Goal: Task Accomplishment & Management: Manage account settings

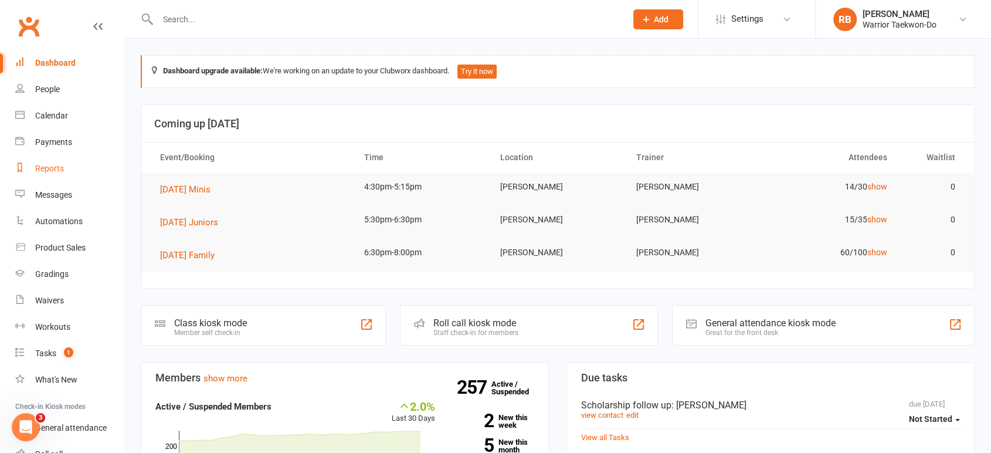
click at [43, 171] on div "Reports" at bounding box center [49, 168] width 29 height 9
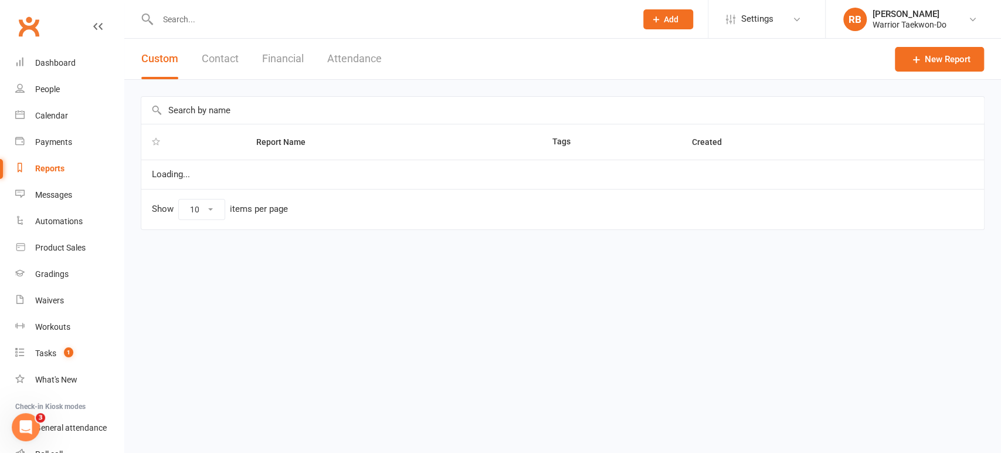
select select "50"
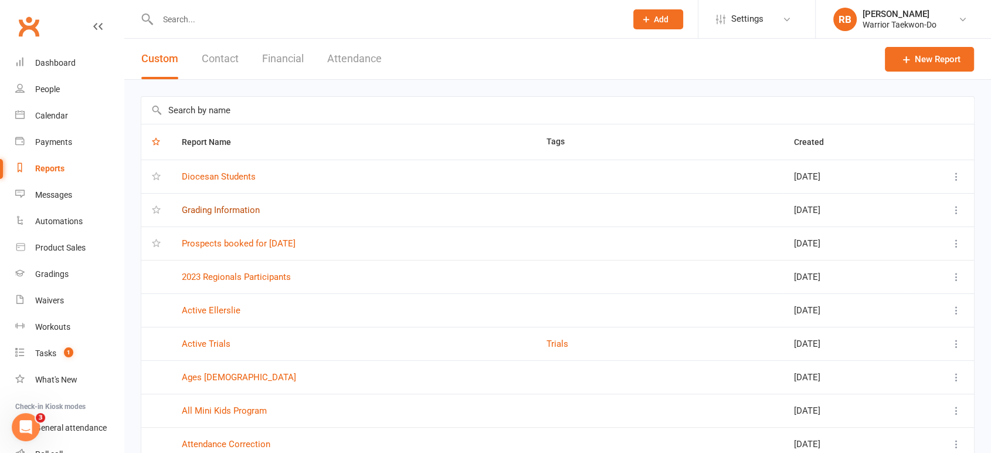
click at [215, 209] on link "Grading Information" at bounding box center [221, 210] width 78 height 11
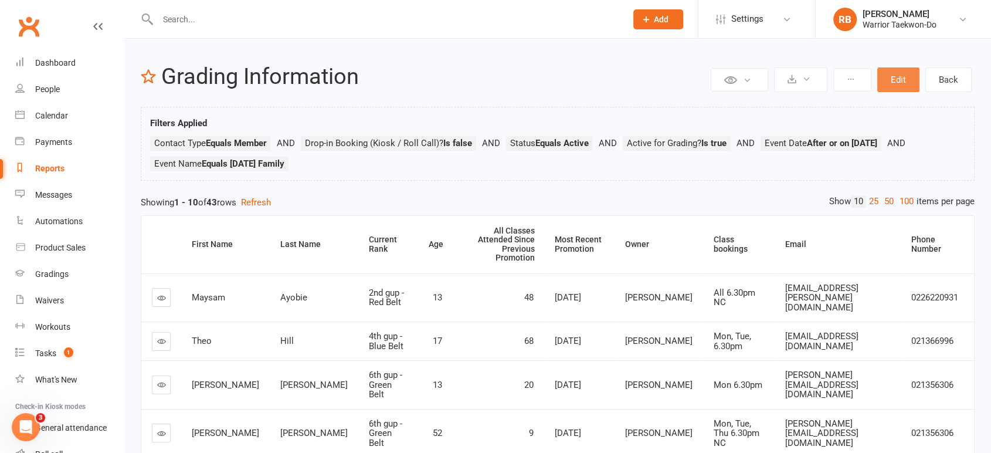
click at [896, 83] on button "Edit" at bounding box center [898, 79] width 42 height 25
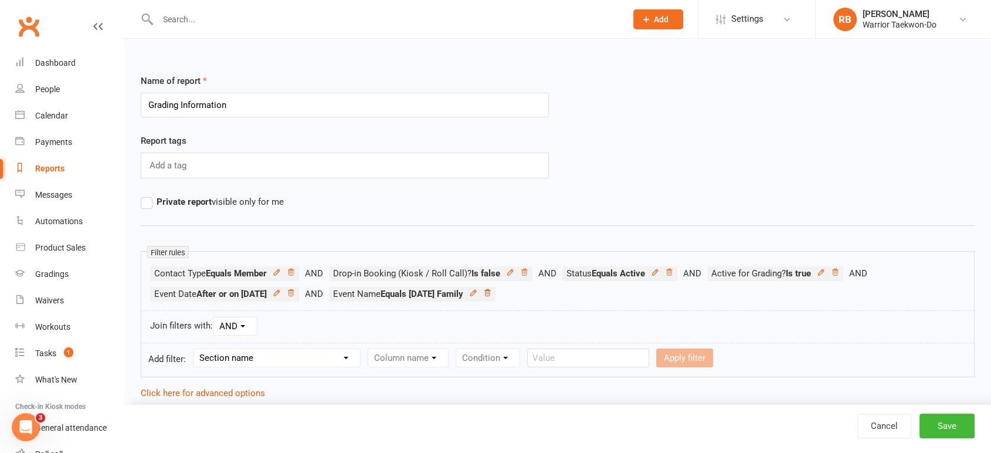
click at [490, 294] on icon at bounding box center [487, 292] width 6 height 6
click at [290, 353] on select "Section name Contact Attendance Aggregate Payment Booking Waitlist Attendees Ca…" at bounding box center [276, 358] width 167 height 18
select select "3"
click at [195, 349] on select "Section name Contact Attendance Aggregate Payment Booking Waitlist Attendees Ca…" at bounding box center [276, 358] width 167 height 18
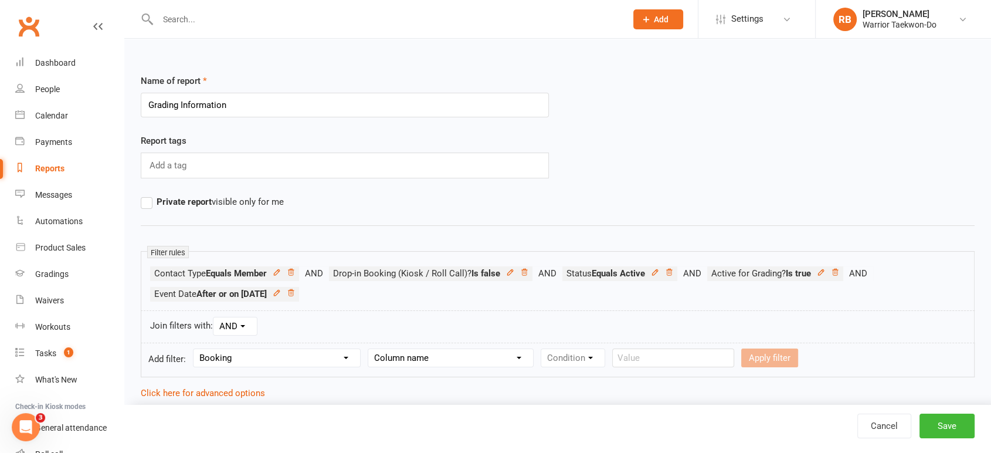
click at [381, 358] on select "Column name Event Name Event Type Event Date Event Day Event Month Event Starts…" at bounding box center [450, 358] width 165 height 18
select select "0"
click at [369, 349] on select "Column name Event Name Event Type Event Date Event Day Event Month Event Starts…" at bounding box center [450, 358] width 165 height 18
click at [574, 356] on select "Condition Equals Does not equal Contains Does not contain Is blank or does not …" at bounding box center [608, 358] width 135 height 18
select select "0"
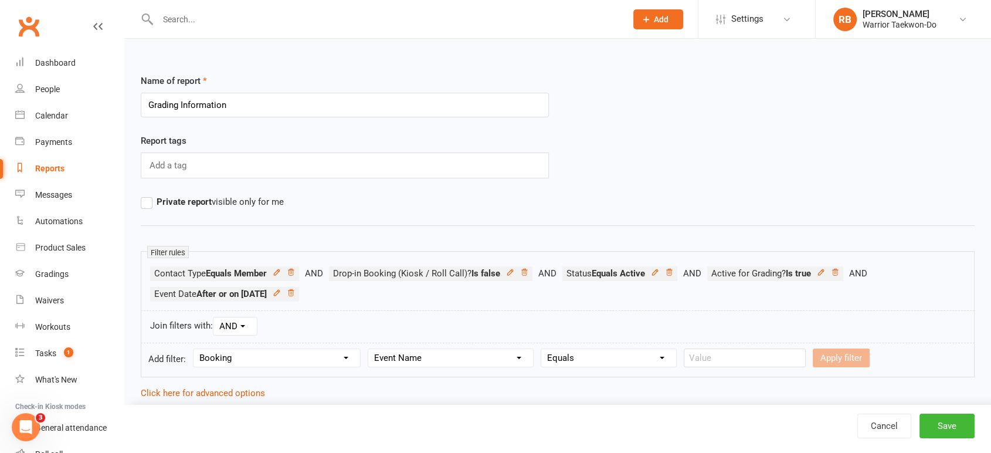
click at [542, 349] on select "Condition Equals Does not equal Contains Does not contain Is blank or does not …" at bounding box center [608, 358] width 135 height 18
click at [733, 358] on input "text" at bounding box center [745, 357] width 122 height 19
type input "[DATE] Minis"
click at [831, 360] on button "Apply filter" at bounding box center [841, 357] width 57 height 19
select select
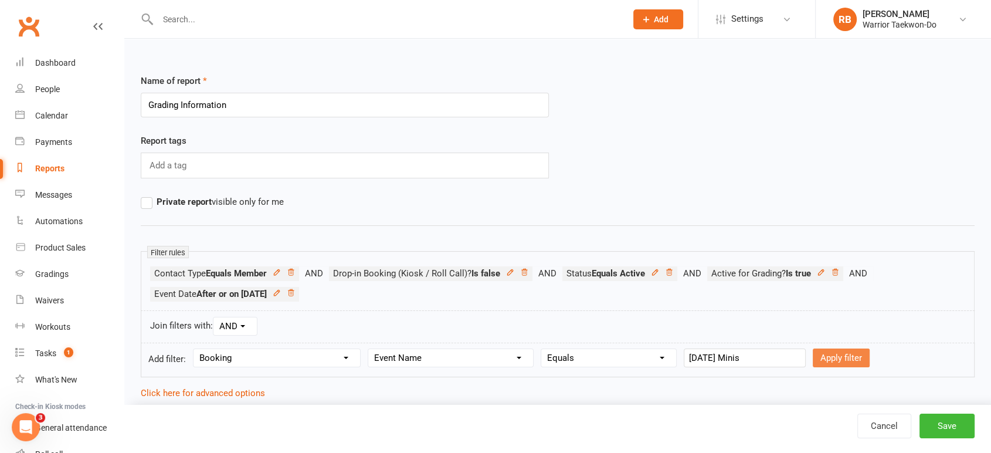
select select
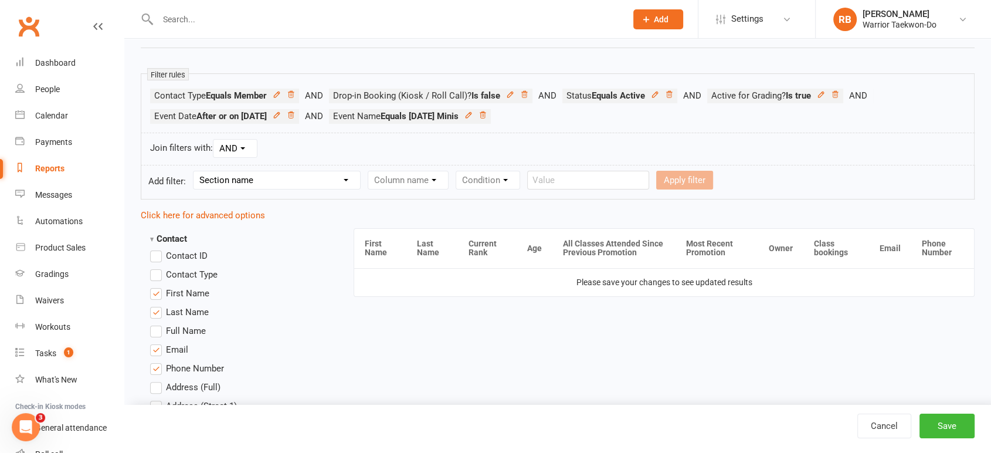
scroll to position [260, 0]
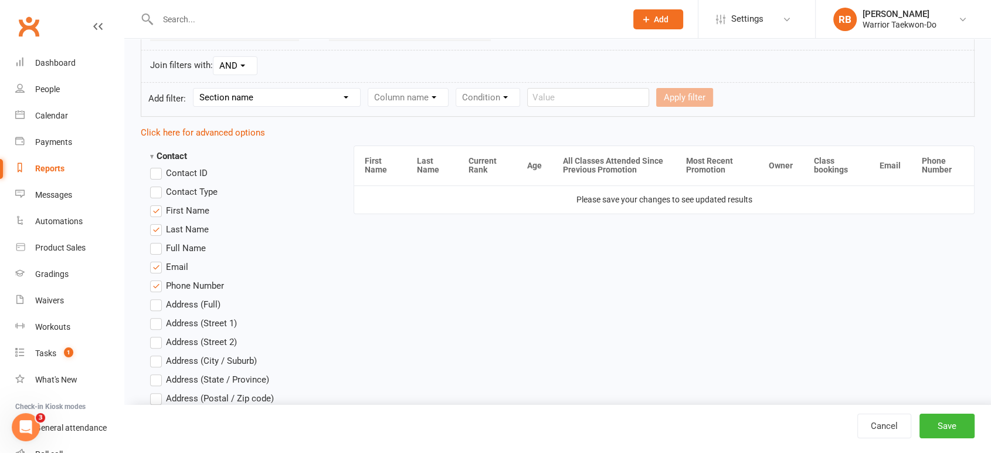
click at [957, 441] on div "Cancel Save" at bounding box center [557, 429] width 867 height 48
click at [953, 434] on button "Save" at bounding box center [946, 425] width 55 height 25
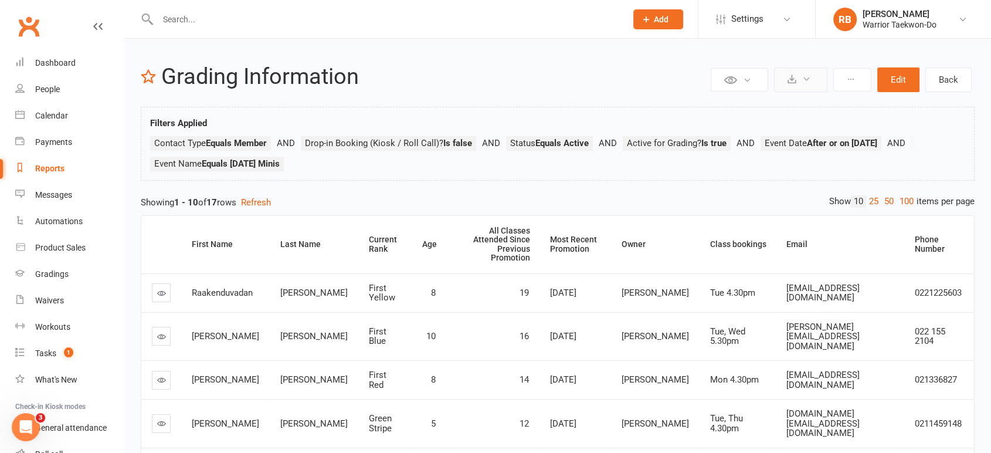
click at [798, 83] on button at bounding box center [800, 79] width 53 height 25
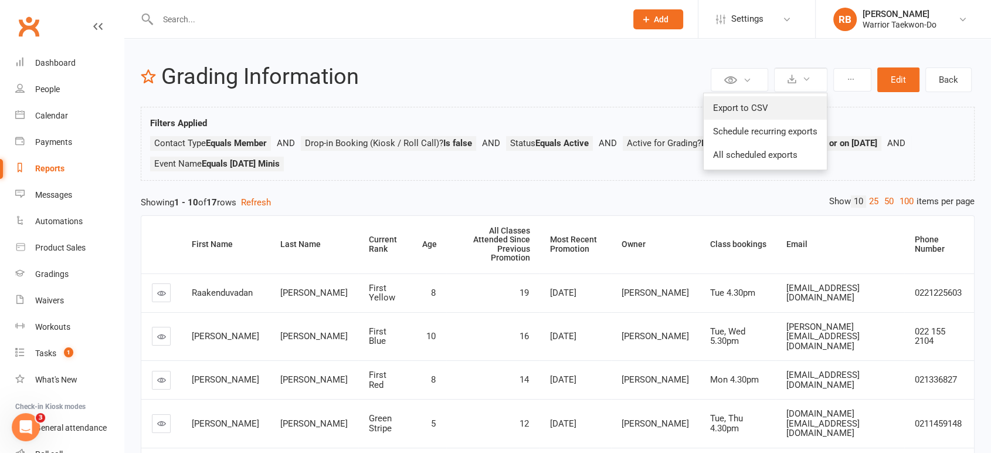
click at [785, 110] on link "Export to CSV" at bounding box center [765, 107] width 123 height 23
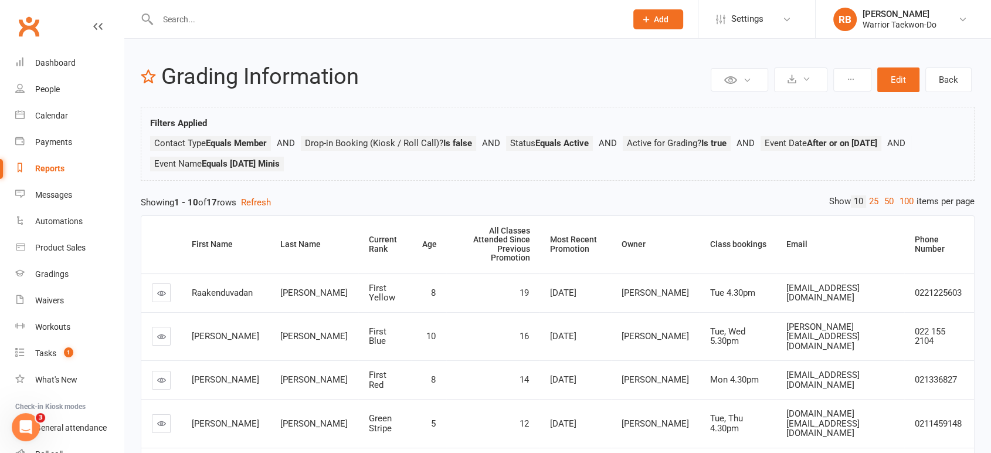
click at [227, 22] on input "text" at bounding box center [386, 19] width 464 height 16
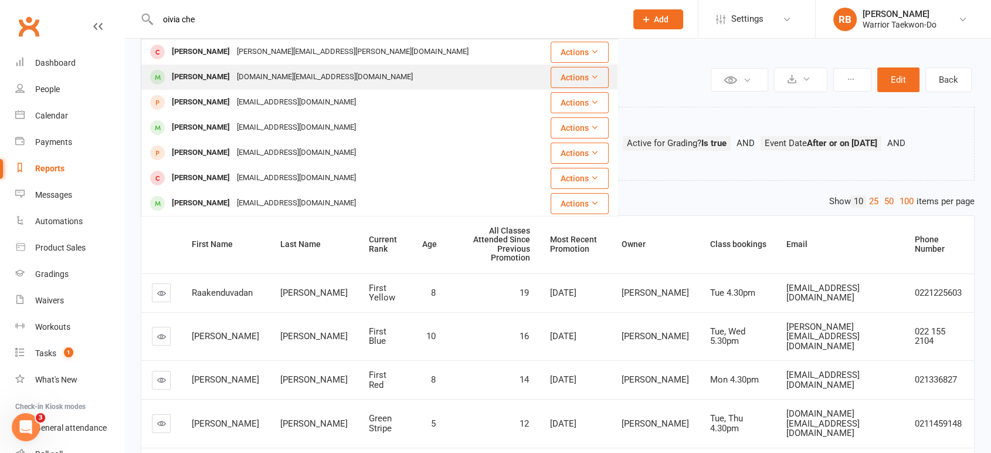
type input "oivia che"
click at [236, 81] on div "[DOMAIN_NAME][EMAIL_ADDRESS][DOMAIN_NAME]" at bounding box center [324, 77] width 183 height 17
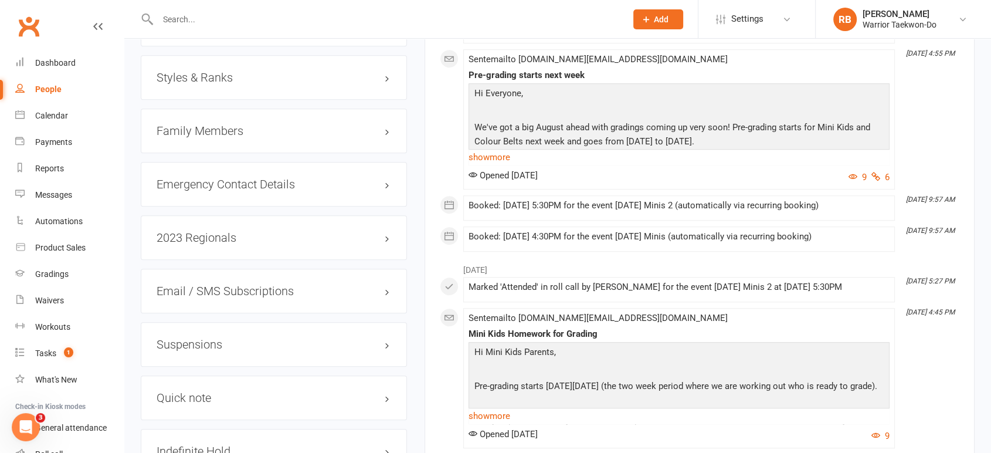
scroll to position [847, 0]
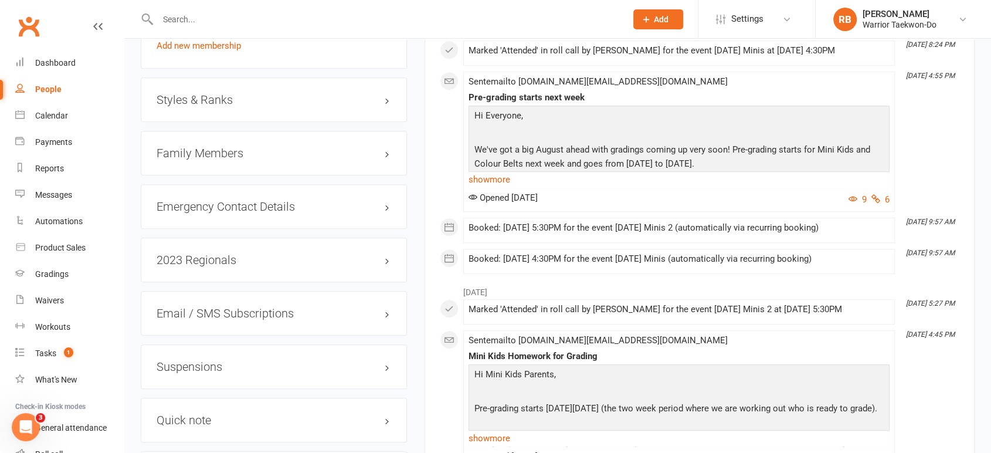
click at [260, 83] on div "Styles & Ranks" at bounding box center [274, 99] width 266 height 45
click at [263, 96] on h3 "Styles & Ranks" at bounding box center [274, 99] width 235 height 13
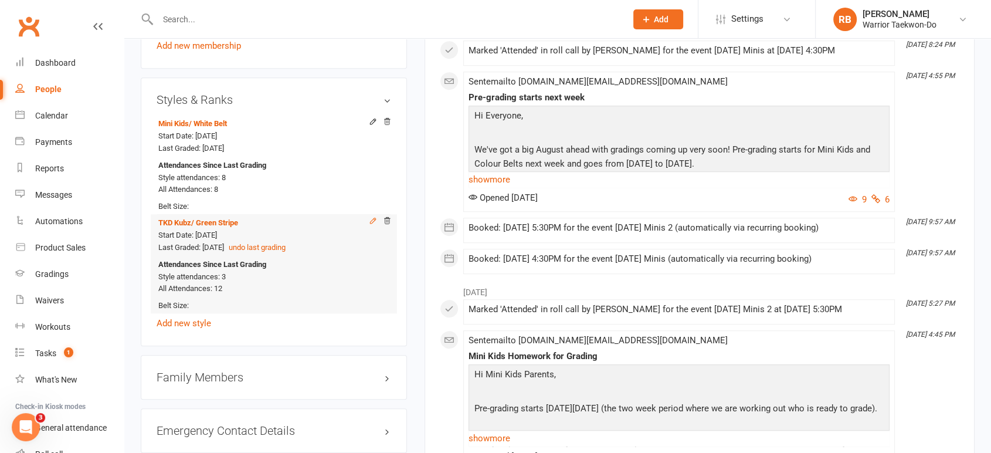
click at [372, 219] on icon at bounding box center [373, 220] width 8 height 8
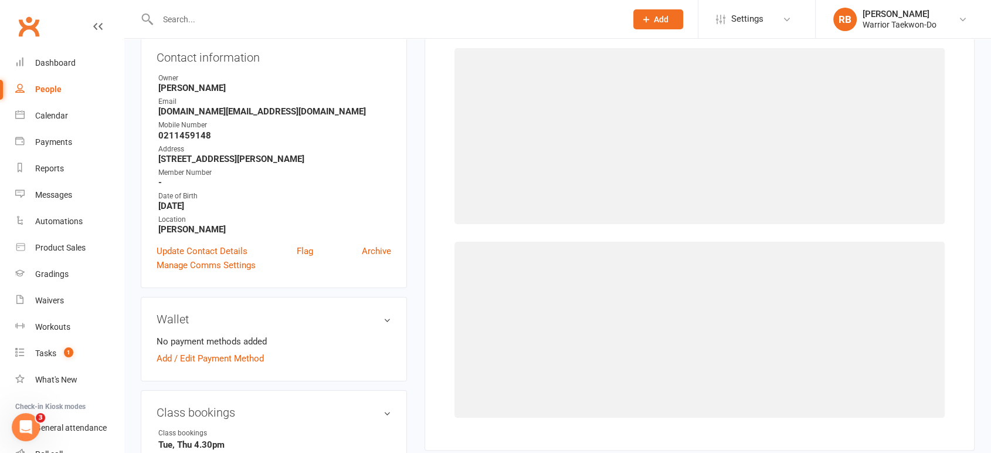
select select "2478"
select select "24907"
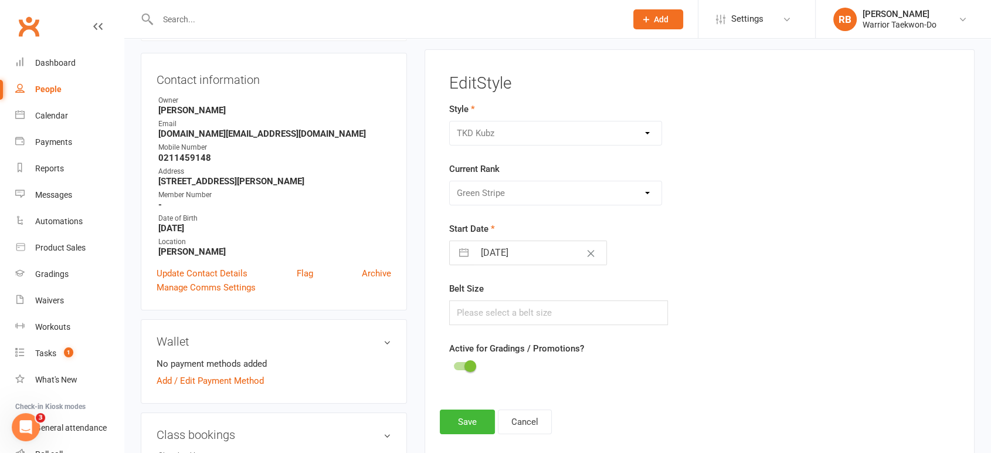
scroll to position [100, 0]
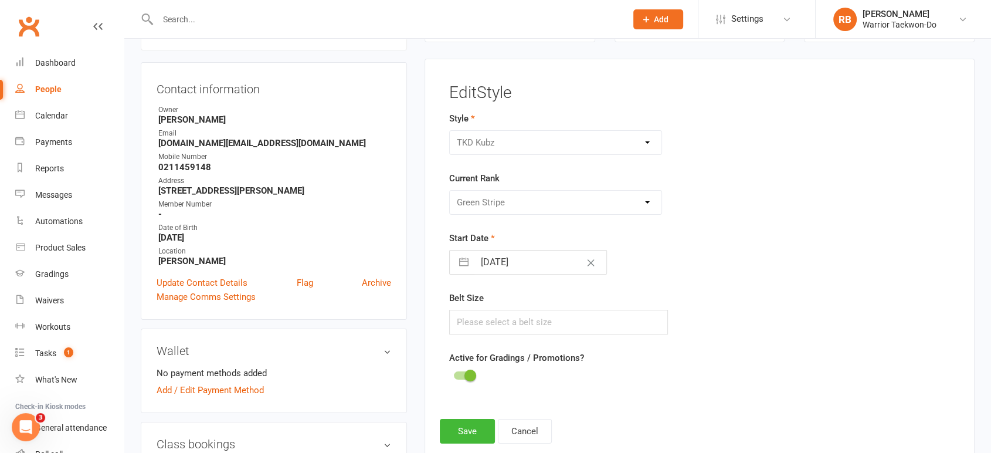
click at [460, 373] on div at bounding box center [464, 375] width 20 height 8
click at [454, 373] on input "checkbox" at bounding box center [454, 373] width 0 height 0
click at [469, 436] on button "Save" at bounding box center [467, 431] width 55 height 25
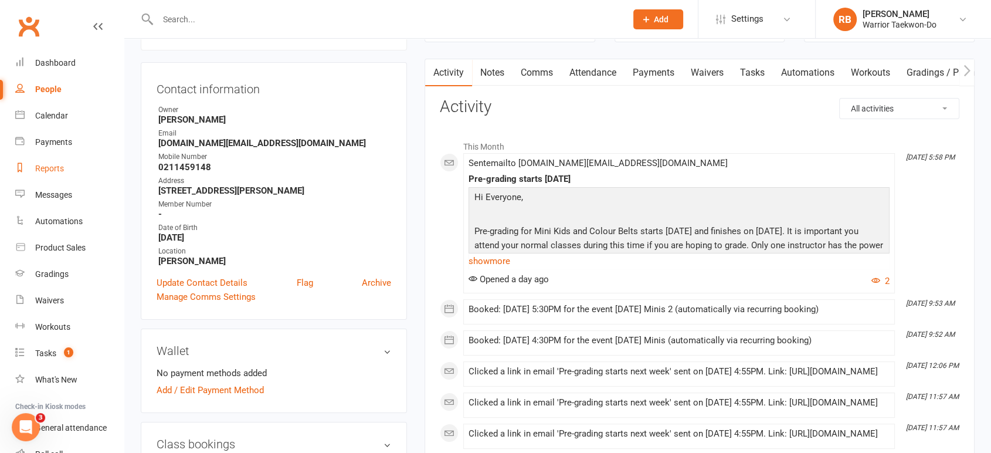
click at [62, 172] on div "Reports" at bounding box center [49, 168] width 29 height 9
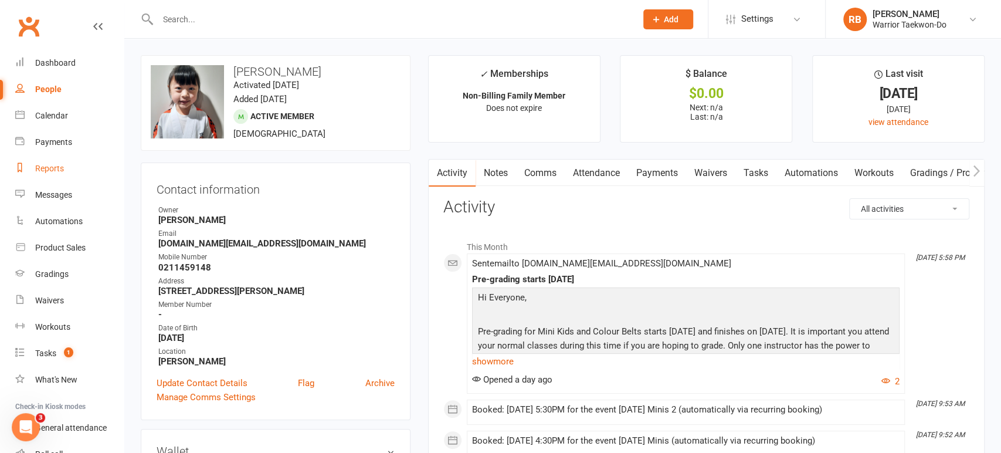
select select "50"
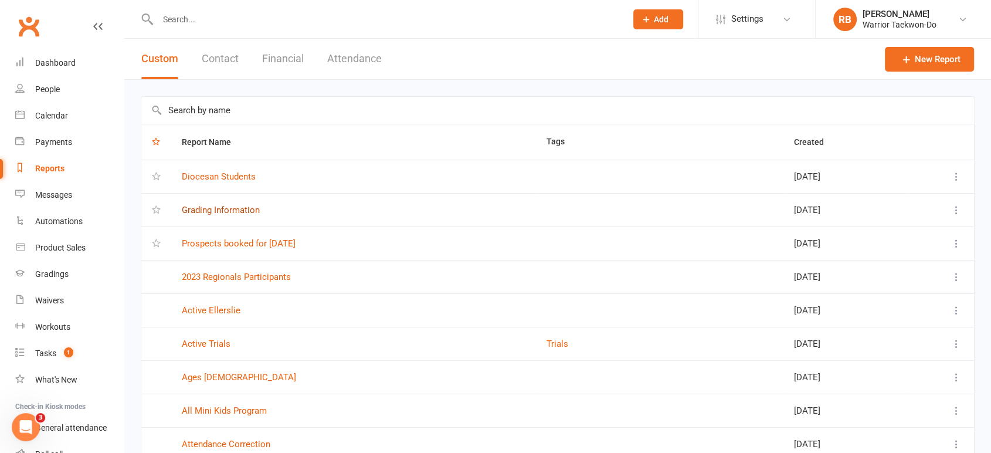
click at [223, 206] on link "Grading Information" at bounding box center [221, 210] width 78 height 11
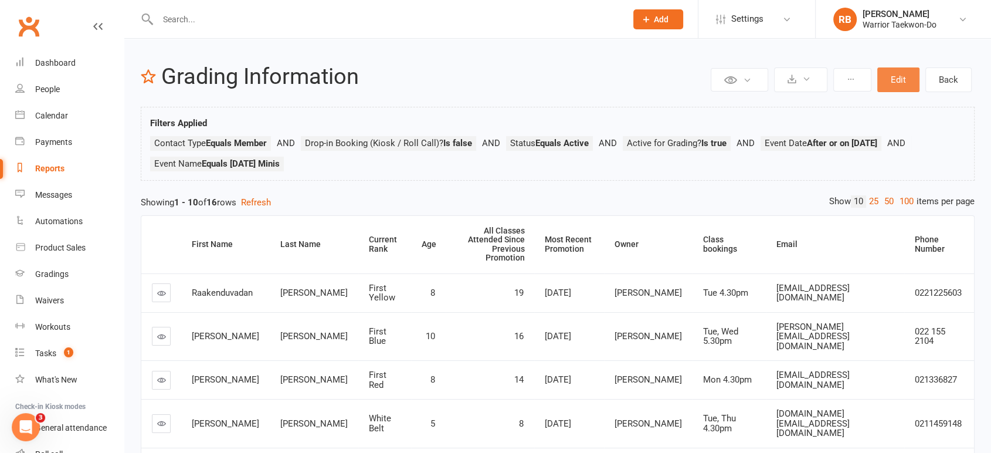
click at [898, 74] on button "Edit" at bounding box center [898, 79] width 42 height 25
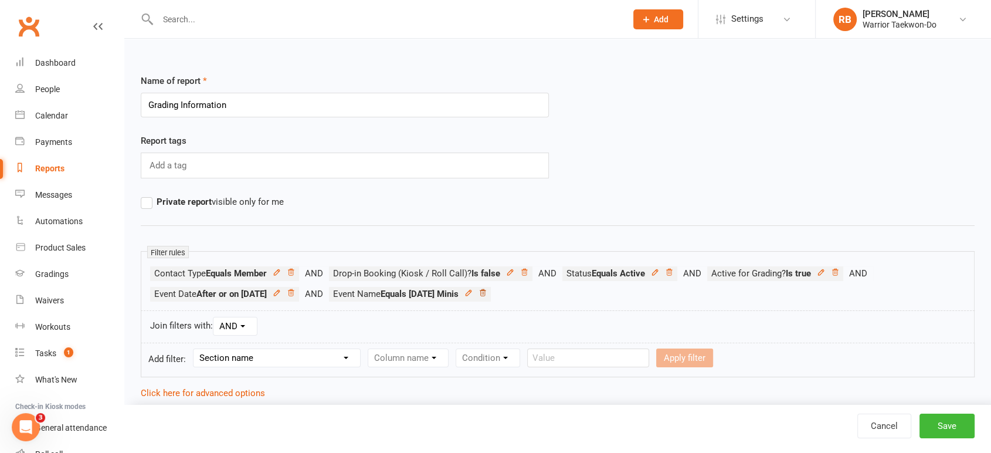
click at [487, 293] on icon at bounding box center [482, 292] width 8 height 8
drag, startPoint x: 277, startPoint y: 341, endPoint x: 273, endPoint y: 349, distance: 8.9
click at [277, 341] on edit-report-filters "Filter rules Contact Type Equals Member Drop-in Booking (Kiosk / Roll Call)? Is…" at bounding box center [558, 314] width 834 height 126
click at [267, 356] on select "Section name Contact Attendance Aggregate Payment Booking Waitlist Attendees Ca…" at bounding box center [276, 358] width 167 height 18
select select "3"
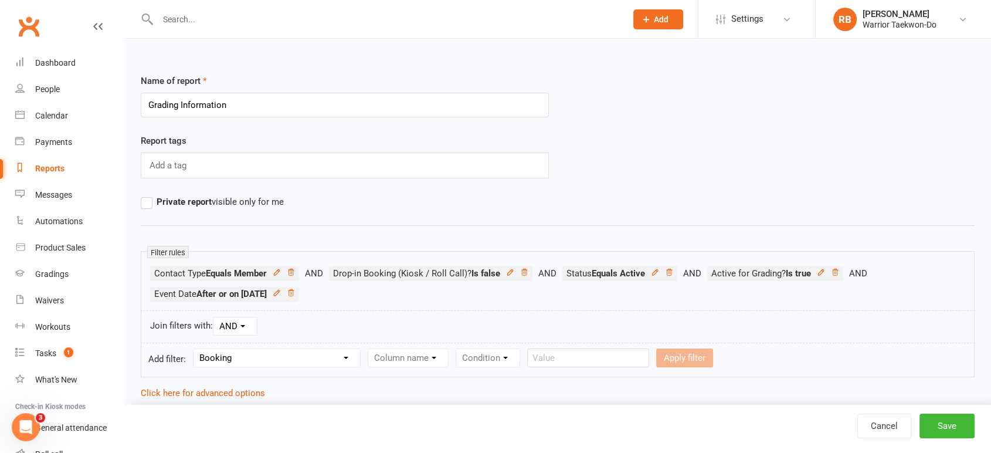
click at [195, 349] on select "Section name Contact Attendance Aggregate Payment Booking Waitlist Attendees Ca…" at bounding box center [276, 358] width 167 height 18
click at [430, 354] on select "Column name Event Name Event Type Event Date Event Day Event Month Event Starts…" at bounding box center [450, 358] width 165 height 18
select select "0"
click at [369, 349] on select "Column name Event Name Event Type Event Date Event Day Event Month Event Starts…" at bounding box center [450, 358] width 165 height 18
click at [590, 358] on select "Condition Equals Does not equal Contains Does not contain Is blank or does not …" at bounding box center [608, 358] width 135 height 18
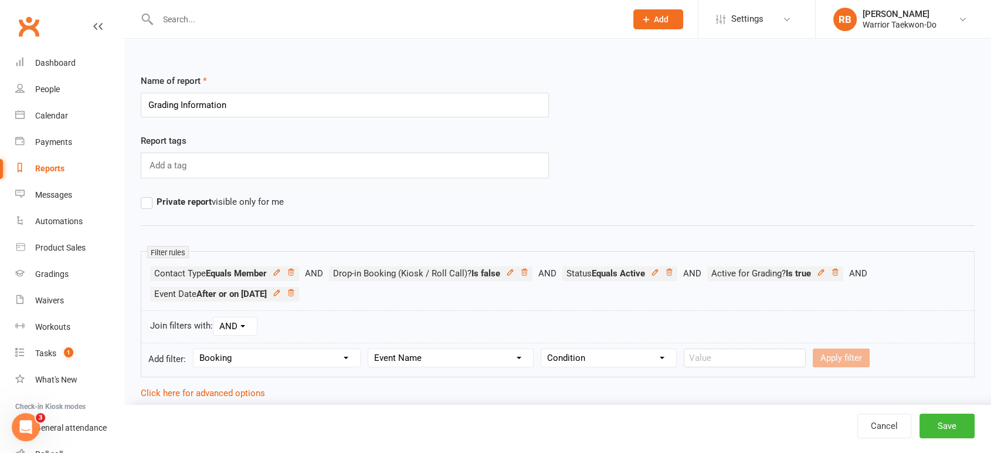
select select "0"
click at [542, 349] on select "Condition Equals Does not equal Contains Does not contain Is blank or does not …" at bounding box center [608, 358] width 135 height 18
click at [716, 360] on input "text" at bounding box center [745, 357] width 122 height 19
type input "t"
type input "[DATE] Juniors"
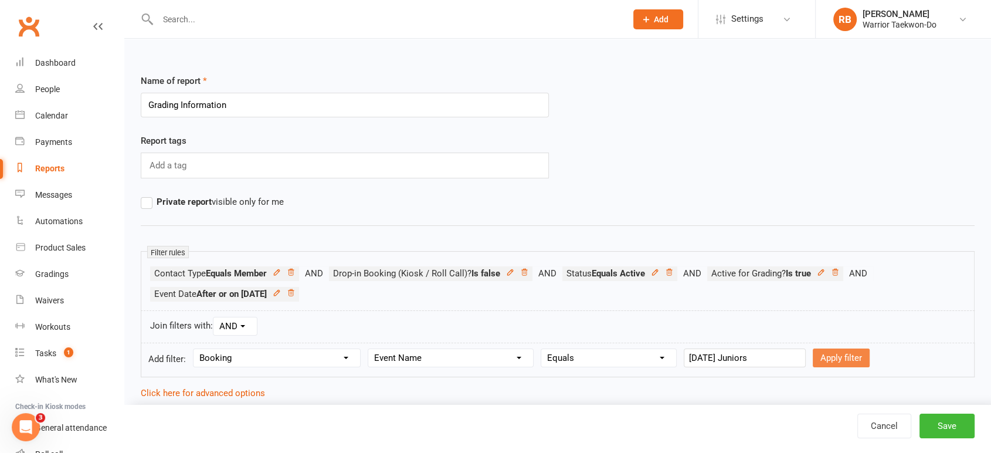
click at [826, 357] on button "Apply filter" at bounding box center [841, 357] width 57 height 19
select select
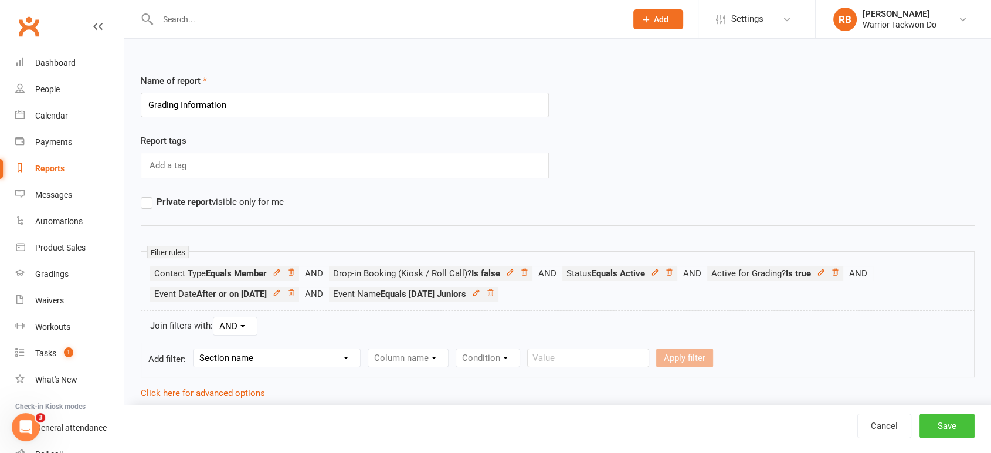
click at [942, 423] on button "Save" at bounding box center [946, 425] width 55 height 25
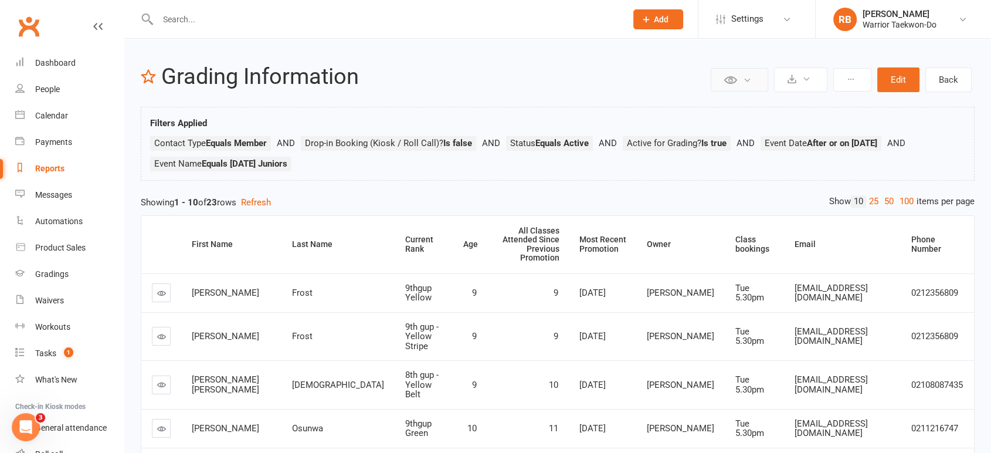
click at [712, 74] on button at bounding box center [739, 79] width 57 height 23
click at [615, 90] on header "Private Report Only visible by me Public Report Visible to everyone at gym Expo…" at bounding box center [558, 79] width 834 height 30
click at [807, 77] on icon at bounding box center [806, 78] width 9 height 9
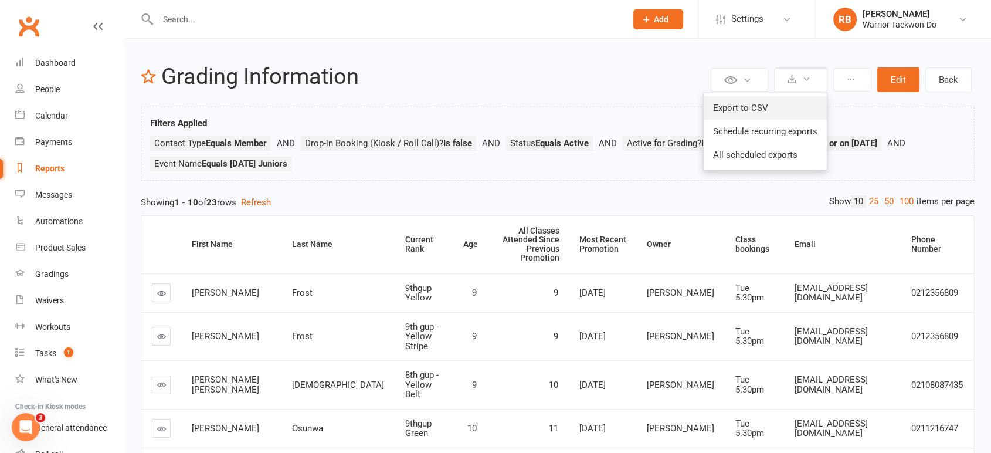
click at [795, 101] on link "Export to CSV" at bounding box center [765, 107] width 123 height 23
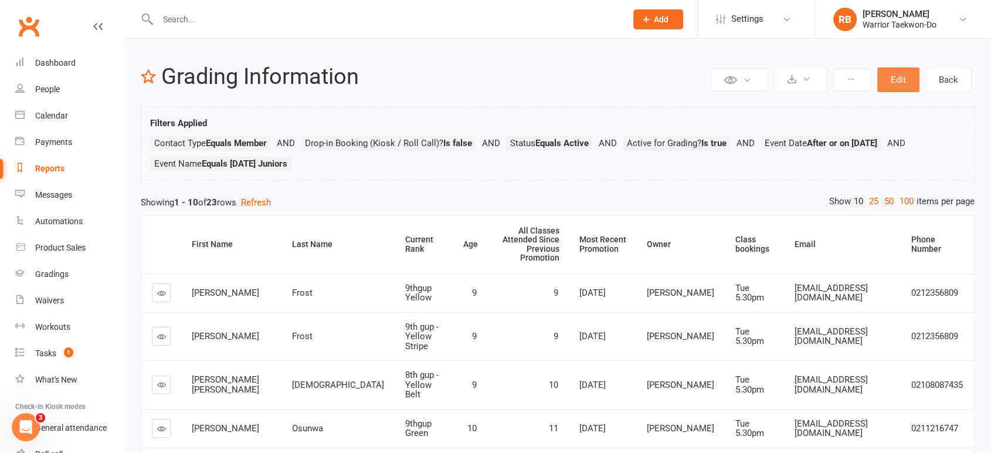
click at [905, 81] on button "Edit" at bounding box center [898, 79] width 42 height 25
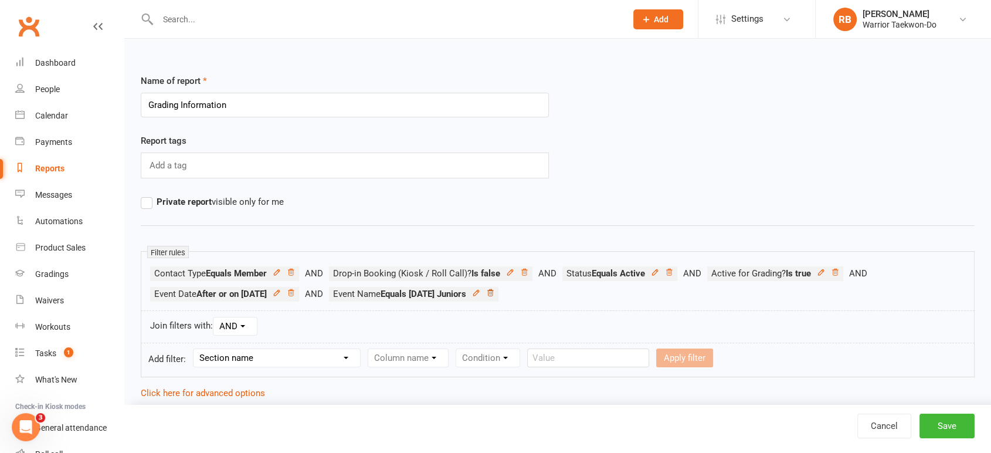
click at [494, 292] on icon at bounding box center [490, 292] width 8 height 8
click at [332, 349] on select "Section name Contact Attendance Aggregate Payment Booking Waitlist Attendees Ca…" at bounding box center [276, 358] width 167 height 18
select select "3"
click at [195, 349] on select "Section name Contact Attendance Aggregate Payment Booking Waitlist Attendees Ca…" at bounding box center [276, 358] width 167 height 18
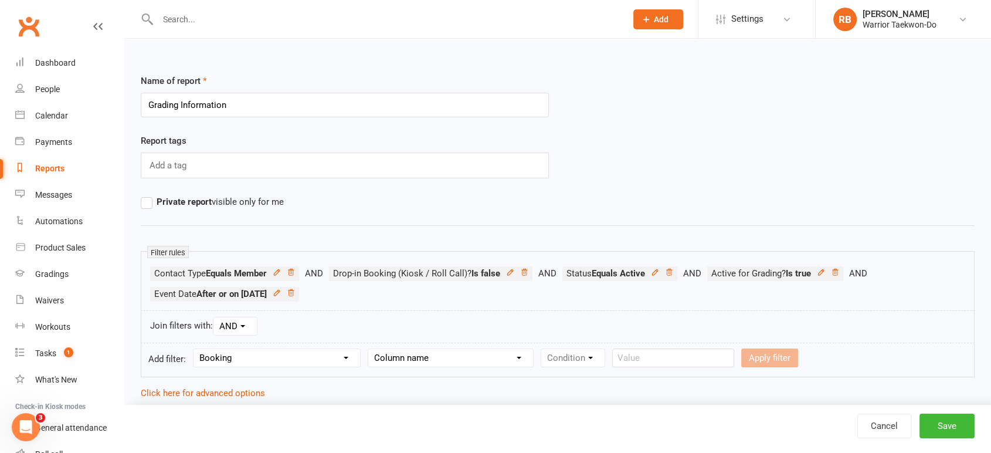
drag, startPoint x: 446, startPoint y: 358, endPoint x: 447, endPoint y: 350, distance: 7.7
click at [446, 358] on select "Column name Event Name Event Type Event Date Event Day Event Month Event Starts…" at bounding box center [450, 358] width 165 height 18
select select "0"
click at [369, 349] on select "Column name Event Name Event Type Event Date Event Day Event Month Event Starts…" at bounding box center [450, 358] width 165 height 18
click at [617, 359] on select "Condition Equals Does not equal Contains Does not contain Is blank or does not …" at bounding box center [608, 358] width 135 height 18
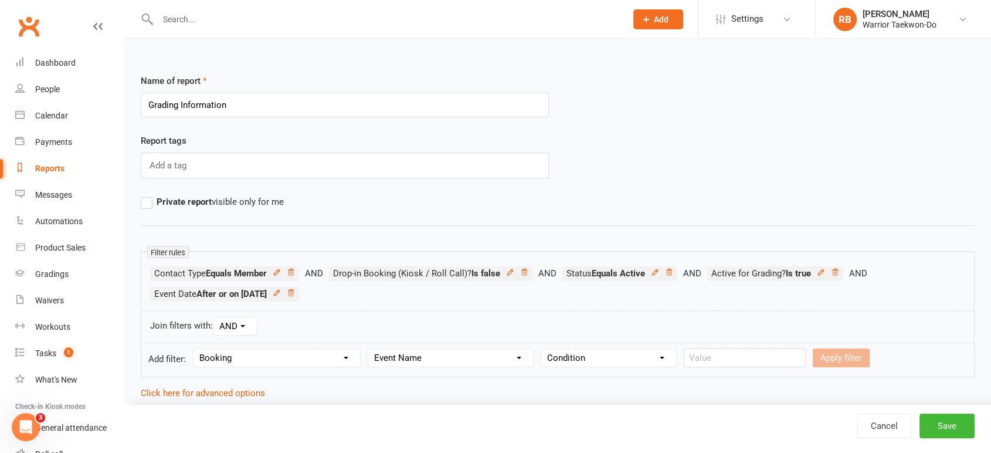
select select "0"
click at [542, 349] on select "Condition Equals Does not equal Contains Does not contain Is blank or does not …" at bounding box center [608, 358] width 135 height 18
click at [712, 351] on input "text" at bounding box center [745, 357] width 122 height 19
type input "[DATE] Family"
click at [813, 352] on button "Apply filter" at bounding box center [841, 357] width 57 height 19
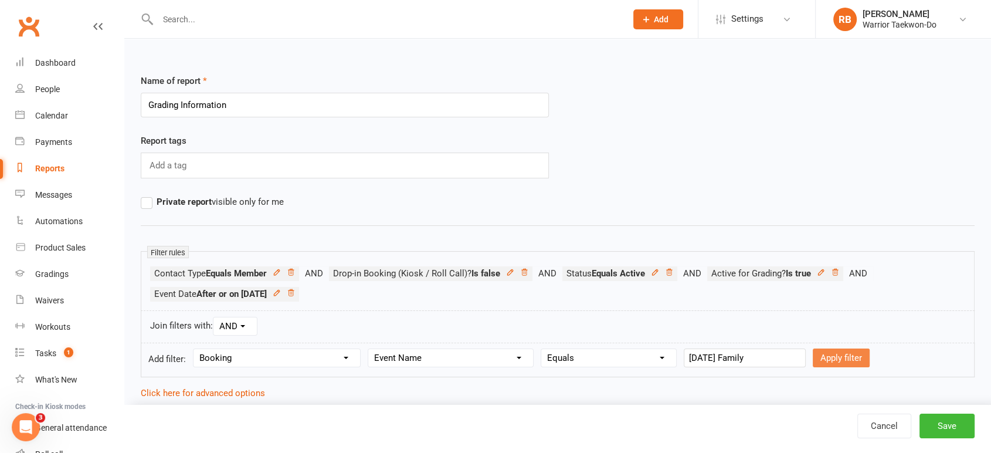
select select
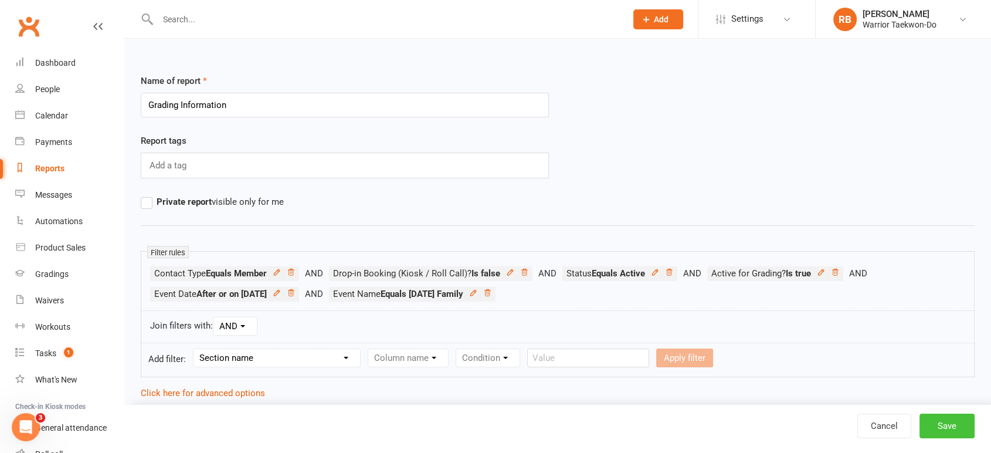
click at [946, 419] on button "Save" at bounding box center [946, 425] width 55 height 25
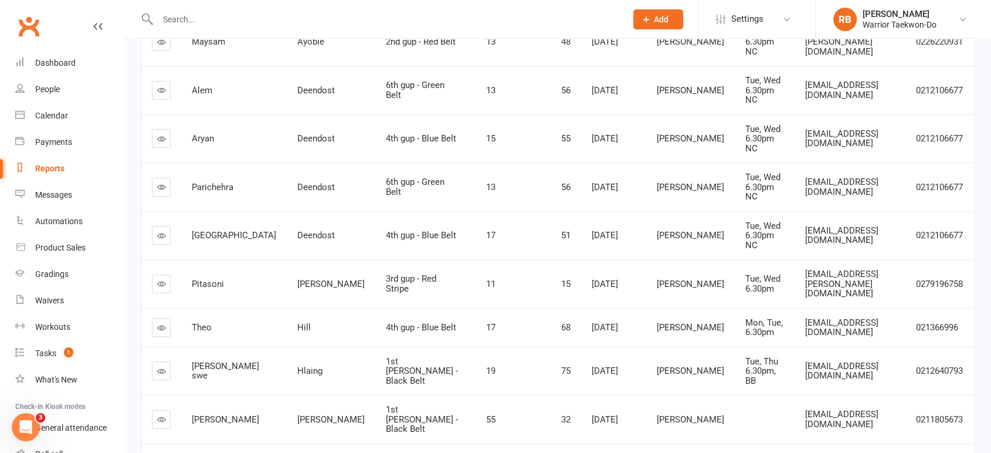
scroll to position [235, 0]
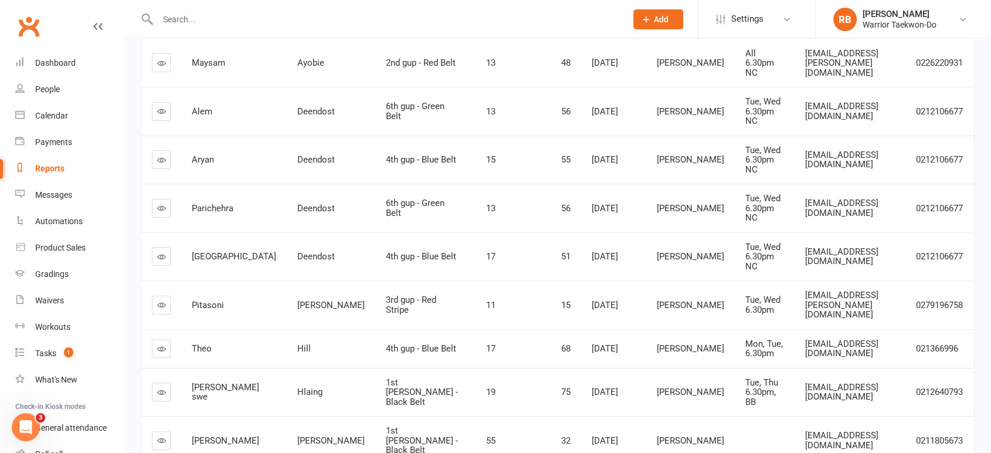
click at [202, 14] on input "text" at bounding box center [386, 19] width 464 height 16
click at [58, 113] on div "Calendar" at bounding box center [51, 115] width 33 height 9
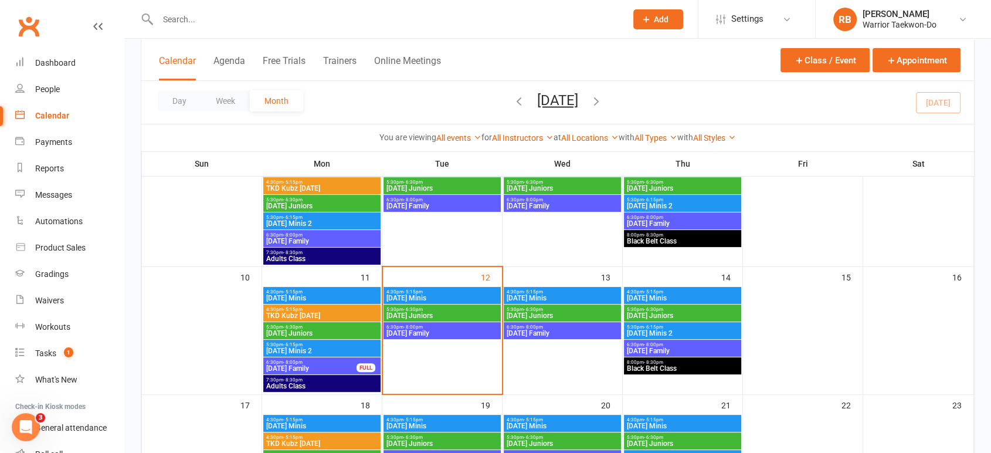
scroll to position [260, 0]
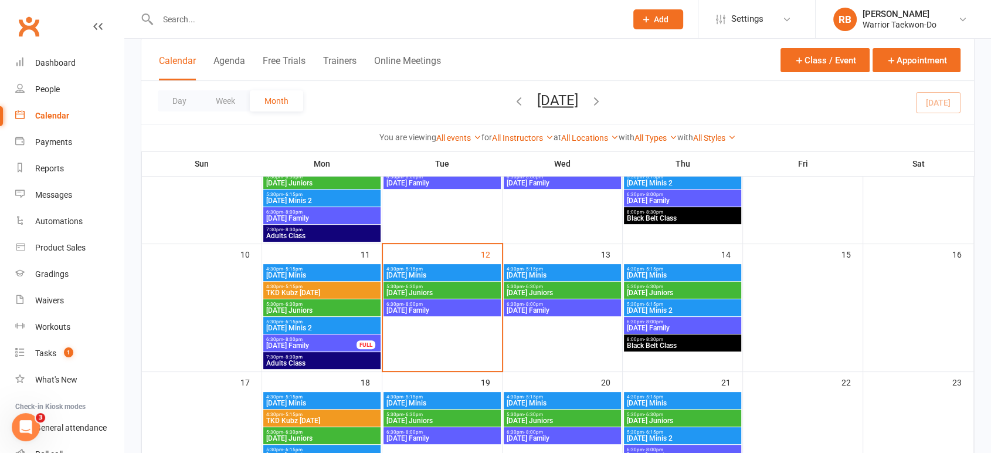
click at [301, 342] on span "[DATE] Family" at bounding box center [311, 345] width 91 height 7
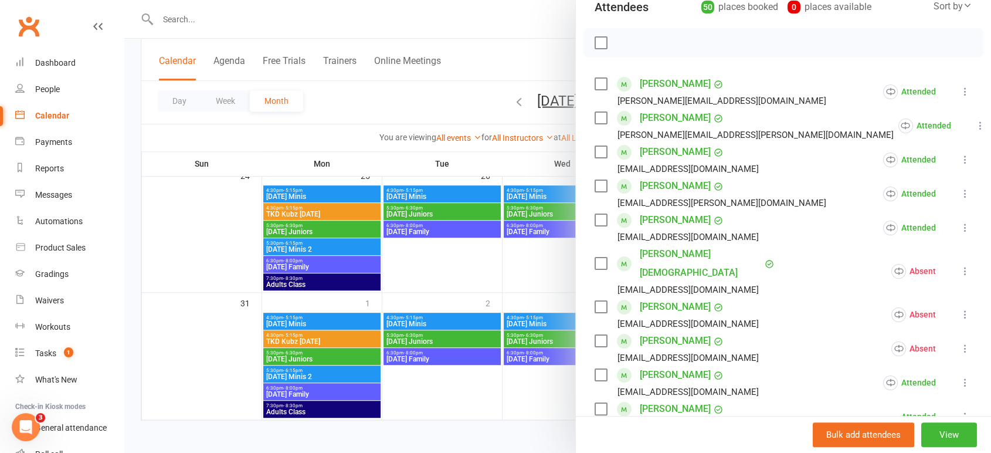
scroll to position [1713, 0]
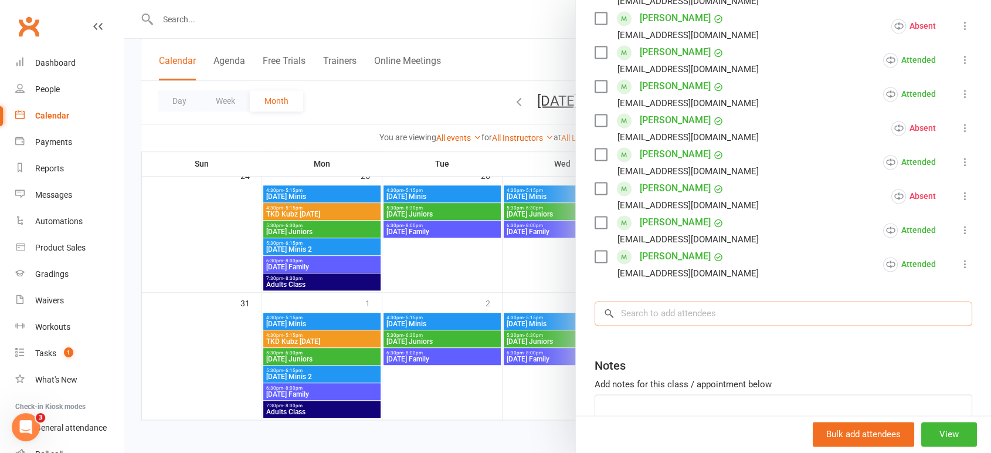
click at [717, 301] on input "search" at bounding box center [784, 313] width 378 height 25
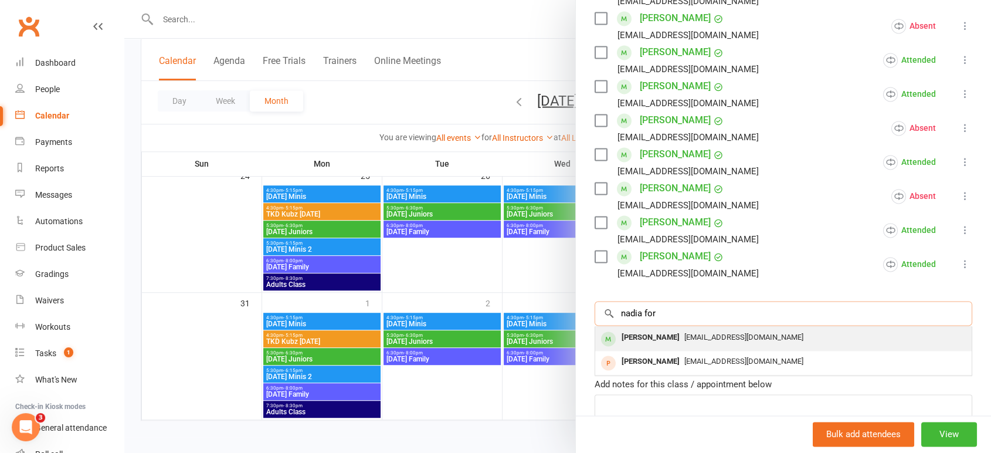
type input "nadia for"
click at [709, 332] on span "[EMAIL_ADDRESS][DOMAIN_NAME]" at bounding box center [743, 336] width 119 height 9
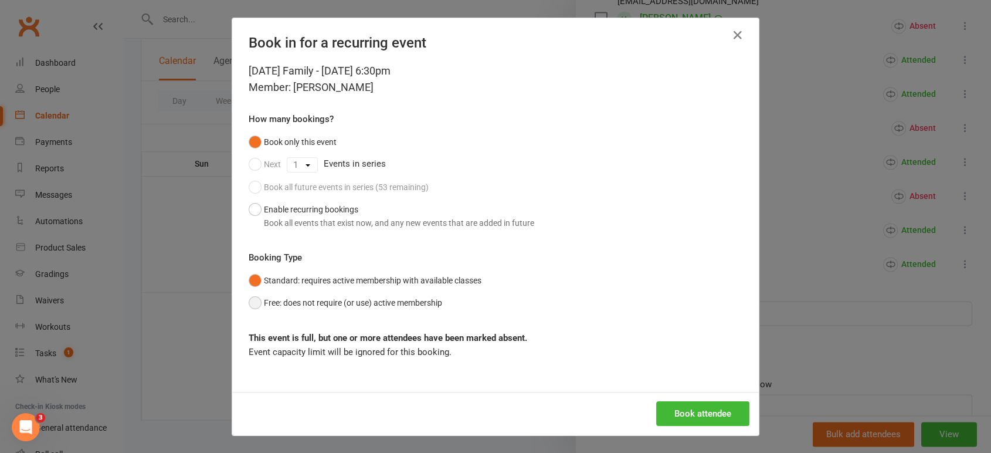
click at [333, 304] on button "Free: does not require (or use) active membership" at bounding box center [345, 302] width 193 height 22
click at [731, 36] on icon "button" at bounding box center [738, 35] width 14 height 14
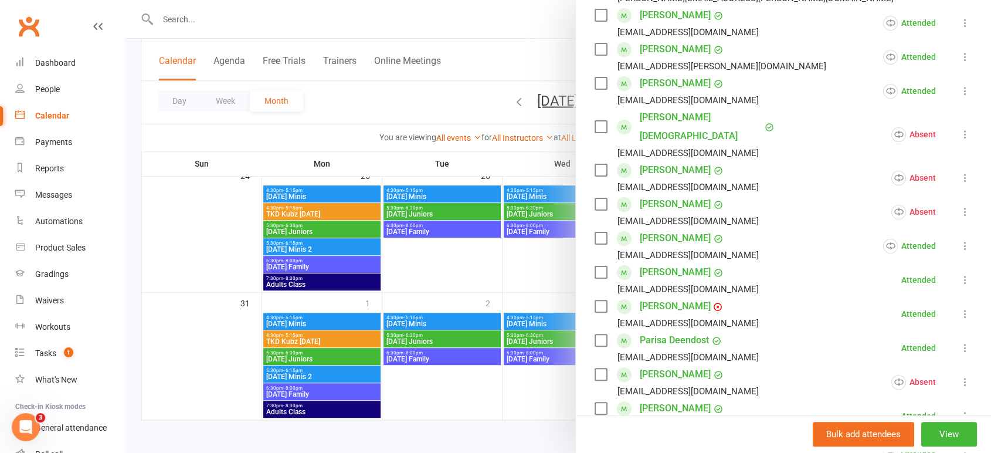
scroll to position [0, 0]
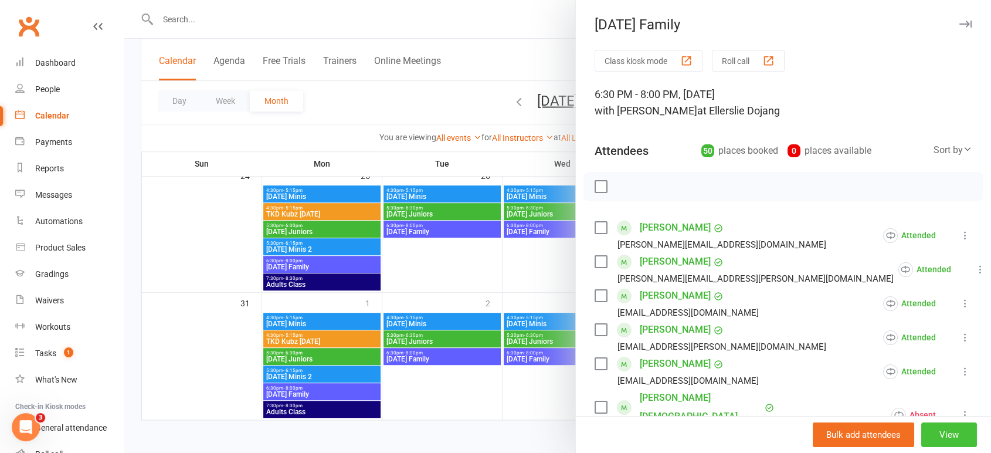
click at [930, 432] on button "View" at bounding box center [949, 434] width 56 height 25
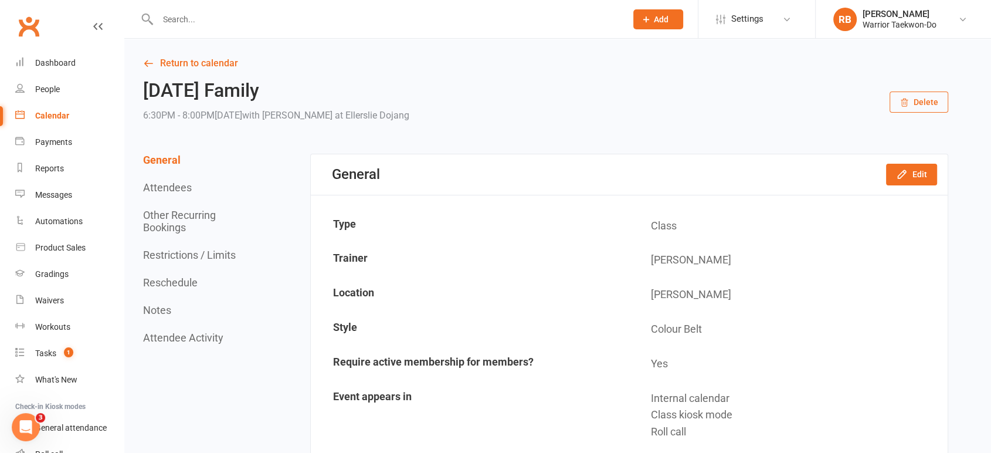
click at [171, 185] on button "Attendees" at bounding box center [167, 187] width 49 height 12
click at [895, 177] on button "Edit" at bounding box center [911, 174] width 51 height 21
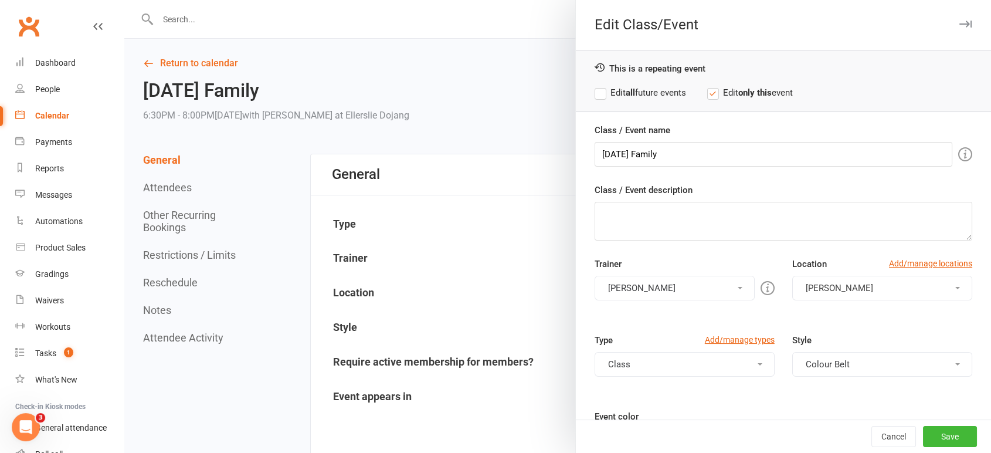
click at [190, 252] on div at bounding box center [557, 226] width 867 height 453
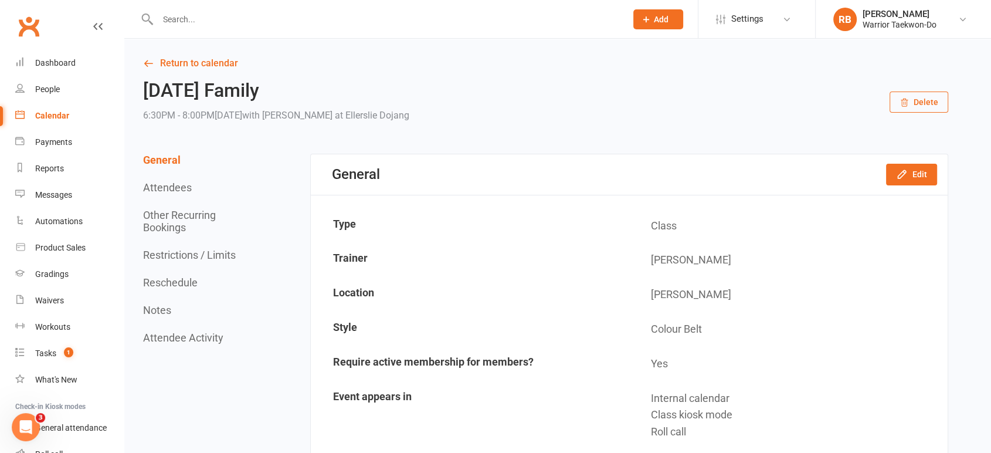
click at [202, 254] on button "Restrictions / Limits" at bounding box center [189, 255] width 93 height 12
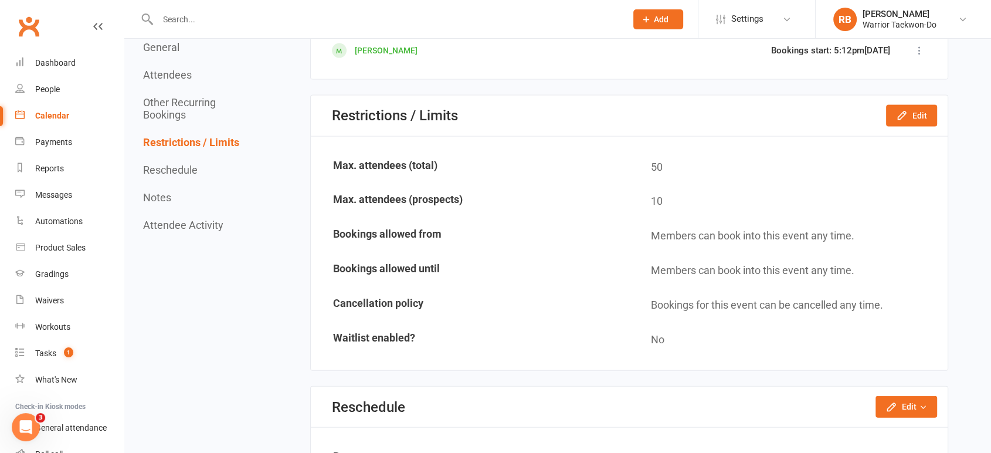
scroll to position [2622, 0]
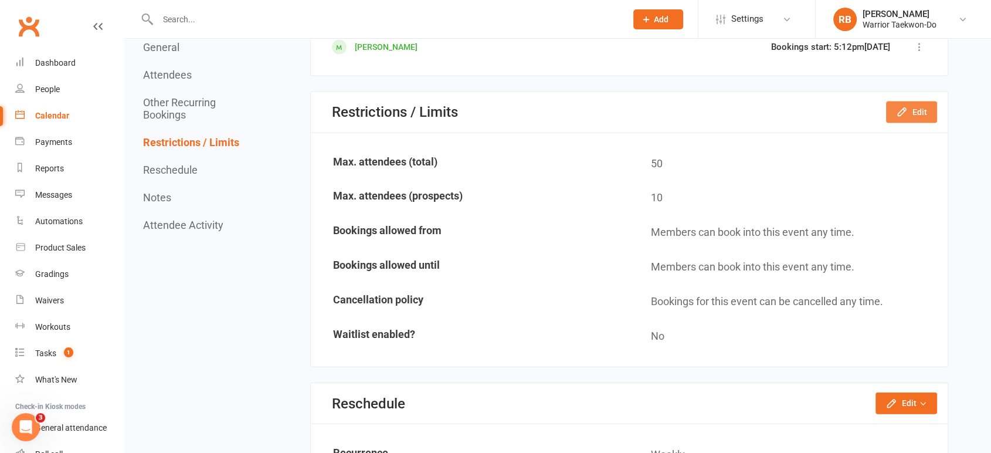
click at [905, 111] on icon "button" at bounding box center [902, 112] width 12 height 12
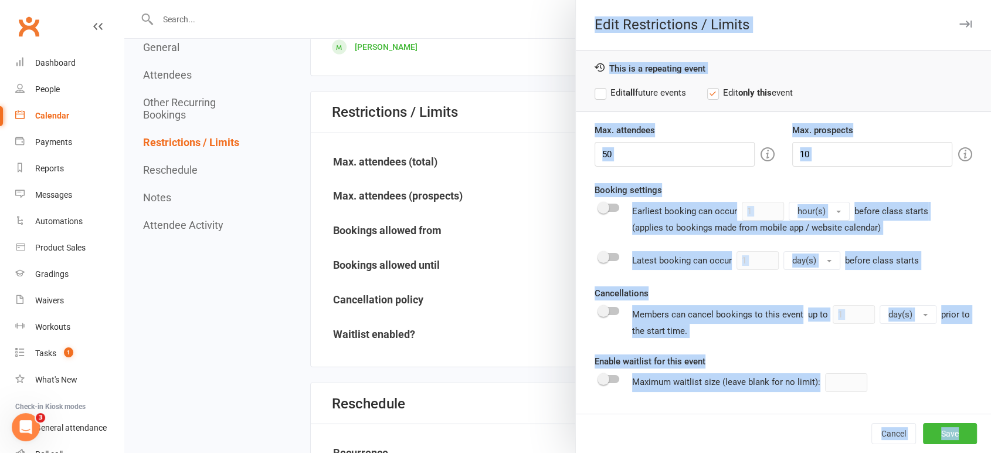
drag, startPoint x: 659, startPoint y: 152, endPoint x: 552, endPoint y: 155, distance: 107.4
click at [676, 154] on input "50" at bounding box center [675, 154] width 160 height 25
click at [701, 154] on input "50" at bounding box center [675, 154] width 160 height 25
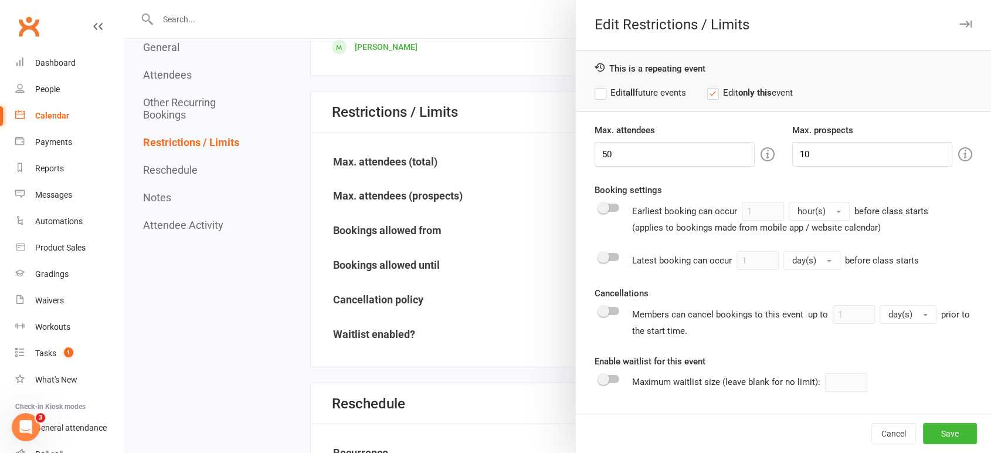
click at [629, 94] on strong "all" at bounding box center [630, 92] width 9 height 11
click at [645, 158] on input "50" at bounding box center [675, 154] width 160 height 25
type input "5"
type input "100"
click at [946, 430] on button "Save" at bounding box center [950, 433] width 54 height 21
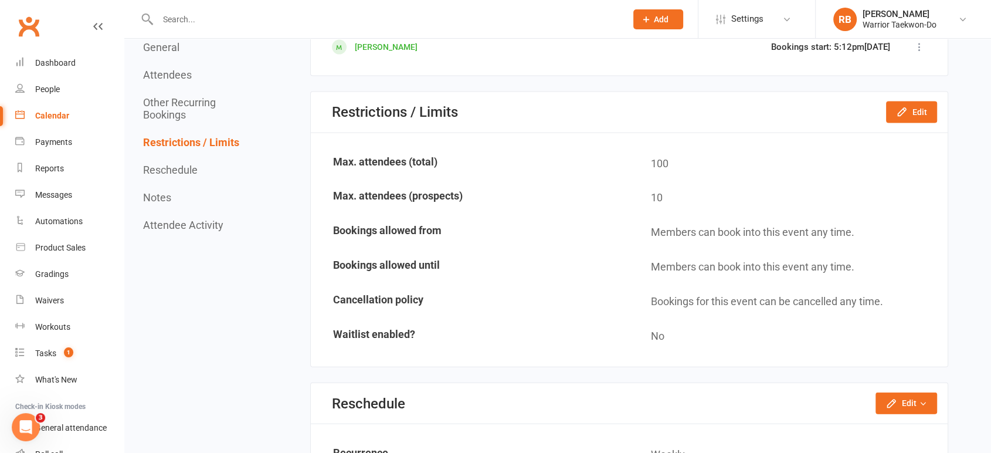
click at [517, 229] on td "Bookings allowed from" at bounding box center [470, 232] width 317 height 33
click at [60, 107] on link "Calendar" at bounding box center [69, 116] width 108 height 26
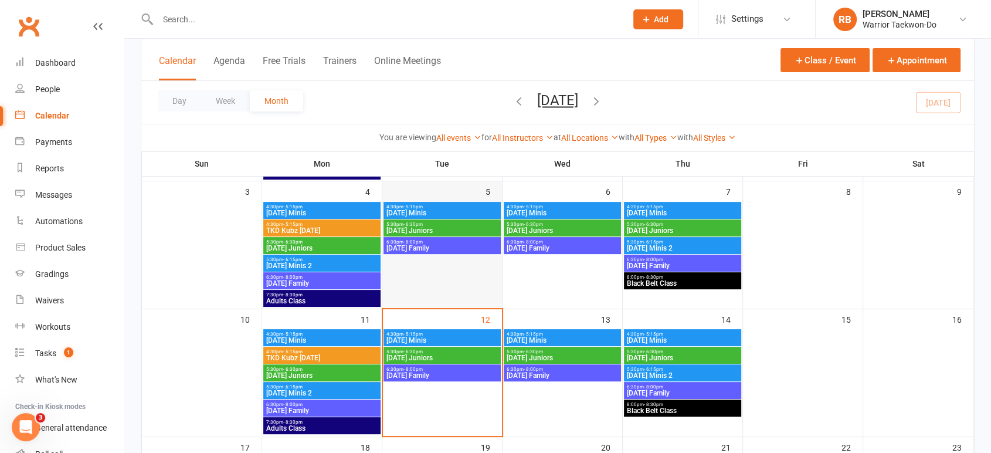
scroll to position [260, 0]
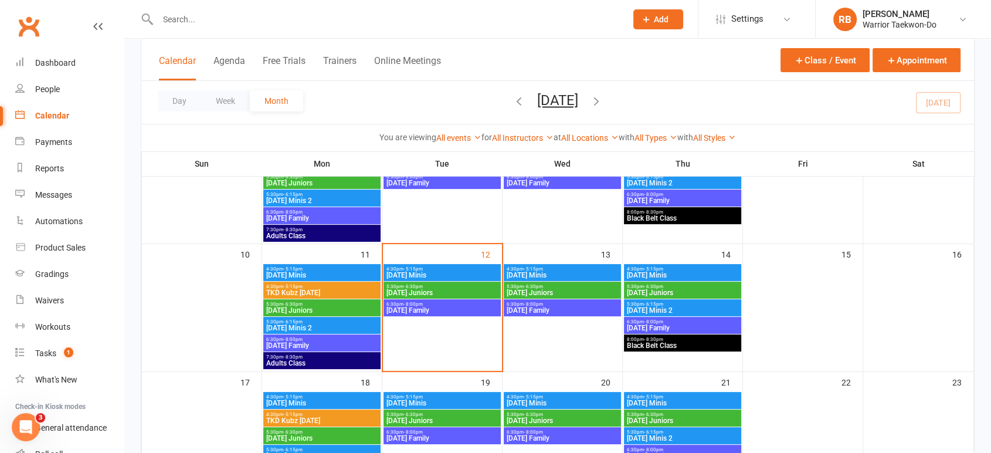
click at [321, 342] on span "[DATE] Family" at bounding box center [322, 345] width 113 height 7
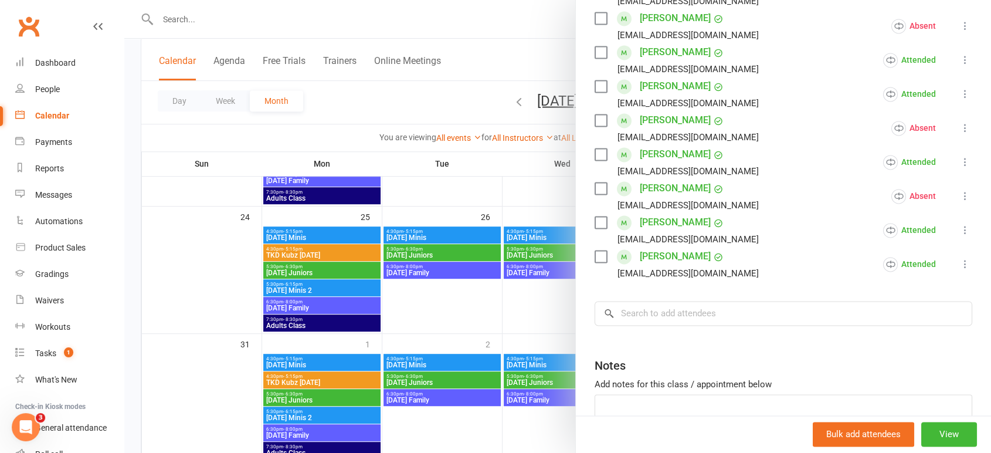
scroll to position [594, 0]
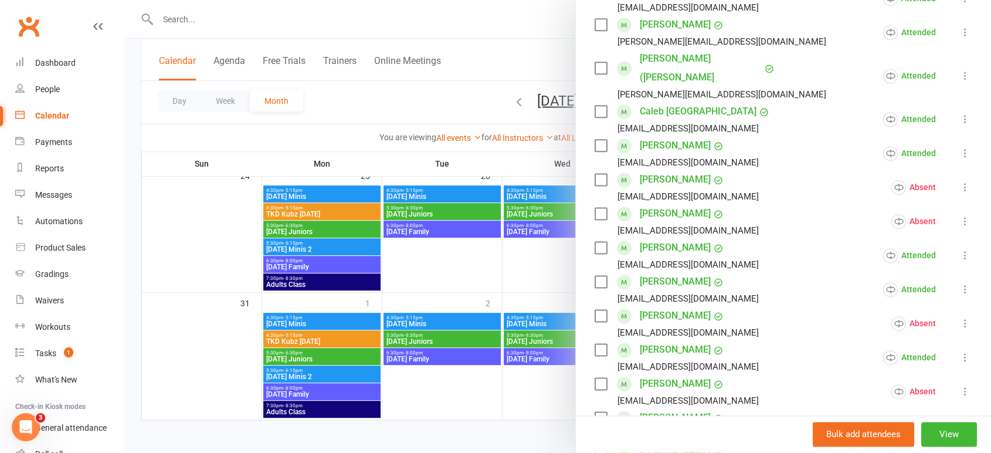
click at [671, 306] on div "[PERSON_NAME] [EMAIL_ADDRESS][DOMAIN_NAME]" at bounding box center [679, 323] width 169 height 34
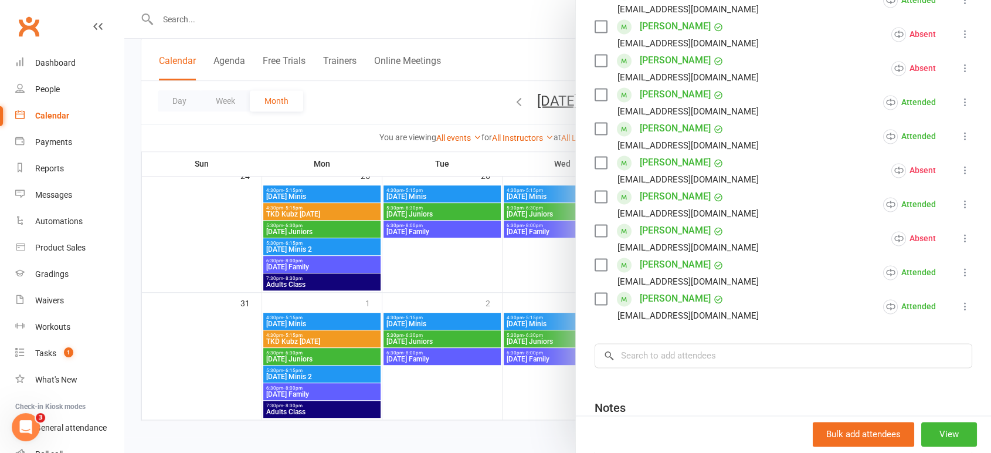
scroll to position [1713, 0]
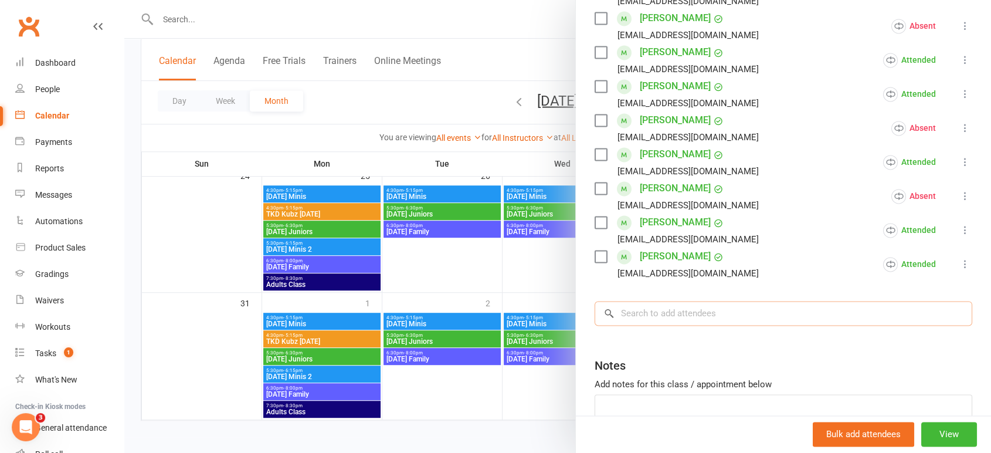
click at [659, 301] on input "search" at bounding box center [784, 313] width 378 height 25
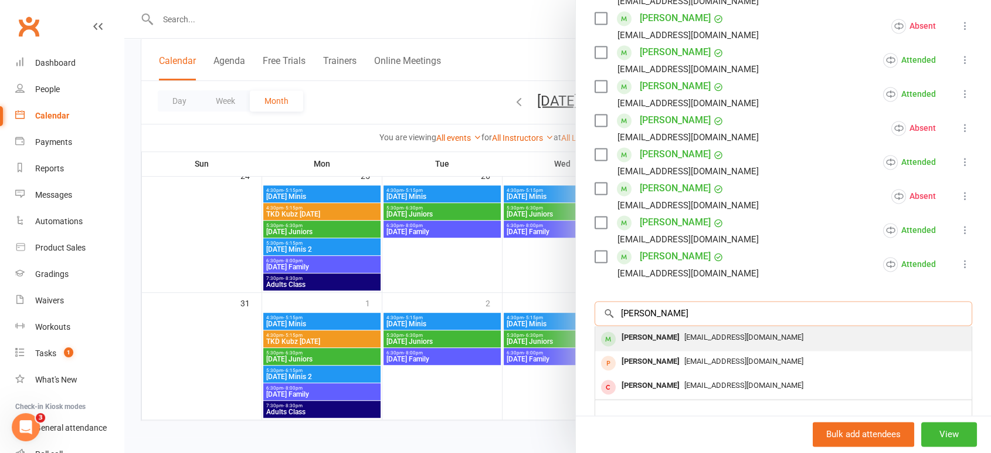
type input "[PERSON_NAME]"
click at [684, 332] on span "[EMAIL_ADDRESS][DOMAIN_NAME]" at bounding box center [743, 336] width 119 height 9
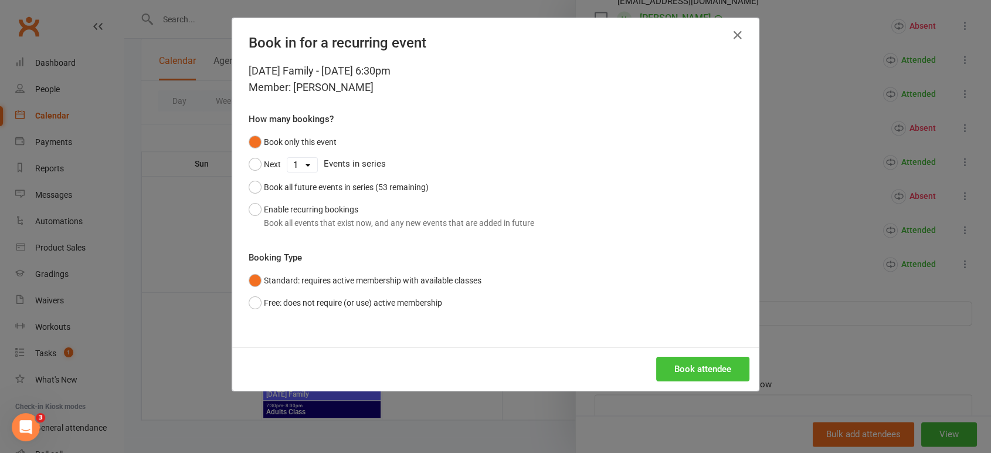
click at [688, 369] on button "Book attendee" at bounding box center [702, 368] width 93 height 25
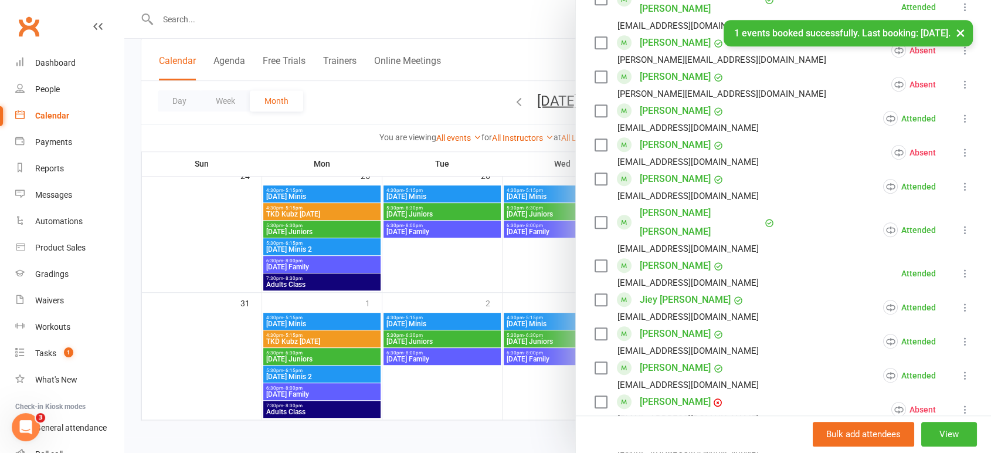
scroll to position [379, 0]
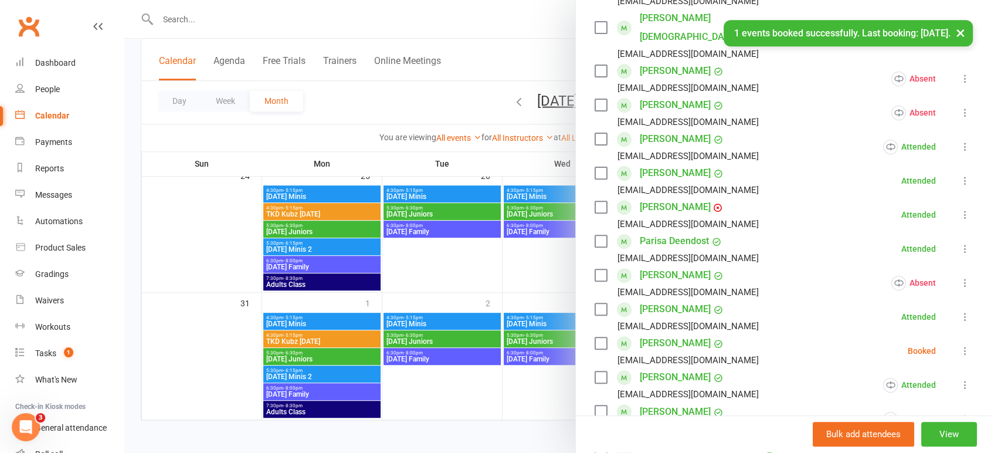
click at [959, 345] on icon at bounding box center [965, 351] width 12 height 12
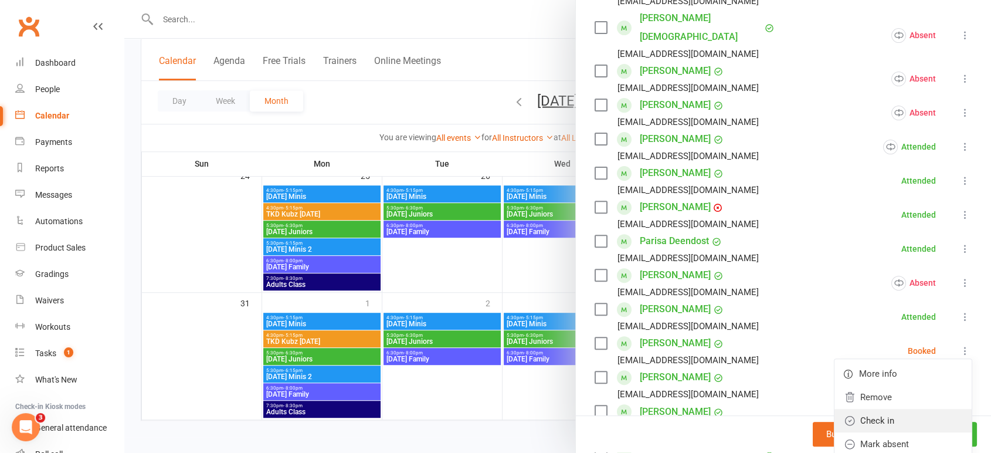
click at [873, 409] on link "Check in" at bounding box center [902, 420] width 137 height 23
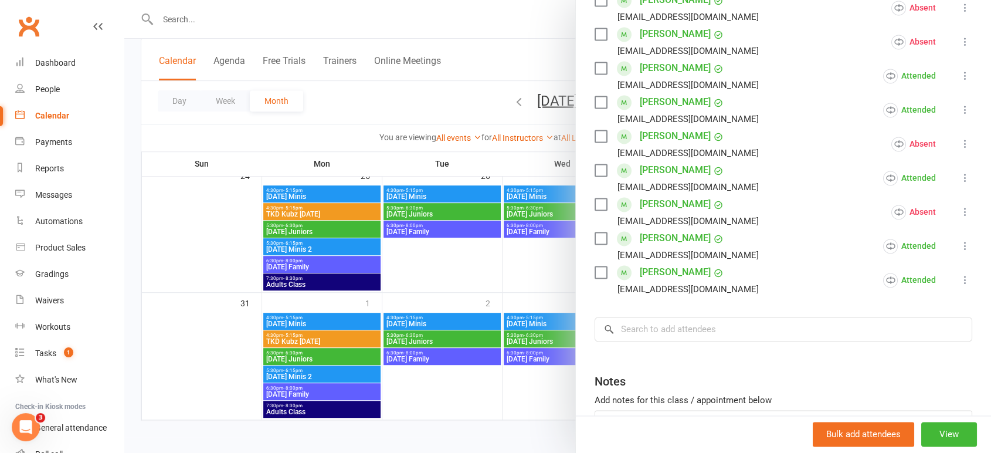
scroll to position [1747, 0]
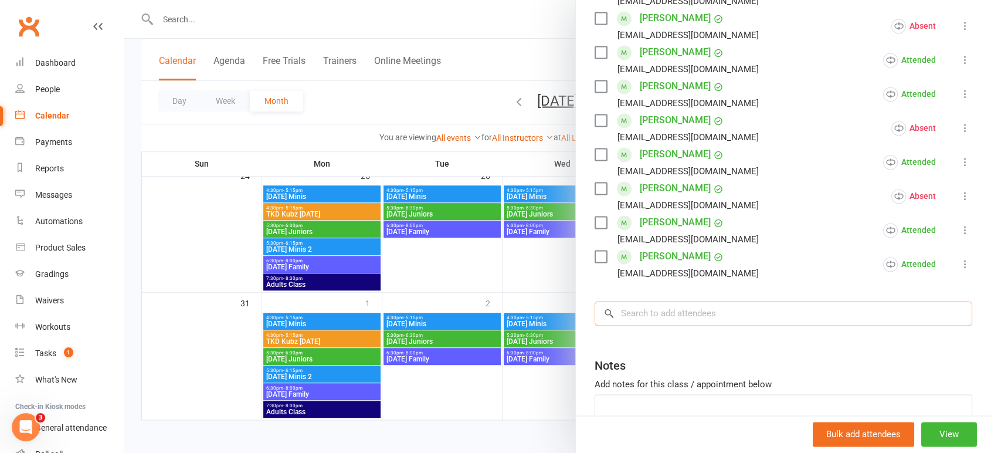
click at [656, 301] on input "search" at bounding box center [784, 313] width 378 height 25
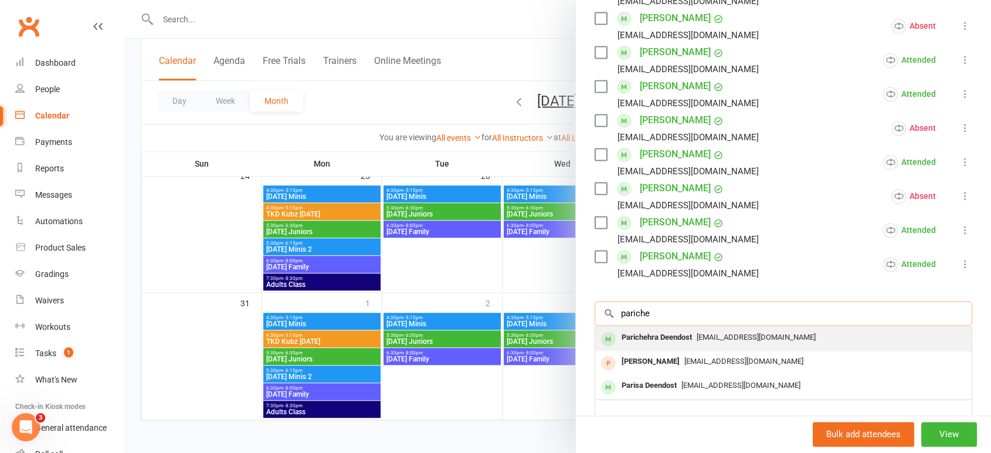
type input "pariche"
click at [674, 329] on div "Parichehra Deendost" at bounding box center [657, 337] width 80 height 17
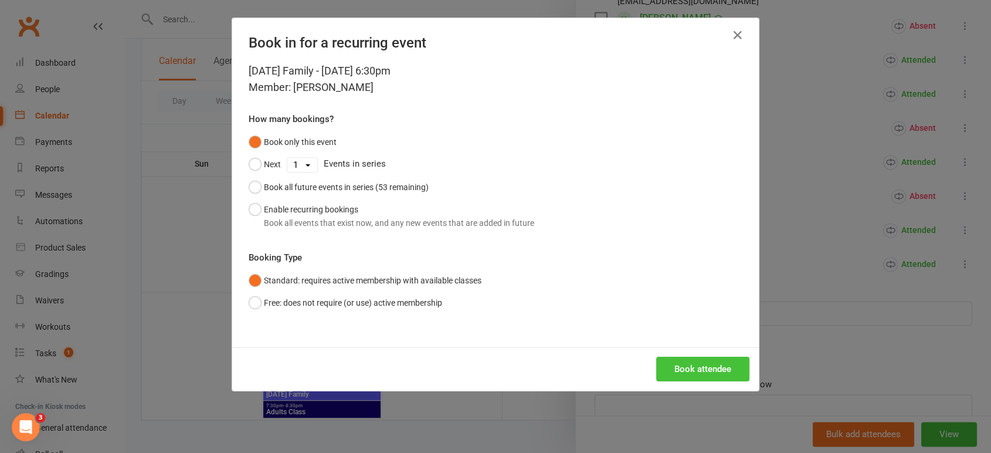
click at [687, 362] on button "Book attendee" at bounding box center [702, 368] width 93 height 25
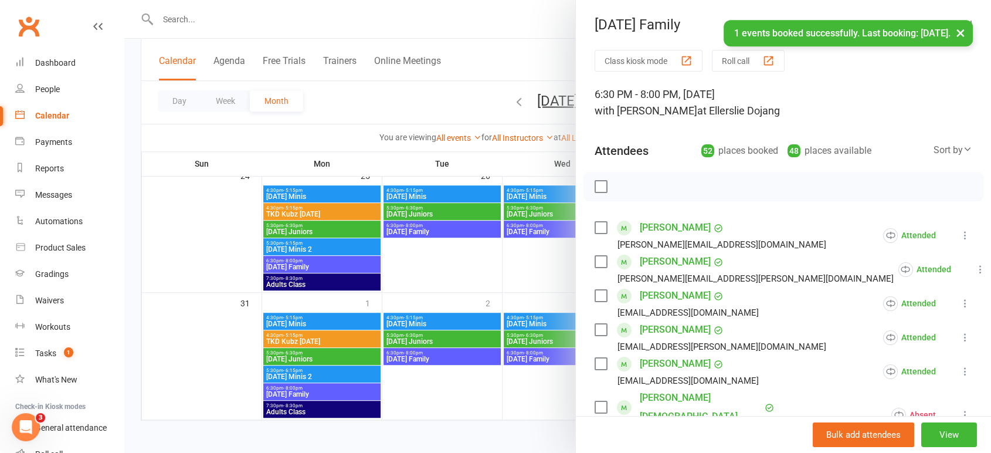
scroll to position [325, 0]
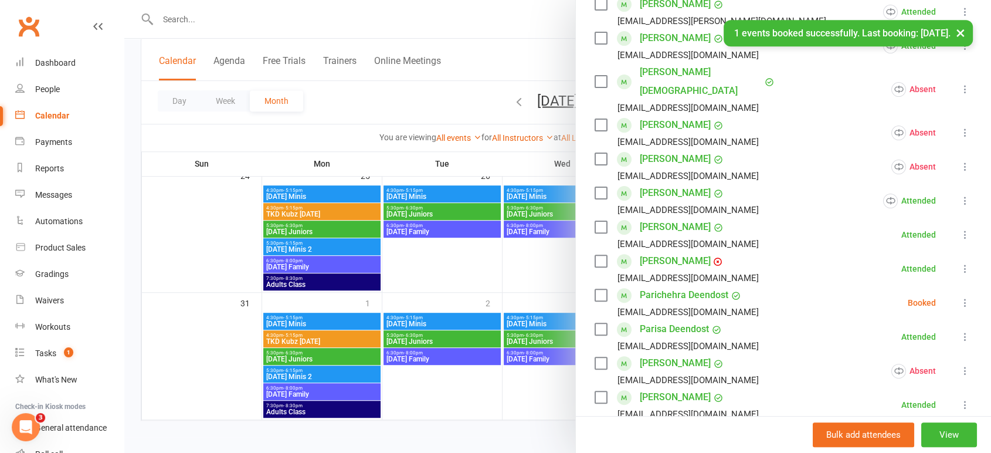
click at [959, 297] on icon at bounding box center [965, 303] width 12 height 12
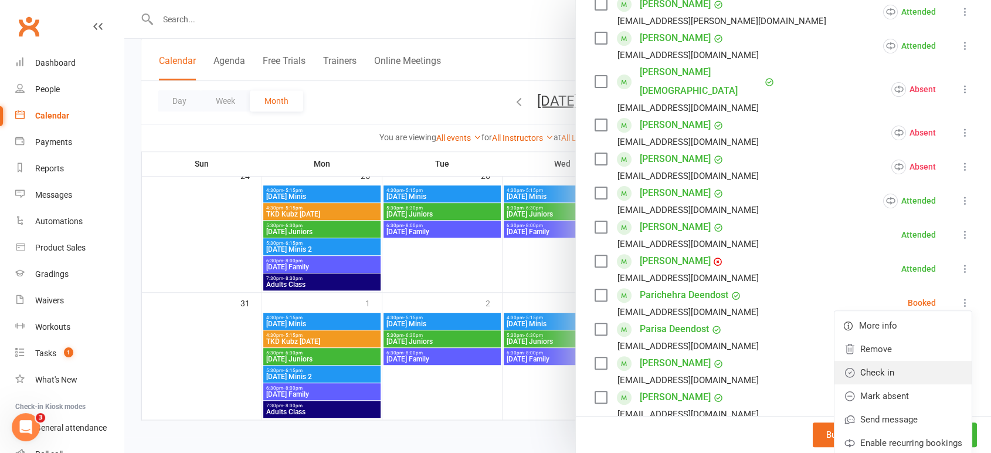
click at [865, 361] on link "Check in" at bounding box center [902, 372] width 137 height 23
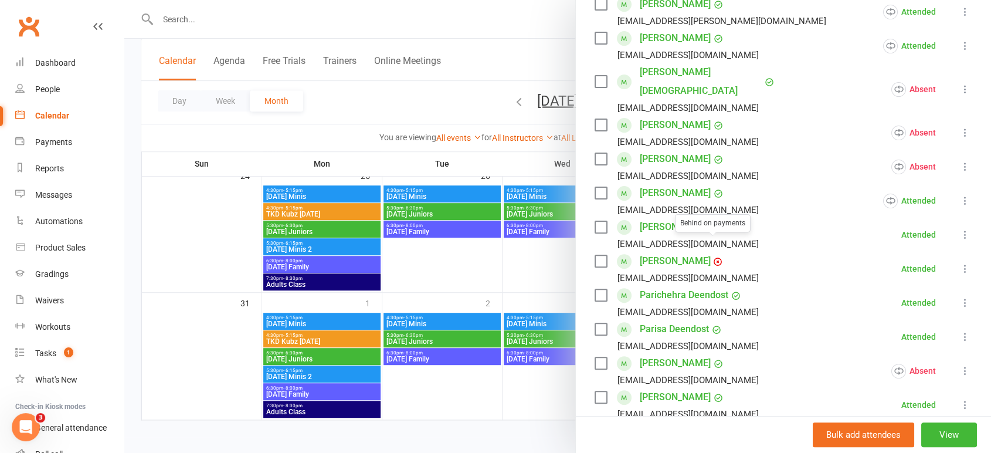
click at [691, 252] on link "[PERSON_NAME]" at bounding box center [675, 261] width 71 height 19
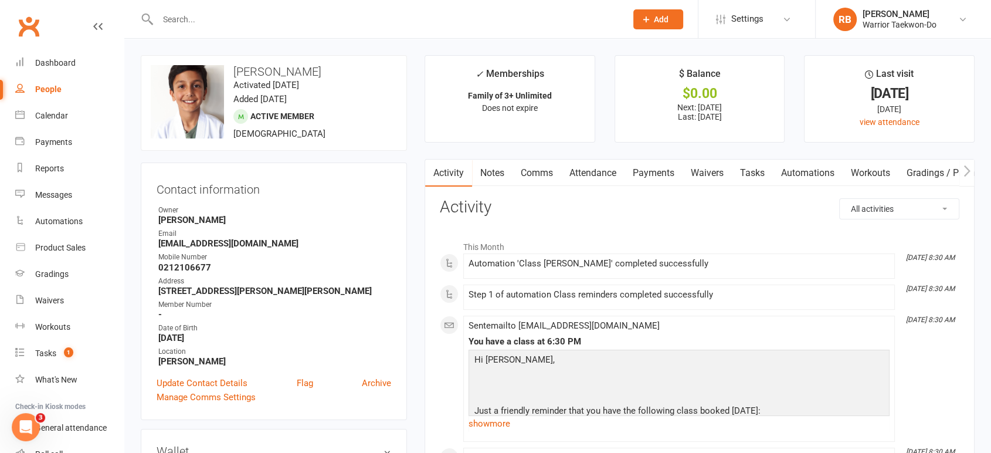
click at [639, 179] on link "Payments" at bounding box center [653, 172] width 58 height 27
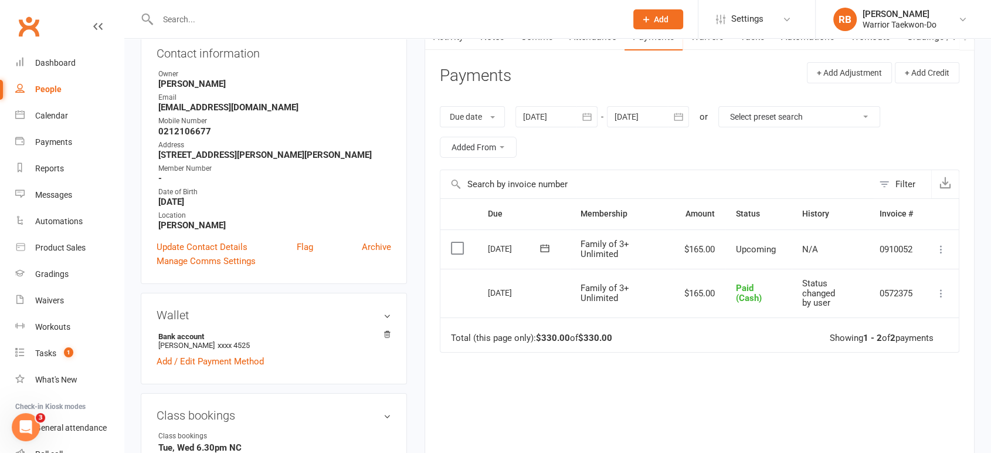
scroll to position [130, 0]
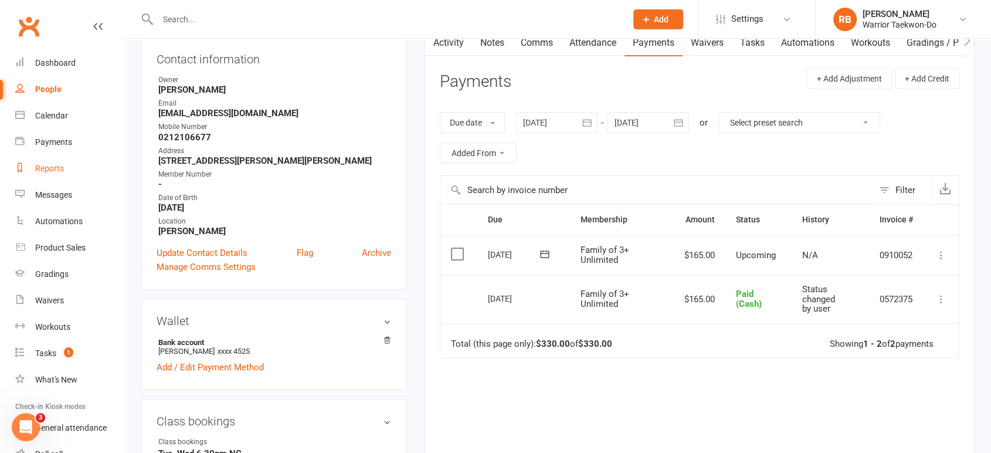
click at [70, 162] on link "Reports" at bounding box center [69, 168] width 108 height 26
select select "50"
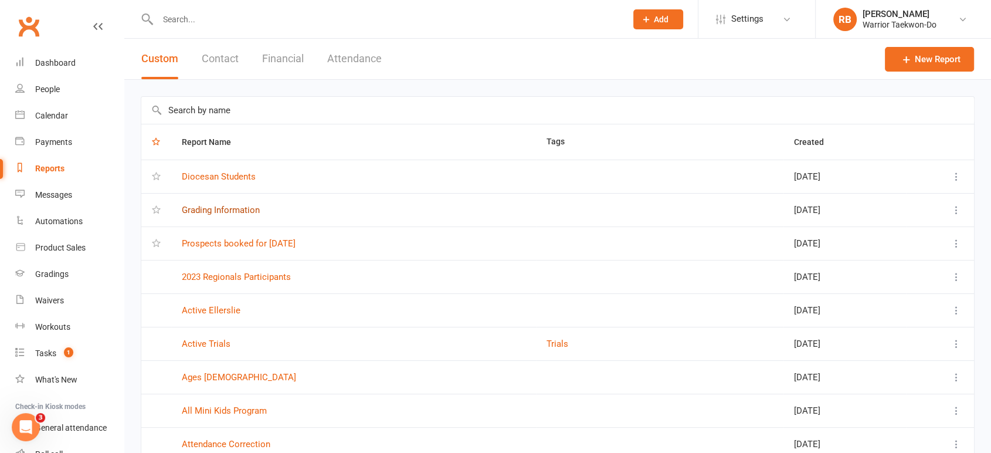
click at [244, 207] on link "Grading Information" at bounding box center [221, 210] width 78 height 11
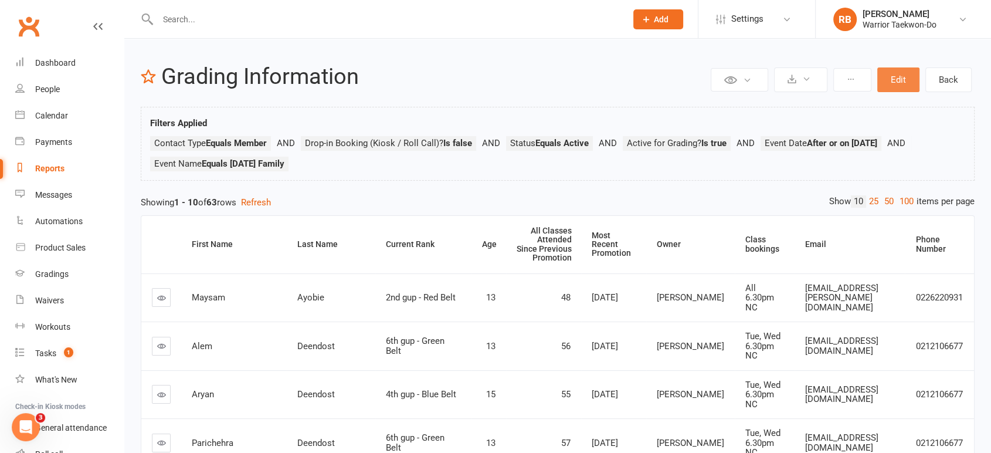
click at [897, 70] on button "Edit" at bounding box center [898, 79] width 42 height 25
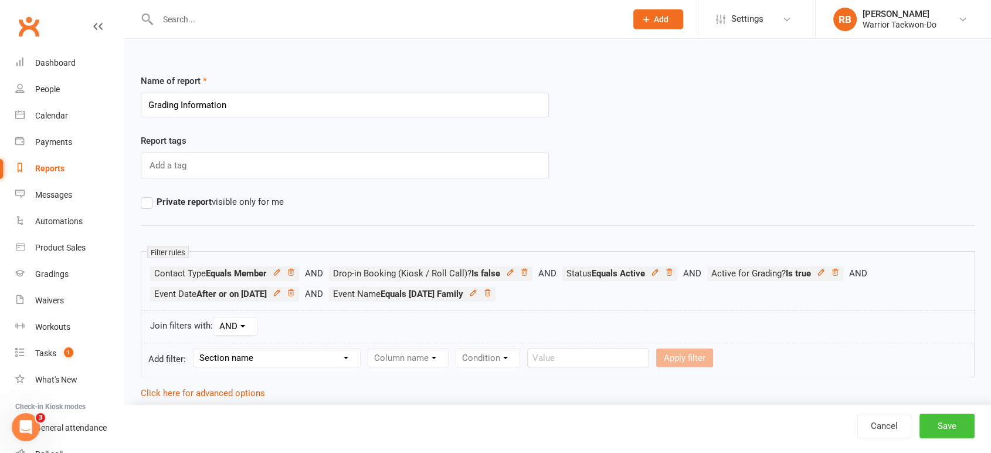
click at [939, 420] on button "Save" at bounding box center [946, 425] width 55 height 25
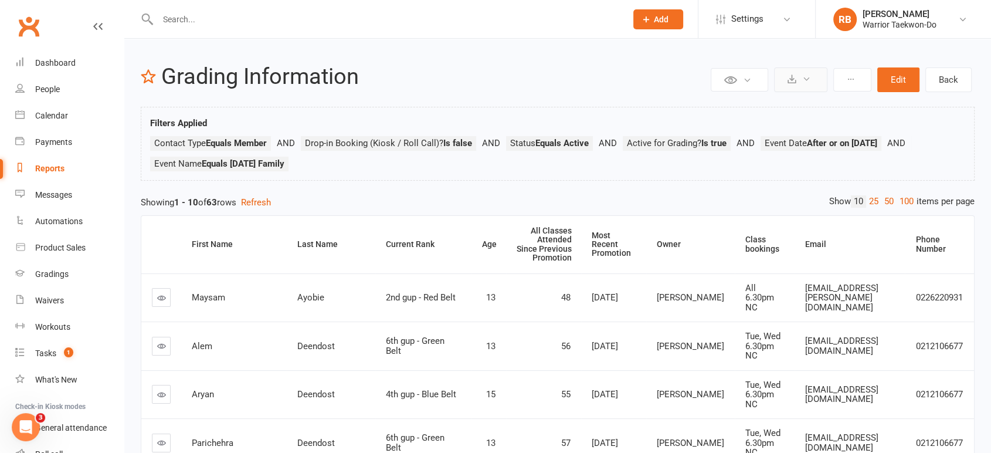
click at [790, 83] on icon at bounding box center [791, 78] width 9 height 9
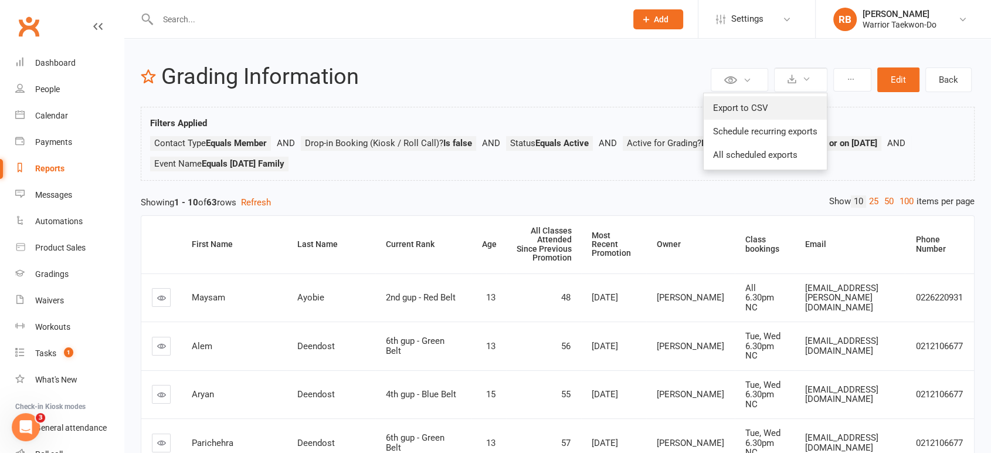
click at [790, 102] on link "Export to CSV" at bounding box center [765, 107] width 123 height 23
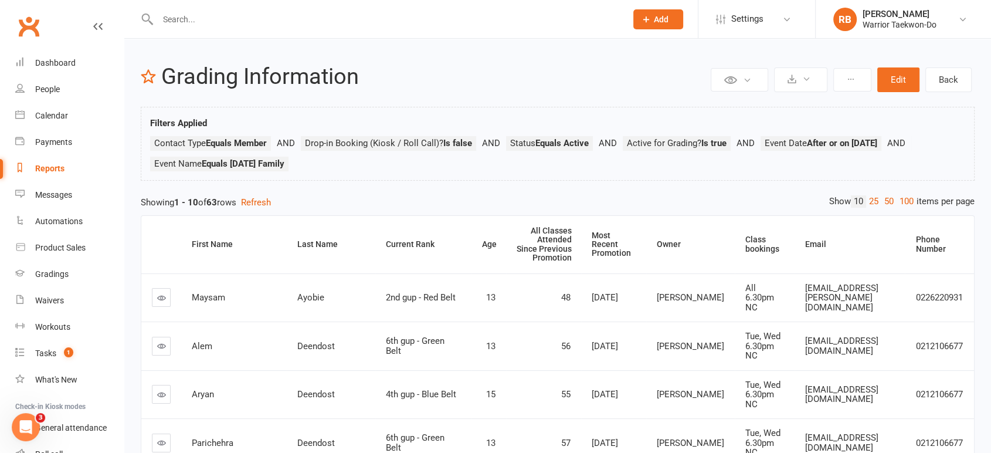
click at [774, 79] on div "Private Report Only visible by me Public Report Visible to everyone at gym Expo…" at bounding box center [841, 79] width 267 height 30
click at [806, 74] on icon at bounding box center [806, 78] width 9 height 9
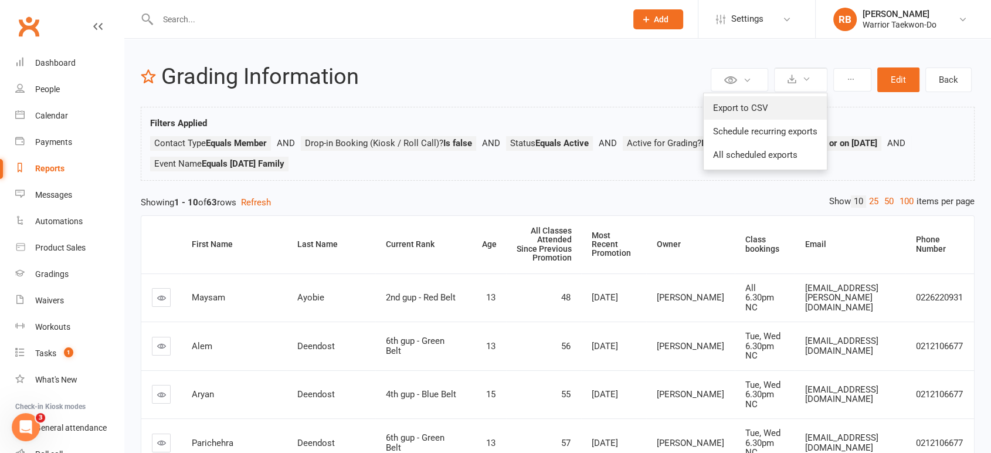
click at [789, 103] on link "Export to CSV" at bounding box center [765, 107] width 123 height 23
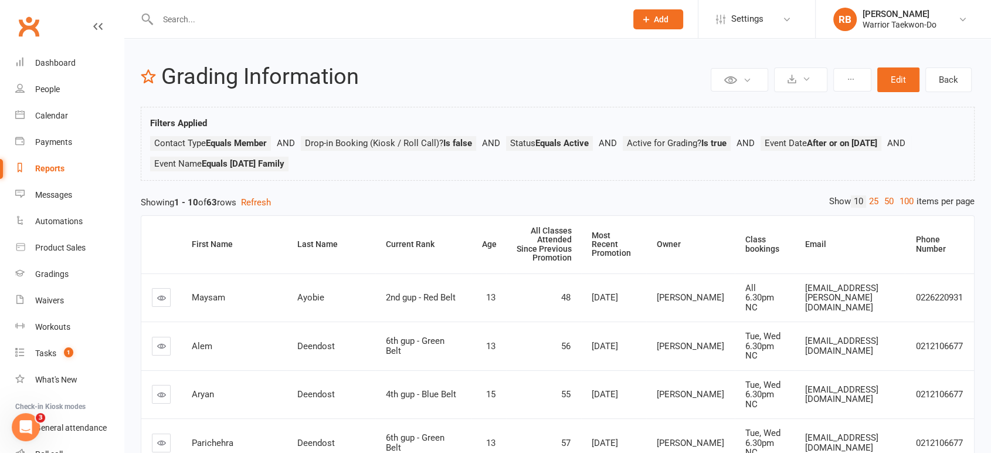
click at [181, 21] on input "text" at bounding box center [386, 19] width 464 height 16
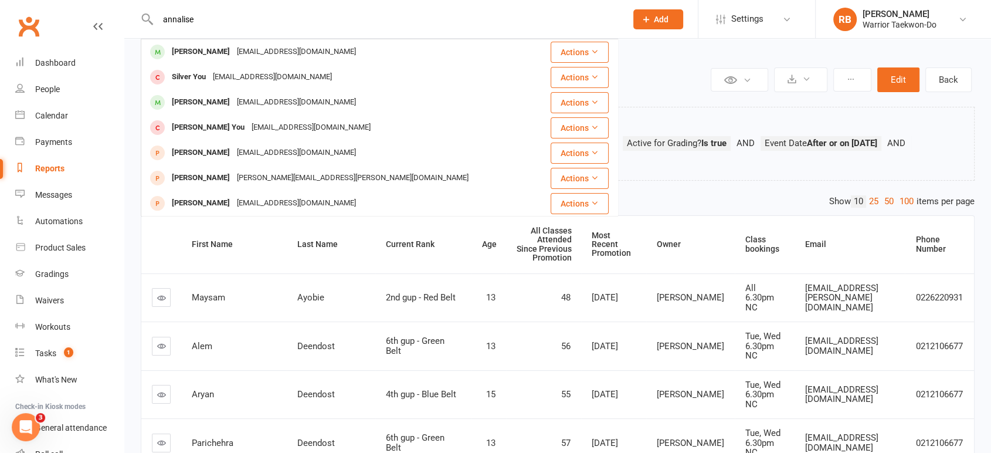
type input "annalise"
click at [202, 55] on div "[PERSON_NAME]" at bounding box center [200, 51] width 65 height 17
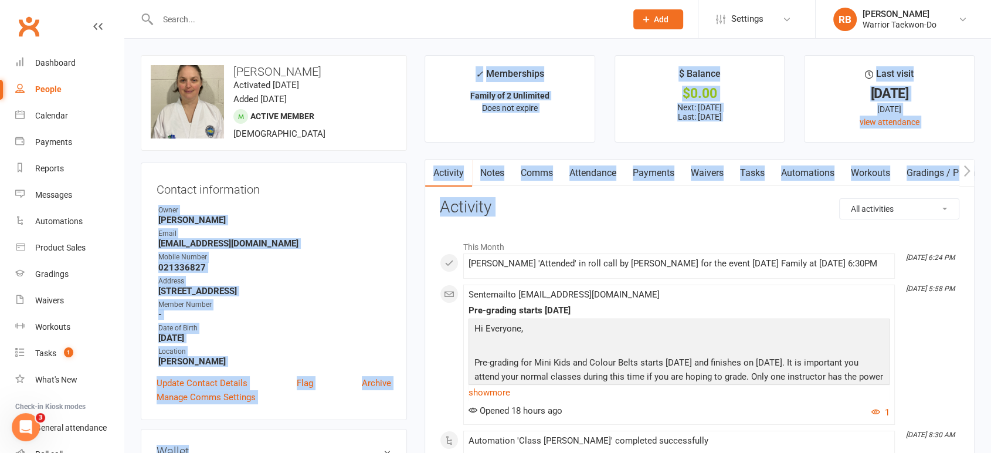
drag, startPoint x: 412, startPoint y: 186, endPoint x: 430, endPoint y: 225, distance: 42.0
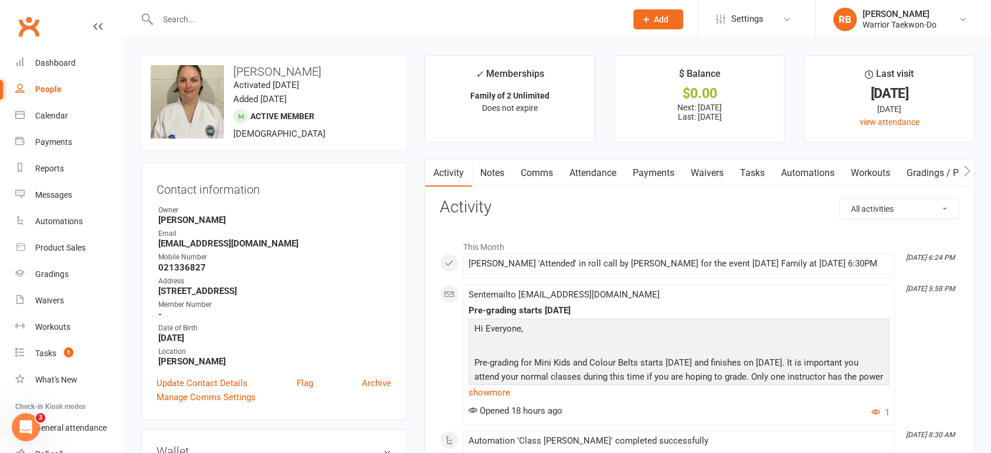
click at [606, 161] on link "Attendance" at bounding box center [592, 172] width 63 height 27
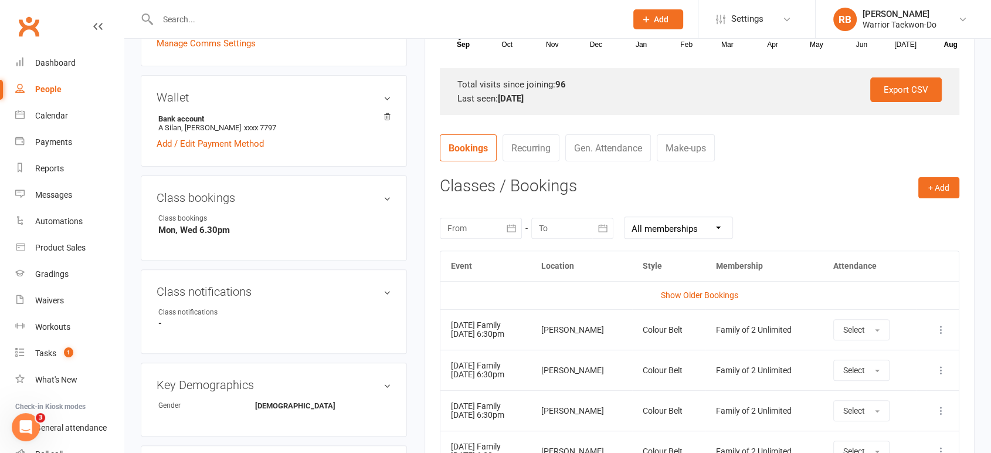
scroll to position [456, 0]
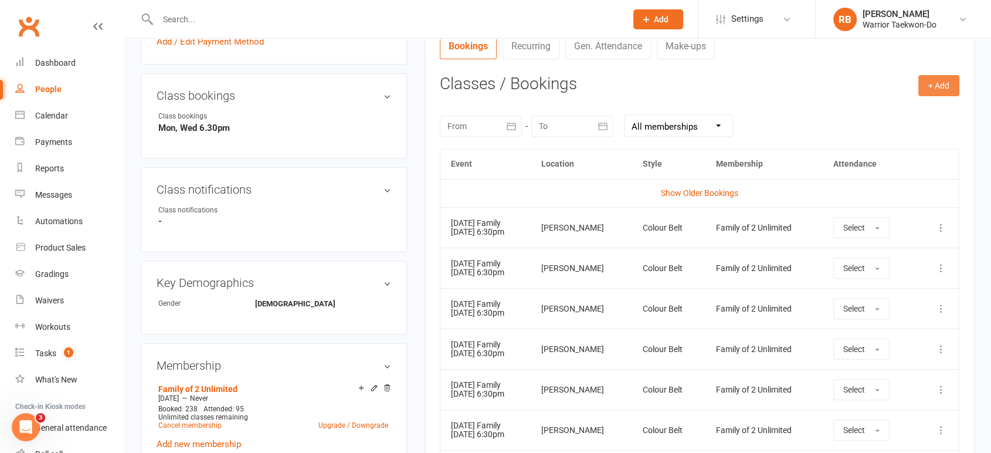
click at [936, 79] on button "+ Add" at bounding box center [938, 85] width 41 height 21
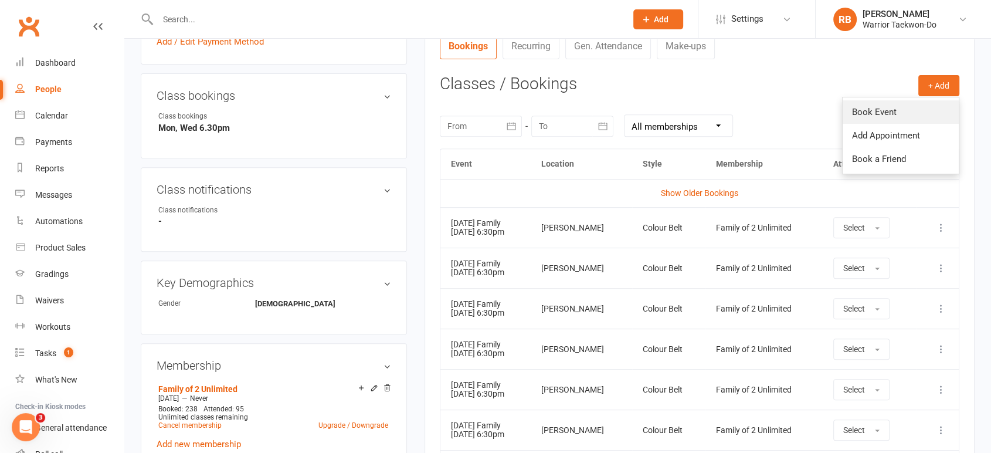
click at [902, 108] on link "Book Event" at bounding box center [901, 111] width 116 height 23
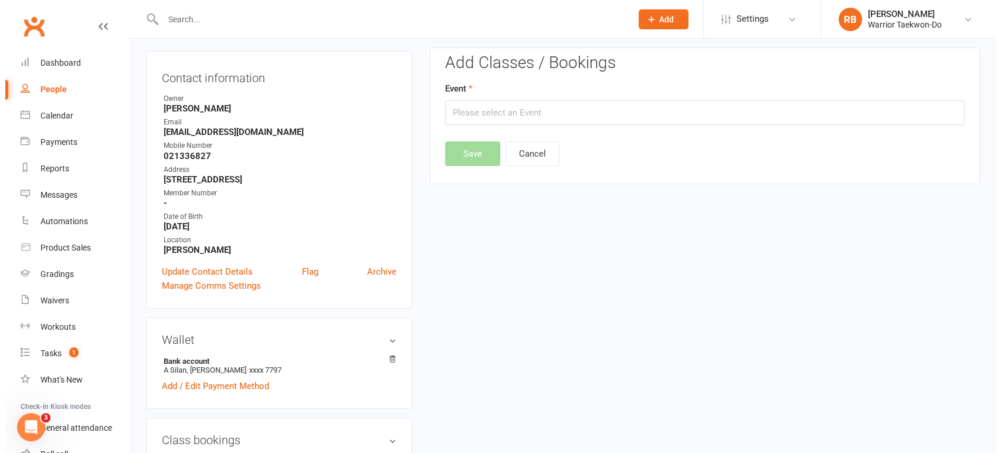
scroll to position [100, 0]
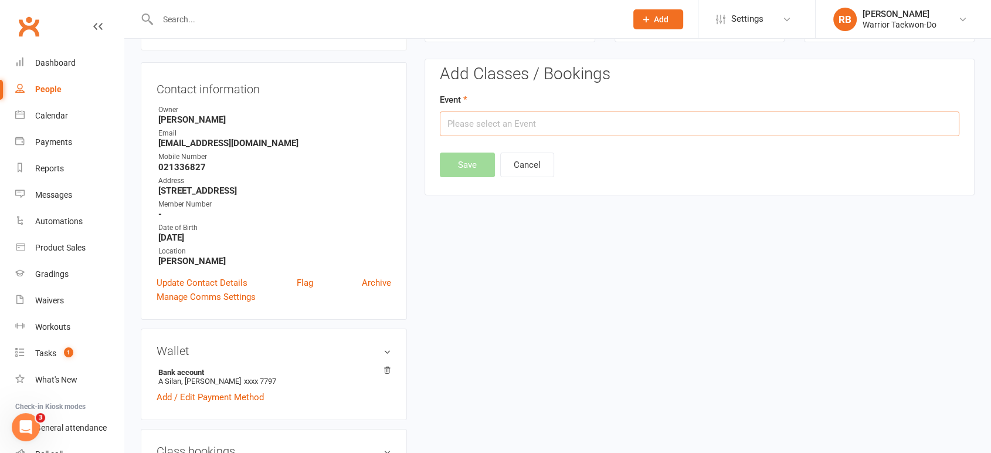
click at [504, 123] on input "text" at bounding box center [699, 123] width 519 height 25
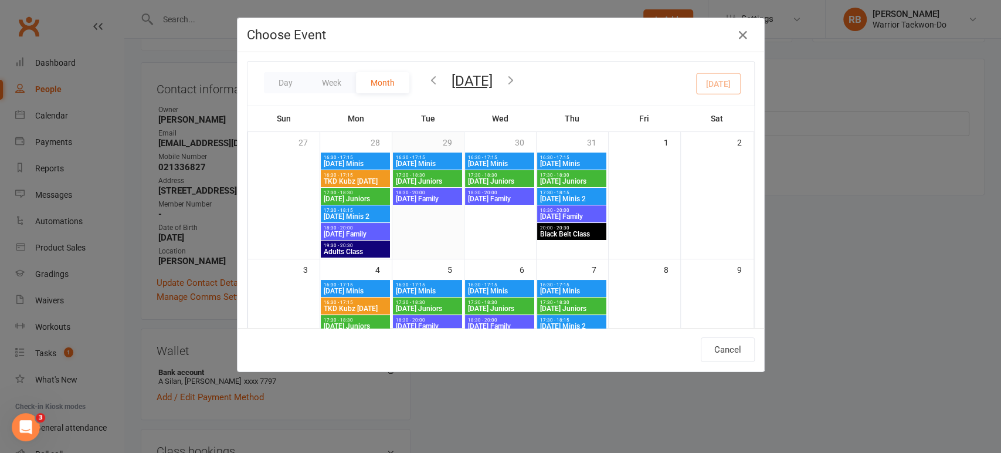
scroll to position [0, 0]
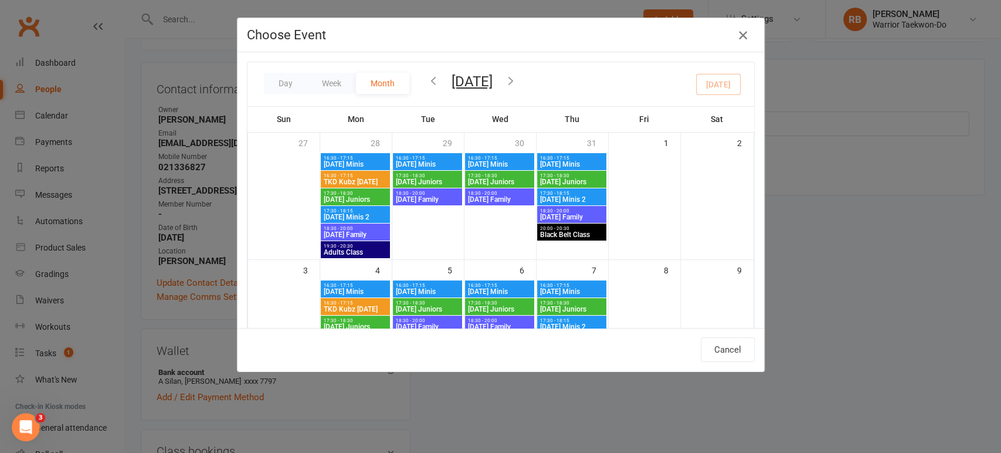
click at [736, 40] on icon "button" at bounding box center [743, 35] width 14 height 14
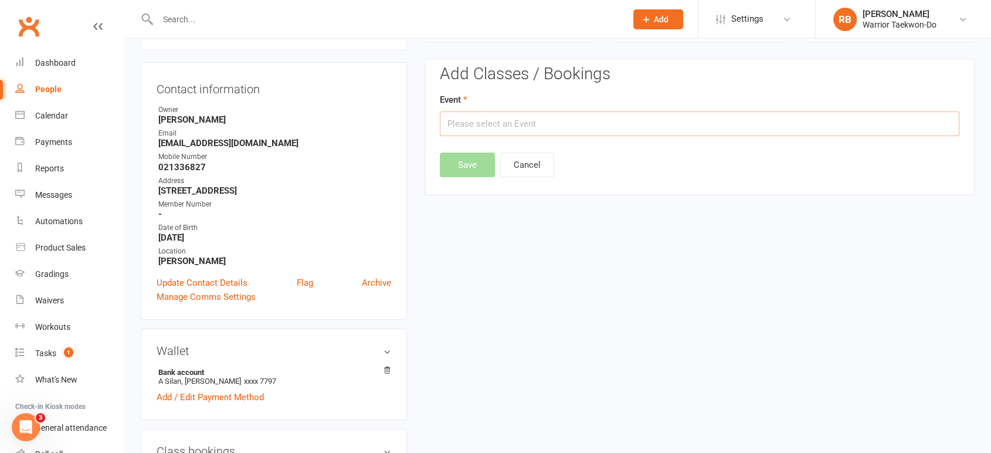
click at [521, 120] on input "text" at bounding box center [699, 123] width 519 height 25
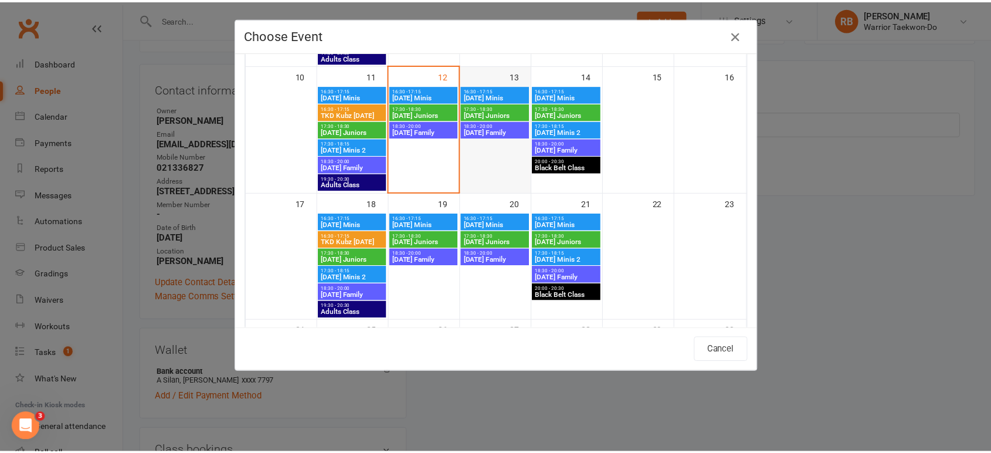
scroll to position [325, 0]
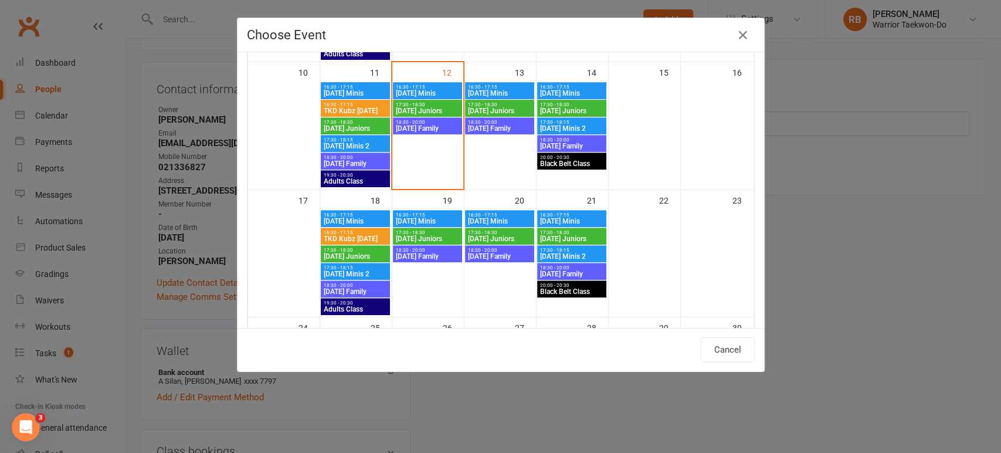
click at [429, 125] on span "[DATE] Family" at bounding box center [427, 128] width 64 height 7
type input "[DATE] Family - [DATE] 6:30:00 PM"
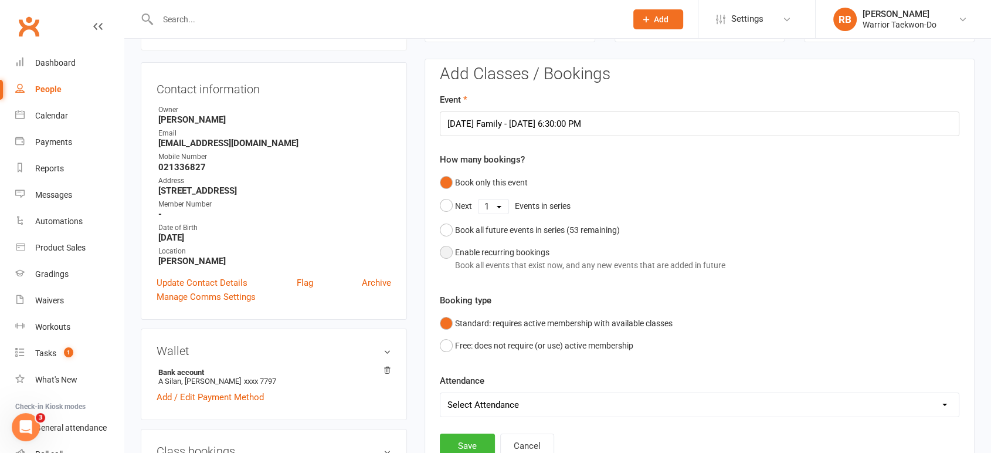
click at [488, 261] on div "Book all events that exist now, and any new events that are added in future" at bounding box center [590, 265] width 270 height 13
select select "book_from_now"
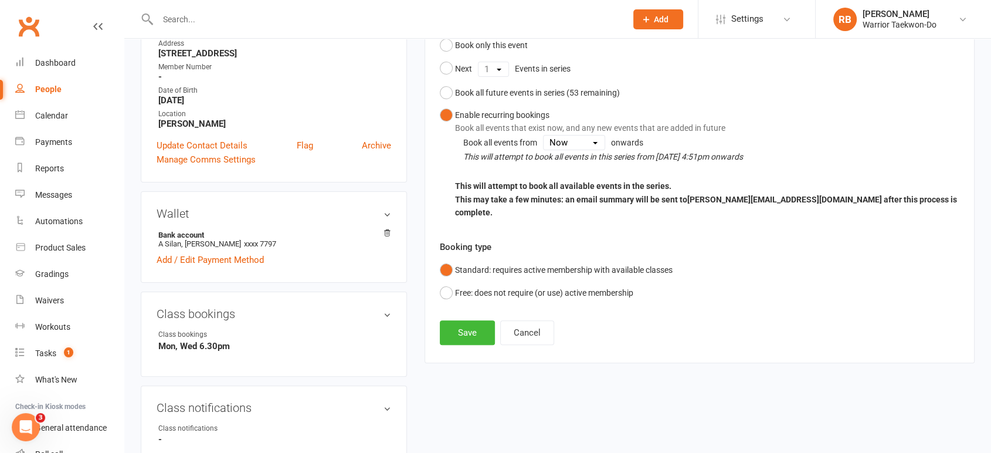
scroll to position [296, 0]
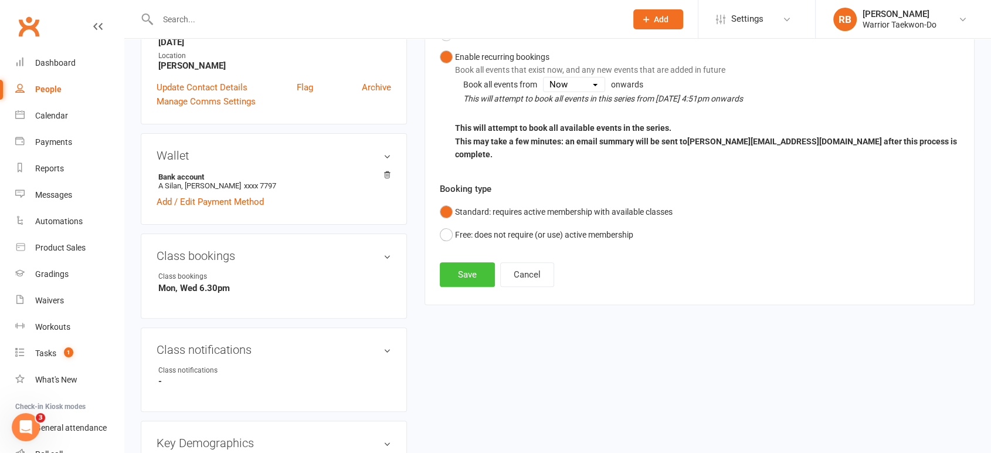
click at [469, 262] on button "Save" at bounding box center [467, 274] width 55 height 25
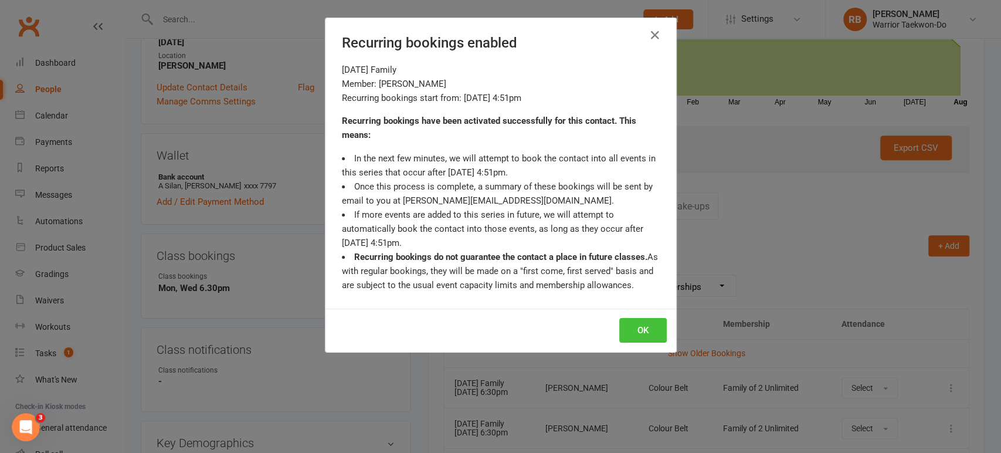
click at [644, 328] on button "OK" at bounding box center [642, 330] width 47 height 25
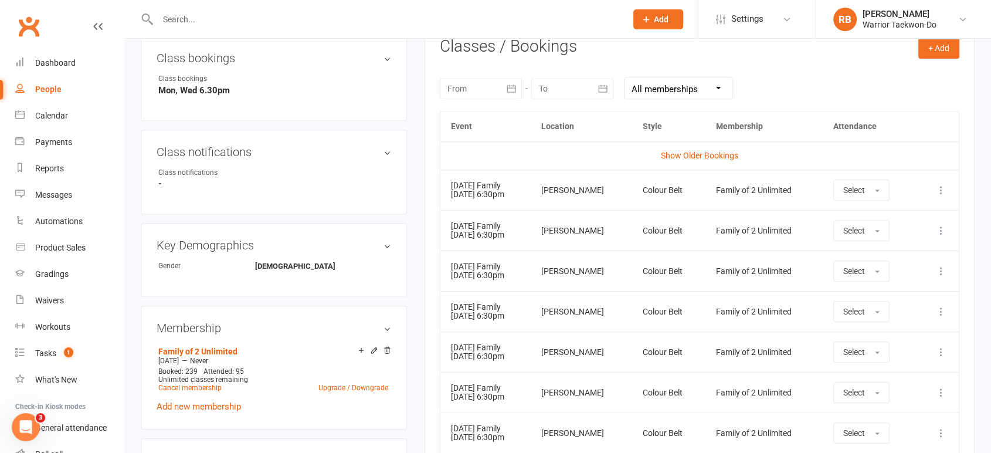
scroll to position [491, 0]
click at [923, 56] on button "+ Add" at bounding box center [938, 49] width 41 height 21
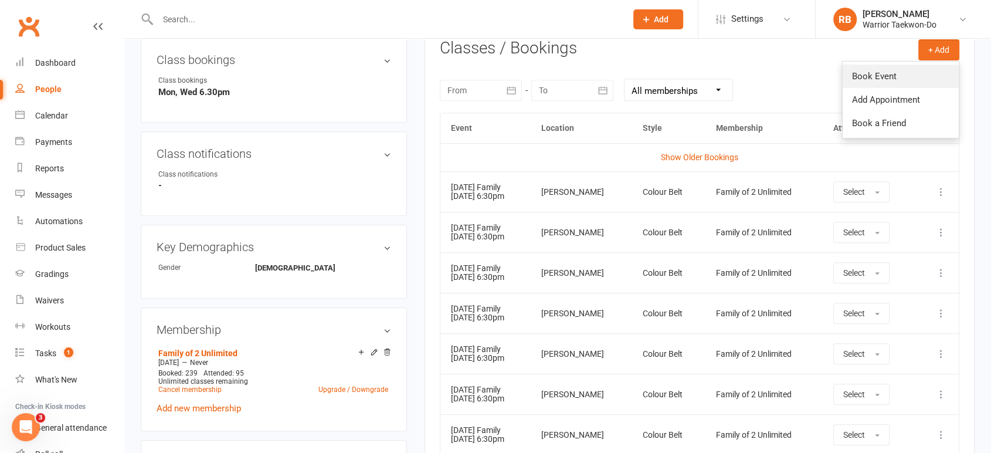
click at [908, 71] on link "Book Event" at bounding box center [901, 75] width 116 height 23
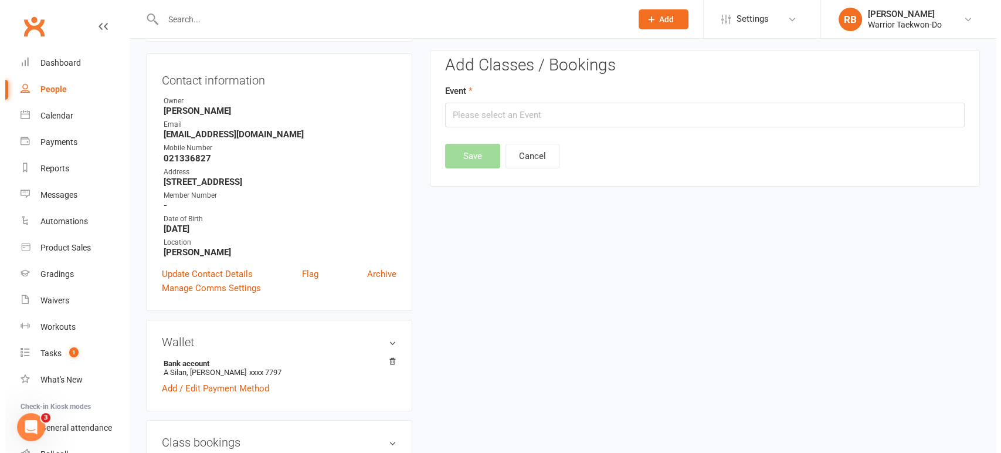
scroll to position [100, 0]
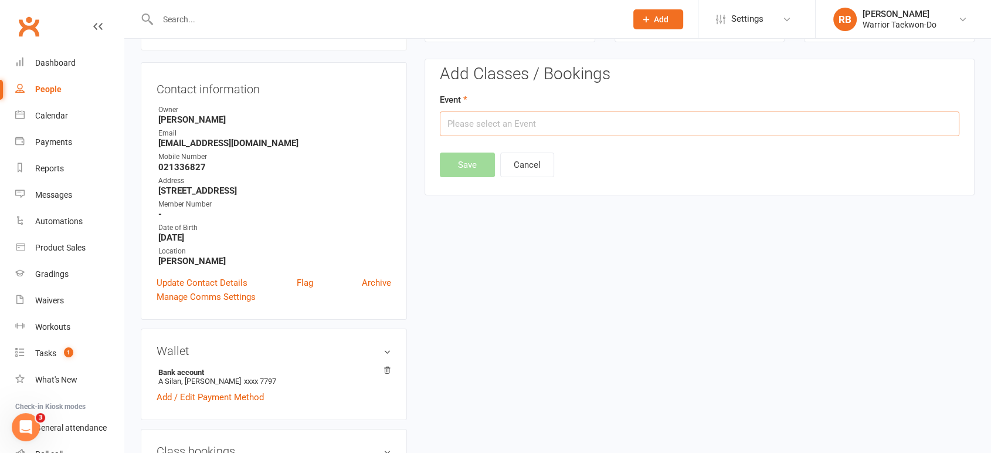
click at [575, 121] on input "text" at bounding box center [699, 123] width 519 height 25
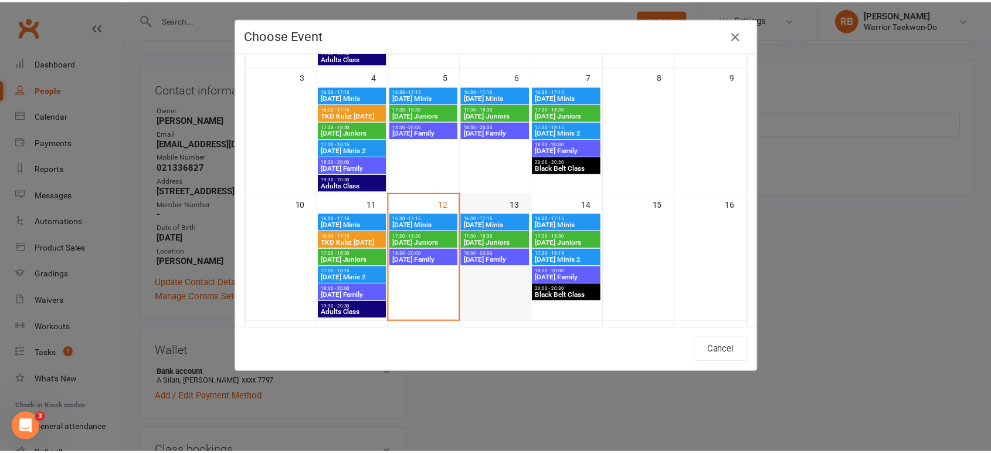
scroll to position [195, 0]
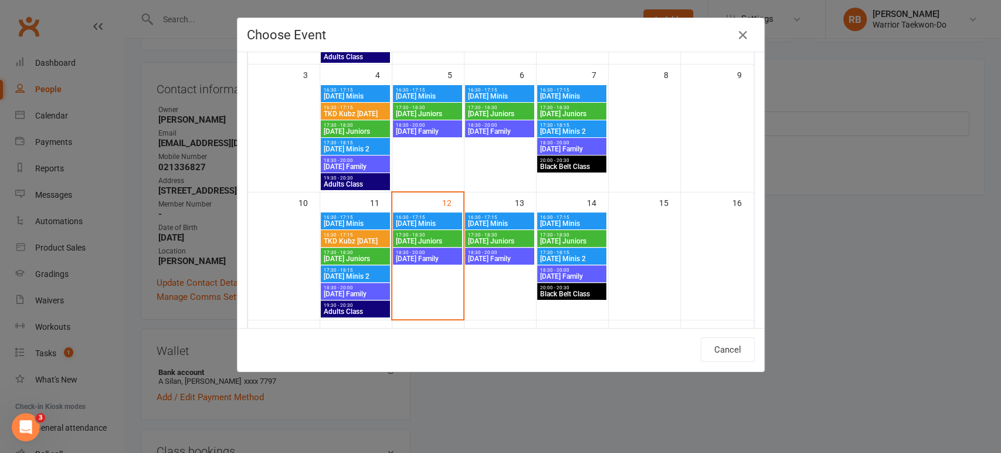
click at [576, 273] on span "[DATE] Family" at bounding box center [571, 276] width 64 height 7
type input "[DATE] Family - [DATE] 6:30:00 PM"
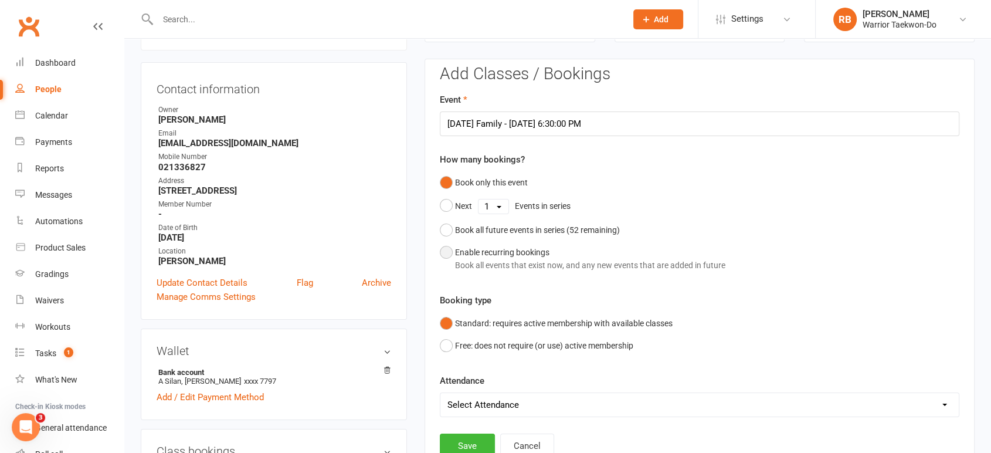
click at [510, 246] on div "Enable recurring bookings Book all events that exist now, and any new events th…" at bounding box center [590, 259] width 270 height 26
select select "book_from_now"
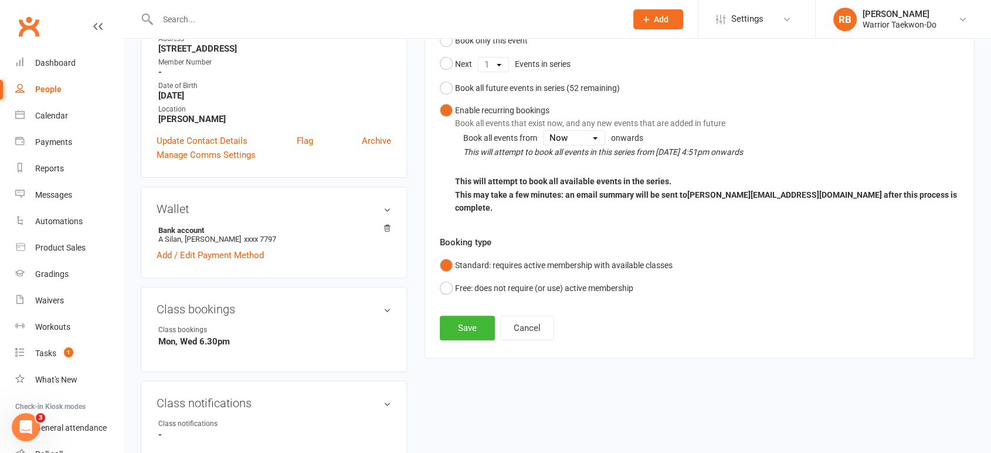
scroll to position [296, 0]
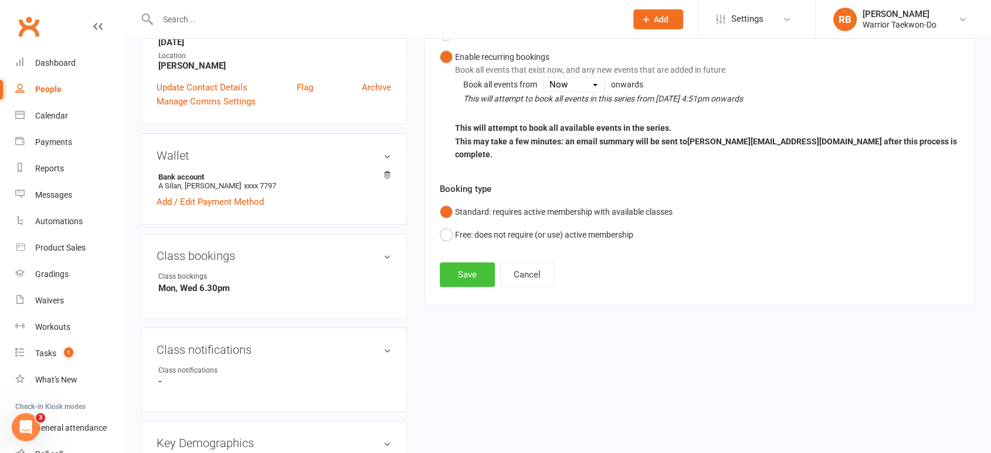
click at [468, 262] on button "Save" at bounding box center [467, 274] width 55 height 25
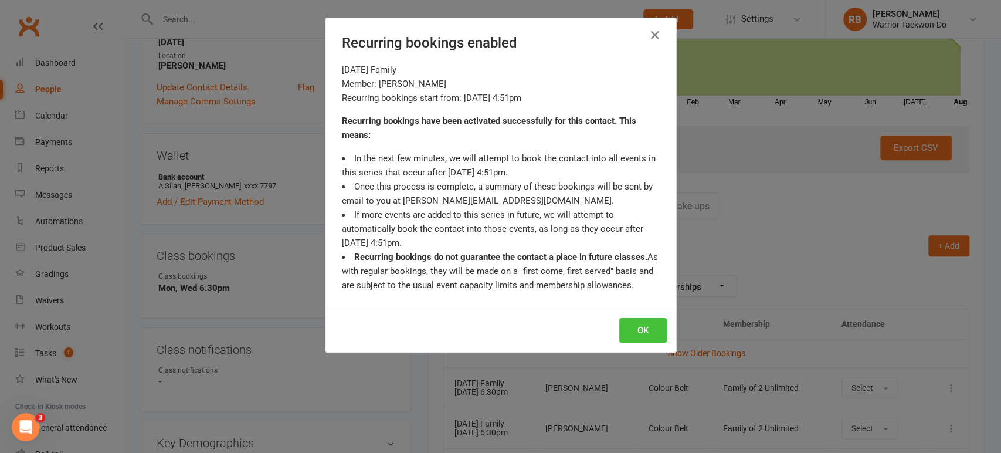
click at [631, 330] on button "OK" at bounding box center [642, 330] width 47 height 25
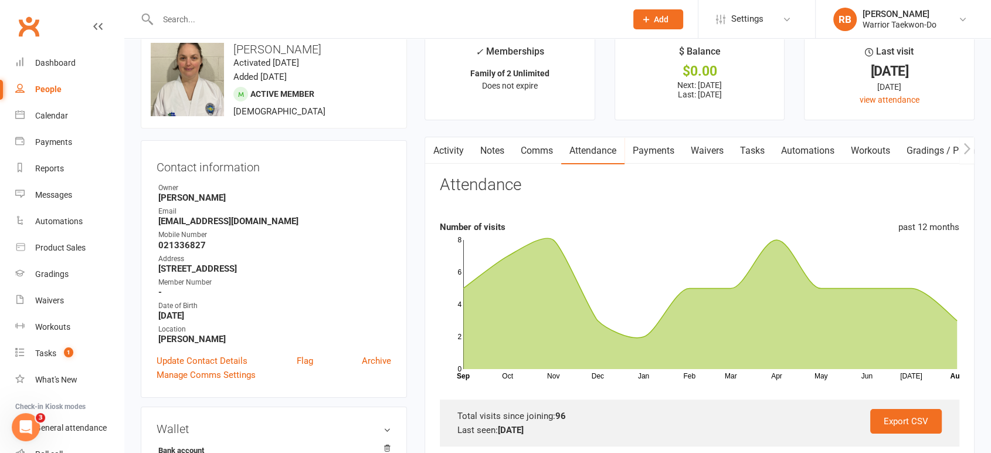
scroll to position [0, 0]
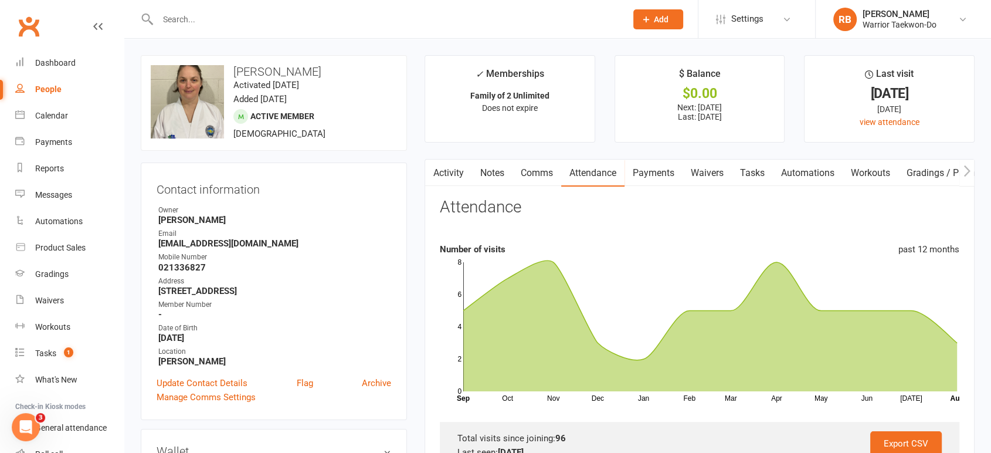
click at [210, 11] on input "text" at bounding box center [386, 19] width 464 height 16
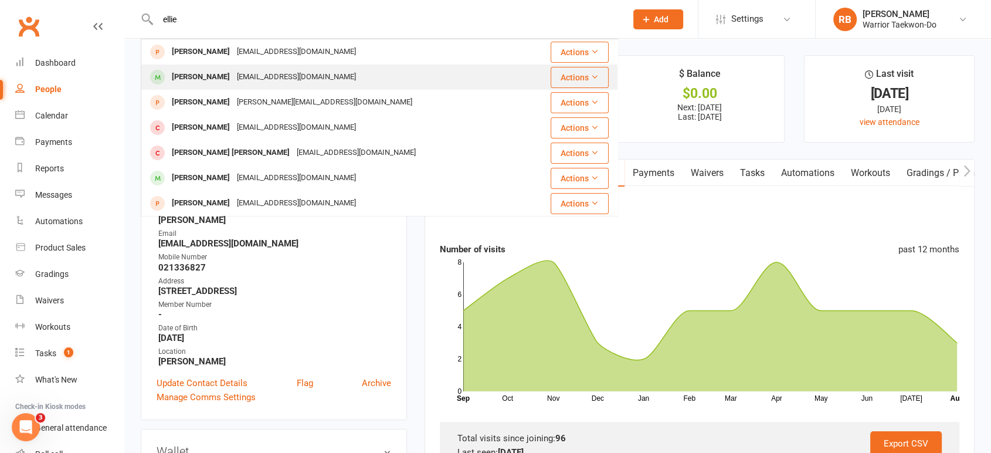
type input "ellie"
click at [233, 82] on div "[EMAIL_ADDRESS][DOMAIN_NAME]" at bounding box center [296, 77] width 126 height 17
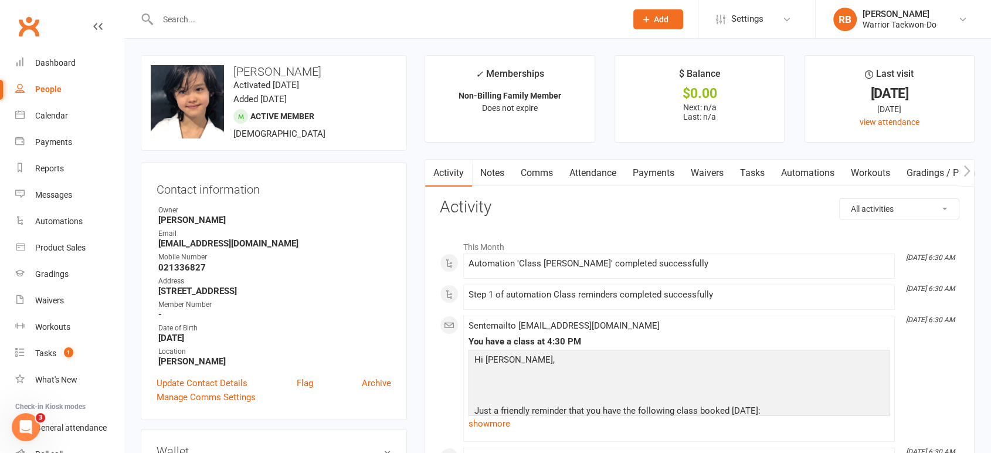
click at [593, 178] on link "Attendance" at bounding box center [592, 172] width 63 height 27
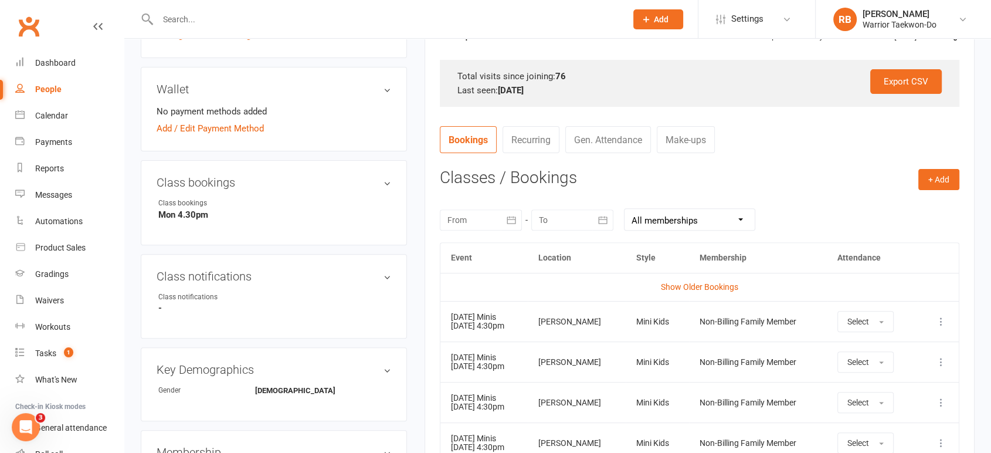
scroll to position [325, 0]
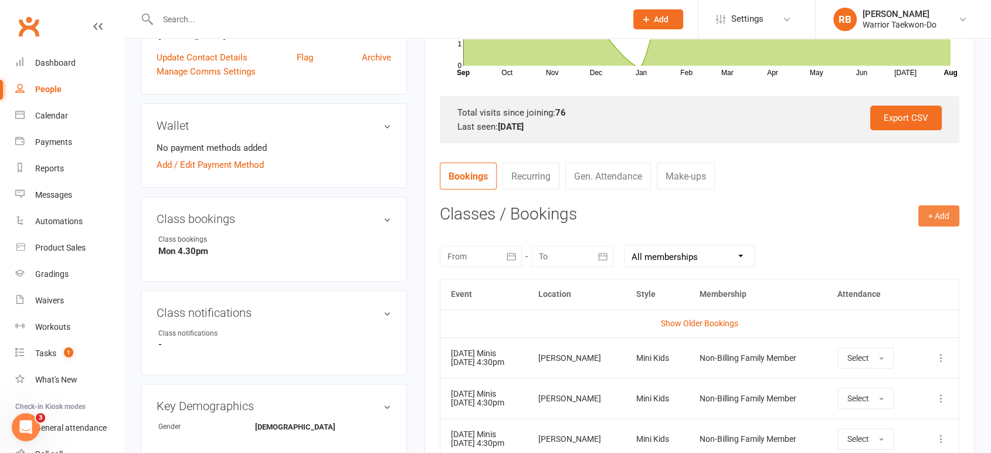
click at [941, 220] on button "+ Add" at bounding box center [938, 215] width 41 height 21
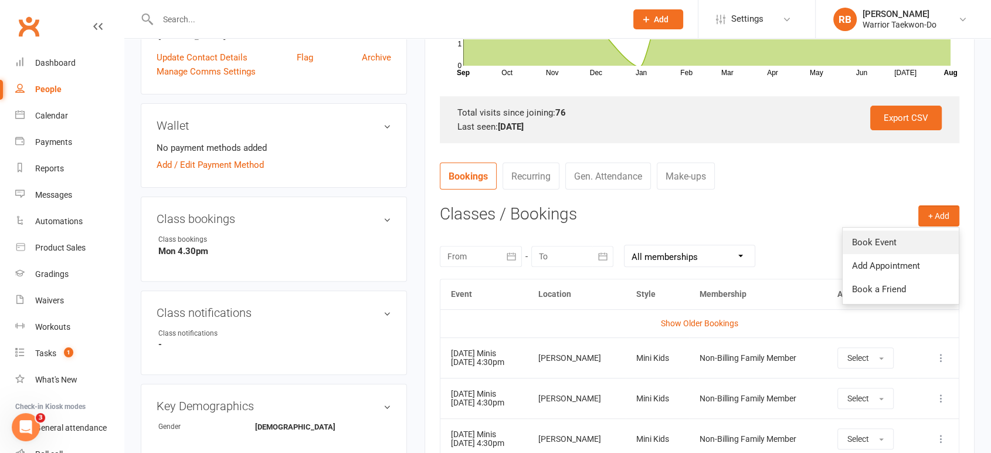
click at [923, 233] on link "Book Event" at bounding box center [901, 241] width 116 height 23
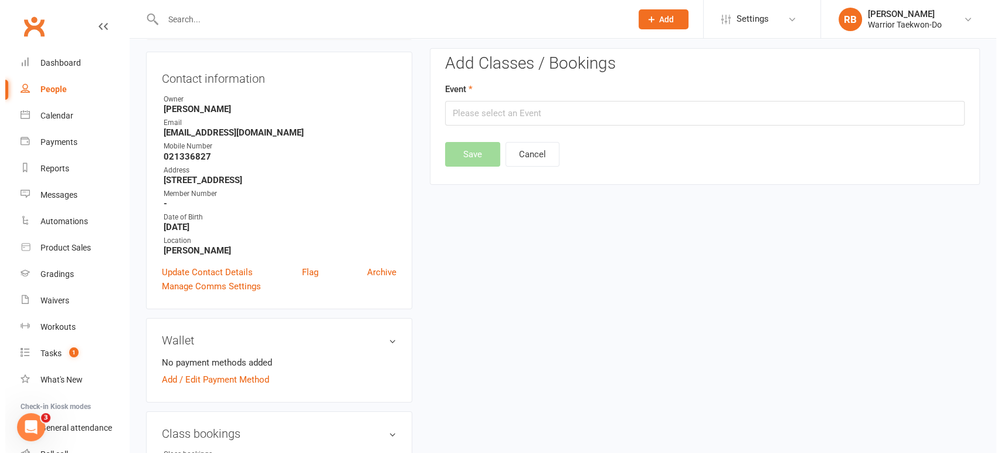
scroll to position [100, 0]
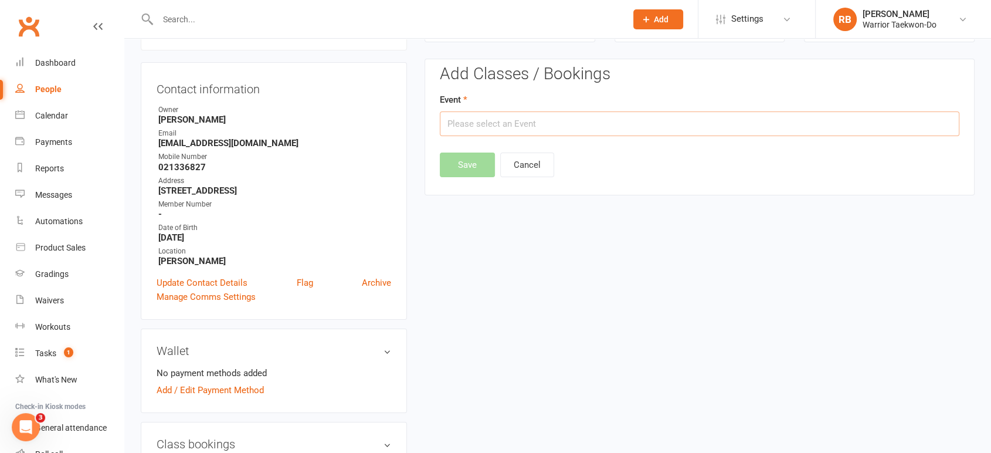
click at [550, 116] on input "text" at bounding box center [699, 123] width 519 height 25
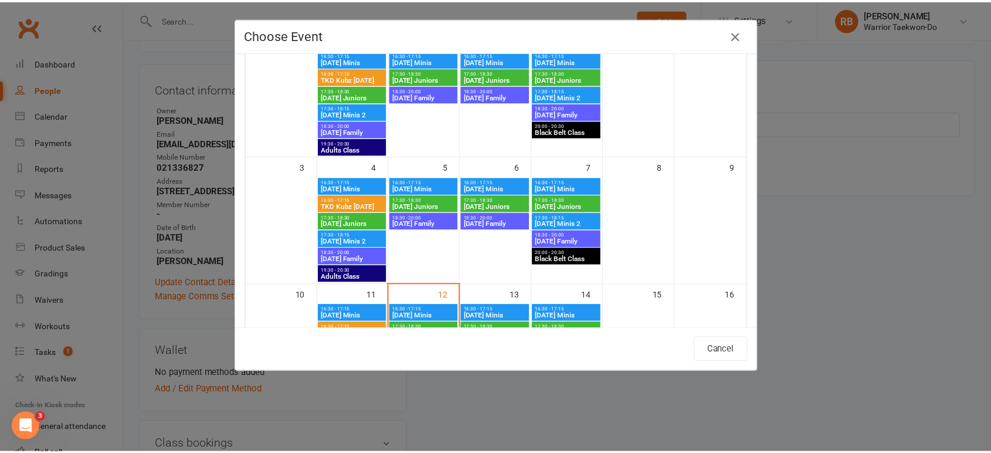
scroll to position [260, 0]
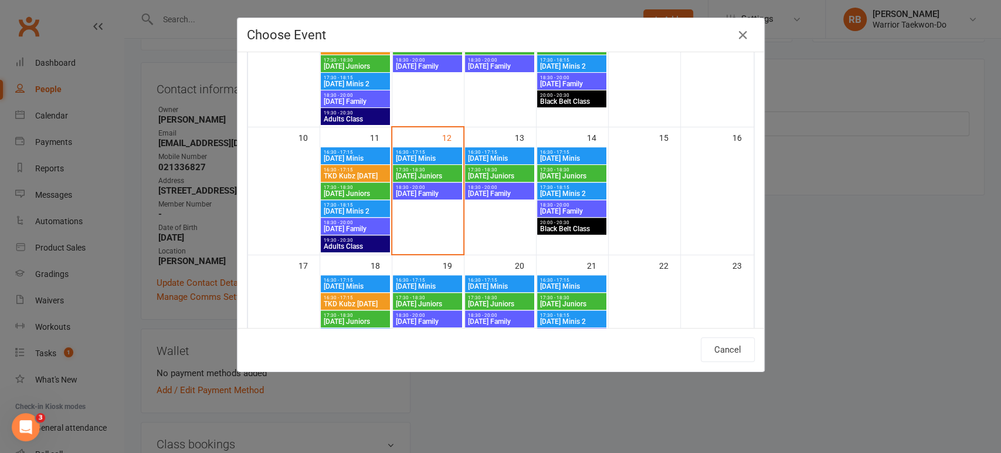
click at [511, 155] on span "[DATE] Minis" at bounding box center [499, 158] width 64 height 7
type input "[DATE] Minis - [DATE] 4:30:00 PM"
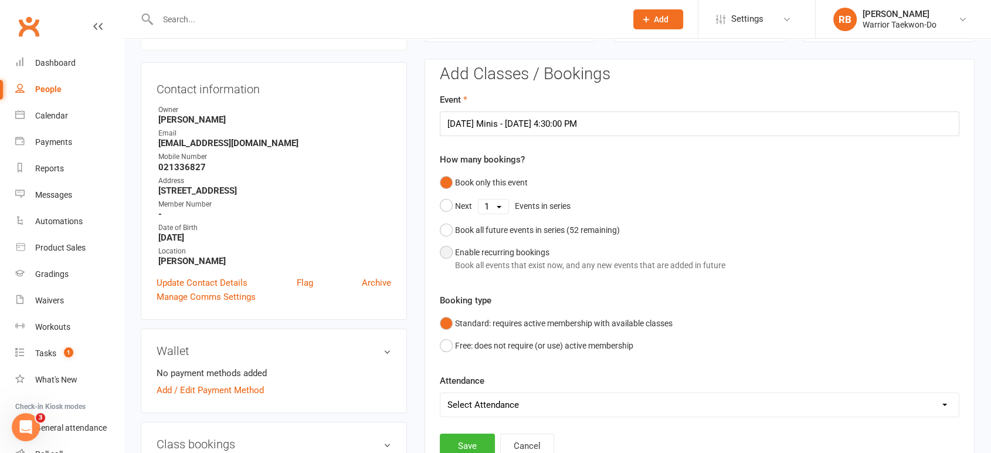
click at [481, 257] on div "Enable recurring bookings Book all events that exist now, and any new events th…" at bounding box center [590, 259] width 270 height 26
select select "book_from_now"
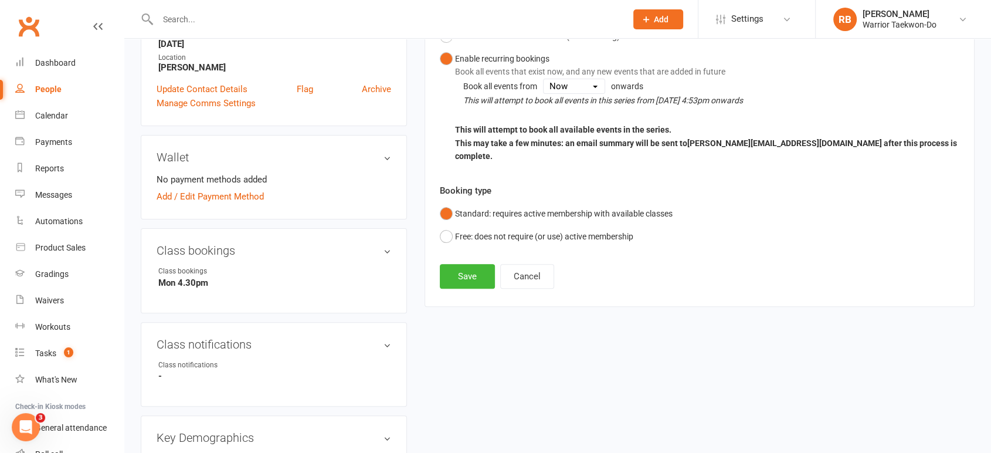
scroll to position [296, 0]
click at [476, 262] on button "Save" at bounding box center [467, 274] width 55 height 25
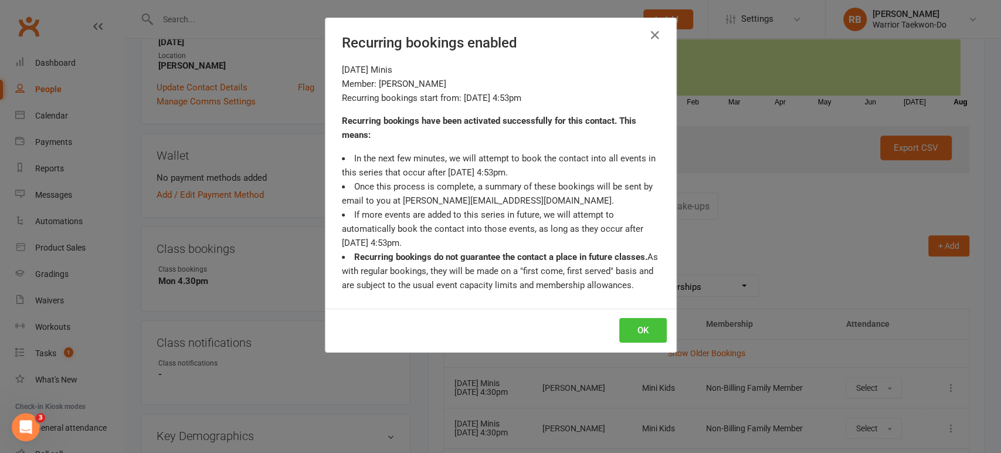
click at [626, 329] on button "OK" at bounding box center [642, 330] width 47 height 25
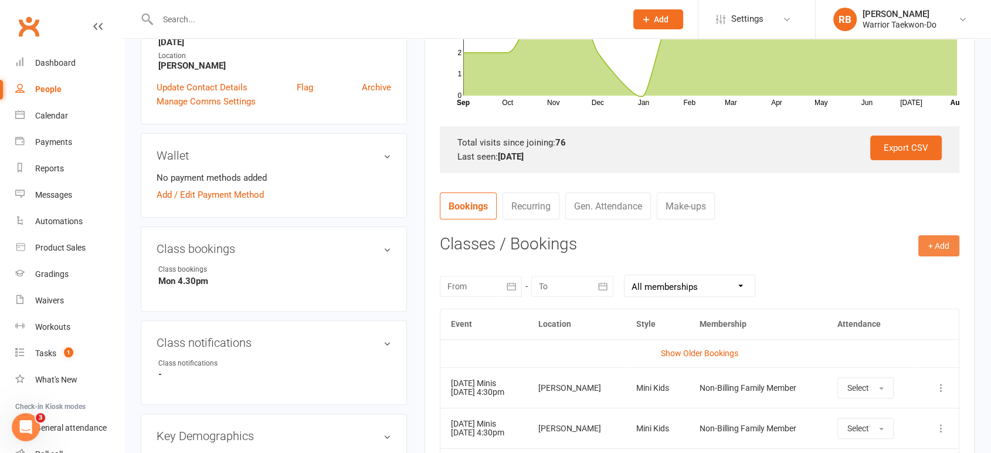
click at [931, 238] on button "+ Add" at bounding box center [938, 245] width 41 height 21
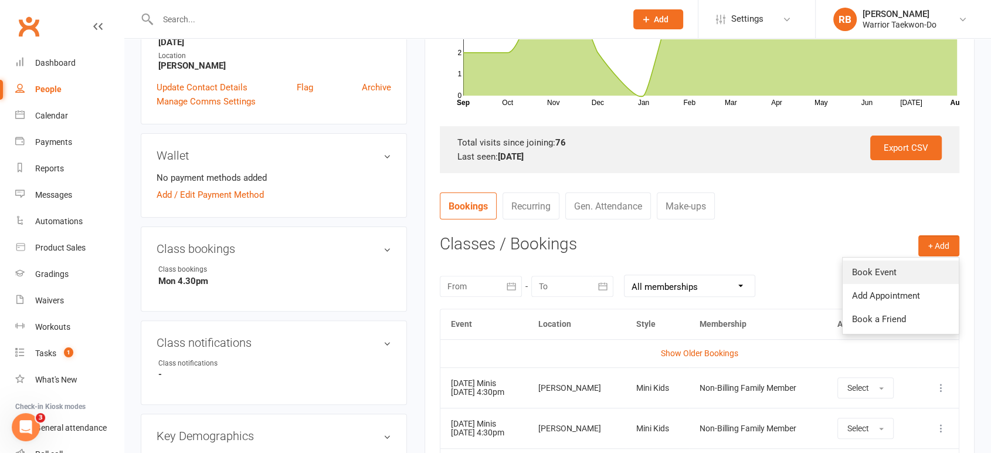
click at [904, 260] on link "Book Event" at bounding box center [901, 271] width 116 height 23
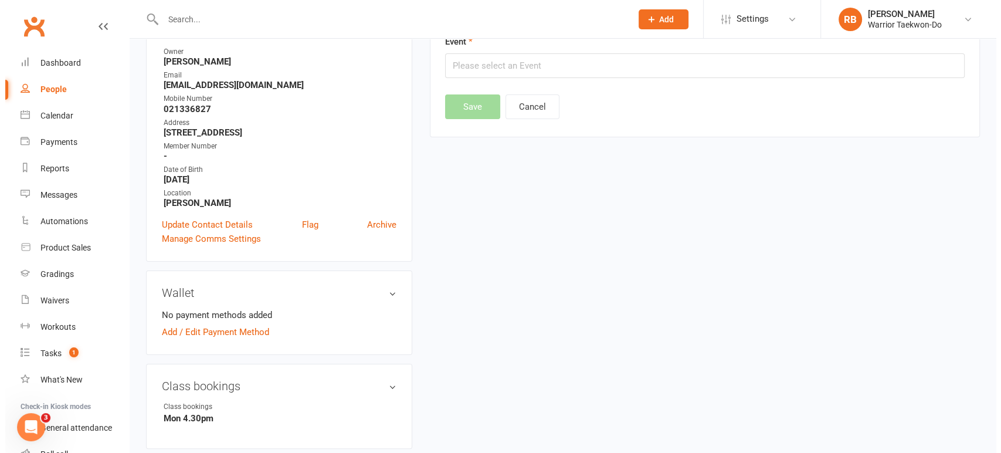
scroll to position [100, 0]
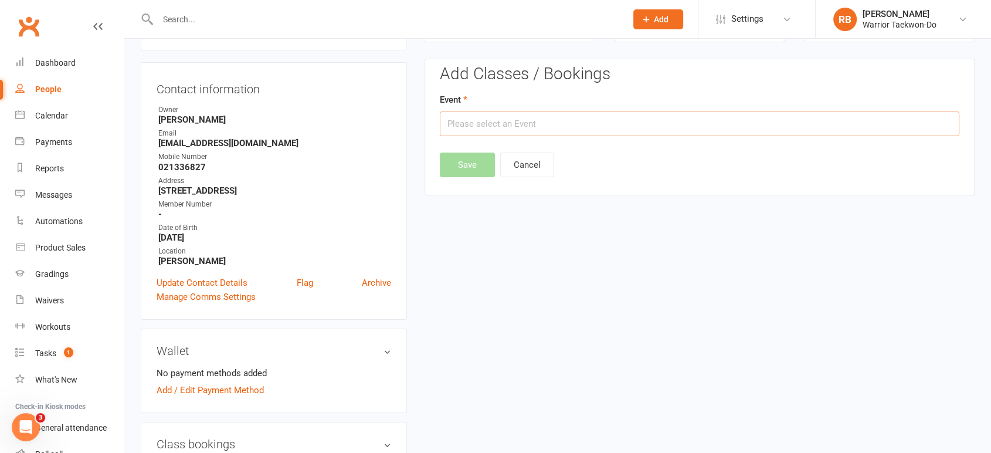
click at [544, 125] on input "text" at bounding box center [699, 123] width 519 height 25
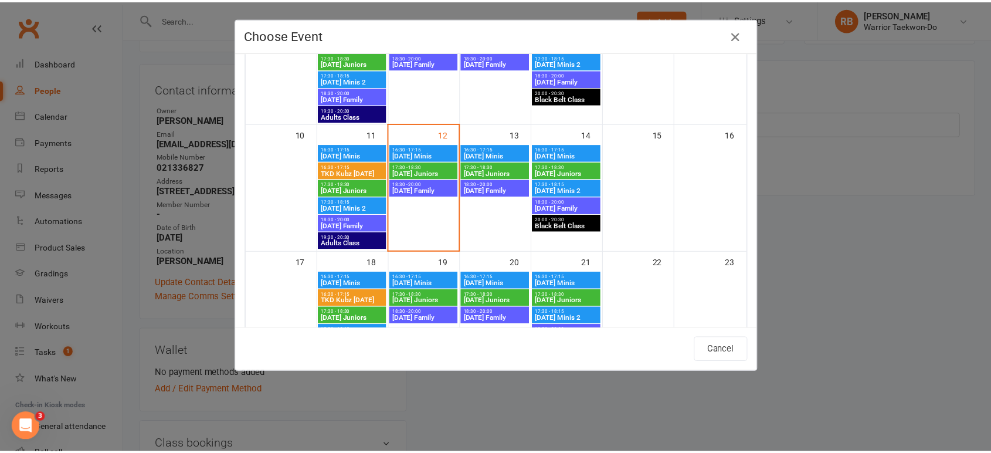
scroll to position [325, 0]
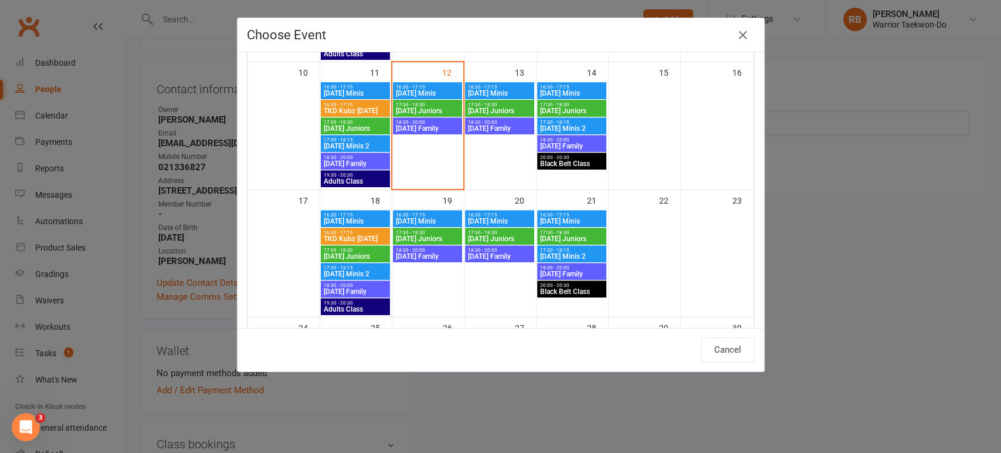
click at [573, 90] on span "[DATE] Minis" at bounding box center [571, 93] width 64 height 7
type input "[DATE] Minis - [DATE] 4:30:00 PM"
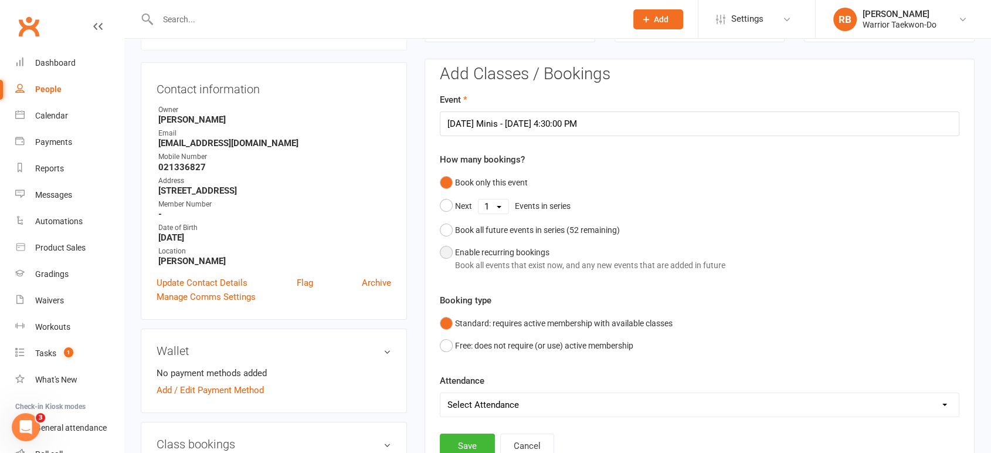
click at [479, 255] on div "Enable recurring bookings Book all events that exist now, and any new events th…" at bounding box center [590, 259] width 270 height 26
select select "book_from_now"
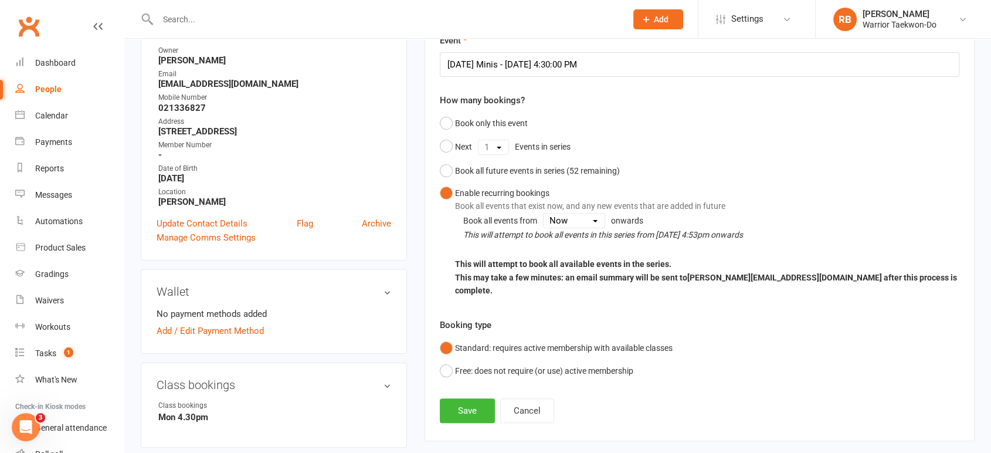
scroll to position [230, 0]
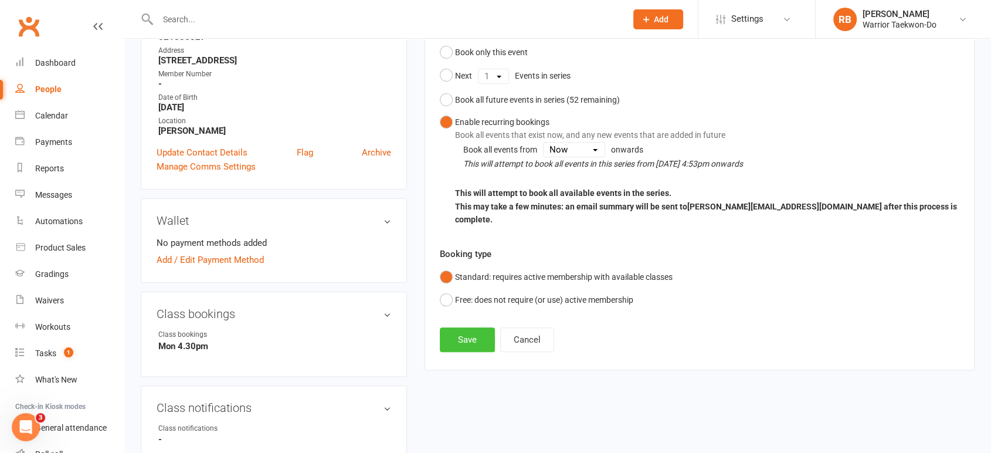
click at [464, 327] on button "Save" at bounding box center [467, 339] width 55 height 25
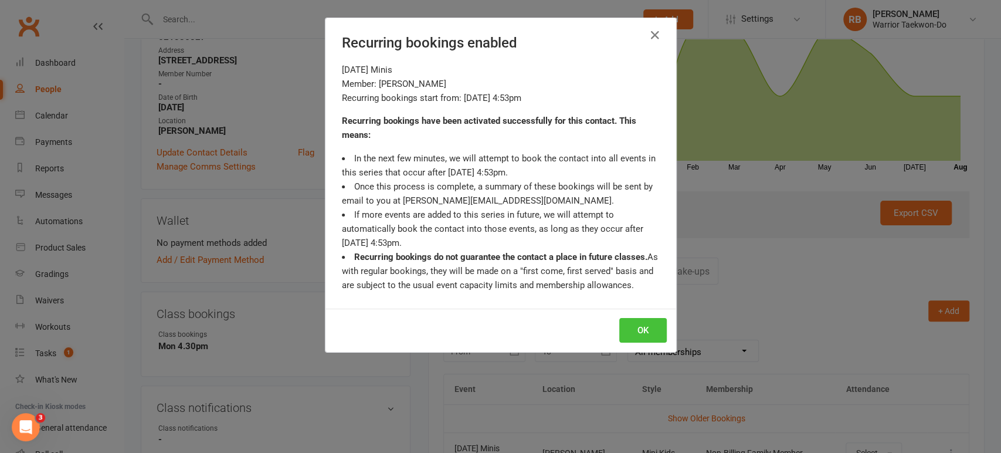
click at [636, 326] on button "OK" at bounding box center [642, 330] width 47 height 25
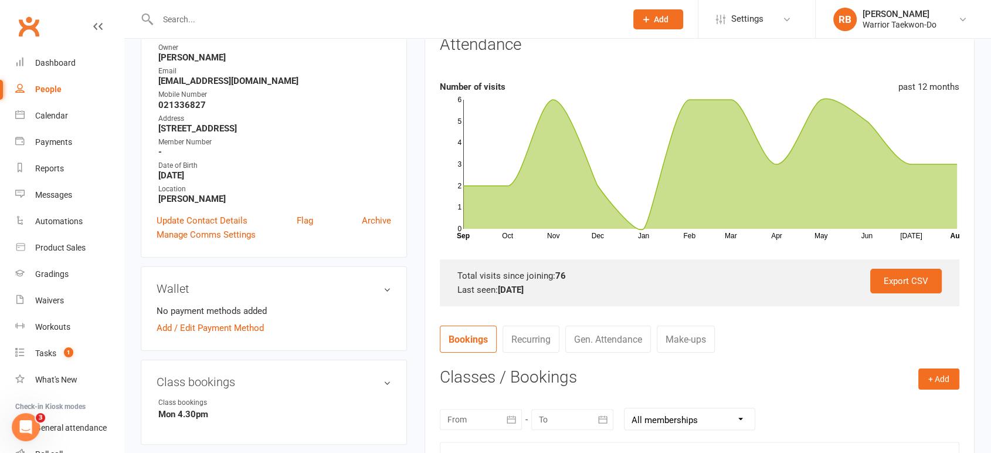
scroll to position [0, 0]
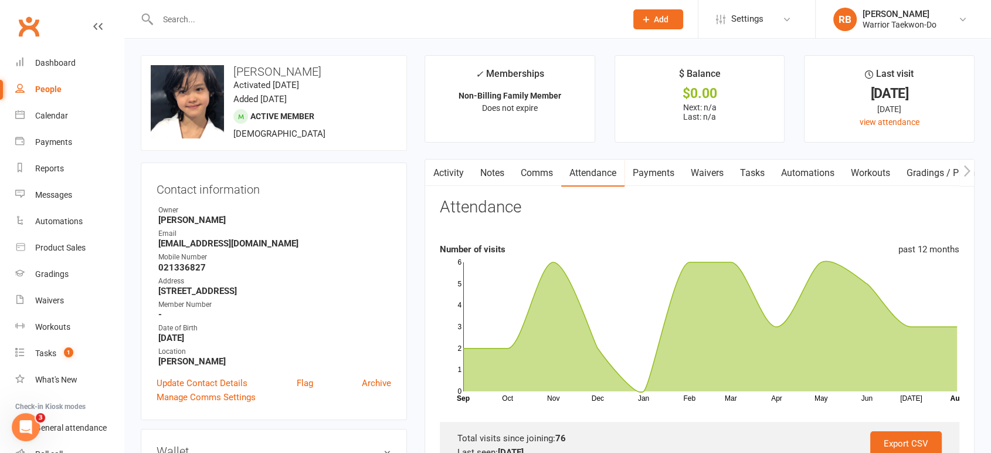
click at [235, 25] on input "text" at bounding box center [386, 19] width 464 height 16
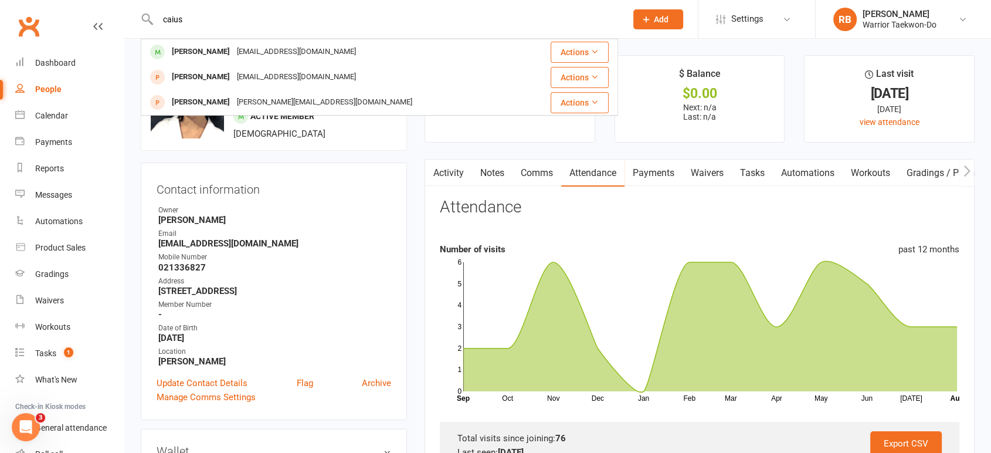
type input "caius"
click at [233, 56] on div "[EMAIL_ADDRESS][DOMAIN_NAME]" at bounding box center [296, 51] width 126 height 17
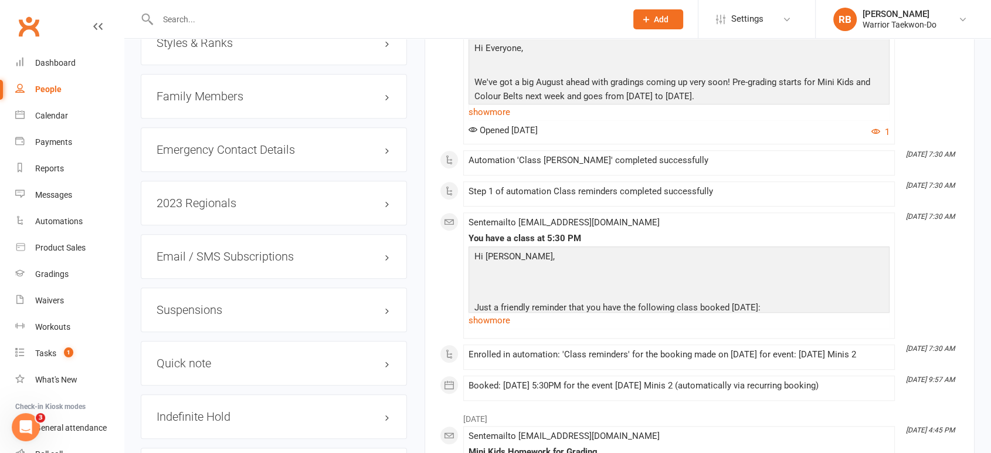
scroll to position [912, 0]
click at [262, 81] on div "Family Members" at bounding box center [274, 95] width 266 height 45
click at [264, 93] on h3 "Family Members" at bounding box center [274, 95] width 235 height 13
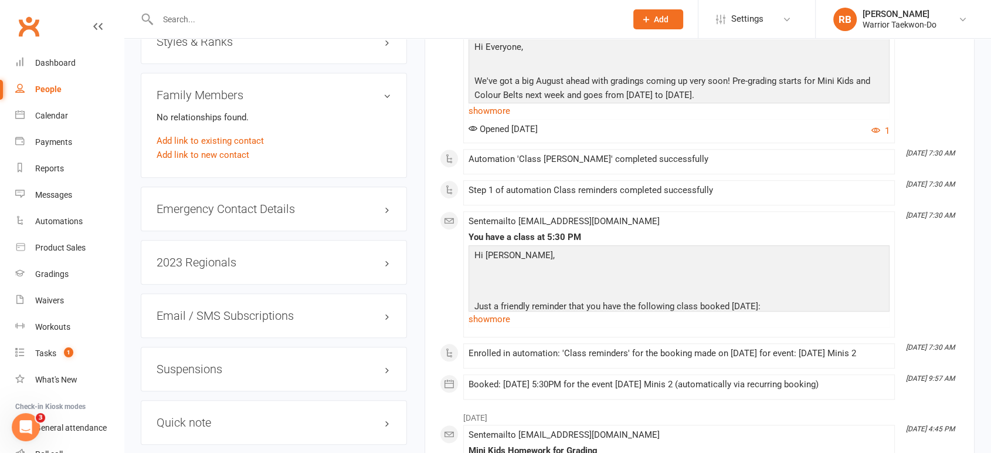
click at [185, 22] on input "text" at bounding box center [386, 19] width 464 height 16
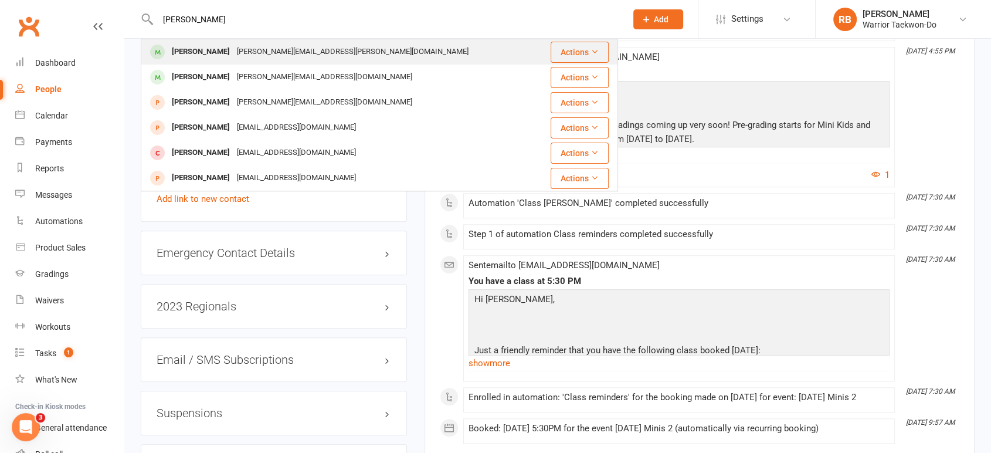
scroll to position [847, 0]
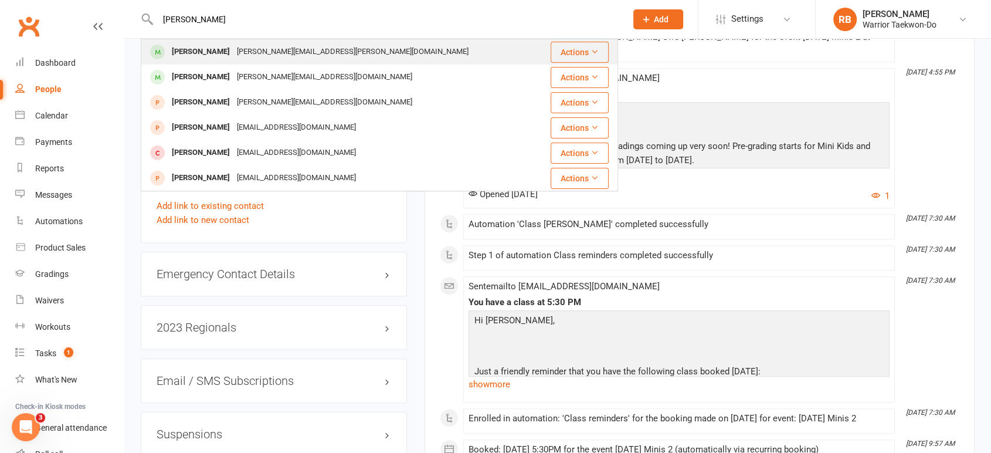
type input "[PERSON_NAME]"
click at [305, 50] on div "[PERSON_NAME][EMAIL_ADDRESS][PERSON_NAME][DOMAIN_NAME]" at bounding box center [352, 51] width 239 height 17
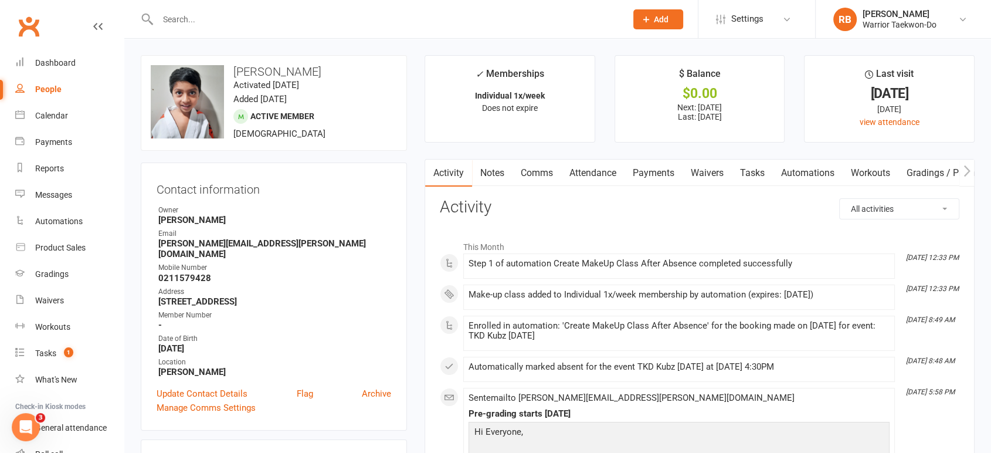
click at [548, 169] on link "Comms" at bounding box center [536, 172] width 49 height 27
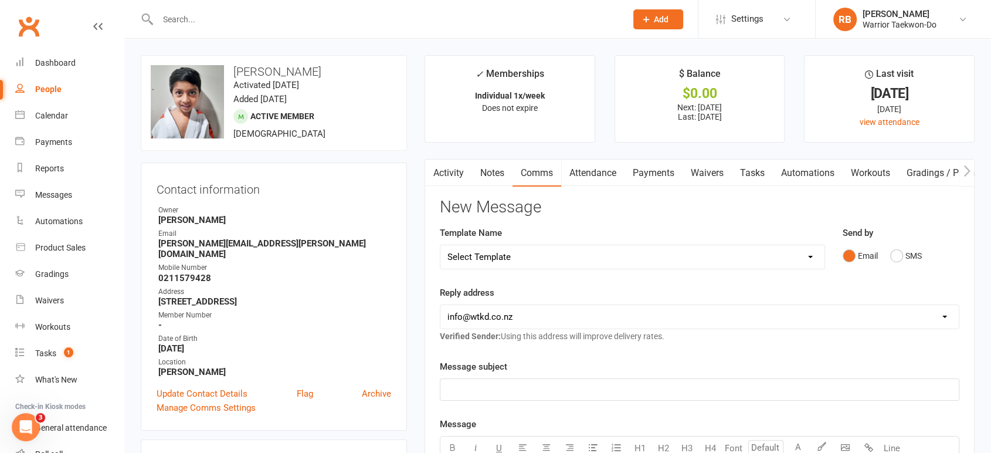
click at [531, 256] on select "Select Template [Email] We Miss You - 1st email [Email] Graduation from Junior …" at bounding box center [632, 256] width 384 height 23
select select "10"
click at [440, 245] on select "Select Template [Email] We Miss You - 1st email [Email] Graduation from Junior …" at bounding box center [632, 256] width 384 height 23
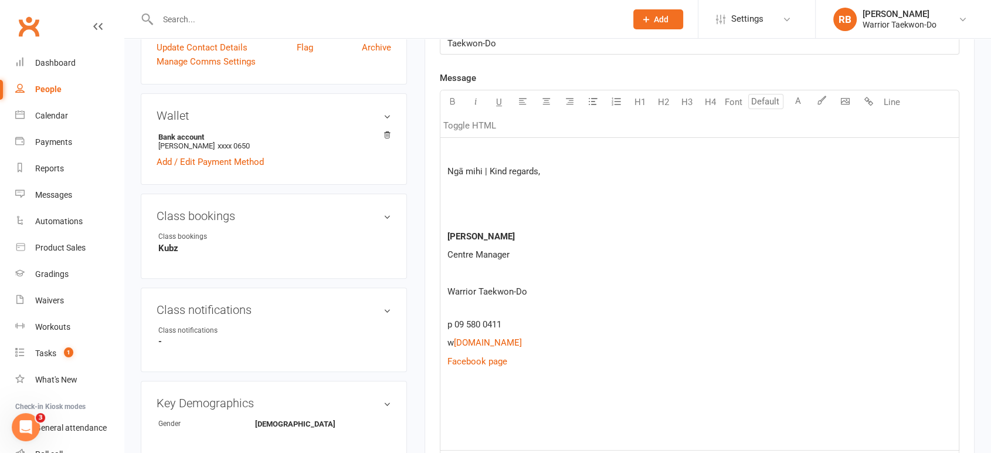
scroll to position [456, 0]
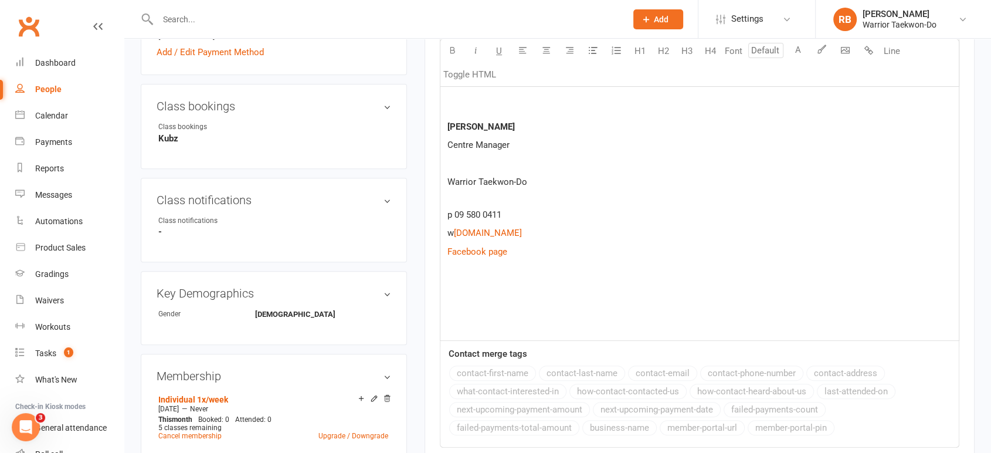
click at [487, 293] on p at bounding box center [699, 288] width 504 height 14
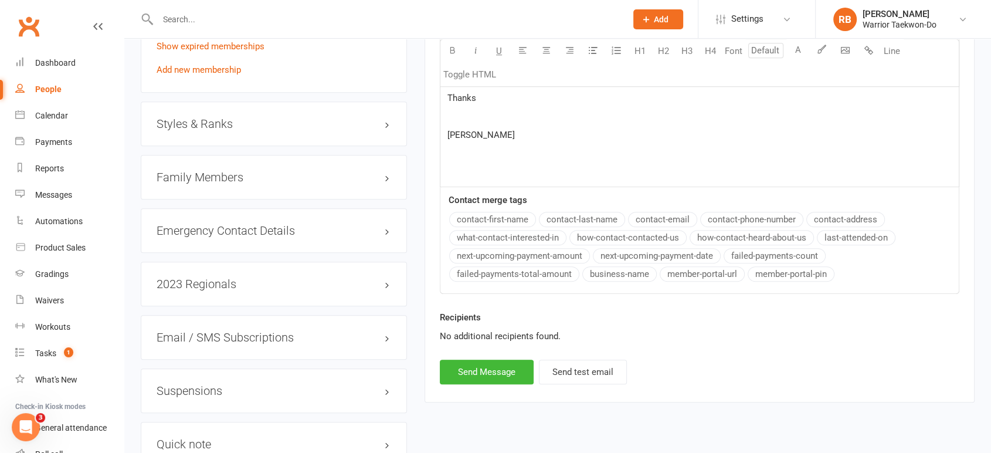
scroll to position [803, 0]
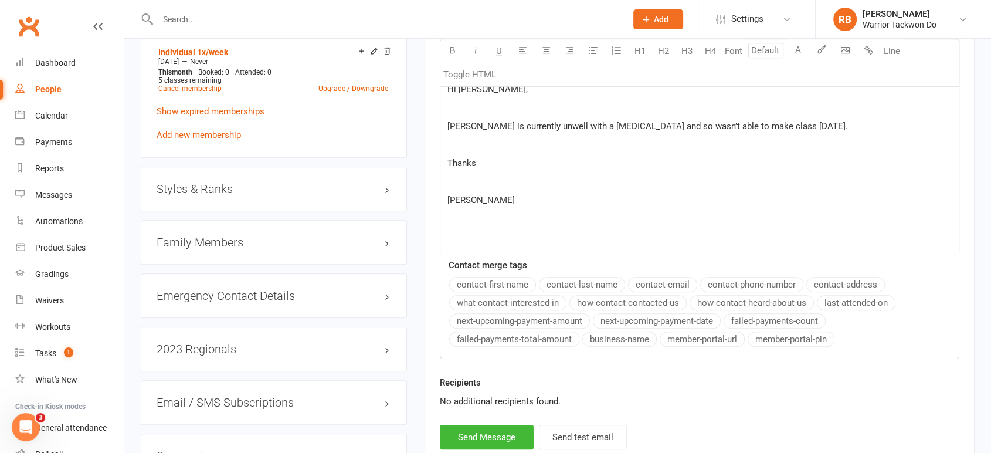
click at [300, 182] on h3 "Styles & Ranks" at bounding box center [274, 188] width 235 height 13
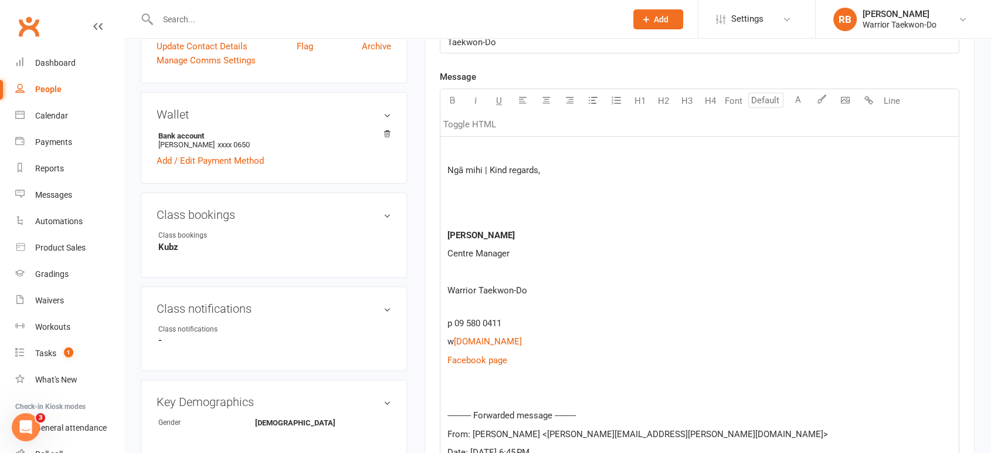
scroll to position [281, 0]
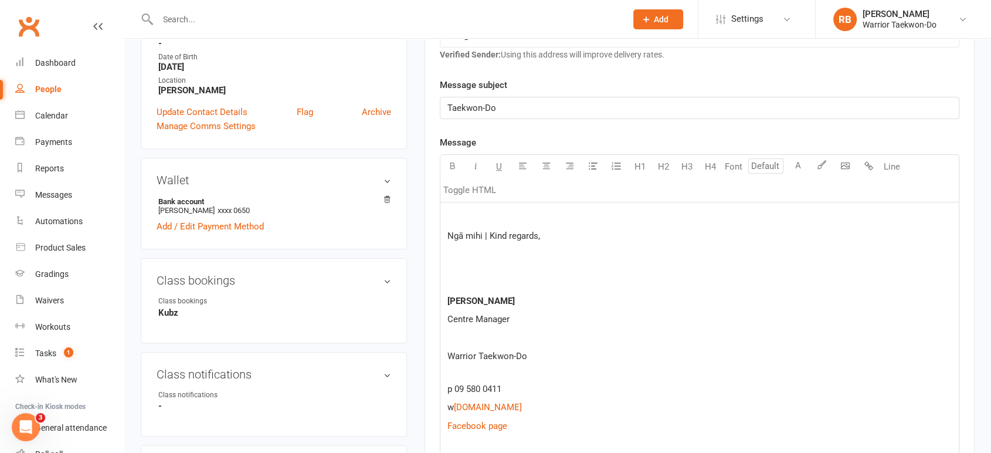
click at [507, 210] on p at bounding box center [699, 217] width 504 height 14
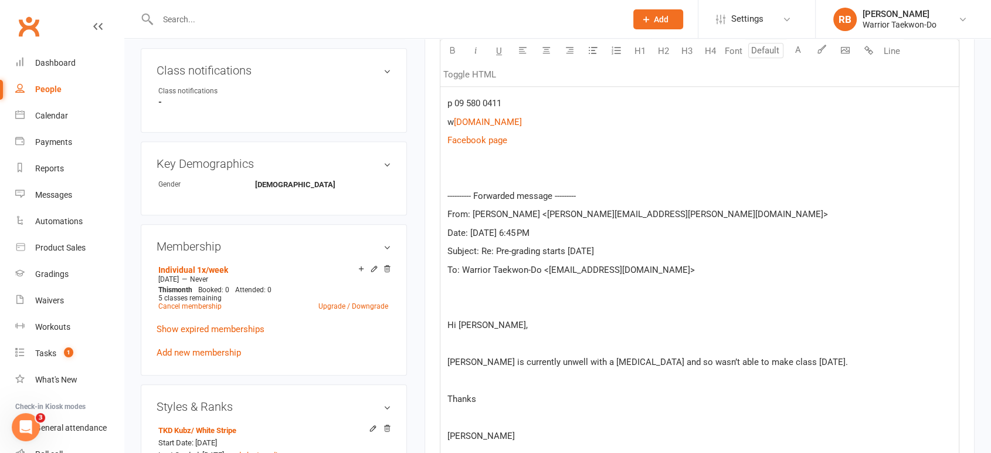
scroll to position [607, 0]
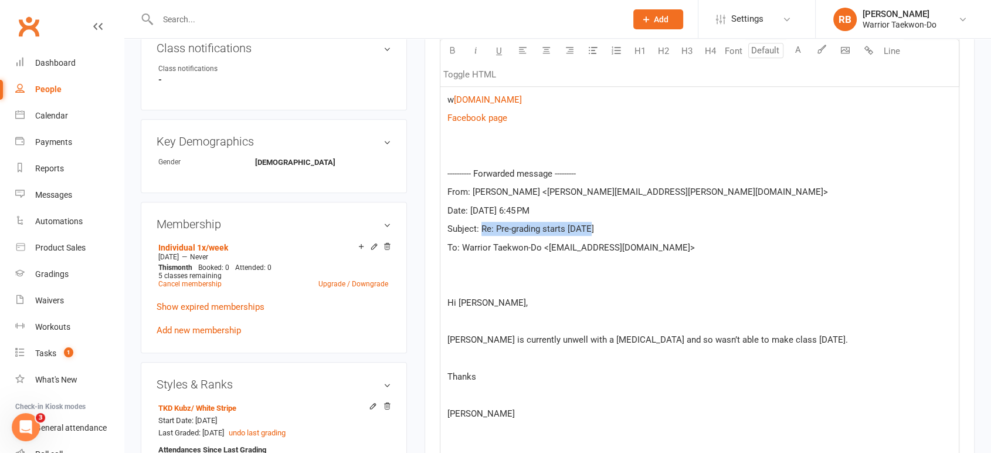
drag, startPoint x: 601, startPoint y: 224, endPoint x: 481, endPoint y: 222, distance: 119.6
click at [481, 222] on p "Subject: Re: Pre-grading starts [DATE]" at bounding box center [699, 229] width 504 height 14
copy span "Re: Pre-grading starts [DATE]"
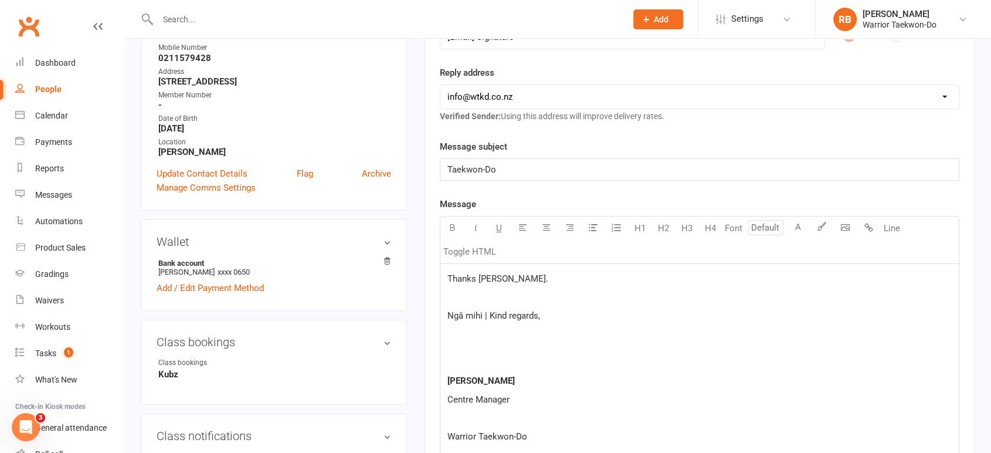
scroll to position [216, 0]
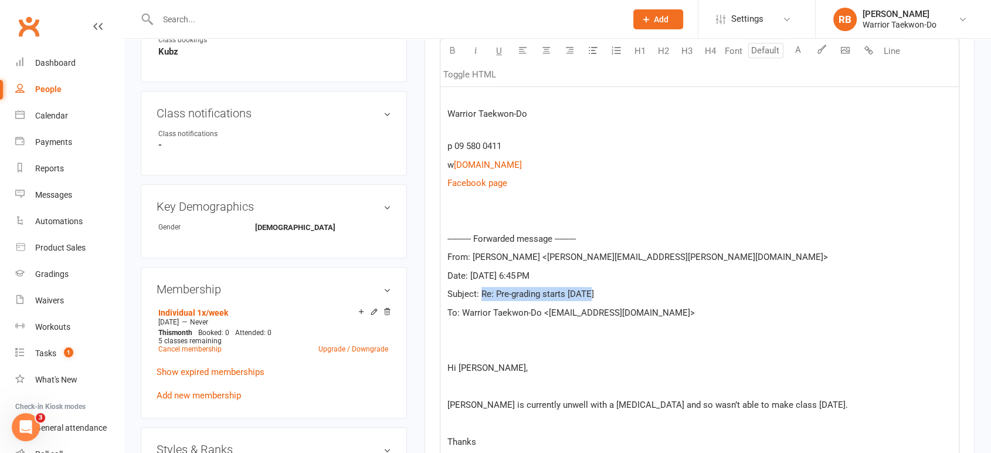
click at [627, 162] on p "w $ [DOMAIN_NAME] $" at bounding box center [699, 165] width 504 height 14
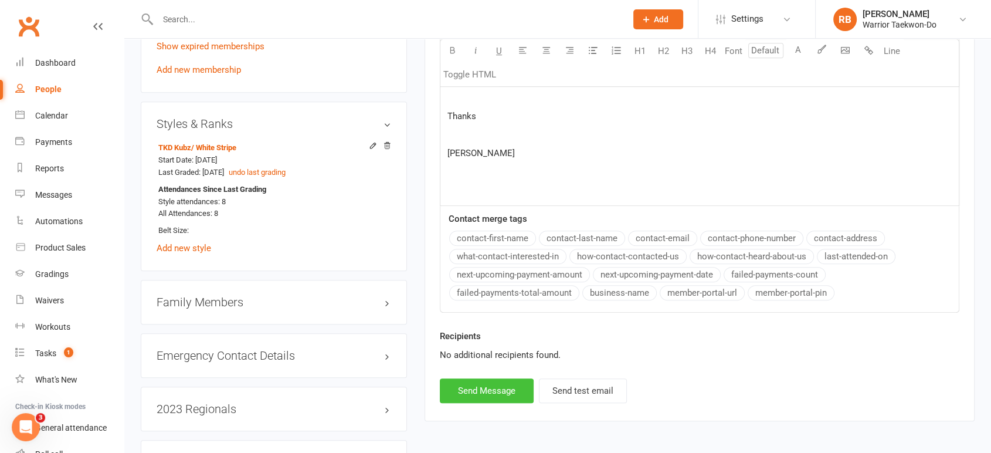
click at [487, 391] on button "Send Message" at bounding box center [487, 390] width 94 height 25
select select
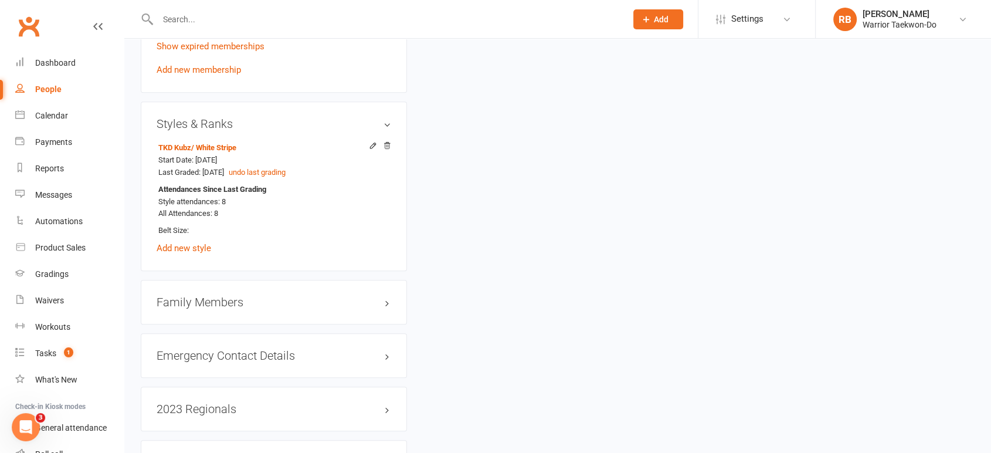
click at [192, 19] on input "text" at bounding box center [386, 19] width 464 height 16
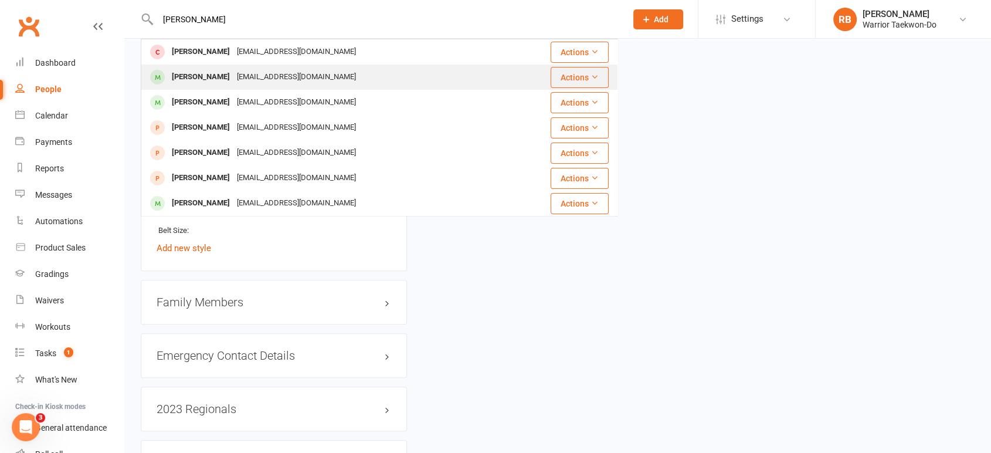
type input "[PERSON_NAME]"
click at [254, 76] on div "[EMAIL_ADDRESS][DOMAIN_NAME]" at bounding box center [296, 77] width 126 height 17
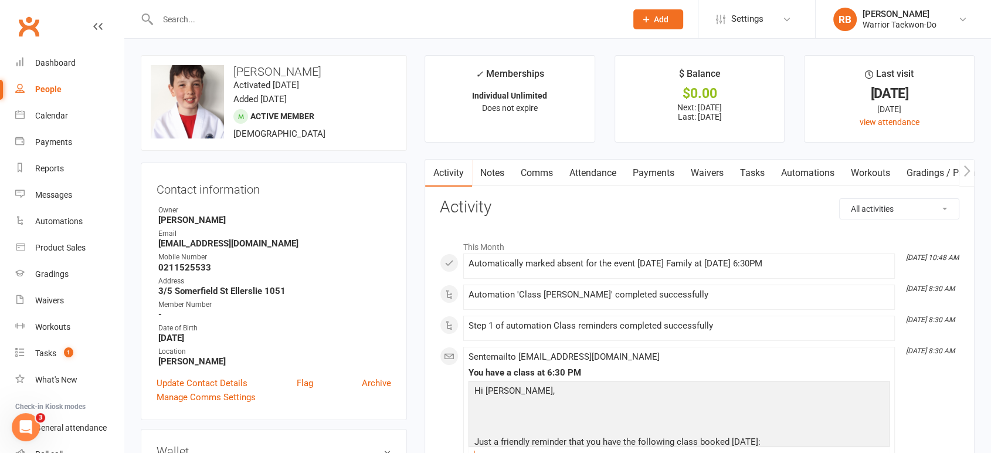
click at [529, 172] on link "Comms" at bounding box center [536, 172] width 49 height 27
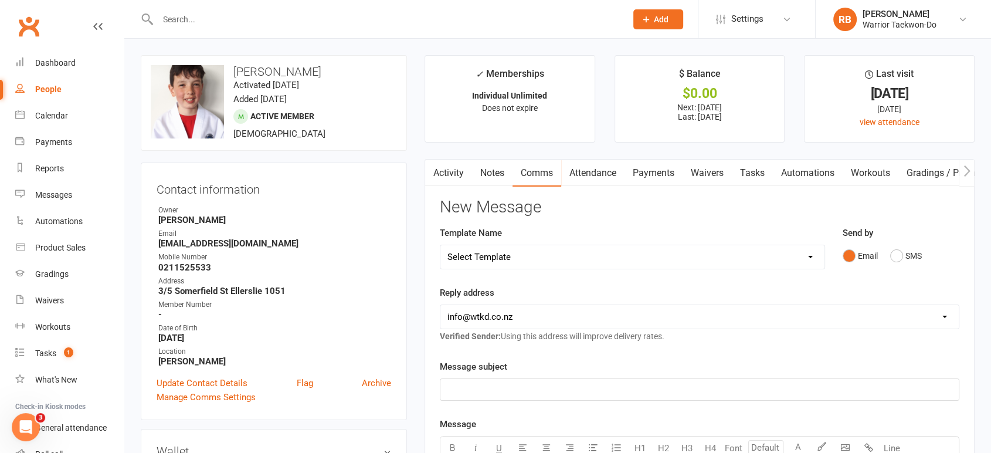
click at [533, 256] on select "Select Template [Email] We Miss You - 1st email [Email] Graduation from Junior …" at bounding box center [632, 256] width 384 height 23
select select "10"
click at [440, 245] on select "Select Template [Email] We Miss You - 1st email [Email] Graduation from Junior …" at bounding box center [632, 256] width 384 height 23
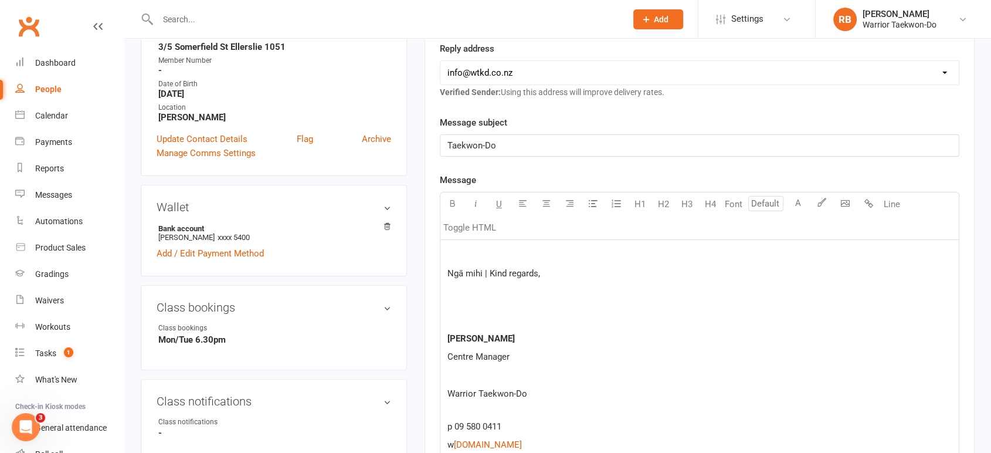
scroll to position [390, 0]
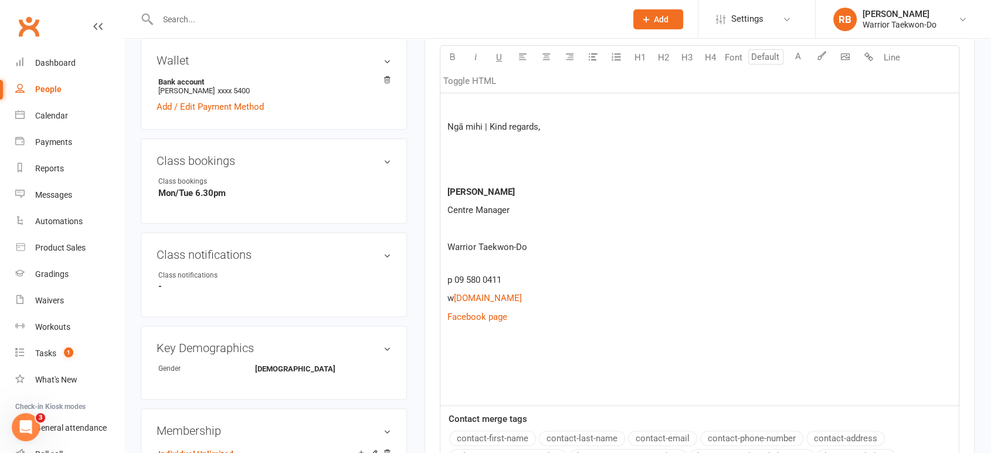
click at [467, 365] on p at bounding box center [699, 372] width 504 height 14
click at [481, 351] on p at bounding box center [699, 354] width 504 height 14
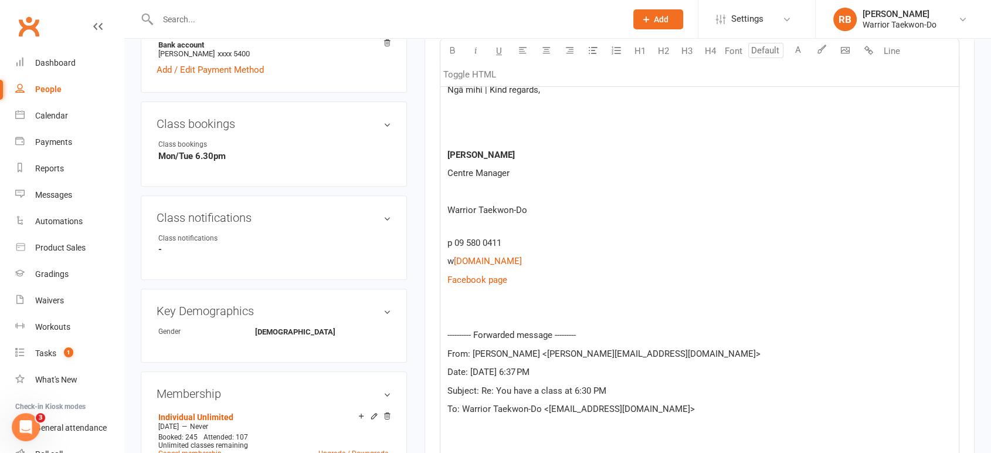
scroll to position [459, 0]
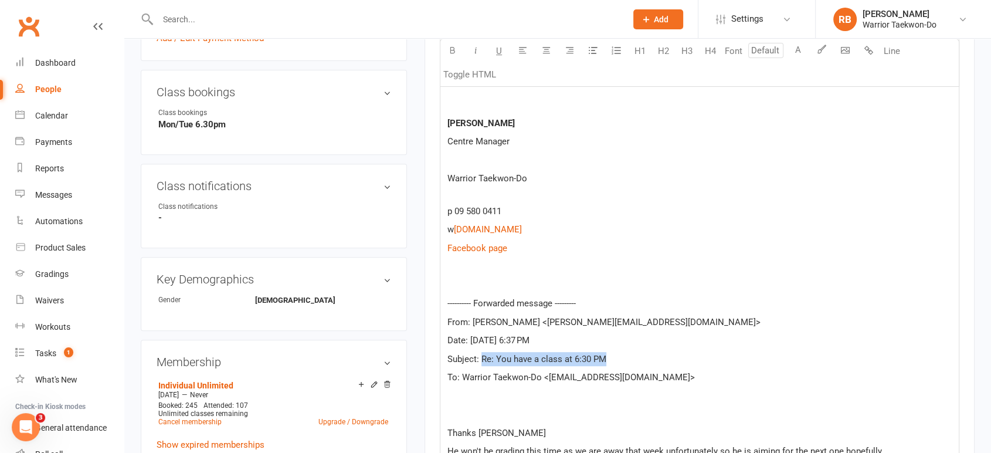
drag, startPoint x: 621, startPoint y: 356, endPoint x: 483, endPoint y: 356, distance: 137.8
click at [483, 356] on p "Subject: Re: You have a class at 6:30 PM" at bounding box center [699, 359] width 504 height 14
copy span "Re: You have a class at 6:30 PM"
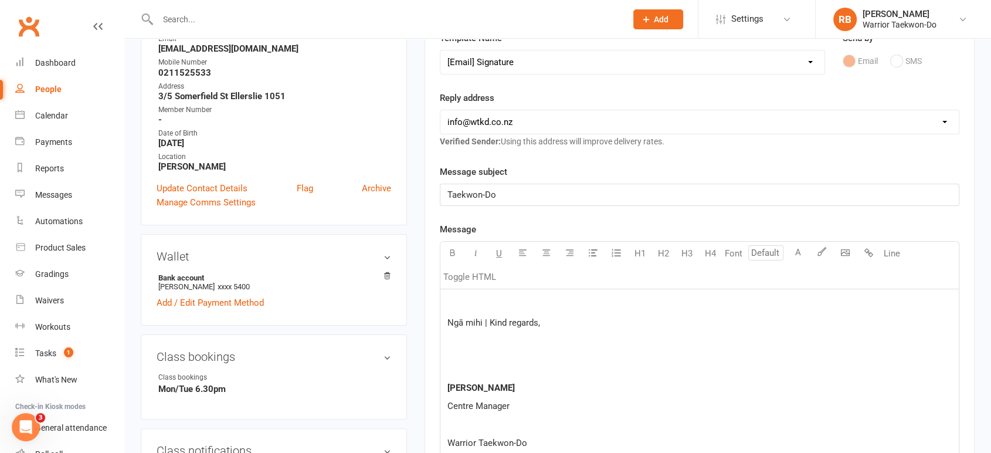
scroll to position [195, 0]
drag, startPoint x: 529, startPoint y: 189, endPoint x: 395, endPoint y: 189, distance: 134.3
click at [417, 189] on main "✓ Memberships Individual Unlimited Does not expire $ Balance $0.00 Next: [DATE]…" at bounding box center [700, 445] width 568 height 1171
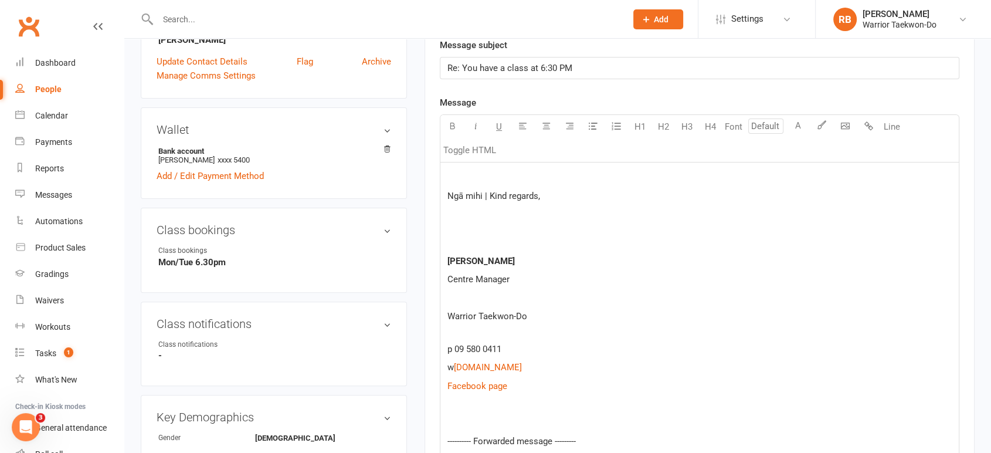
scroll to position [260, 0]
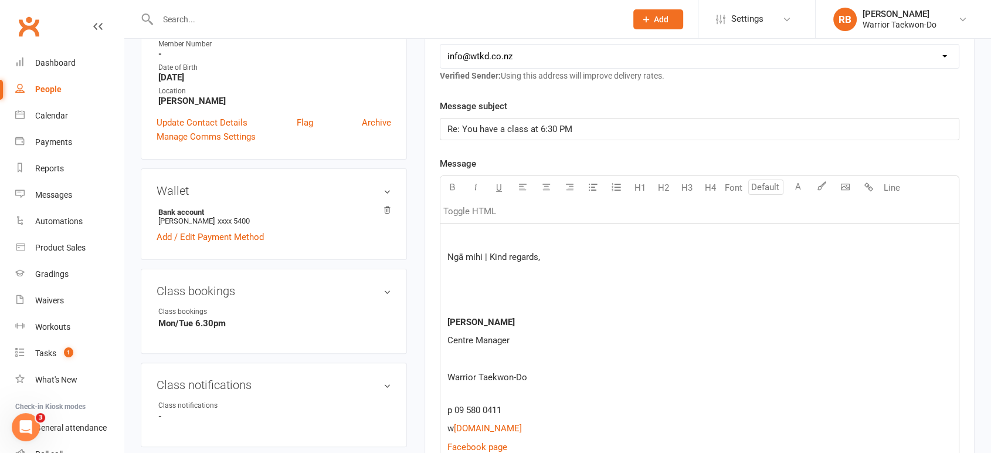
click at [464, 235] on p at bounding box center [699, 238] width 504 height 14
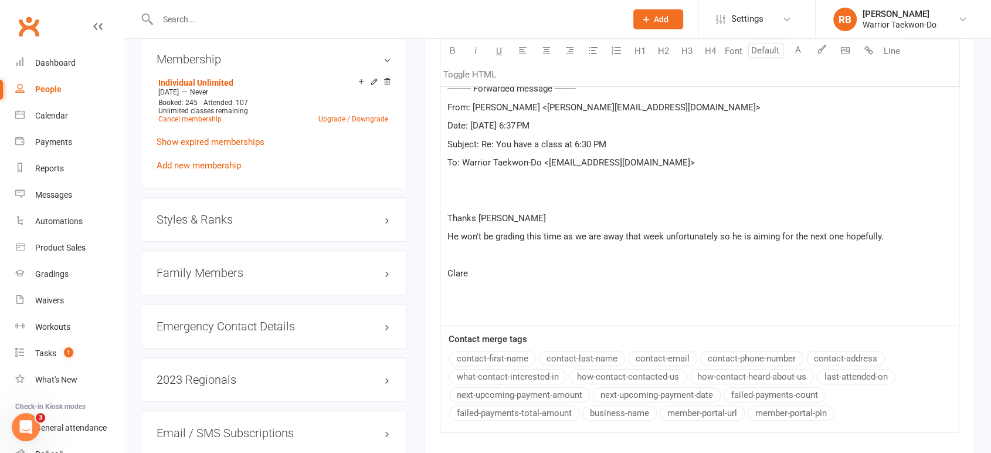
scroll to position [977, 0]
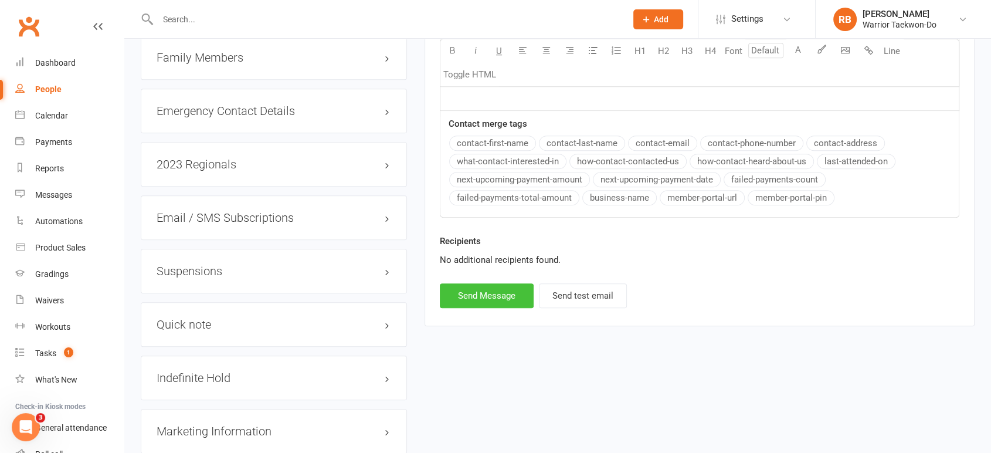
click at [501, 294] on button "Send Message" at bounding box center [487, 295] width 94 height 25
select select
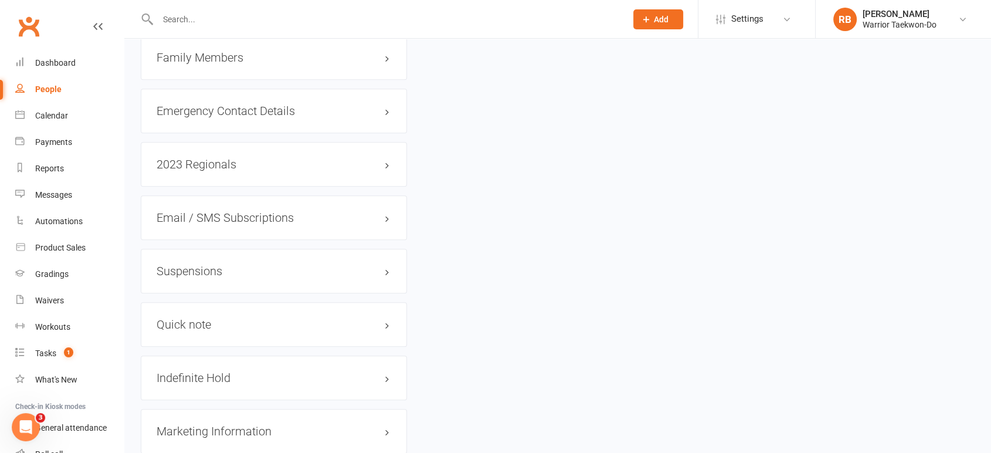
click at [185, 16] on input "text" at bounding box center [386, 19] width 464 height 16
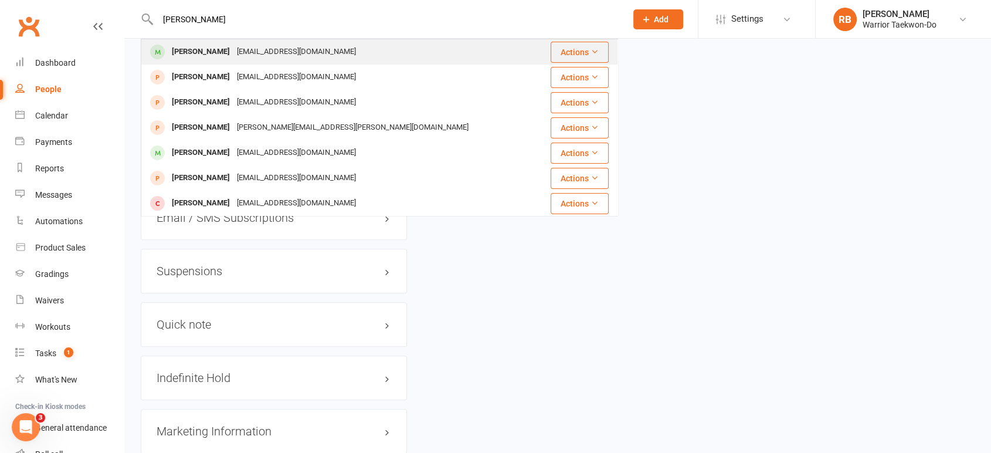
type input "[PERSON_NAME]"
click at [233, 54] on div "[PERSON_NAME]" at bounding box center [200, 51] width 65 height 17
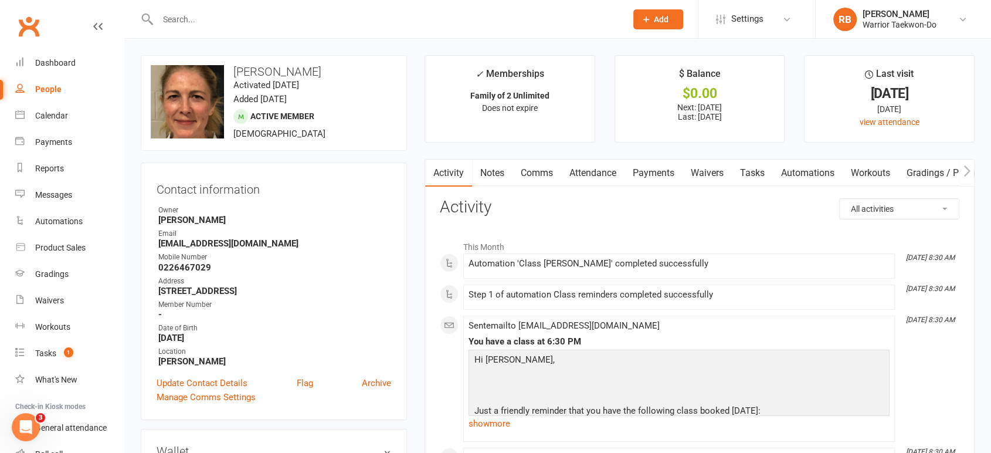
click at [602, 177] on link "Attendance" at bounding box center [592, 172] width 63 height 27
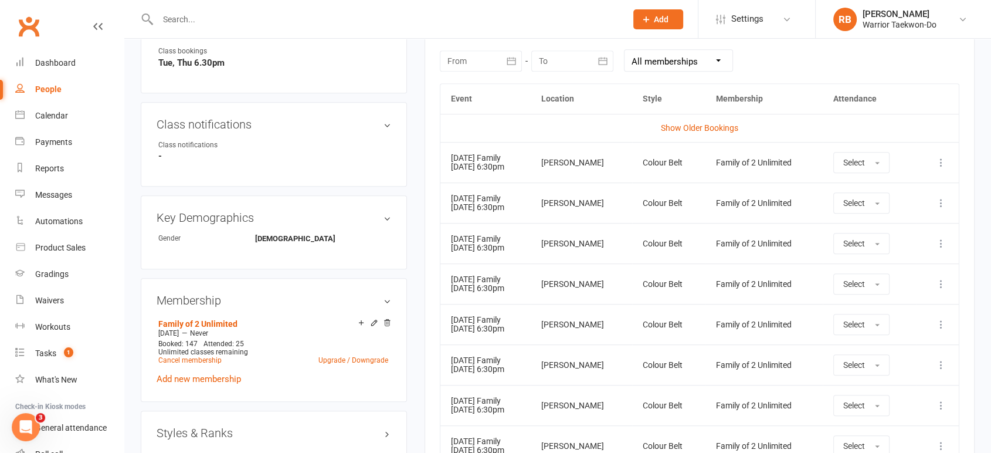
scroll to position [130, 0]
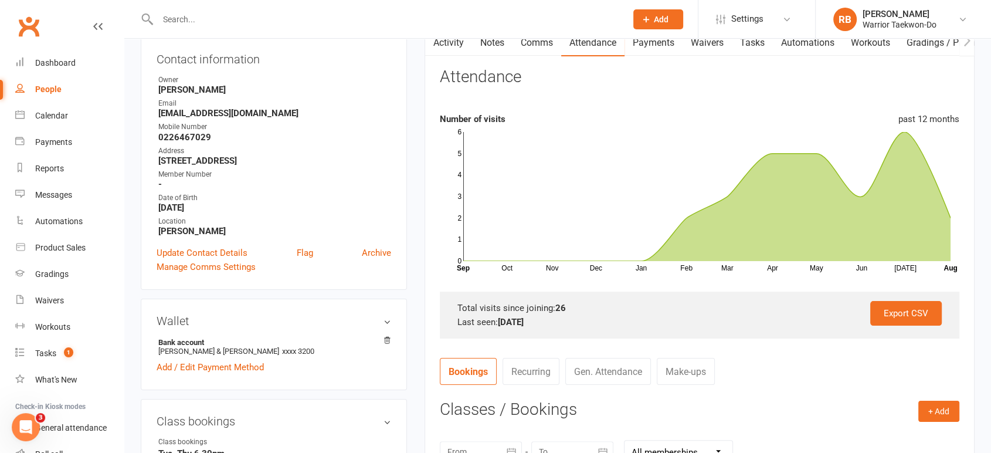
click at [544, 45] on link "Comms" at bounding box center [536, 42] width 49 height 27
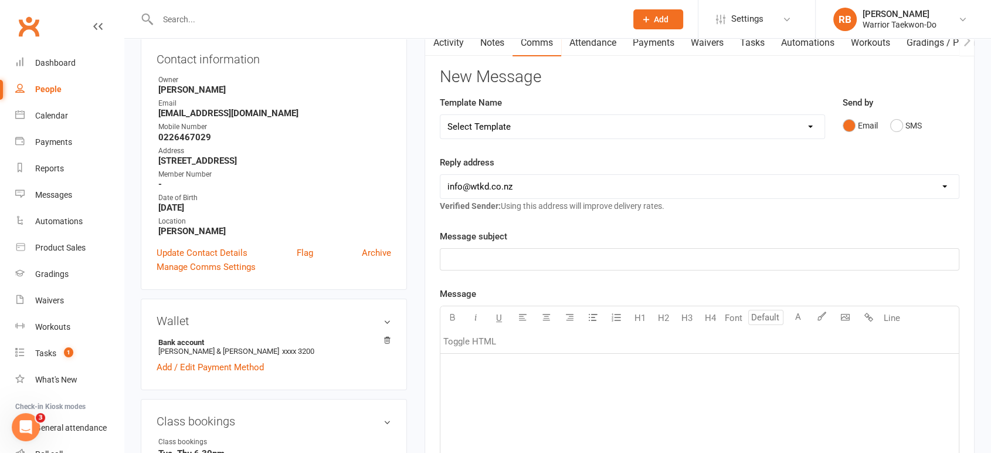
click at [512, 124] on select "Select Template [Email] We Miss You - 1st email [Email] Graduation from Junior …" at bounding box center [632, 126] width 384 height 23
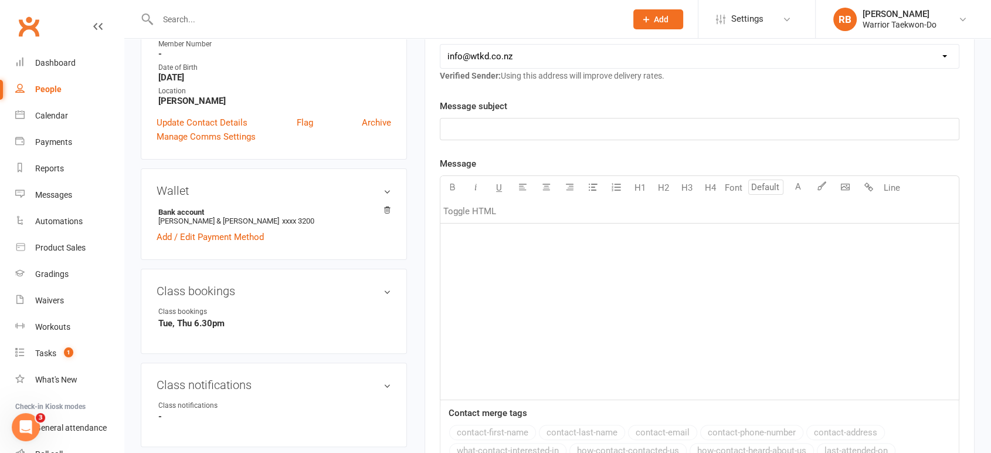
scroll to position [195, 0]
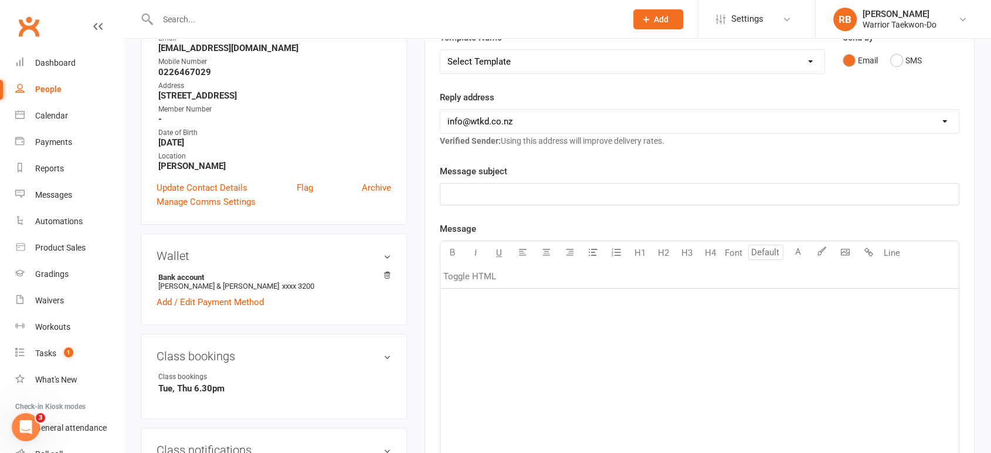
click at [638, 63] on select "Select Template [Email] We Miss You - 1st email [Email] Graduation from Junior …" at bounding box center [632, 61] width 384 height 23
select select "10"
click at [440, 50] on select "Select Template [Email] We Miss You - 1st email [Email] Graduation from Junior …" at bounding box center [632, 61] width 384 height 23
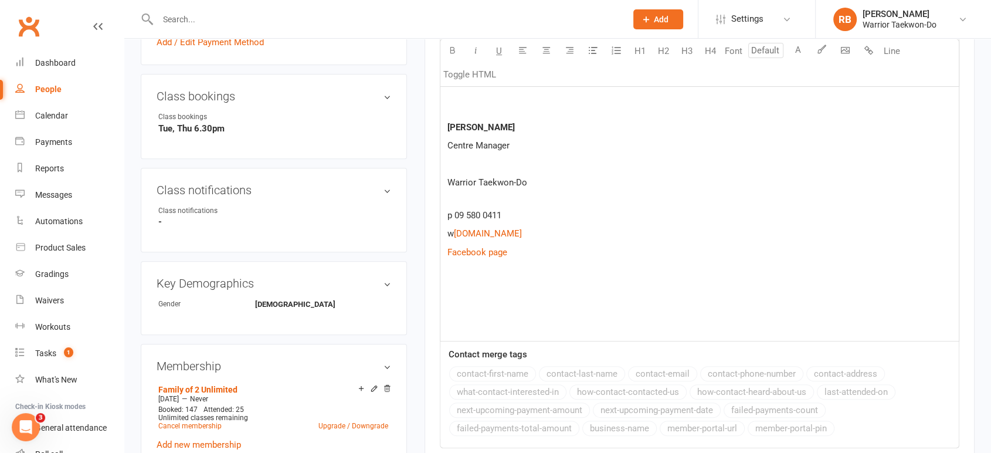
scroll to position [456, 0]
click at [470, 290] on p at bounding box center [699, 288] width 504 height 14
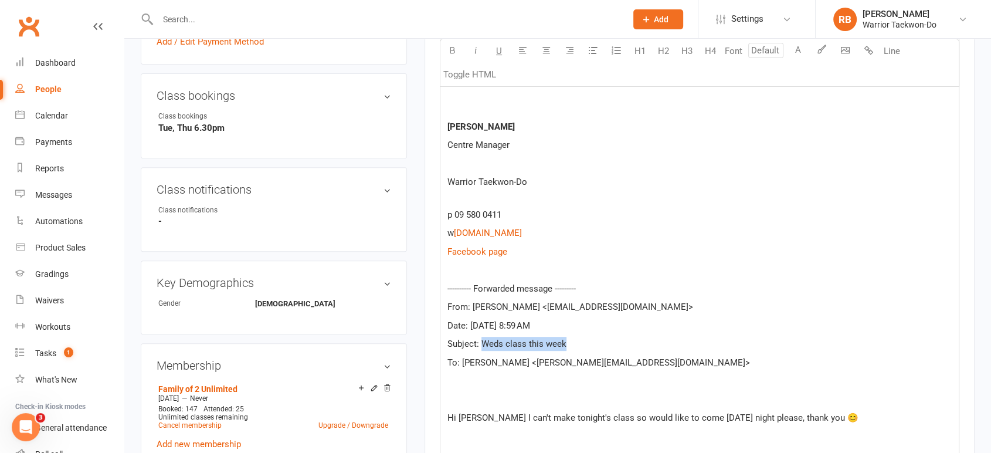
drag, startPoint x: 579, startPoint y: 344, endPoint x: 484, endPoint y: 341, distance: 95.6
click at [484, 341] on p "Subject: Weds class this week" at bounding box center [699, 344] width 504 height 14
copy span "Weds class this week"
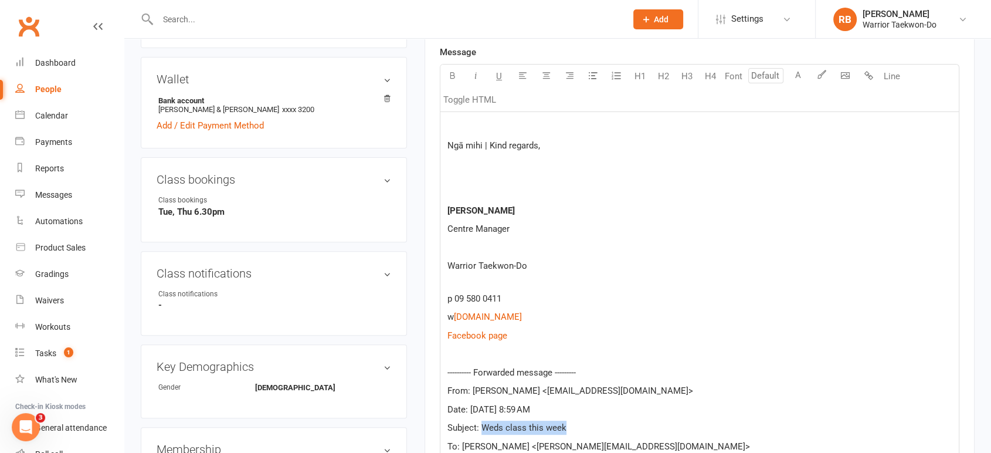
scroll to position [260, 0]
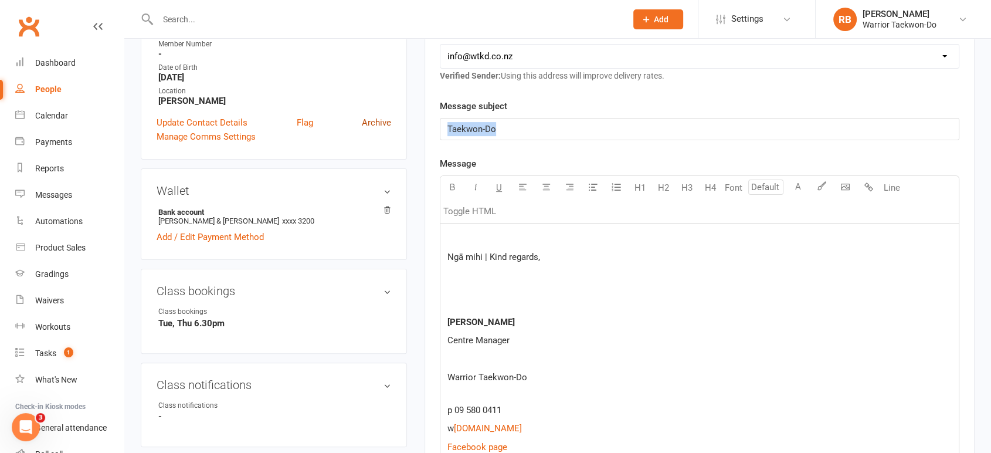
drag, startPoint x: 453, startPoint y: 117, endPoint x: 364, endPoint y: 116, distance: 89.7
click at [482, 234] on p at bounding box center [699, 238] width 504 height 14
click at [480, 232] on p at bounding box center [699, 238] width 504 height 14
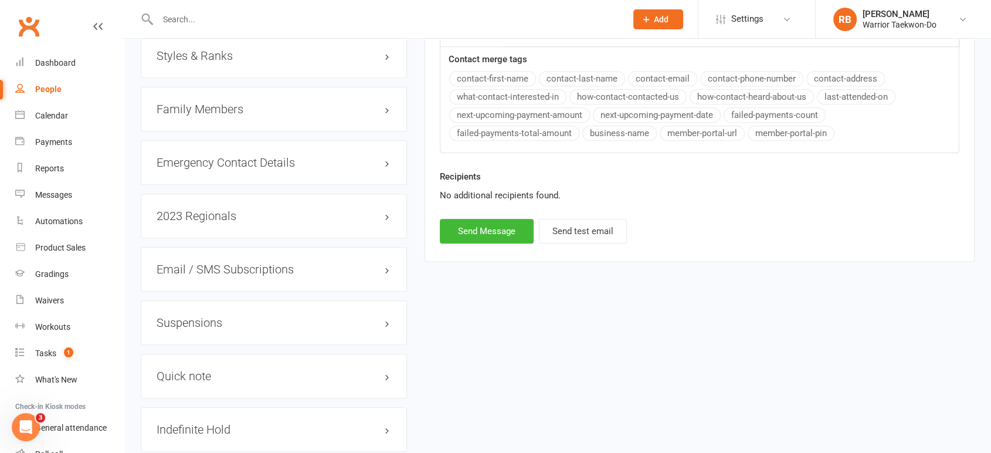
scroll to position [912, 0]
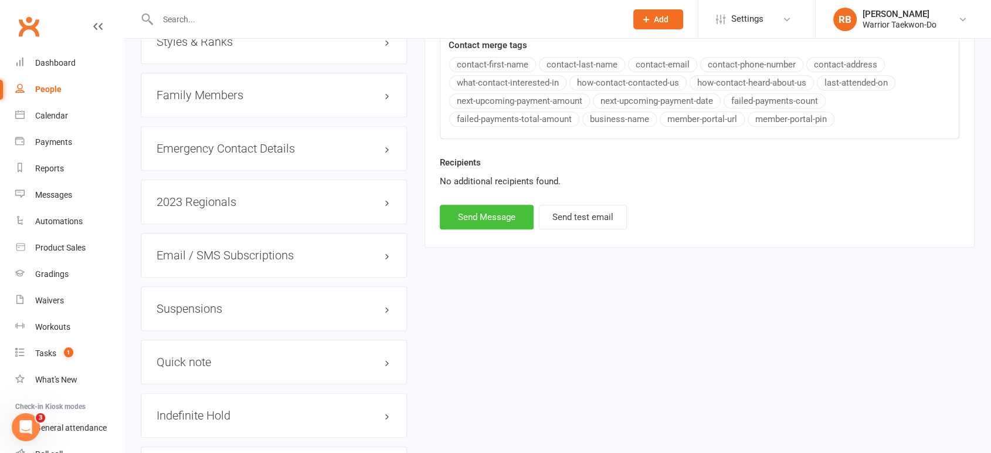
click at [497, 209] on button "Send Message" at bounding box center [487, 217] width 94 height 25
select select
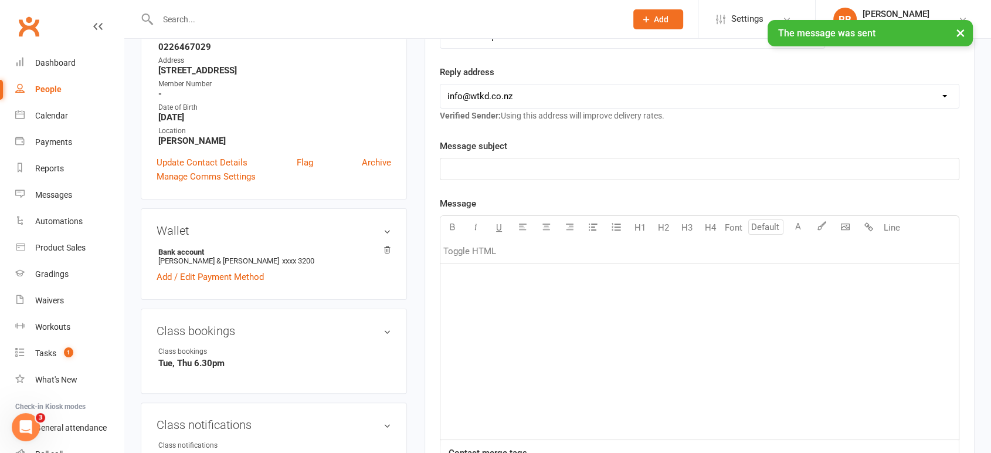
scroll to position [0, 0]
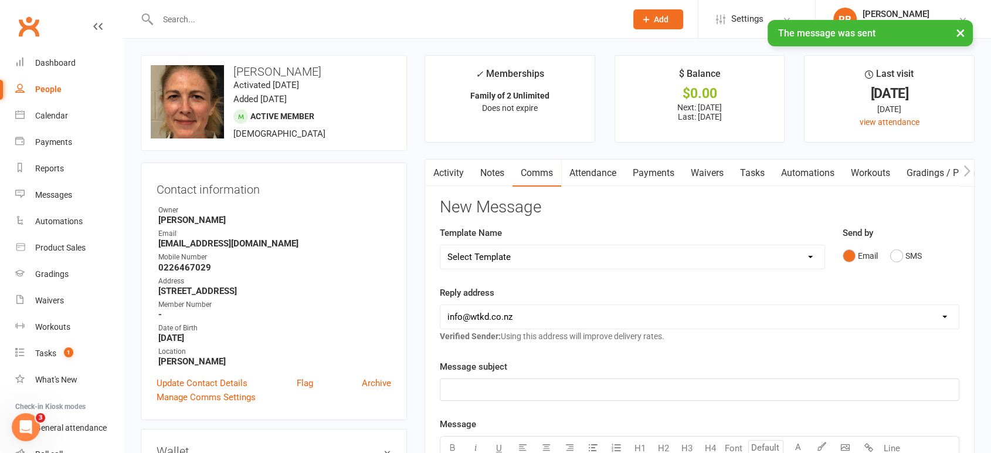
click at [599, 165] on link "Attendance" at bounding box center [592, 172] width 63 height 27
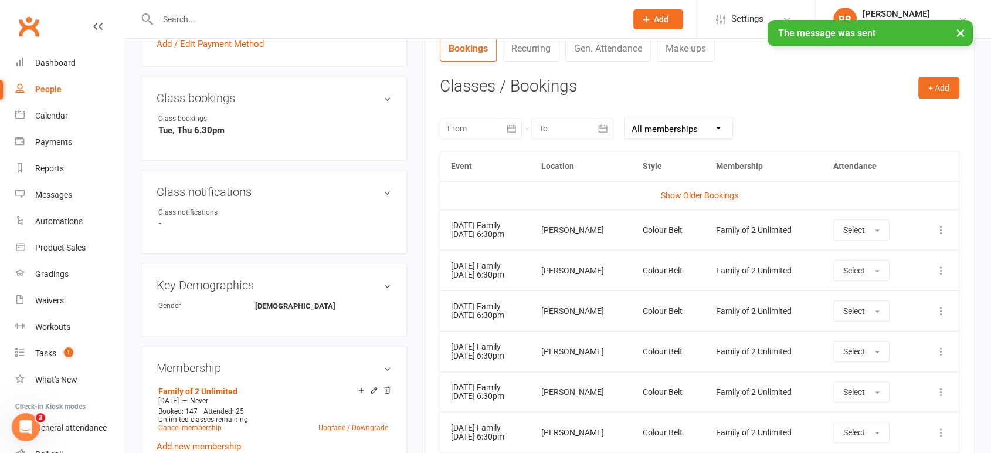
scroll to position [456, 0]
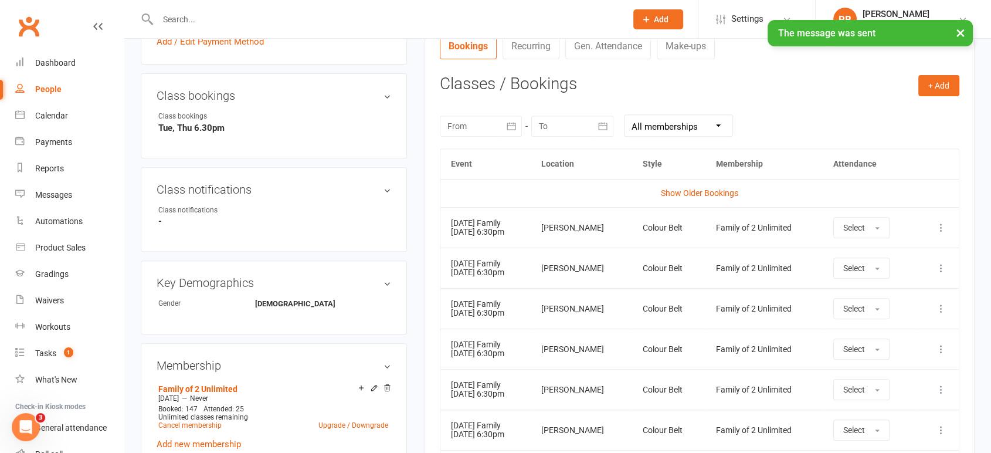
click at [944, 230] on icon at bounding box center [941, 228] width 12 height 12
click at [855, 288] on link "Remove booking" at bounding box center [889, 297] width 116 height 23
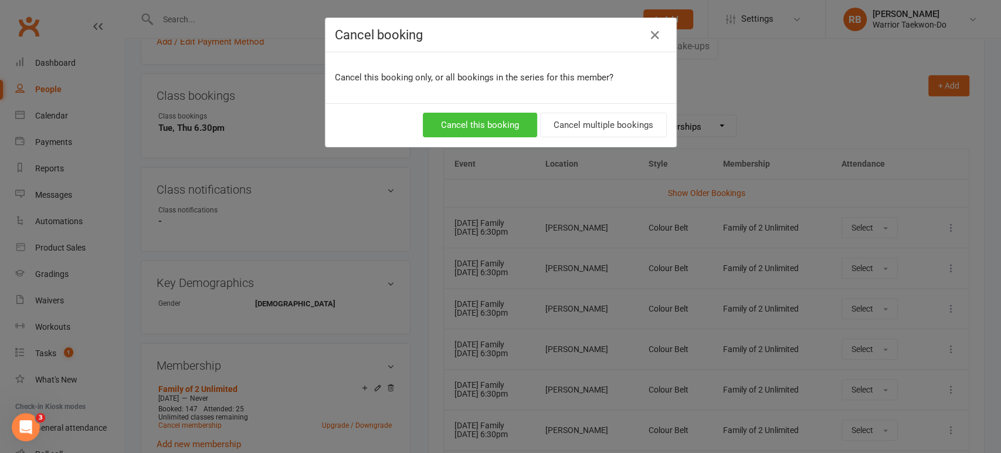
click at [511, 120] on button "Cancel this booking" at bounding box center [480, 125] width 114 height 25
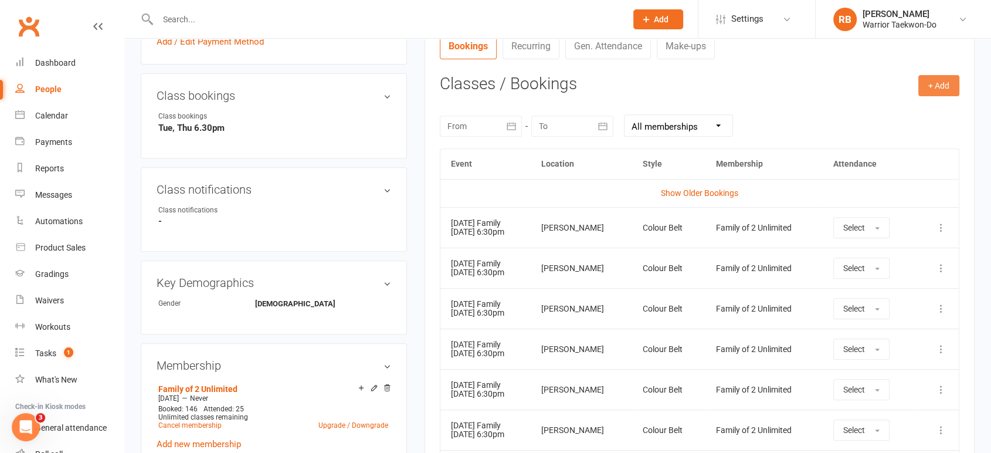
click at [946, 80] on button "+ Add" at bounding box center [938, 85] width 41 height 21
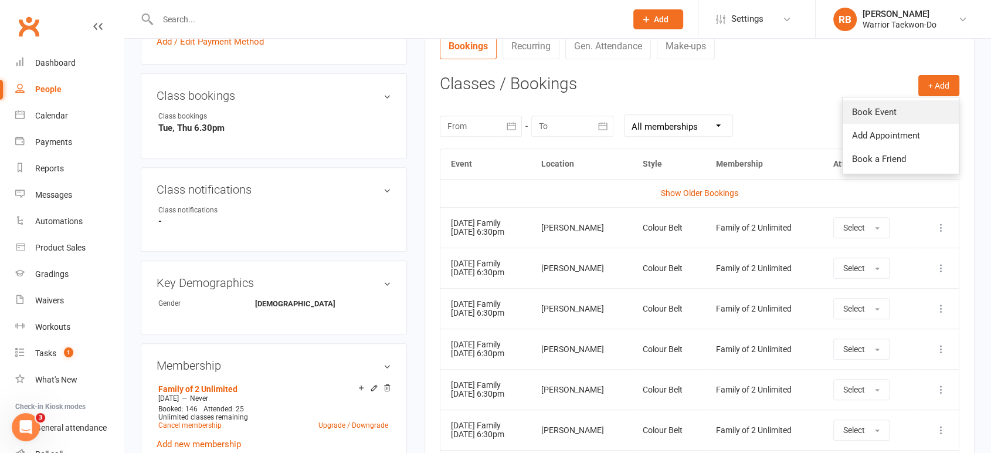
click at [914, 114] on link "Book Event" at bounding box center [901, 111] width 116 height 23
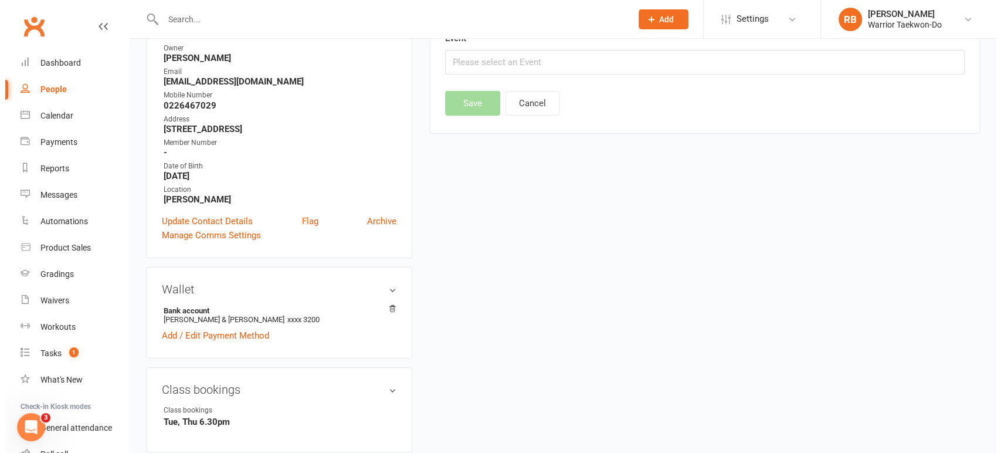
scroll to position [100, 0]
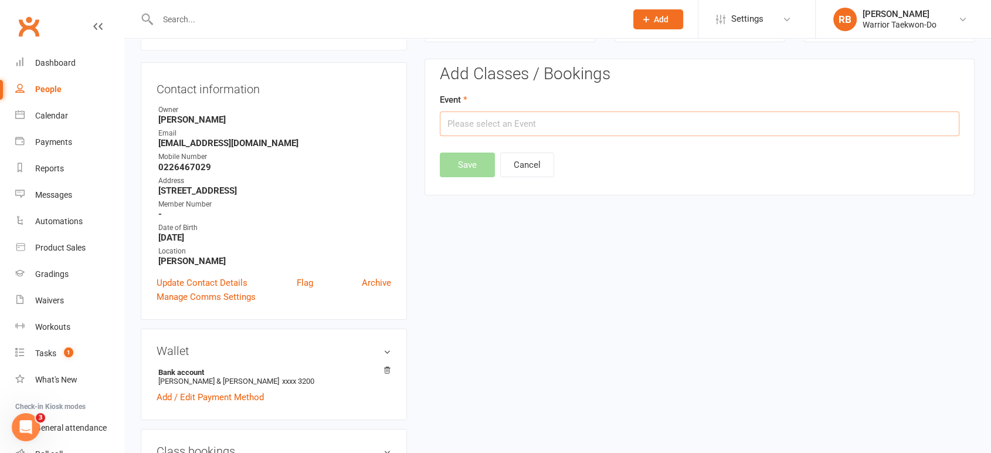
click at [497, 115] on input "text" at bounding box center [699, 123] width 519 height 25
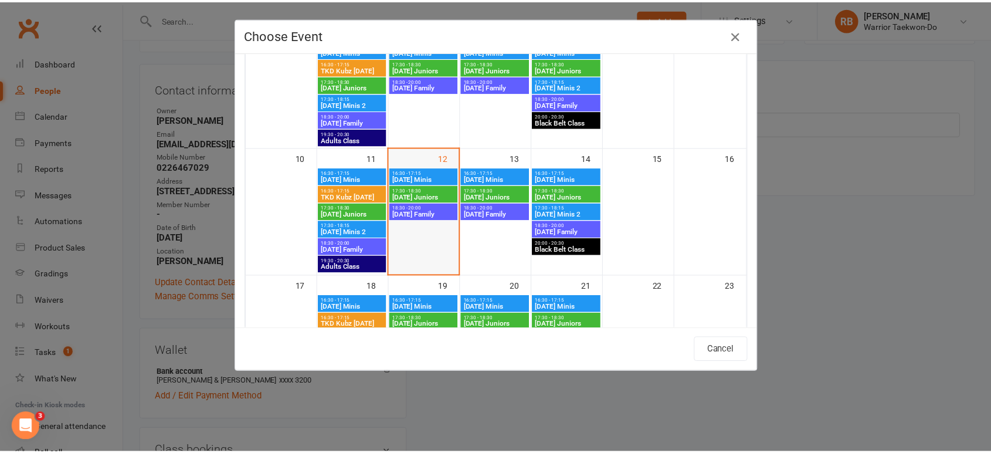
scroll to position [260, 0]
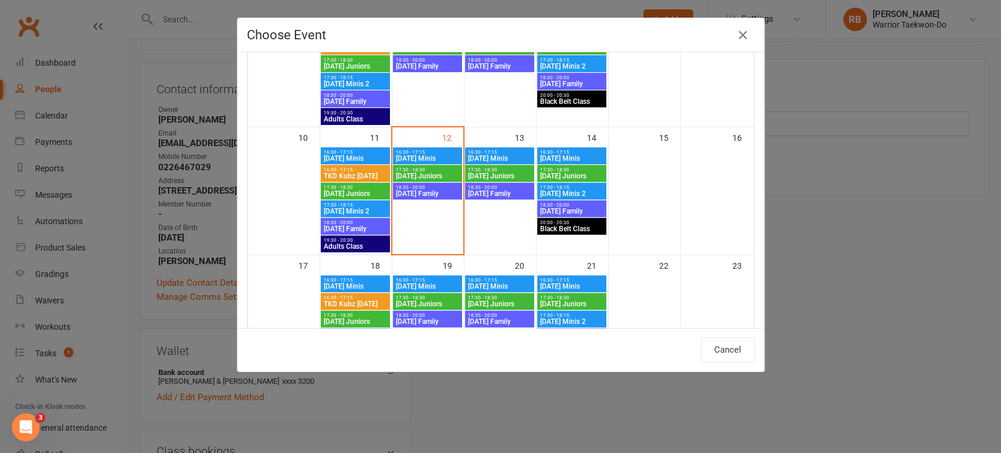
click at [487, 187] on span "18:30 - 20:00" at bounding box center [499, 187] width 64 height 5
type input "[DATE] Family - [DATE] 6:30:00 PM"
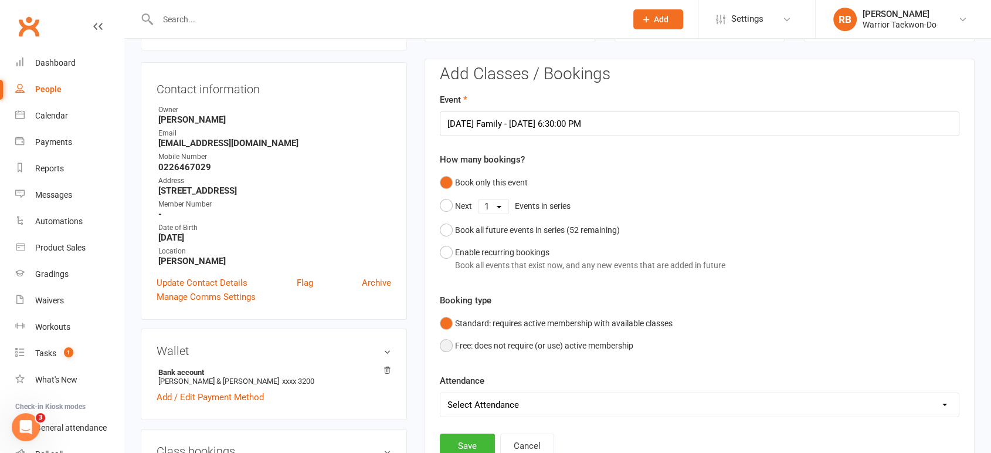
scroll to position [165, 0]
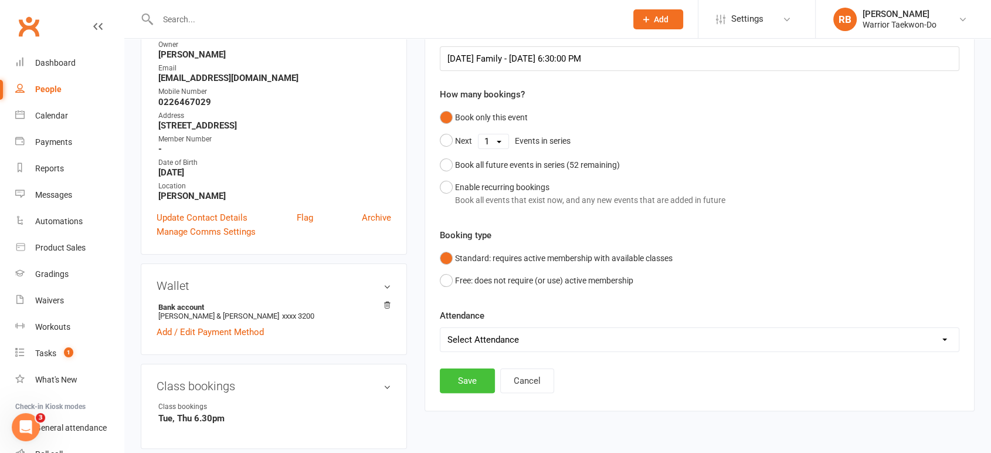
click at [474, 385] on button "Save" at bounding box center [467, 380] width 55 height 25
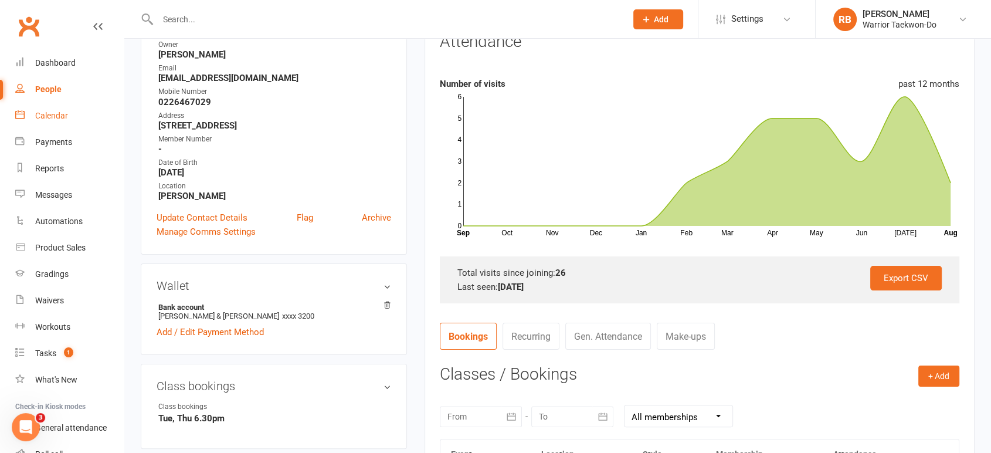
click at [56, 111] on div "Calendar" at bounding box center [51, 115] width 33 height 9
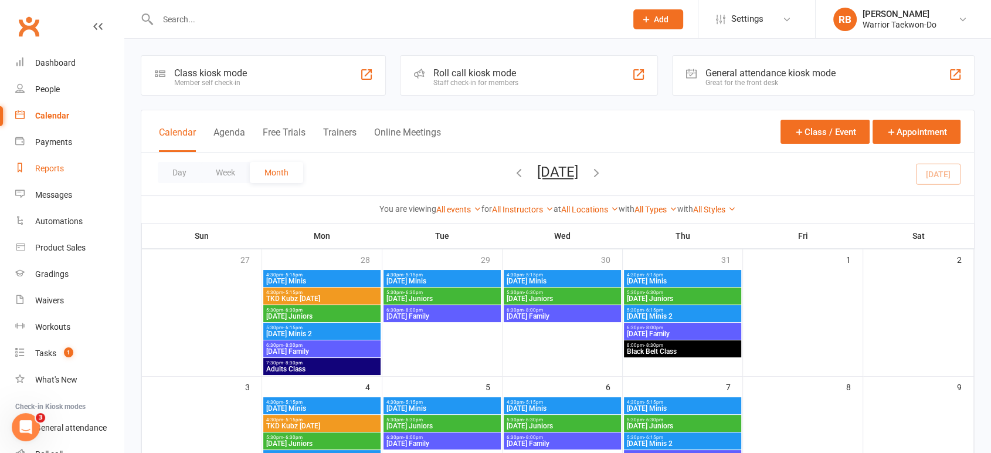
click at [60, 165] on div "Reports" at bounding box center [49, 168] width 29 height 9
select select "50"
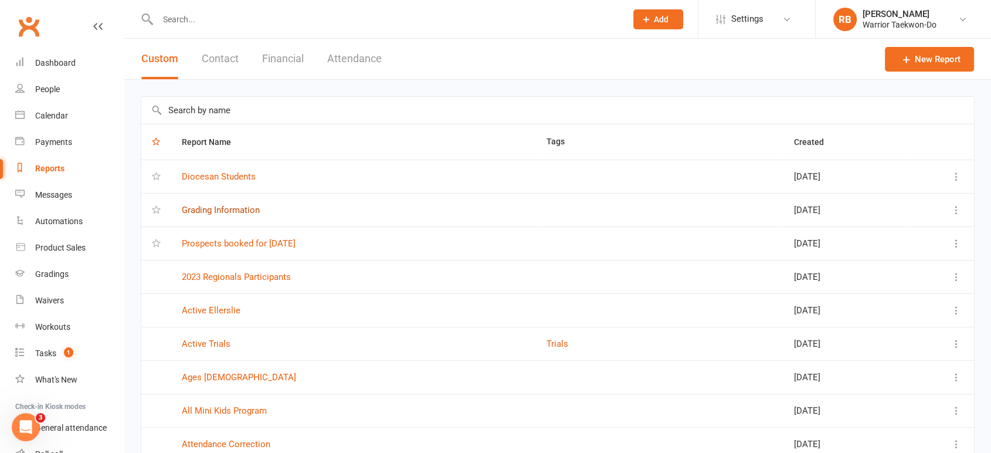
click at [225, 208] on link "Grading Information" at bounding box center [221, 210] width 78 height 11
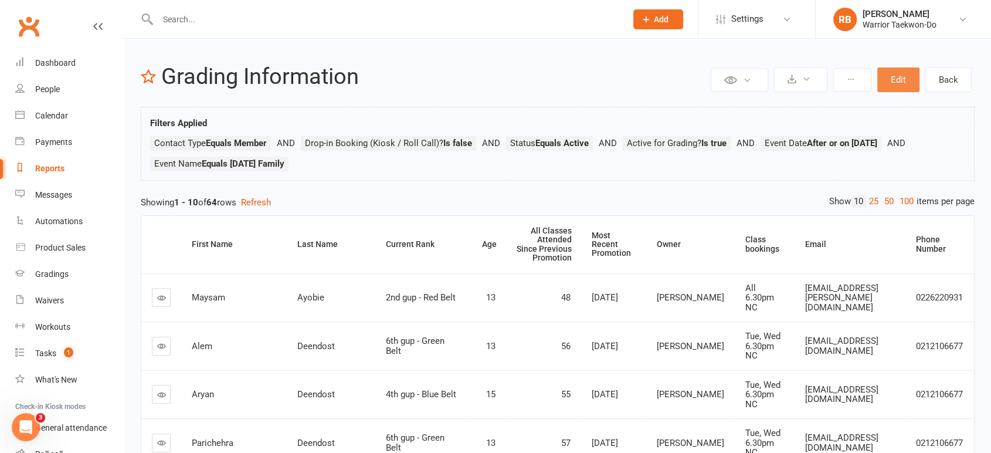
click at [909, 81] on button "Edit" at bounding box center [898, 79] width 42 height 25
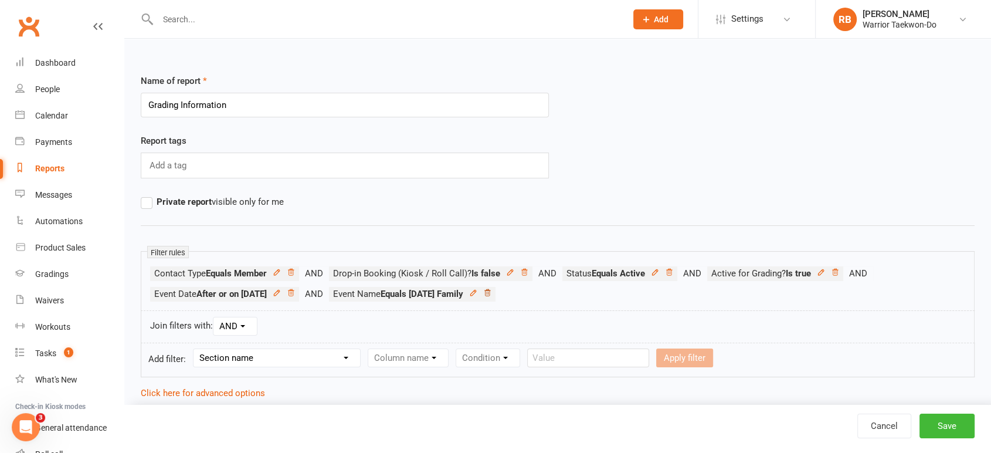
click at [491, 294] on icon at bounding box center [487, 292] width 8 height 8
click at [281, 359] on select "Section name Contact Attendance Aggregate Payment Booking Waitlist Attendees Ca…" at bounding box center [276, 358] width 167 height 18
select select "3"
click at [195, 349] on select "Section name Contact Attendance Aggregate Payment Booking Waitlist Attendees Ca…" at bounding box center [276, 358] width 167 height 18
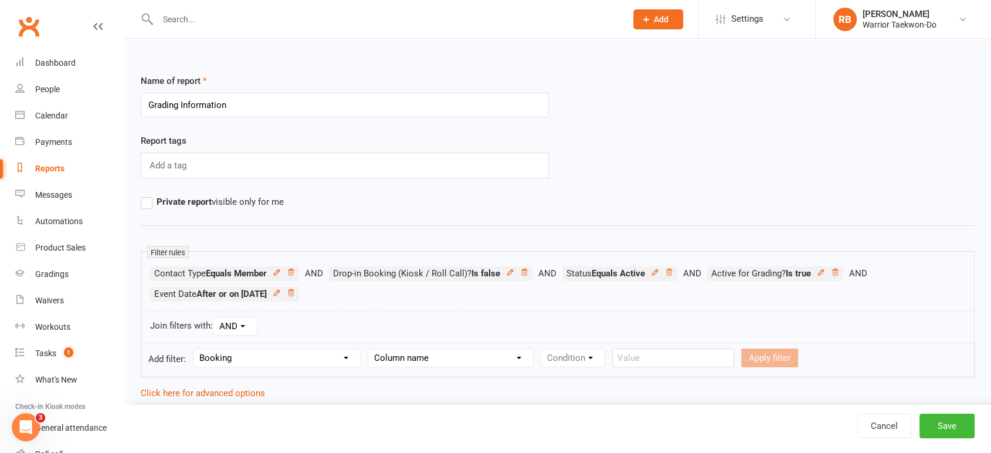
click at [418, 359] on select "Column name Event Name Event Type Event Date Event Day Event Month Event Starts…" at bounding box center [450, 358] width 165 height 18
select select "0"
click at [369, 349] on select "Column name Event Name Event Type Event Date Event Day Event Month Event Starts…" at bounding box center [450, 358] width 165 height 18
click at [593, 355] on select "Condition Equals Does not equal Contains Does not contain Is blank or does not …" at bounding box center [608, 358] width 135 height 18
select select "0"
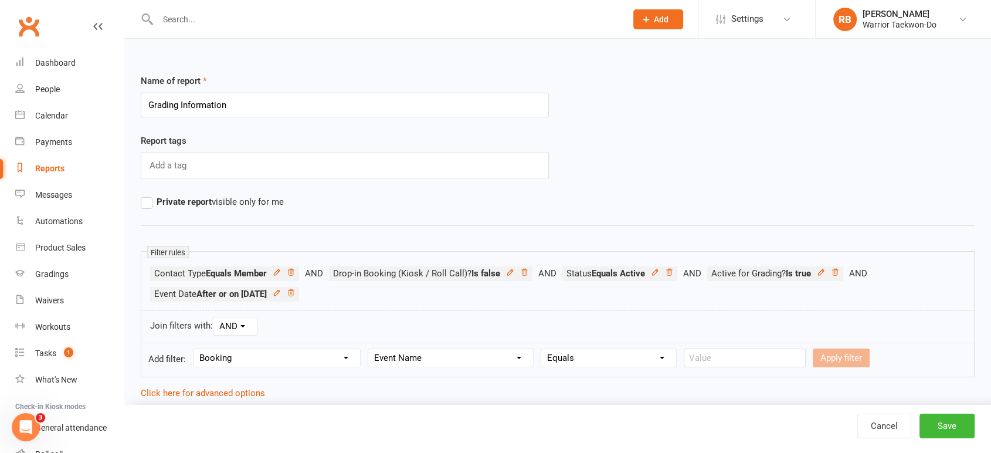
click at [542, 349] on select "Condition Equals Does not equal Contains Does not contain Is blank or does not …" at bounding box center [608, 358] width 135 height 18
click at [714, 359] on input "text" at bounding box center [745, 357] width 122 height 19
type input "[DATE] Minis"
click at [835, 360] on button "Apply filter" at bounding box center [841, 357] width 57 height 19
select select
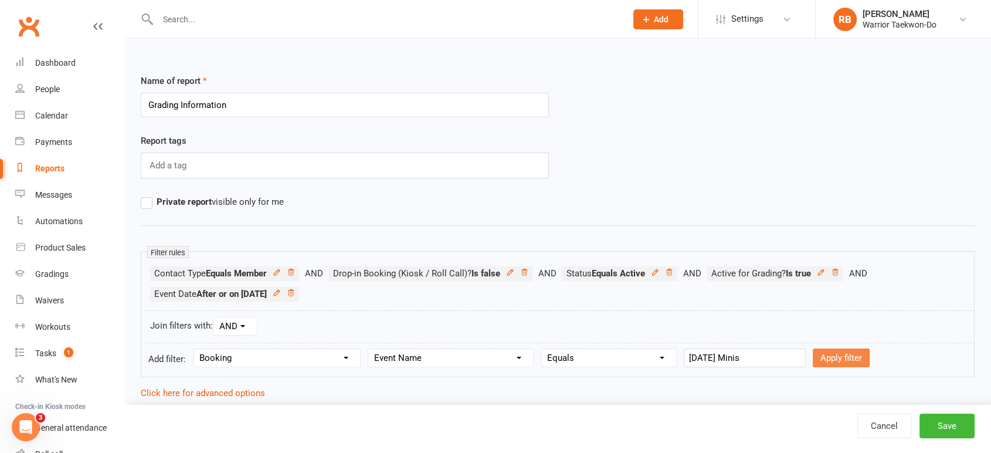
select select
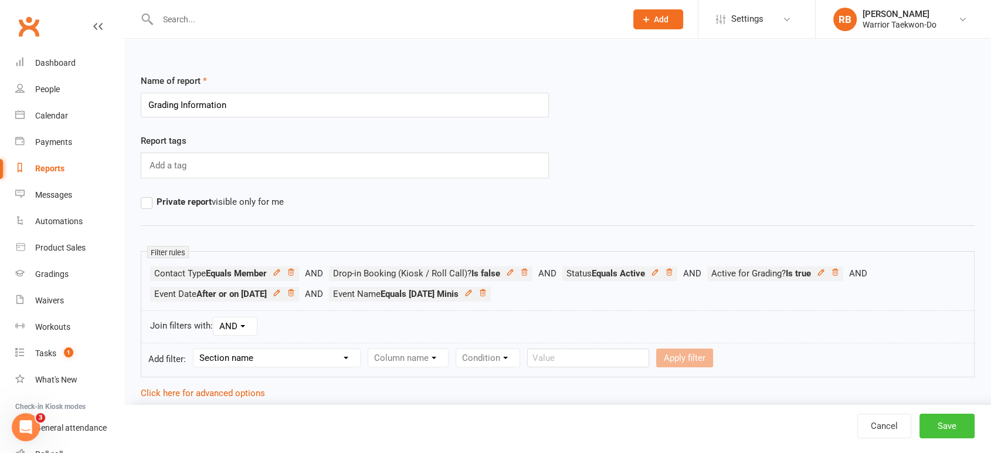
click at [942, 423] on button "Save" at bounding box center [946, 425] width 55 height 25
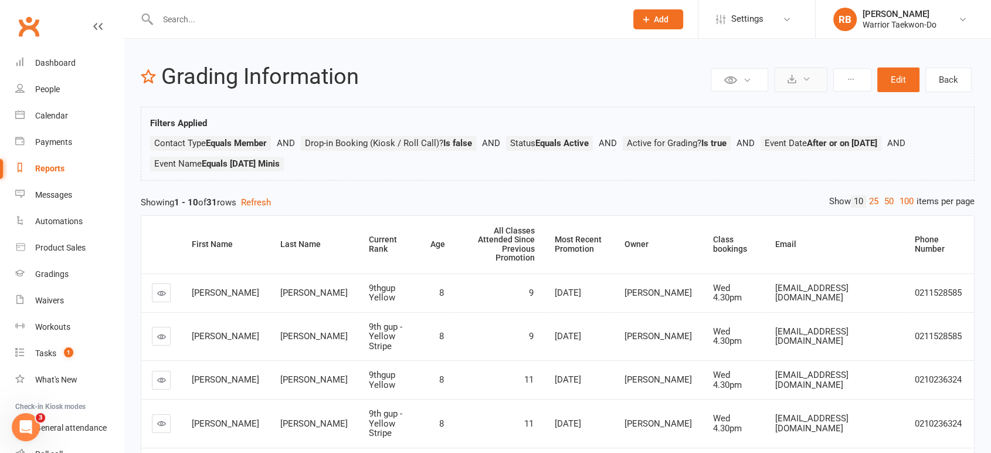
click at [803, 74] on icon at bounding box center [806, 78] width 9 height 9
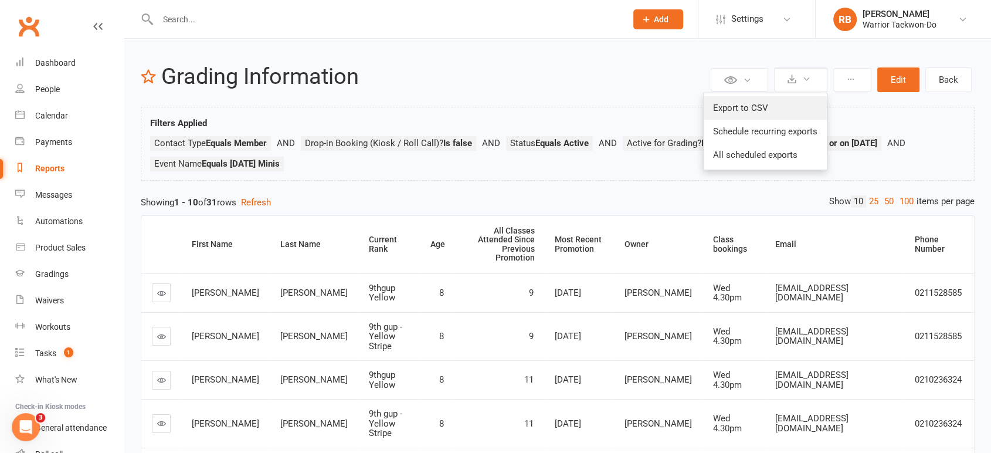
click at [803, 107] on link "Export to CSV" at bounding box center [765, 107] width 123 height 23
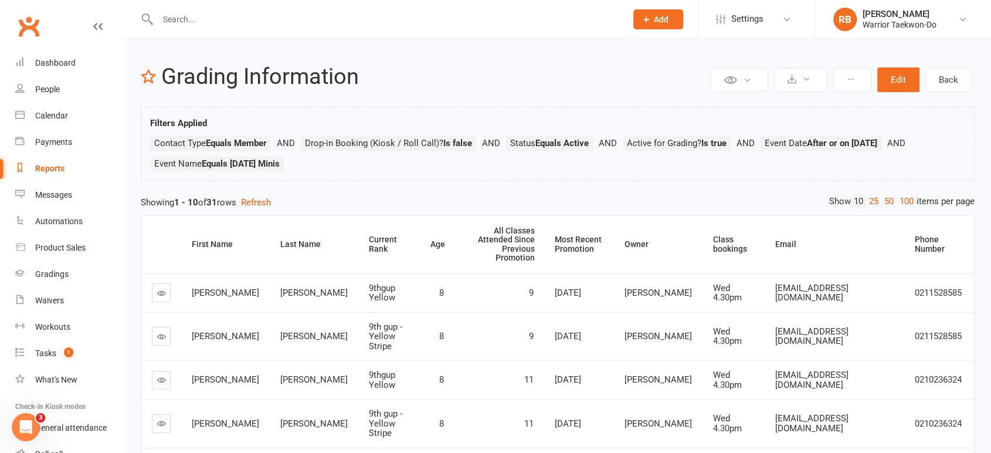
click at [210, 14] on input "text" at bounding box center [386, 19] width 464 height 16
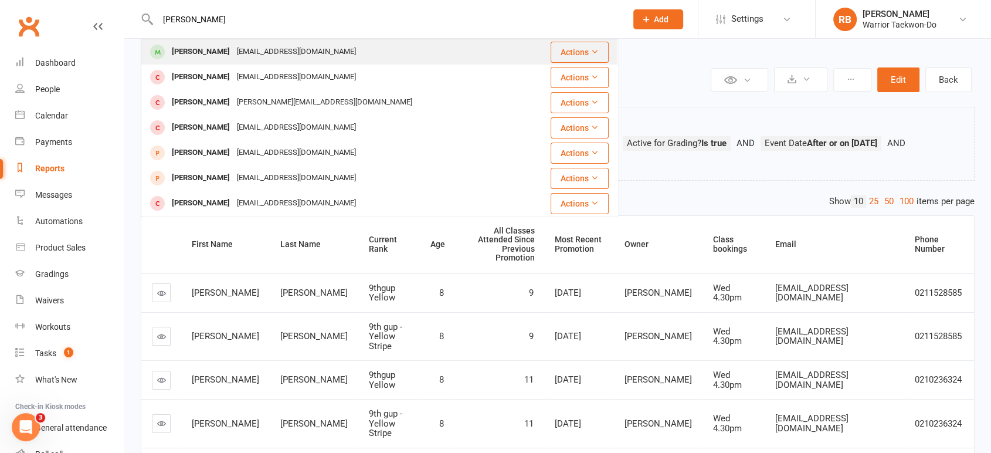
type input "[PERSON_NAME]"
click at [233, 43] on div "[EMAIL_ADDRESS][DOMAIN_NAME]" at bounding box center [296, 51] width 126 height 17
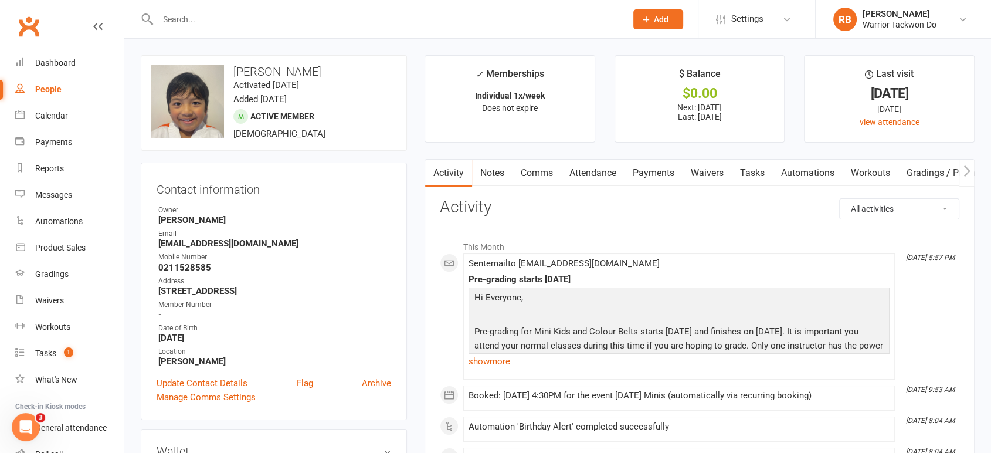
click at [578, 176] on link "Attendance" at bounding box center [592, 172] width 63 height 27
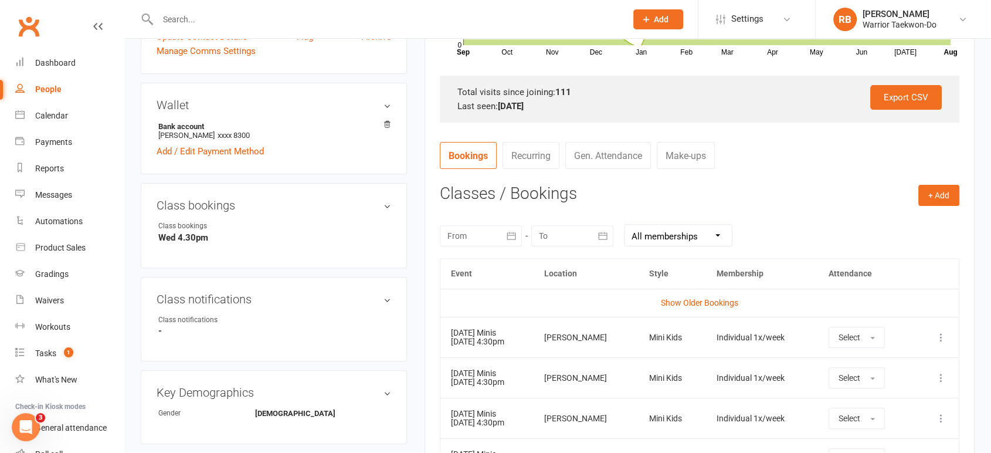
scroll to position [325, 0]
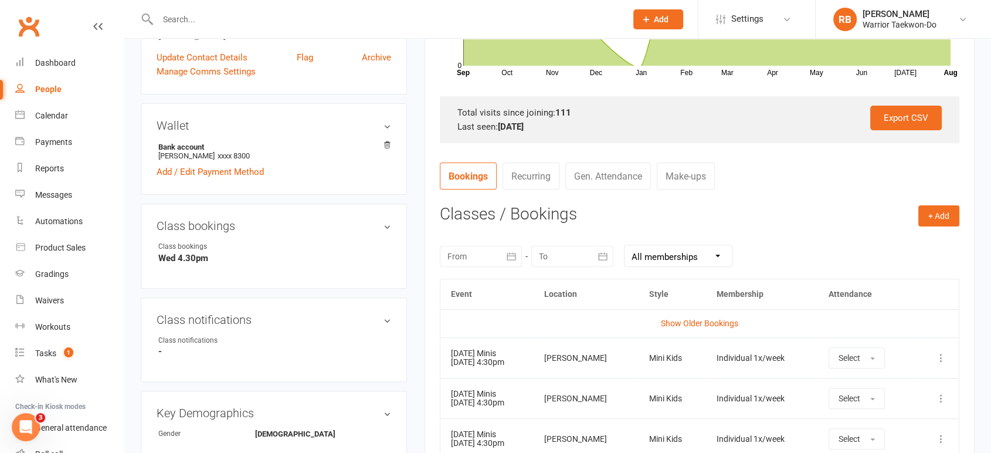
click at [600, 253] on icon "button" at bounding box center [603, 256] width 12 height 12
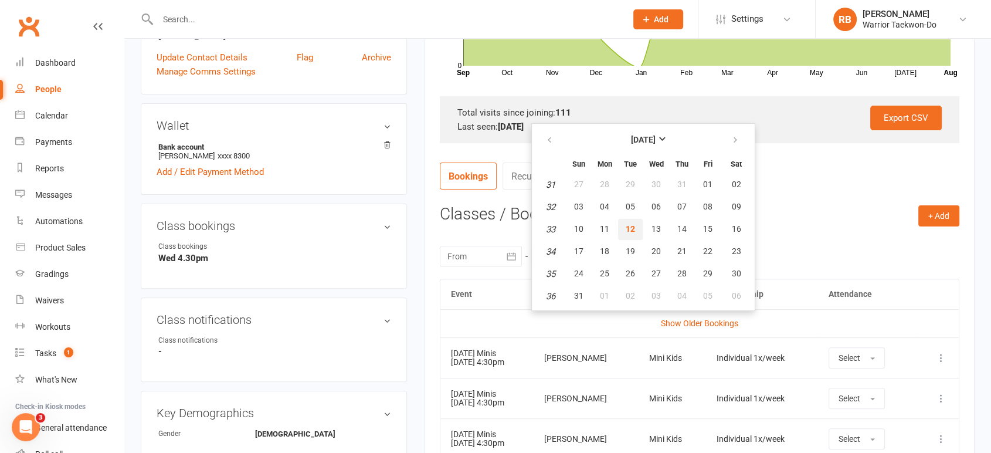
drag, startPoint x: 627, startPoint y: 229, endPoint x: 621, endPoint y: 229, distance: 6.4
click at [628, 229] on span "12" at bounding box center [630, 228] width 9 height 9
type input "[DATE]"
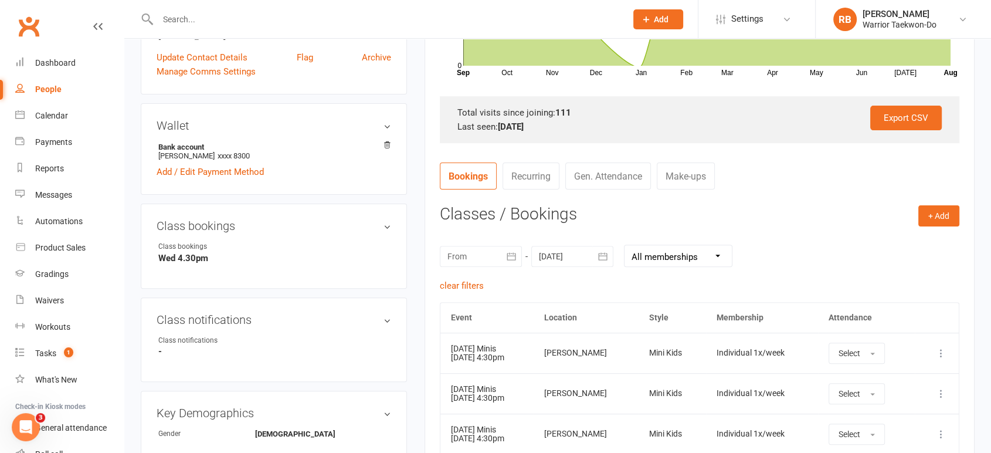
click at [516, 256] on icon "button" at bounding box center [511, 256] width 12 height 12
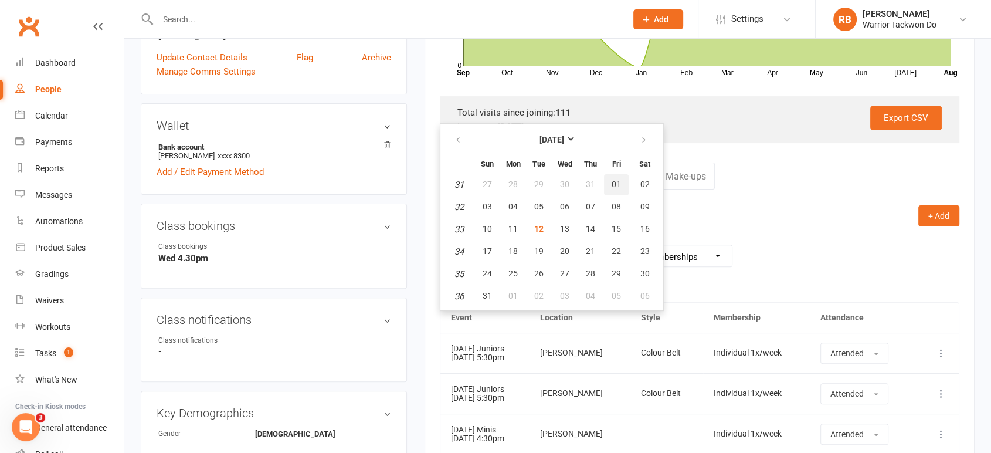
click at [614, 181] on span "01" at bounding box center [616, 183] width 9 height 9
type input "[DATE]"
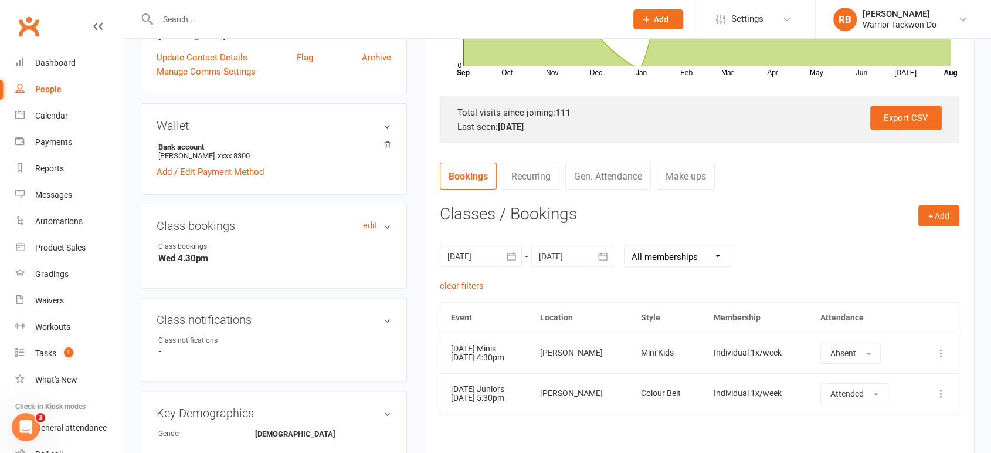
click at [366, 224] on link "edit" at bounding box center [370, 225] width 14 height 10
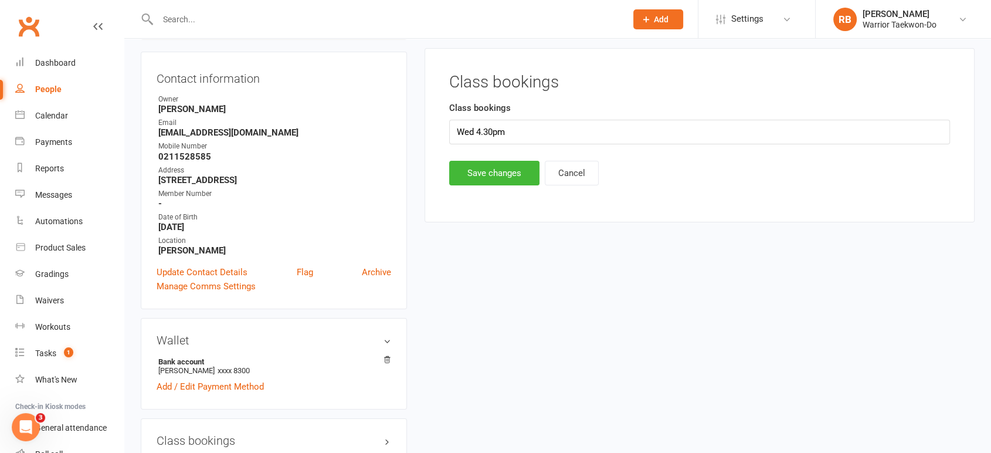
scroll to position [100, 0]
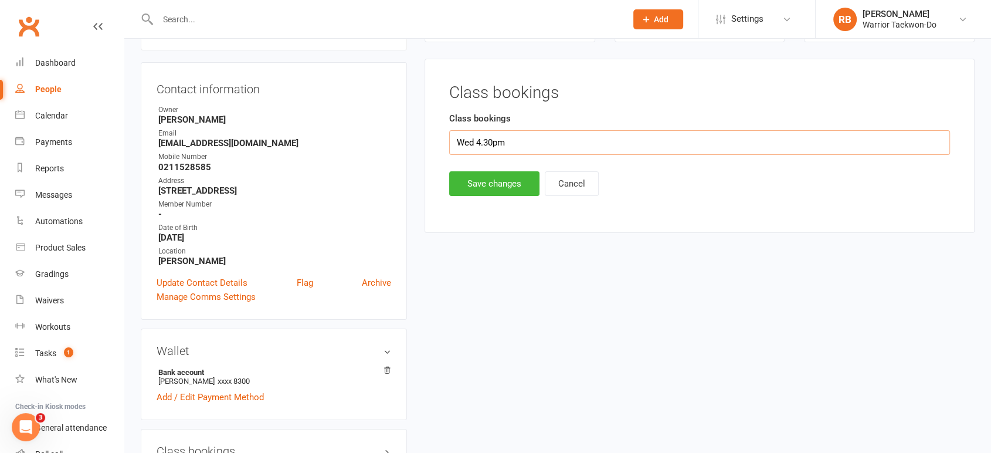
click at [480, 142] on input "Wed 4.30pm" at bounding box center [699, 142] width 501 height 25
type input "Wed 5.30pm"
click at [478, 172] on main "Class bookings Class bookings Wed 5.30pm Save changes Cancel" at bounding box center [699, 140] width 519 height 112
click at [504, 175] on button "Save changes" at bounding box center [494, 183] width 90 height 25
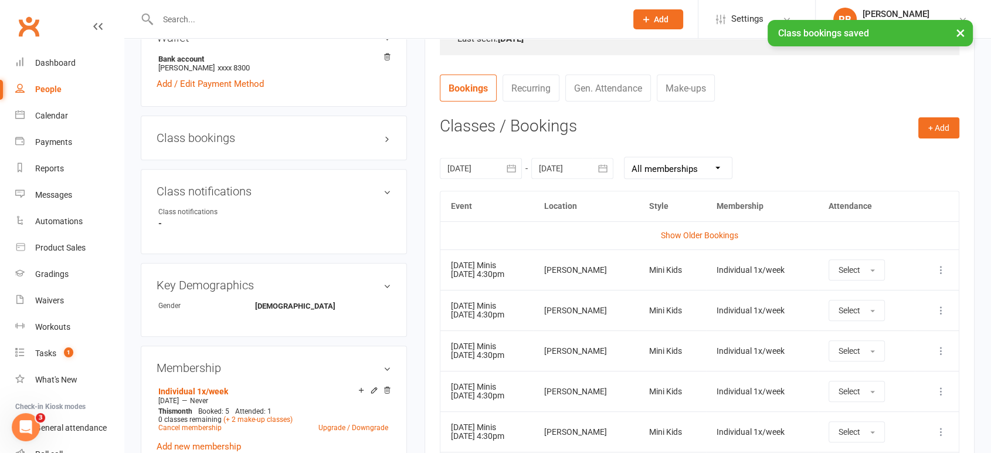
scroll to position [426, 0]
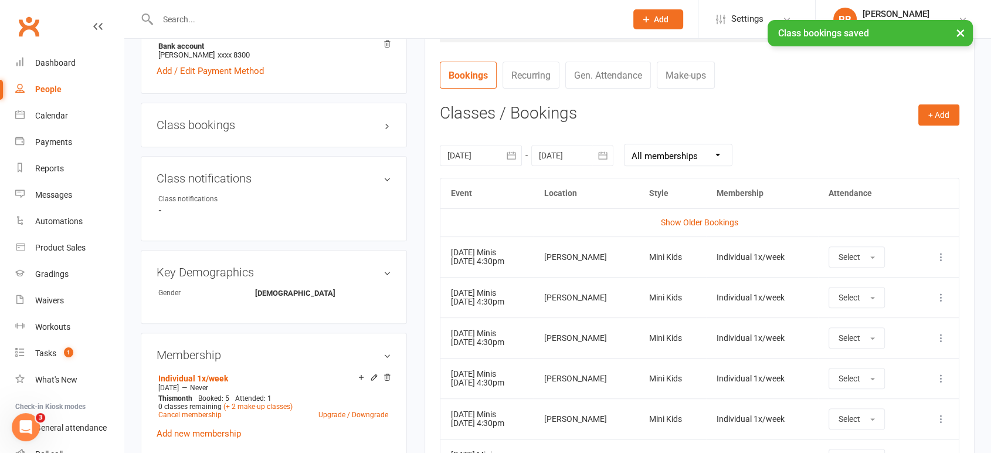
click at [941, 255] on icon at bounding box center [941, 257] width 12 height 12
click at [897, 316] on link "Remove booking" at bounding box center [889, 326] width 116 height 23
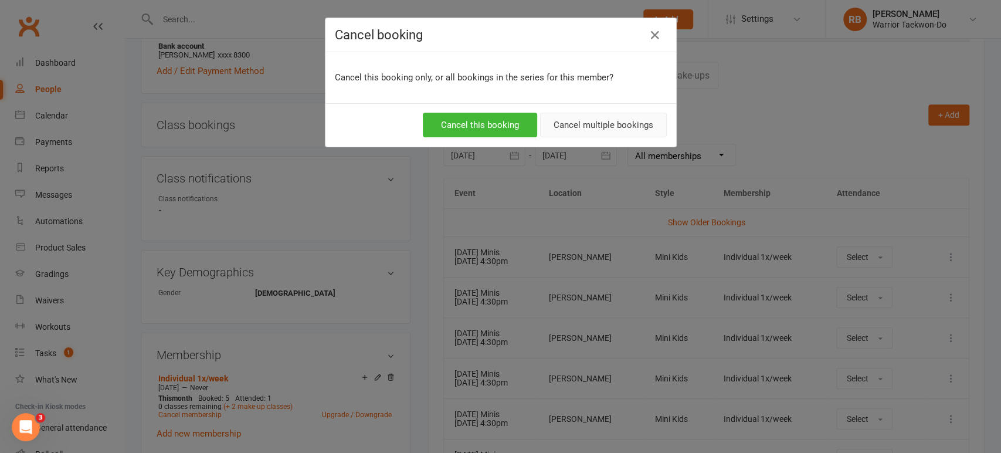
click at [641, 120] on button "Cancel multiple bookings" at bounding box center [603, 125] width 127 height 25
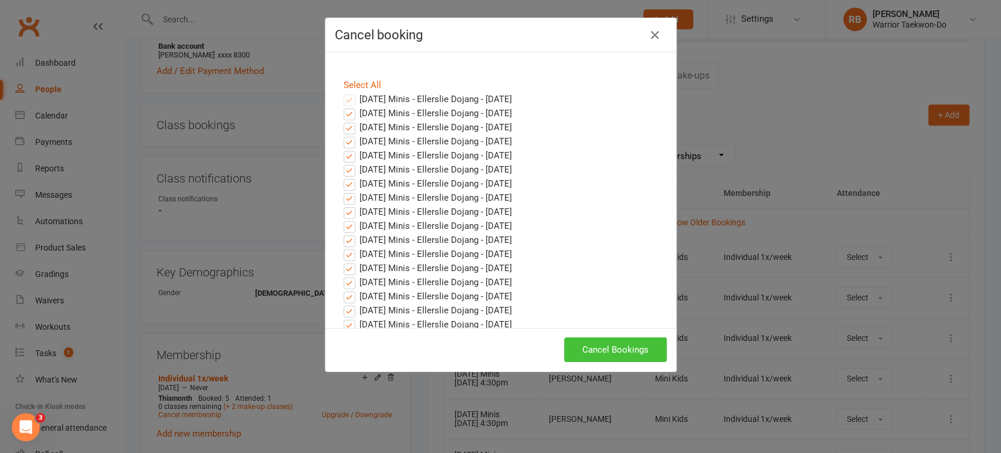
click at [607, 359] on button "Cancel Bookings" at bounding box center [615, 349] width 103 height 25
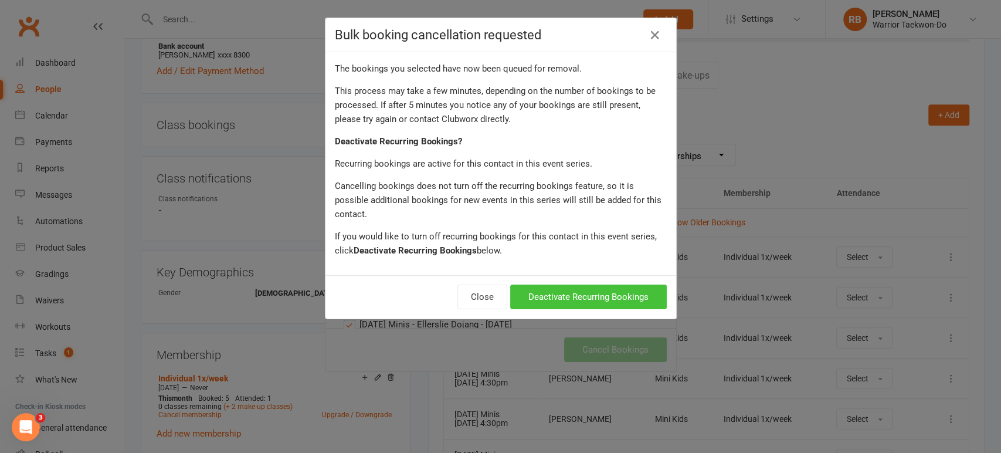
click at [611, 284] on button "Deactivate Recurring Bookings" at bounding box center [588, 296] width 157 height 25
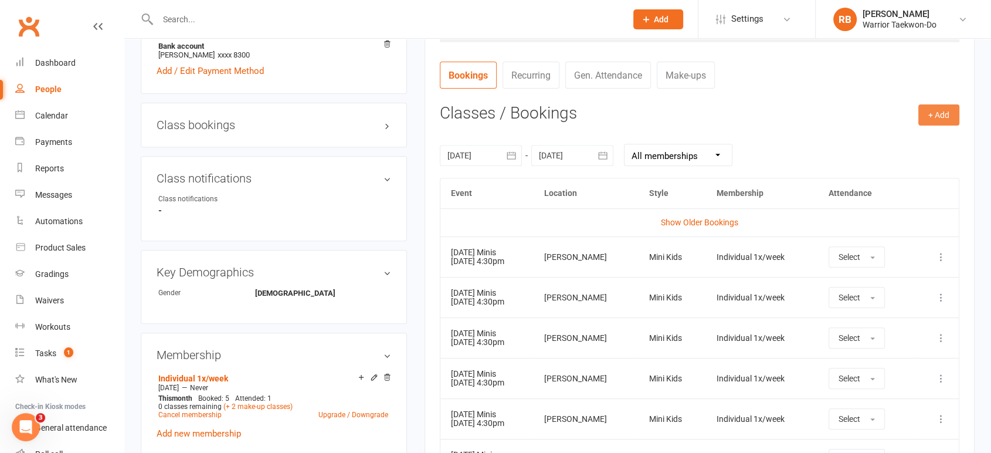
click at [939, 111] on button "+ Add" at bounding box center [938, 114] width 41 height 21
click at [889, 153] on link "Add Appointment" at bounding box center [901, 164] width 116 height 23
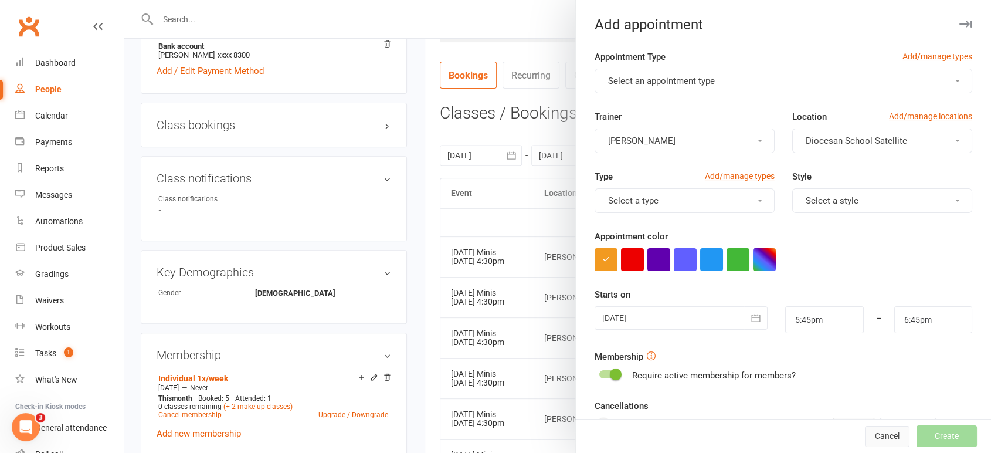
click at [873, 434] on button "Cancel" at bounding box center [887, 436] width 45 height 21
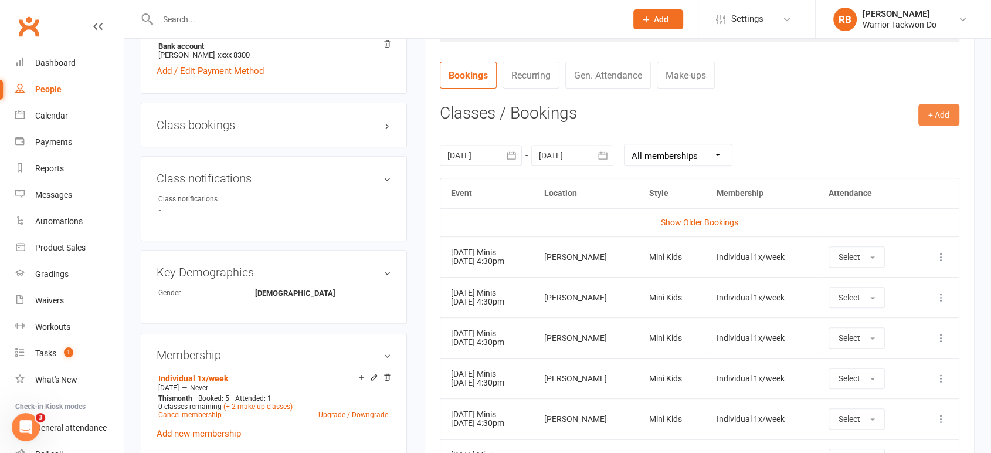
click at [935, 118] on button "+ Add" at bounding box center [938, 114] width 41 height 21
click at [894, 141] on link "Book Event" at bounding box center [901, 141] width 116 height 23
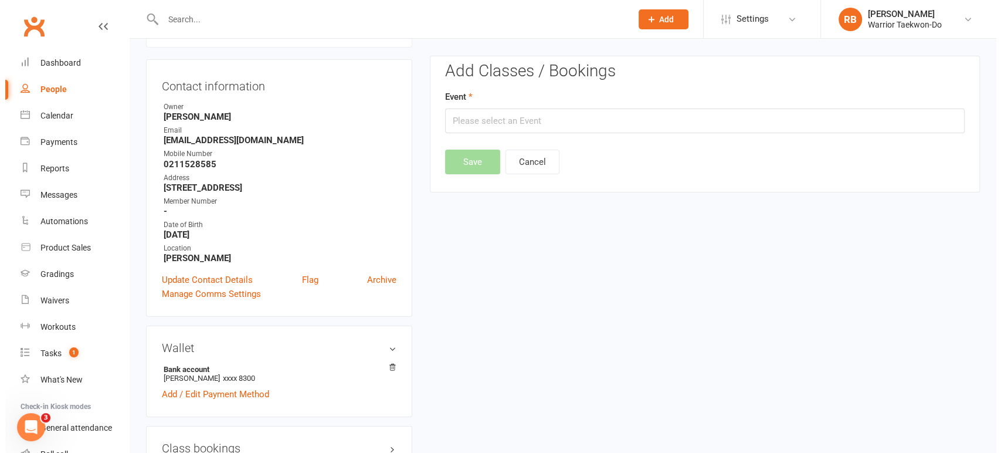
scroll to position [100, 0]
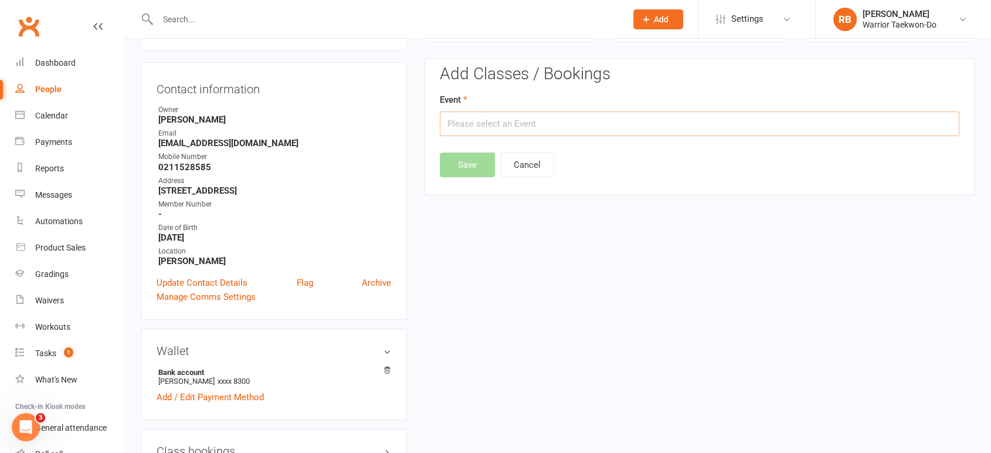
click at [471, 123] on input "text" at bounding box center [699, 123] width 519 height 25
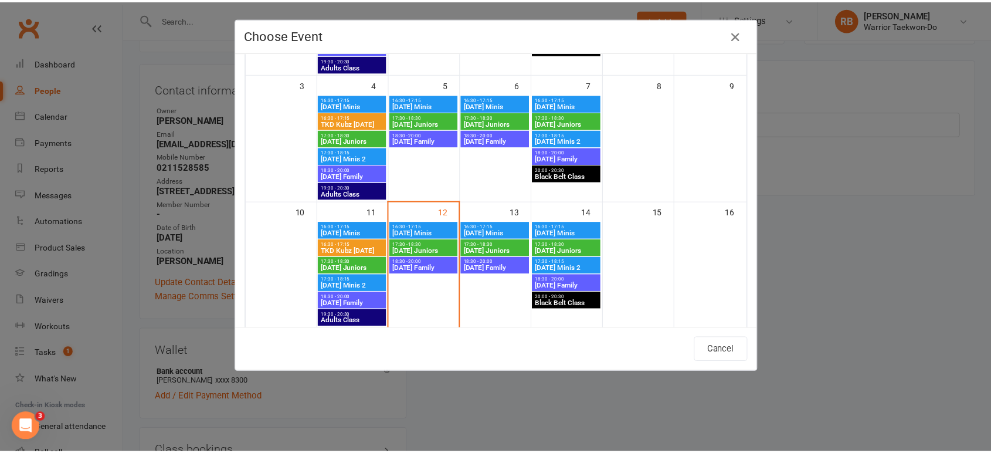
scroll to position [195, 0]
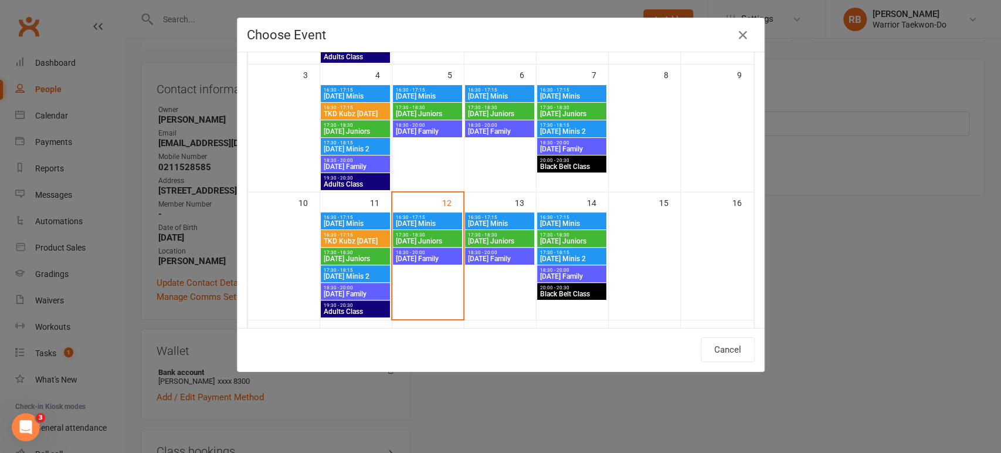
click at [497, 235] on span "17:30 - 18:30" at bounding box center [499, 234] width 64 height 5
type input "[DATE] Juniors - [DATE] 5:30:00 PM"
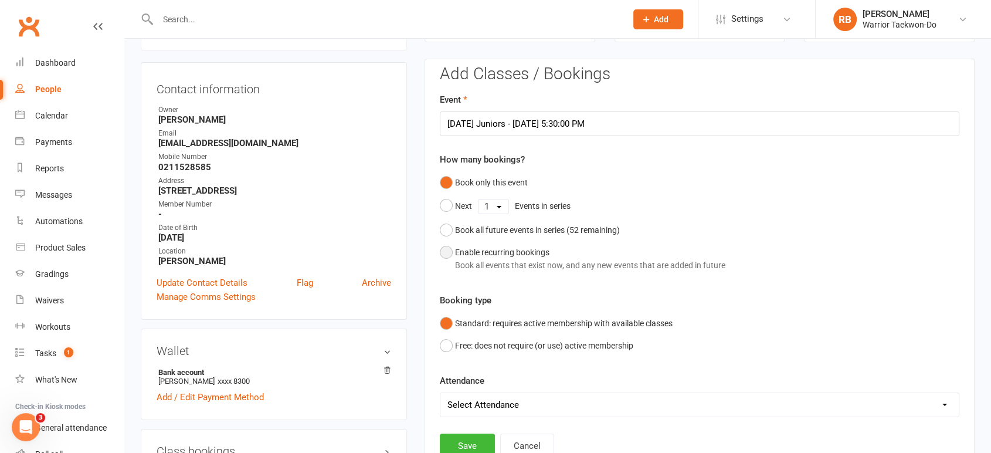
click at [498, 251] on div "Enable recurring bookings Book all events that exist now, and any new events th…" at bounding box center [590, 259] width 270 height 26
select select "book_from_now"
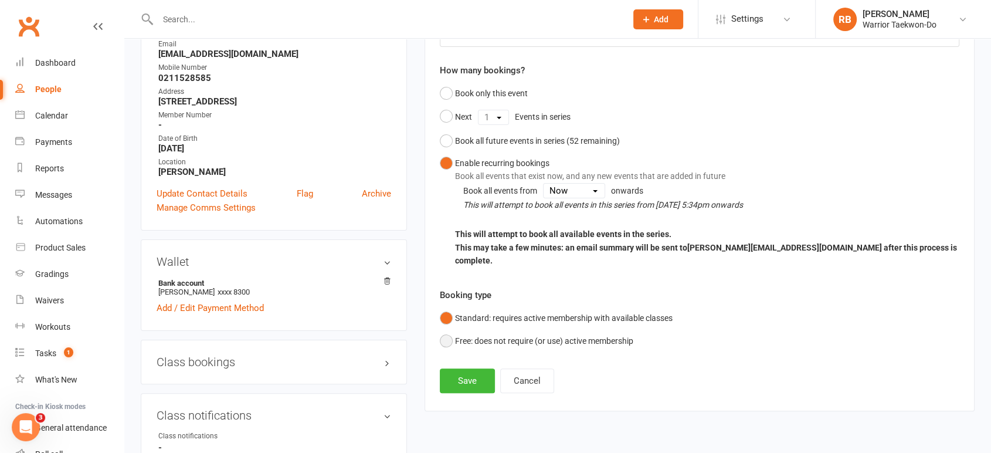
scroll to position [230, 0]
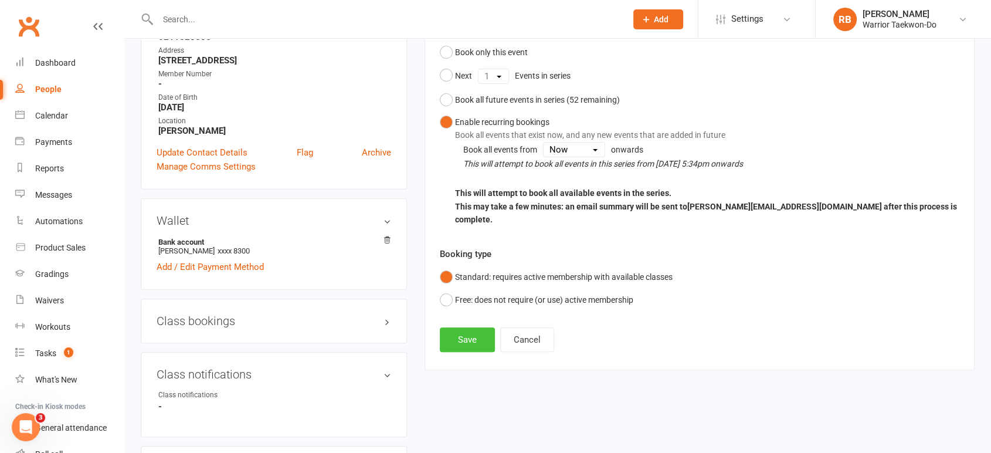
click at [470, 327] on button "Save" at bounding box center [467, 339] width 55 height 25
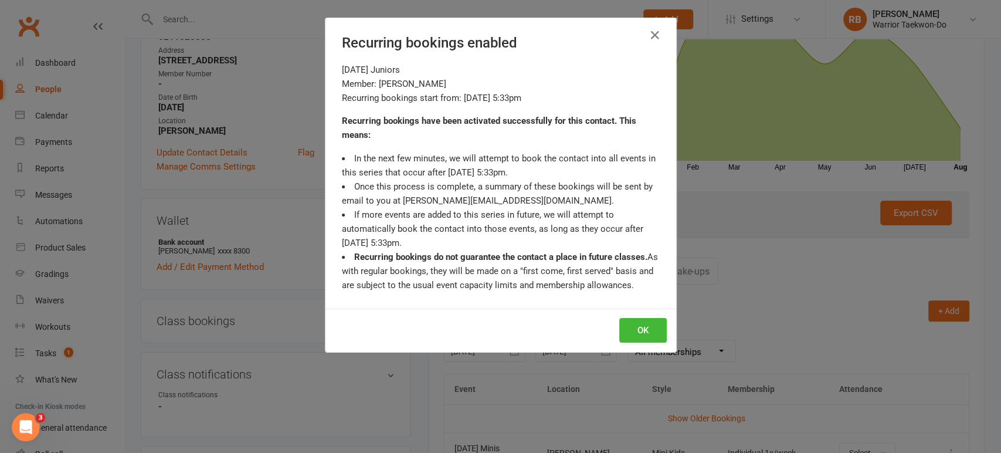
drag, startPoint x: 574, startPoint y: 315, endPoint x: 586, endPoint y: 315, distance: 12.3
click at [577, 315] on div "OK" at bounding box center [500, 329] width 351 height 43
click at [650, 324] on button "OK" at bounding box center [642, 330] width 47 height 25
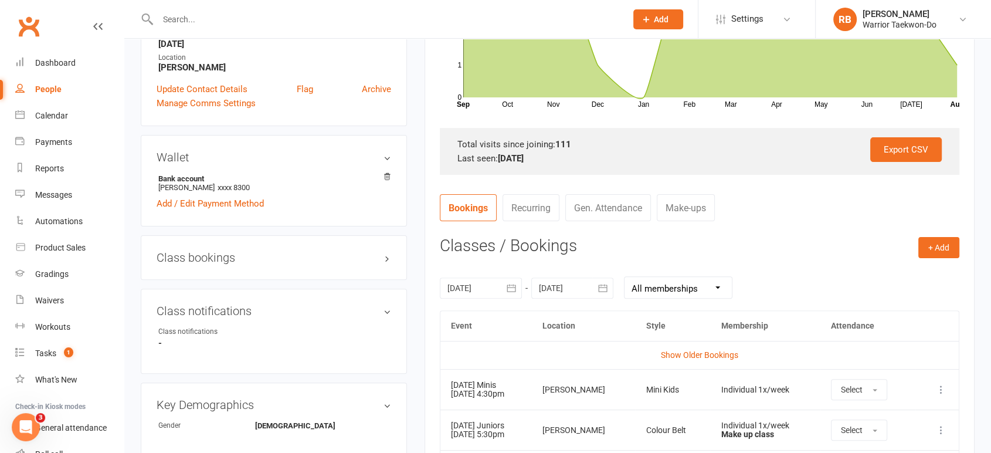
scroll to position [296, 0]
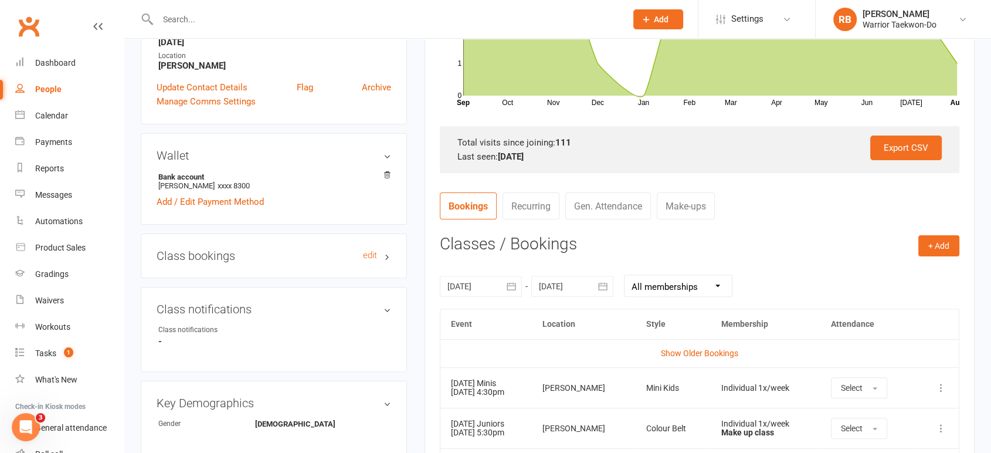
click at [355, 255] on h3 "Class bookings edit" at bounding box center [274, 255] width 235 height 13
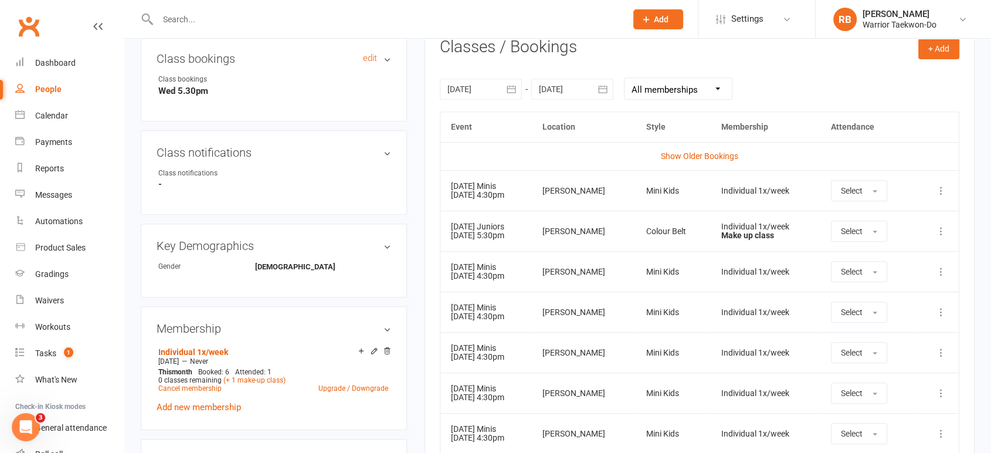
scroll to position [622, 0]
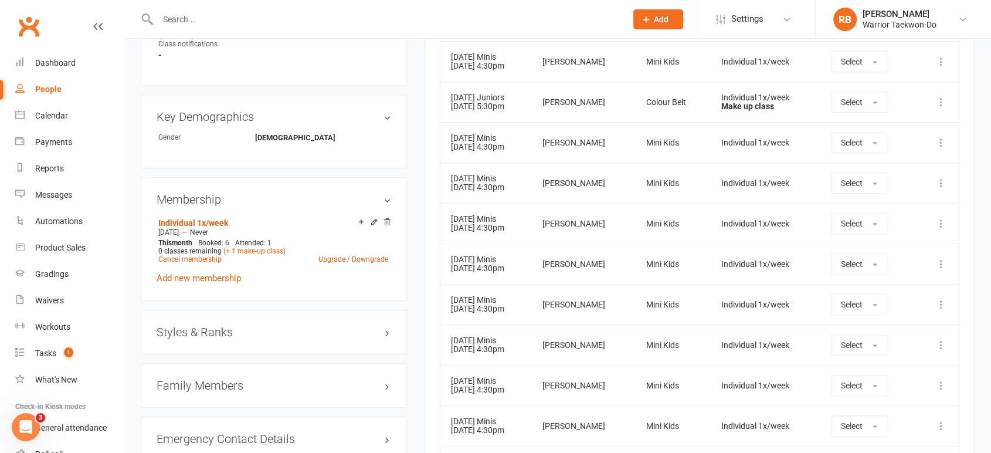
click at [335, 325] on h3 "Styles & Ranks" at bounding box center [274, 331] width 235 height 13
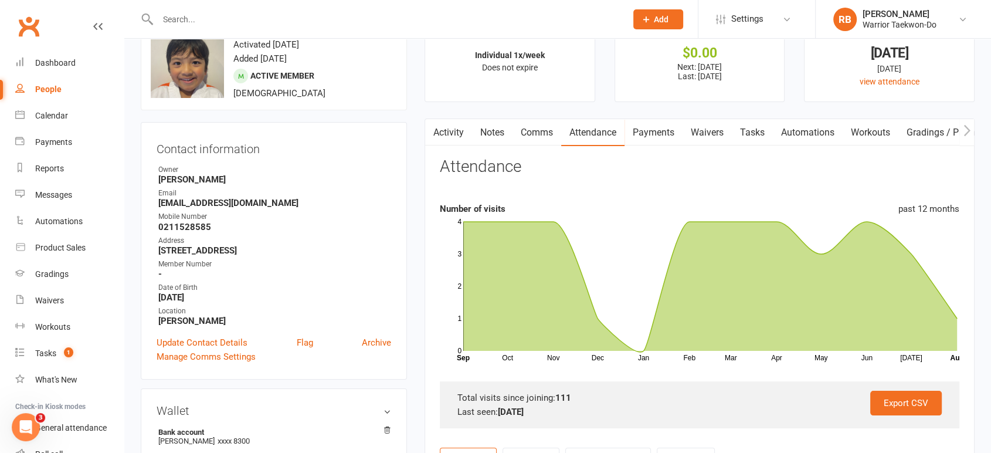
scroll to position [0, 0]
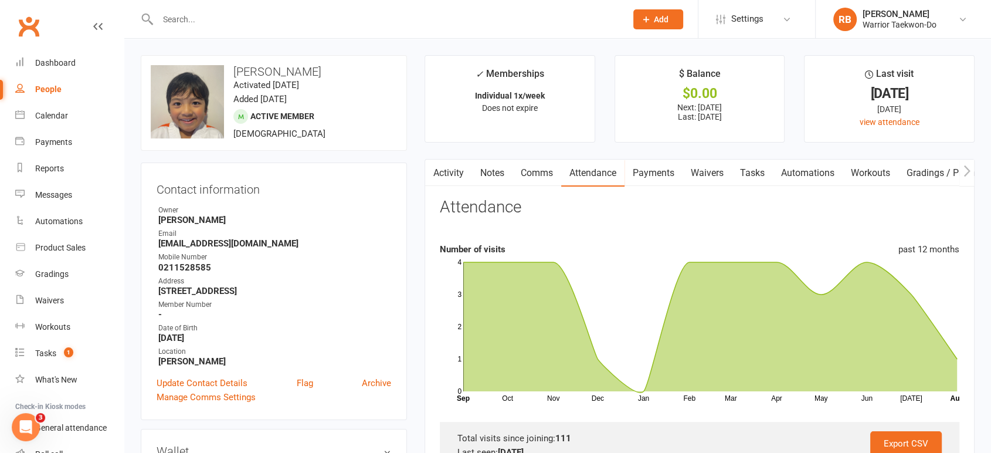
click at [287, 31] on div at bounding box center [379, 19] width 477 height 38
click at [286, 19] on input "text" at bounding box center [386, 19] width 464 height 16
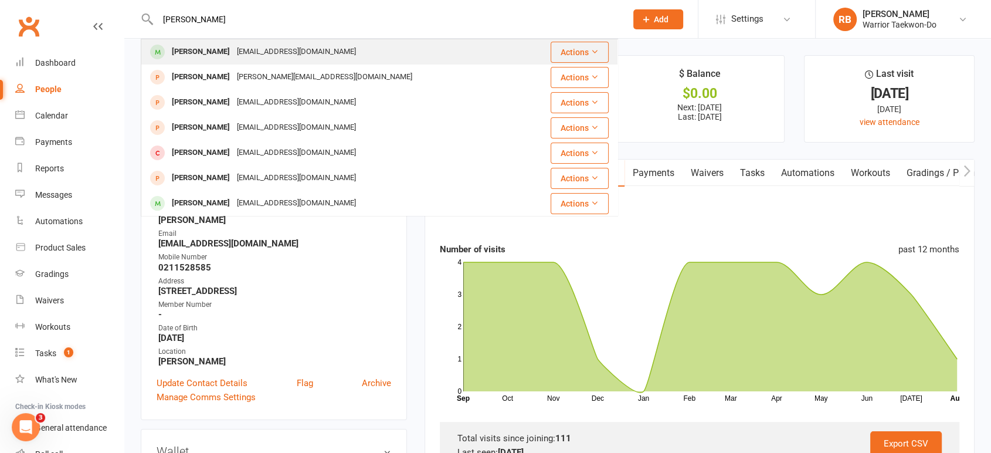
type input "[PERSON_NAME]"
click at [269, 53] on div "[EMAIL_ADDRESS][DOMAIN_NAME]" at bounding box center [296, 51] width 126 height 17
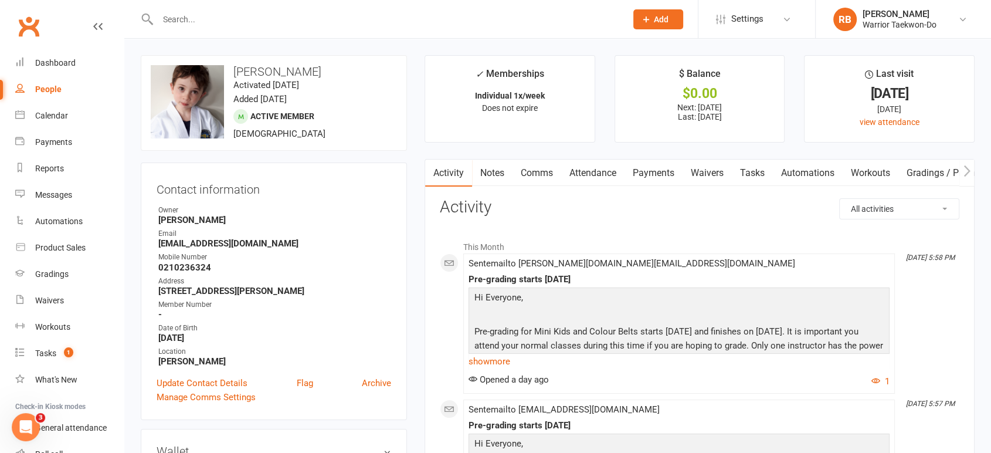
click at [576, 168] on link "Attendance" at bounding box center [592, 172] width 63 height 27
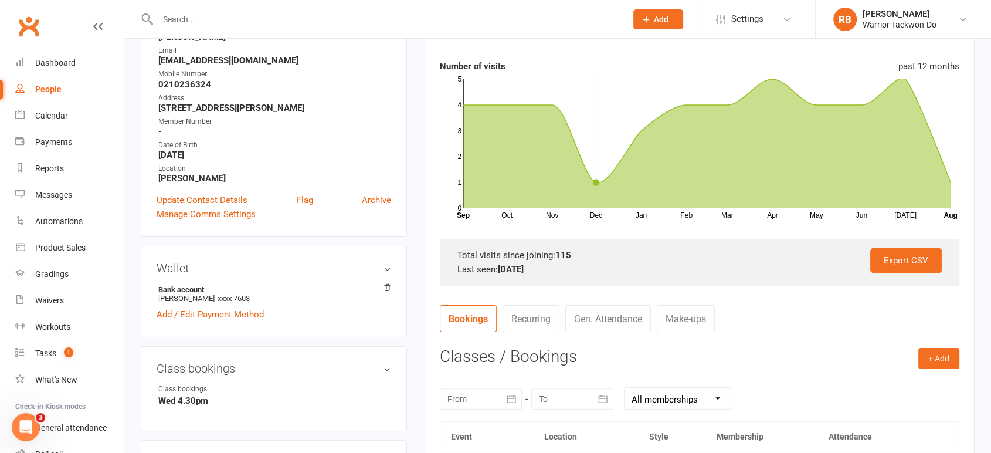
scroll to position [390, 0]
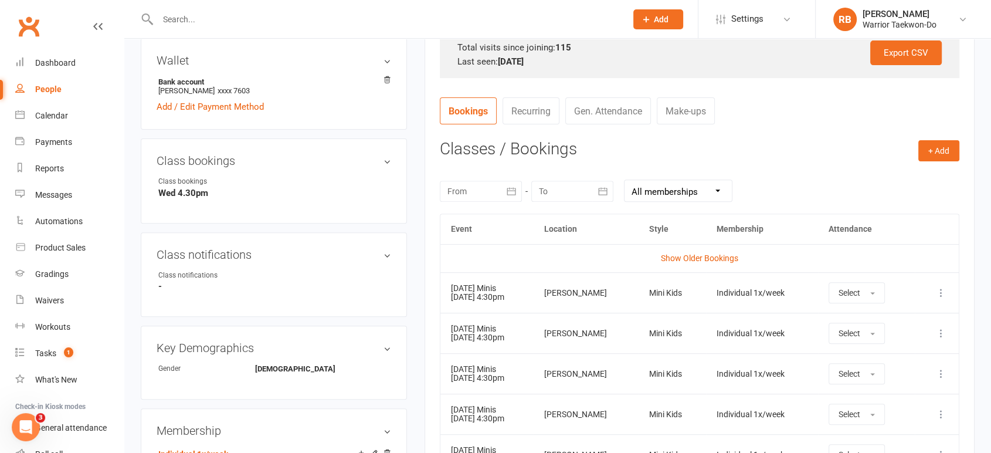
click at [601, 186] on icon "button" at bounding box center [603, 191] width 12 height 12
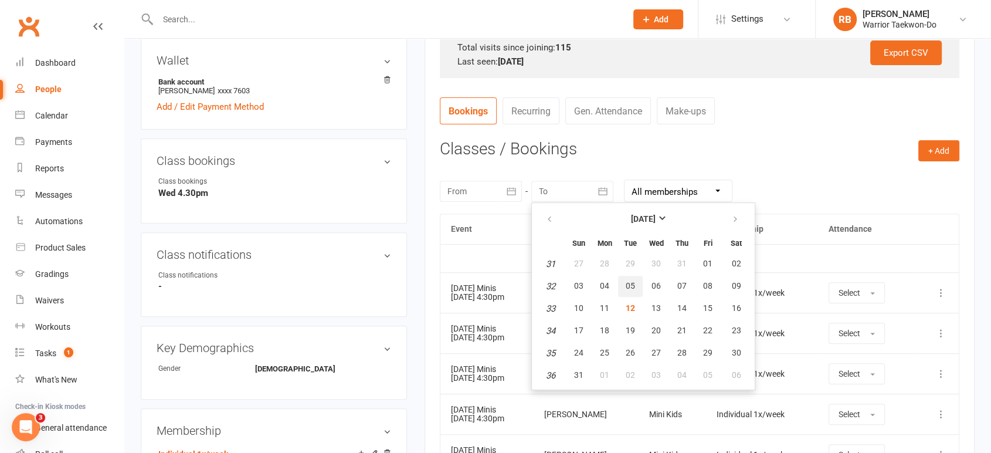
click at [631, 292] on button "05" at bounding box center [630, 286] width 25 height 21
type input "[DATE]"
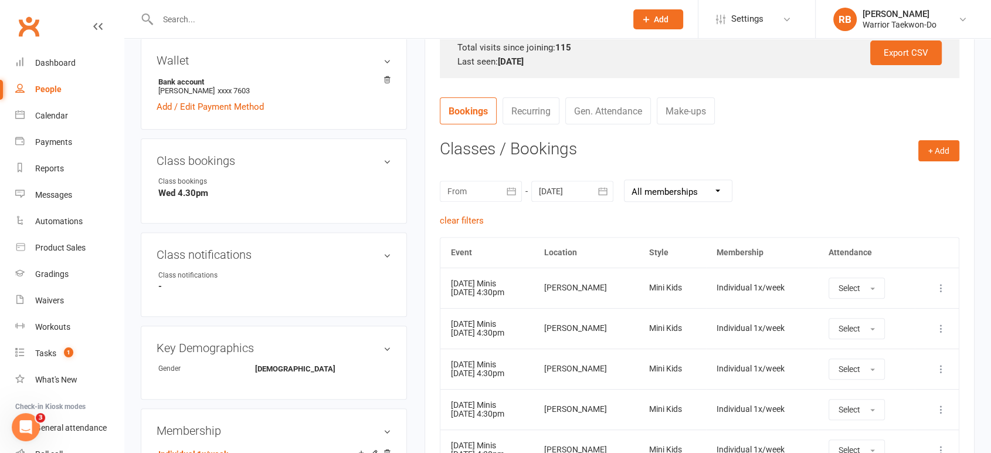
click at [516, 193] on icon "button" at bounding box center [511, 191] width 12 height 12
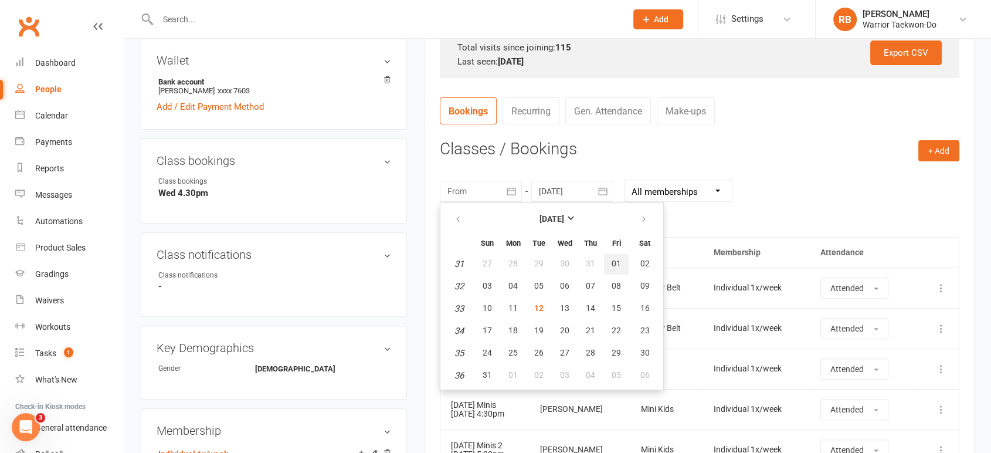
click at [613, 262] on span "01" at bounding box center [616, 263] width 9 height 9
type input "[DATE]"
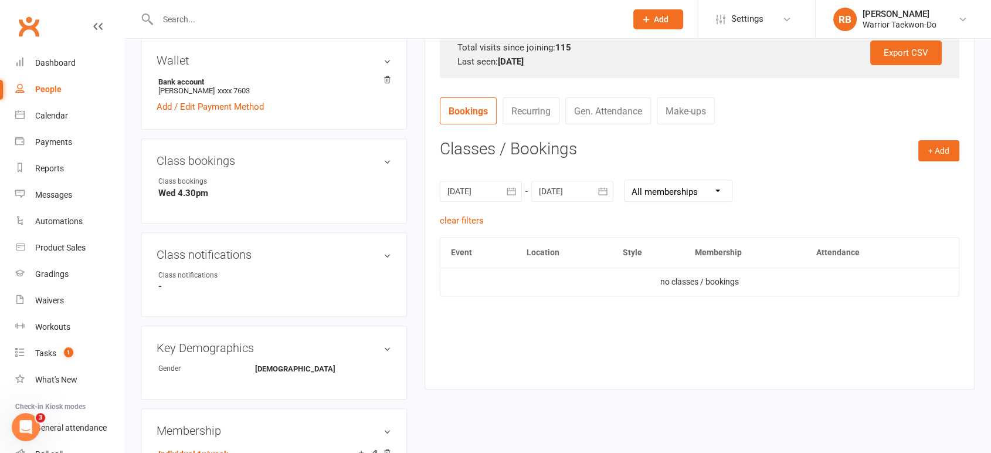
click at [605, 187] on icon "button" at bounding box center [602, 191] width 9 height 8
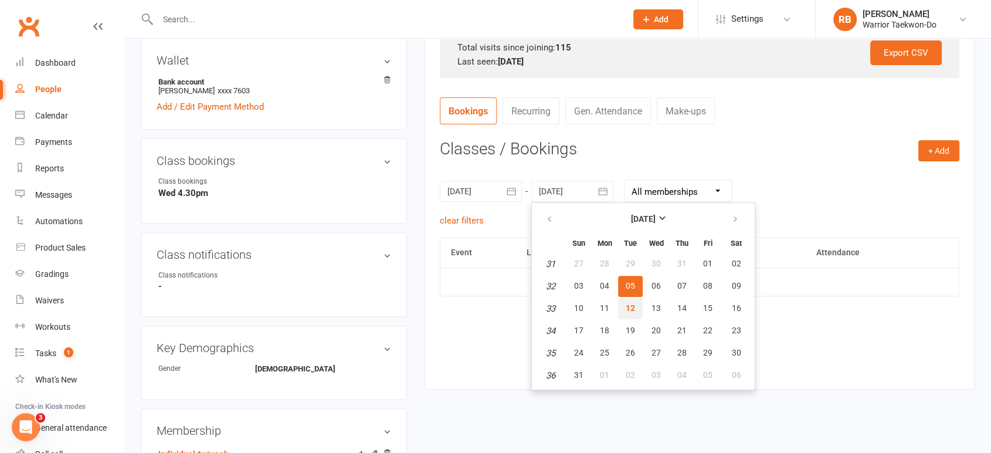
click at [633, 303] on span "12" at bounding box center [630, 307] width 9 height 9
type input "[DATE]"
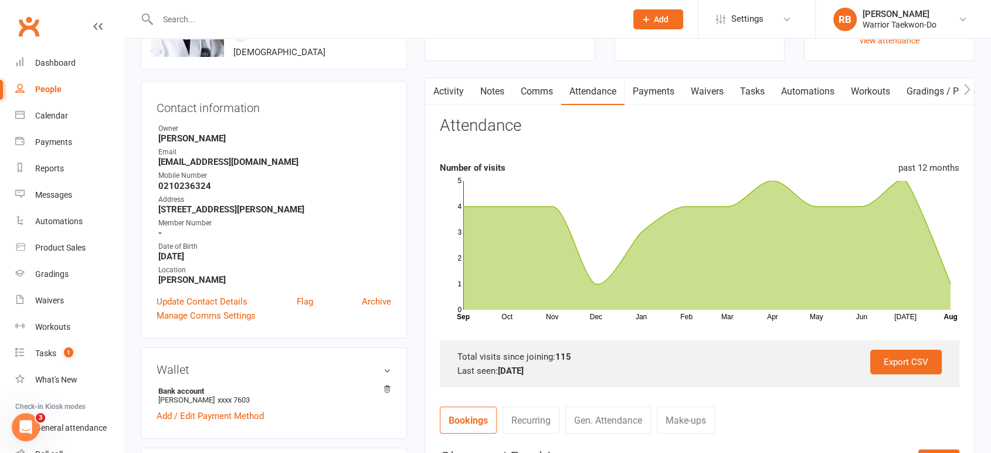
scroll to position [65, 0]
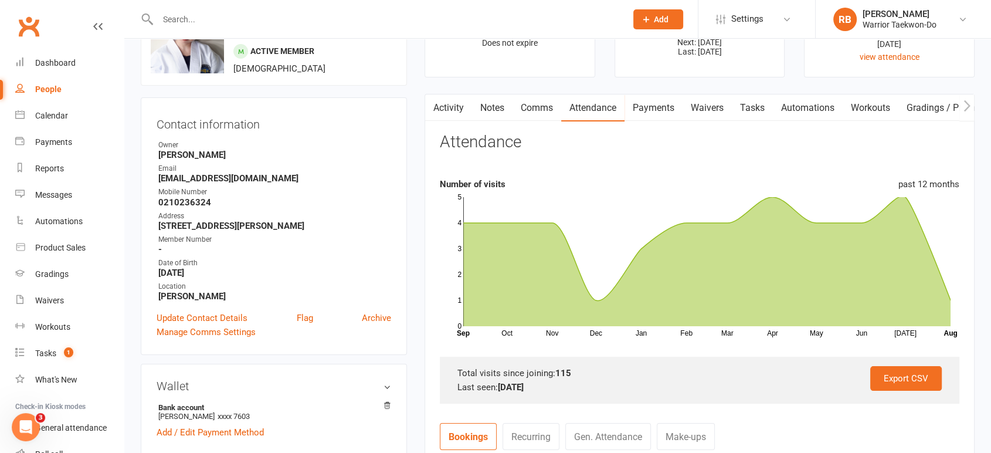
click at [610, 106] on link "Attendance" at bounding box center [592, 107] width 63 height 27
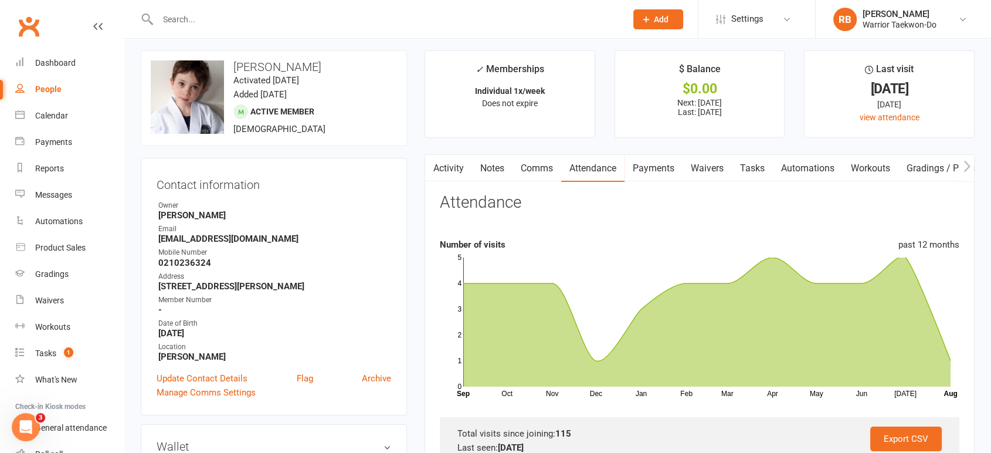
scroll to position [0, 0]
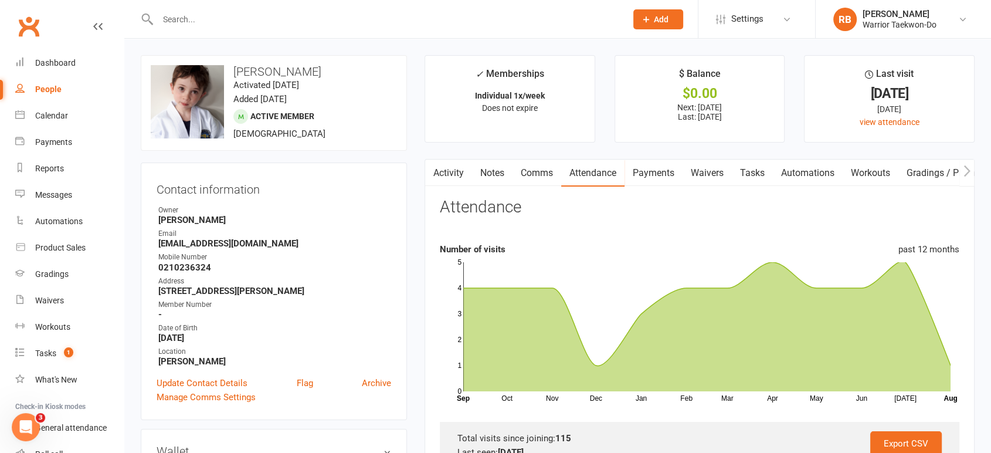
click at [588, 182] on link "Attendance" at bounding box center [592, 172] width 63 height 27
click at [457, 170] on link "Activity" at bounding box center [448, 172] width 47 height 27
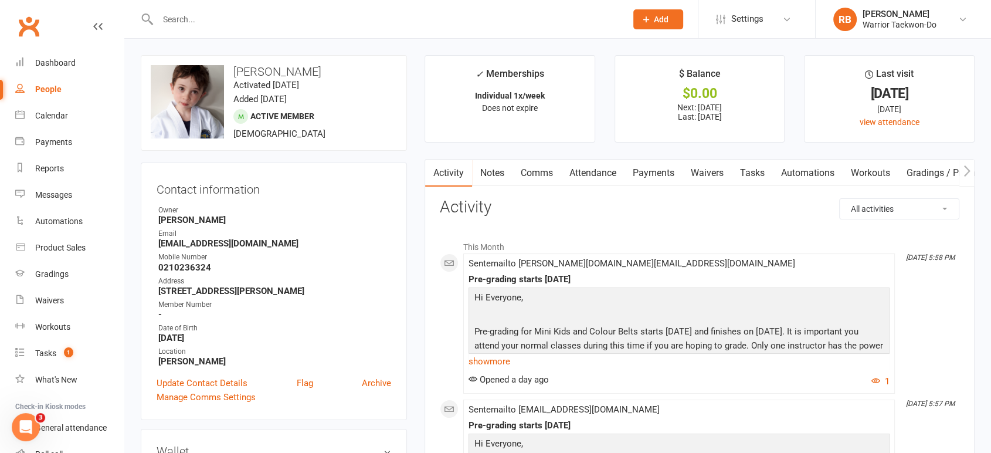
click at [602, 164] on link "Attendance" at bounding box center [592, 172] width 63 height 27
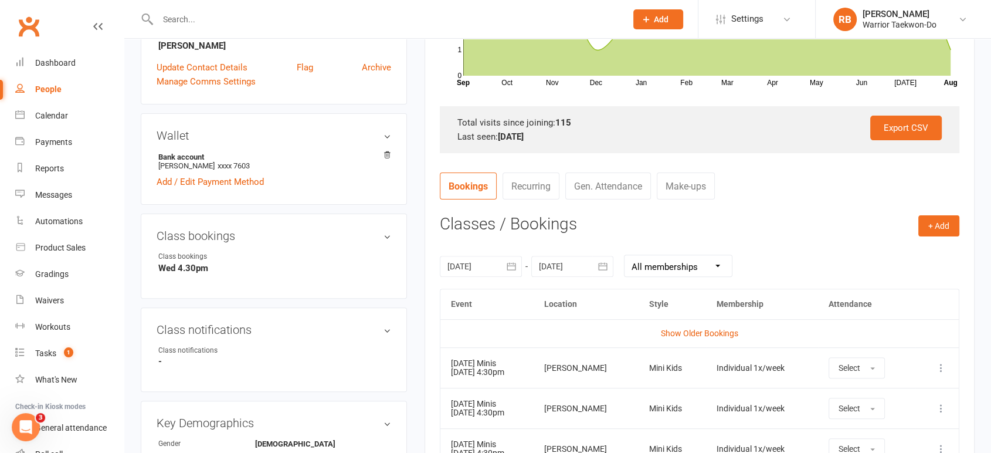
scroll to position [390, 0]
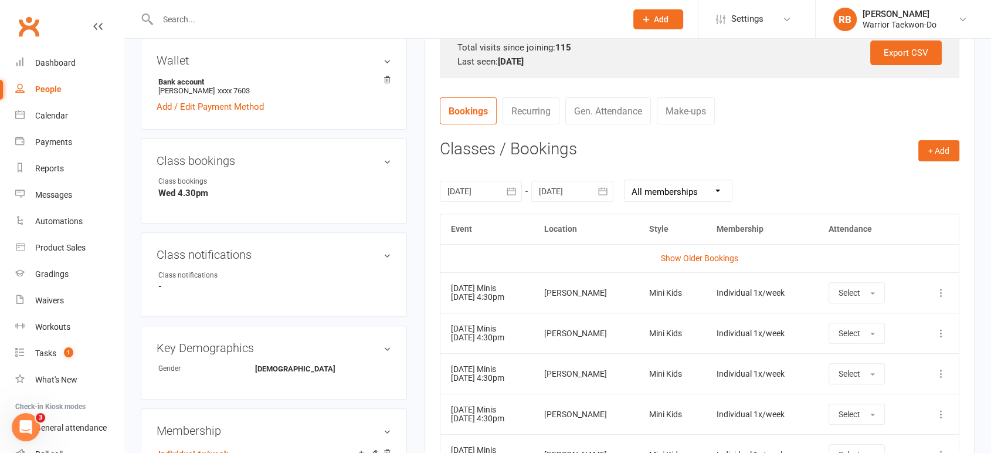
click at [943, 290] on icon at bounding box center [941, 293] width 12 height 12
click at [879, 355] on link "Remove booking" at bounding box center [889, 362] width 116 height 23
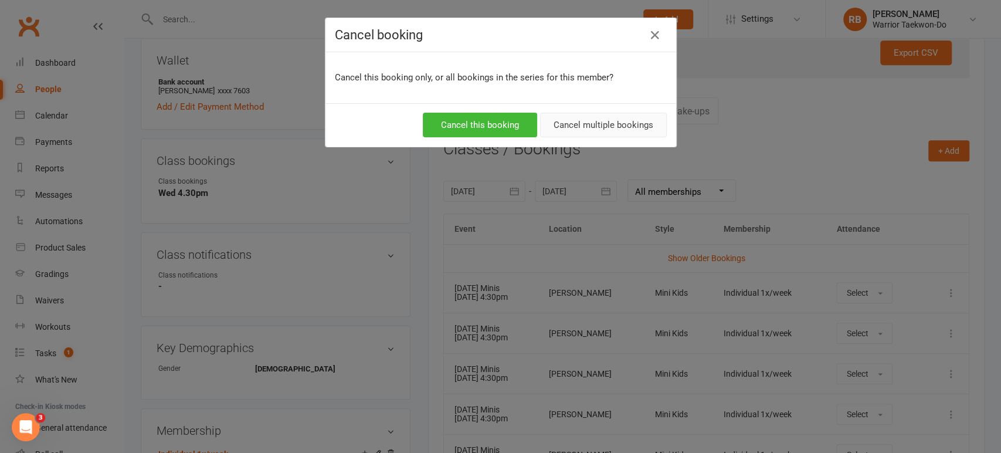
click at [588, 133] on button "Cancel multiple bookings" at bounding box center [603, 125] width 127 height 25
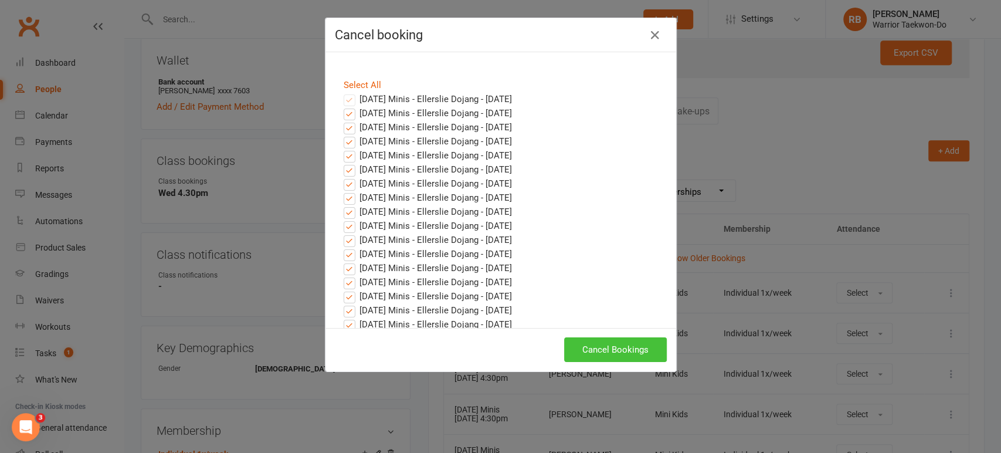
click at [591, 345] on button "Cancel Bookings" at bounding box center [615, 349] width 103 height 25
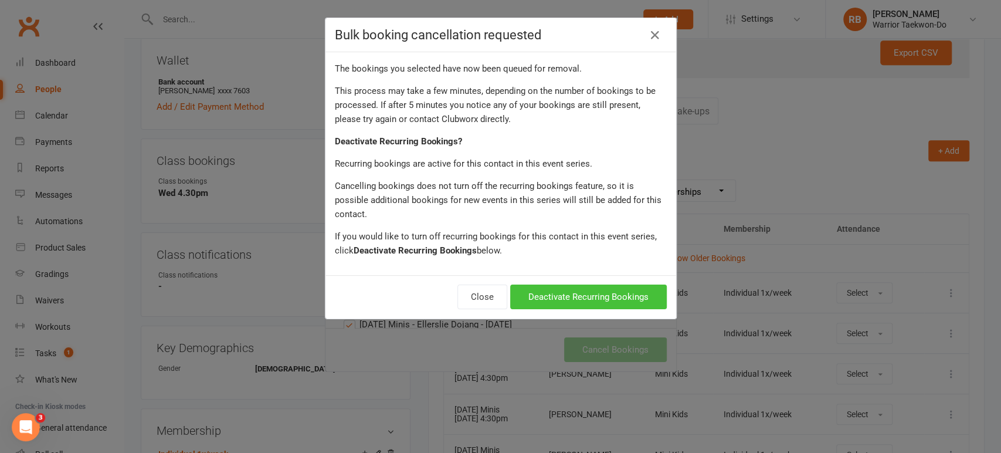
click at [628, 284] on button "Deactivate Recurring Bookings" at bounding box center [588, 296] width 157 height 25
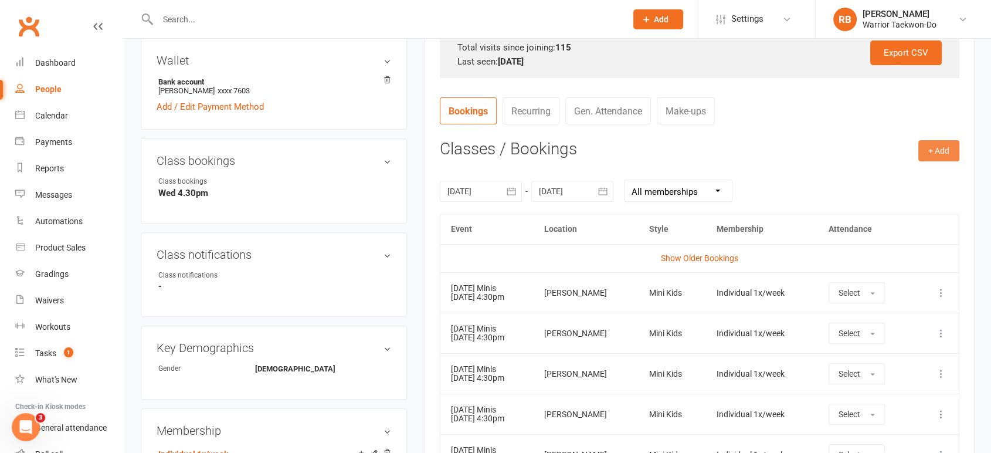
click at [941, 155] on button "+ Add" at bounding box center [938, 150] width 41 height 21
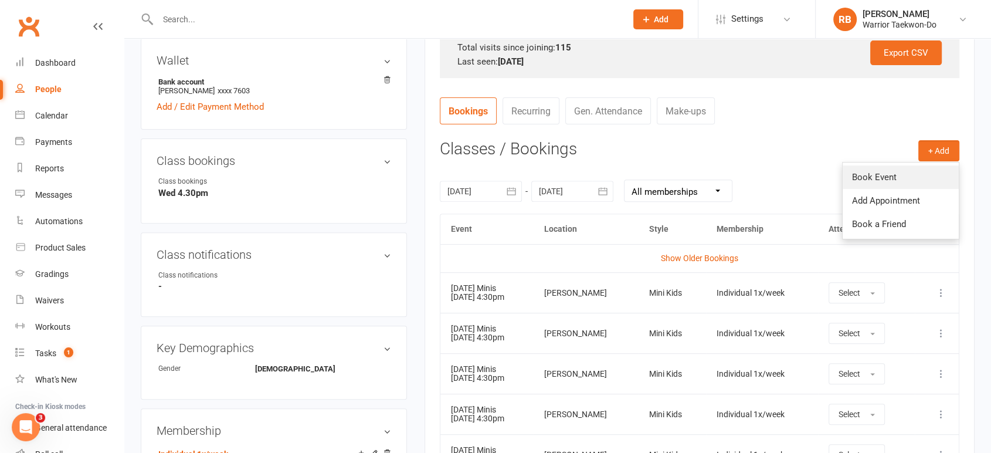
click at [905, 175] on link "Book Event" at bounding box center [901, 176] width 116 height 23
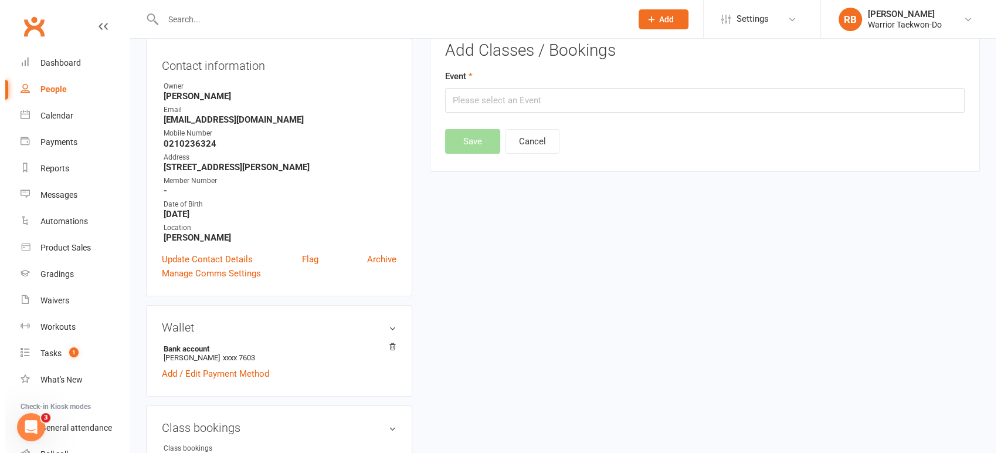
scroll to position [100, 0]
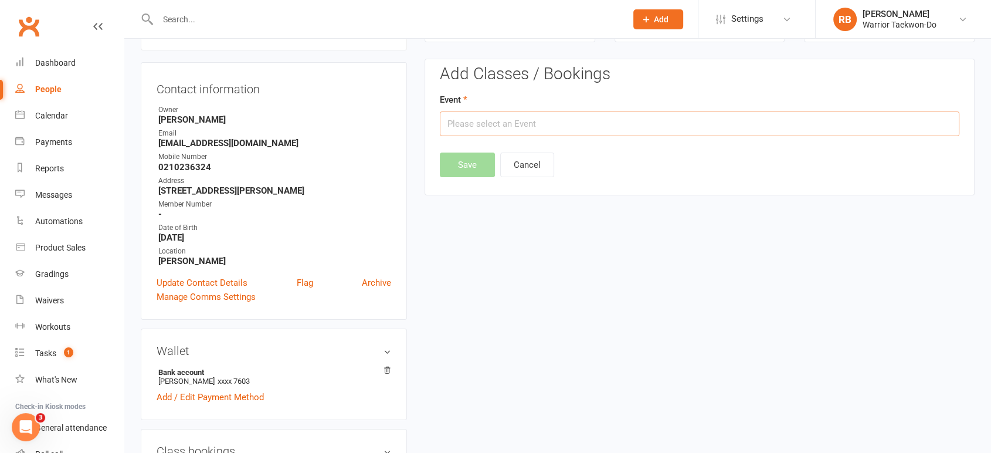
click at [465, 134] on input "text" at bounding box center [699, 123] width 519 height 25
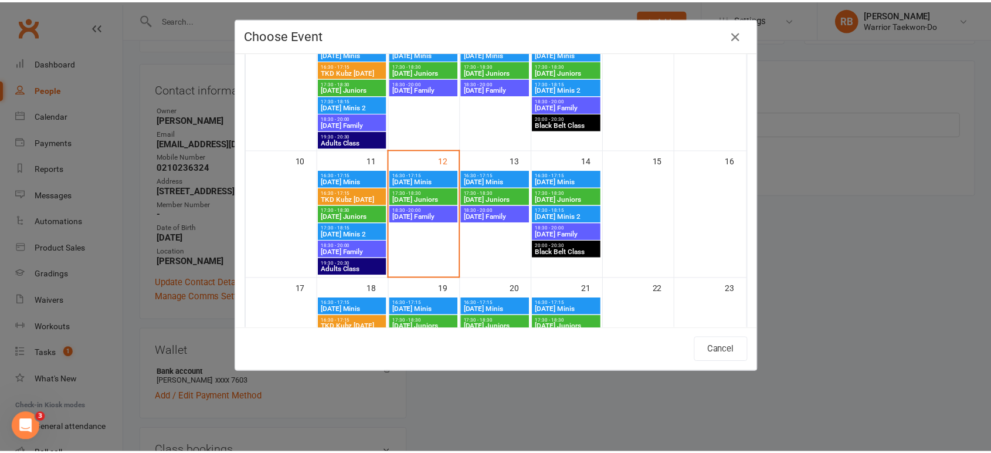
scroll to position [260, 0]
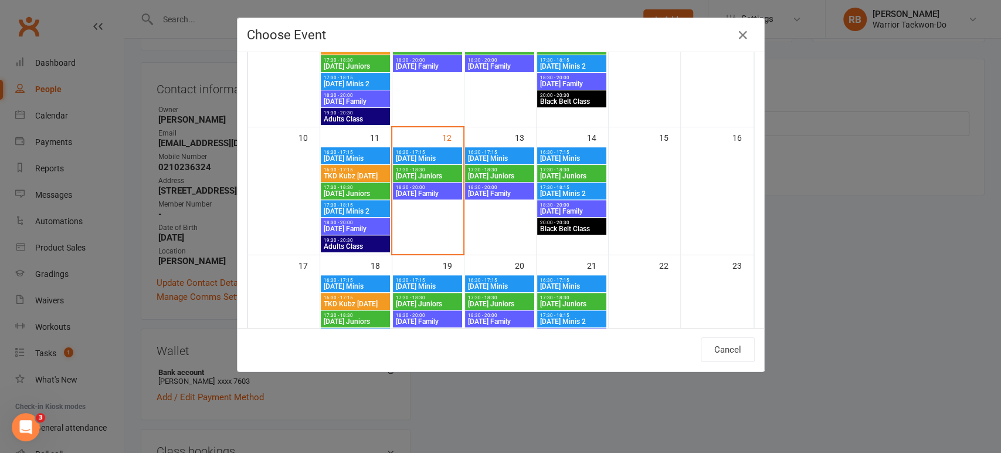
click at [493, 175] on span "[DATE] Juniors" at bounding box center [499, 175] width 64 height 7
type input "[DATE] Juniors - [DATE] 5:30:00 PM"
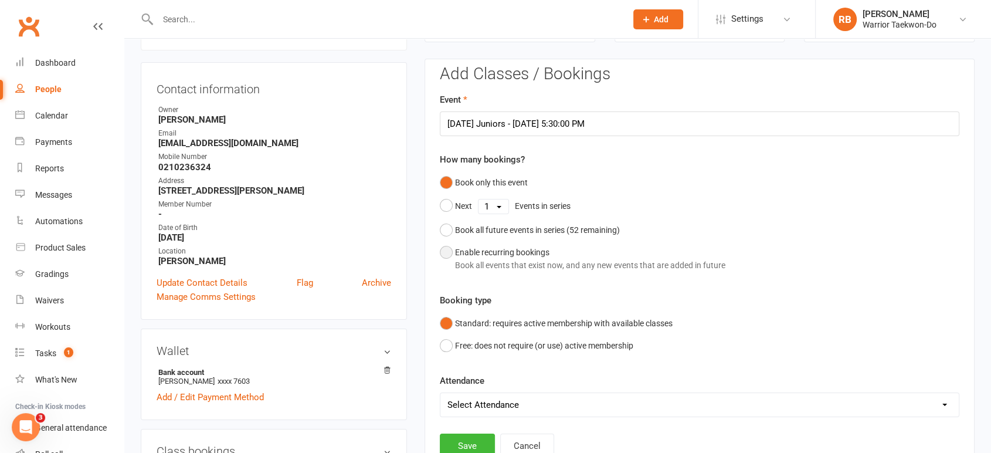
click at [505, 259] on div "Book all events that exist now, and any new events that are added in future" at bounding box center [590, 265] width 270 height 13
select select "book_from_now"
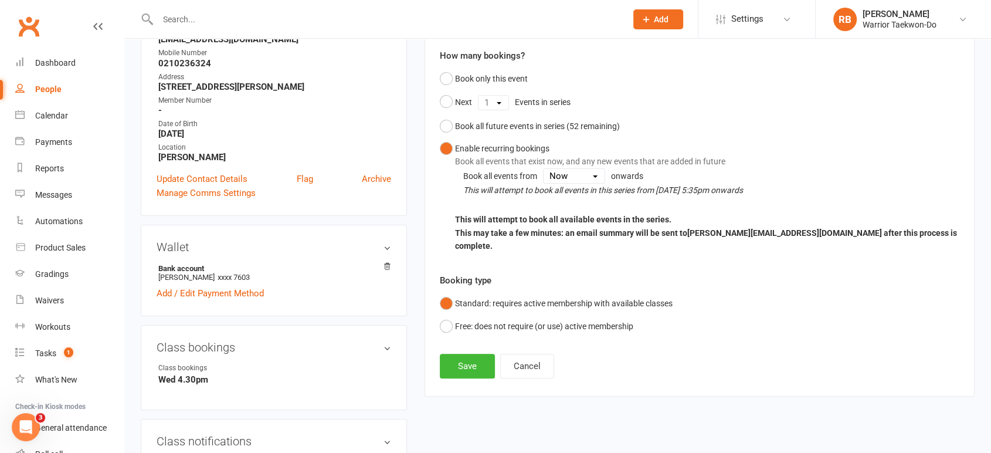
scroll to position [296, 0]
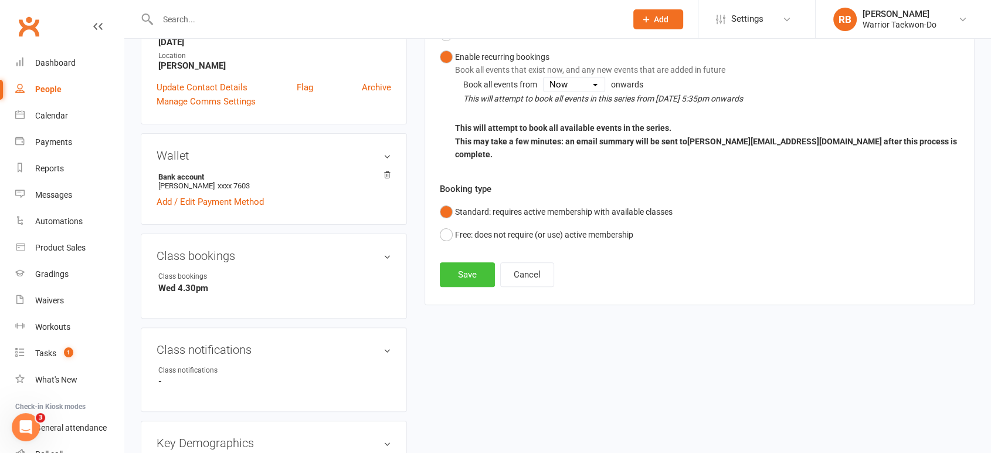
click at [469, 262] on button "Save" at bounding box center [467, 274] width 55 height 25
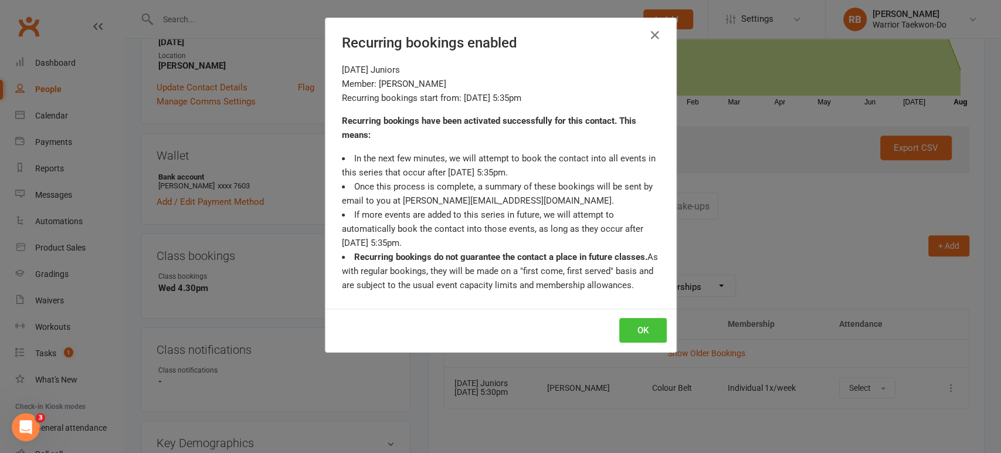
click at [624, 331] on button "OK" at bounding box center [642, 330] width 47 height 25
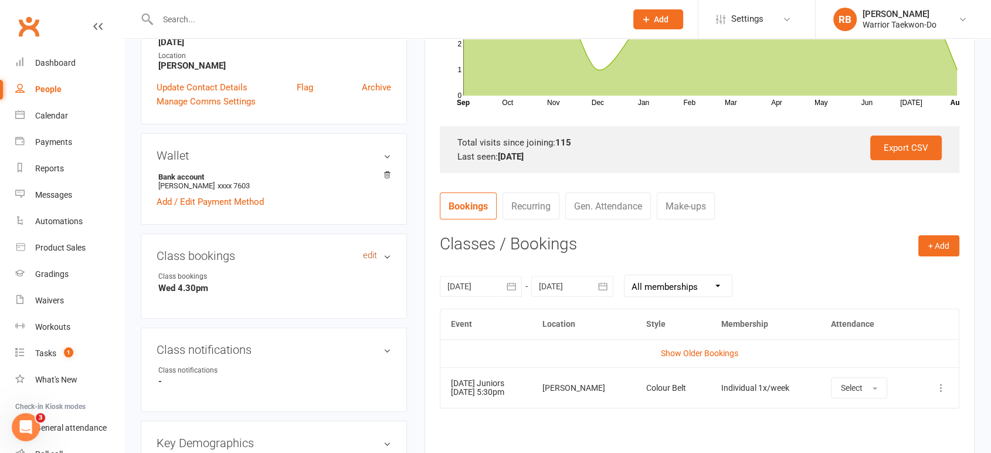
click at [369, 254] on link "edit" at bounding box center [370, 255] width 14 height 10
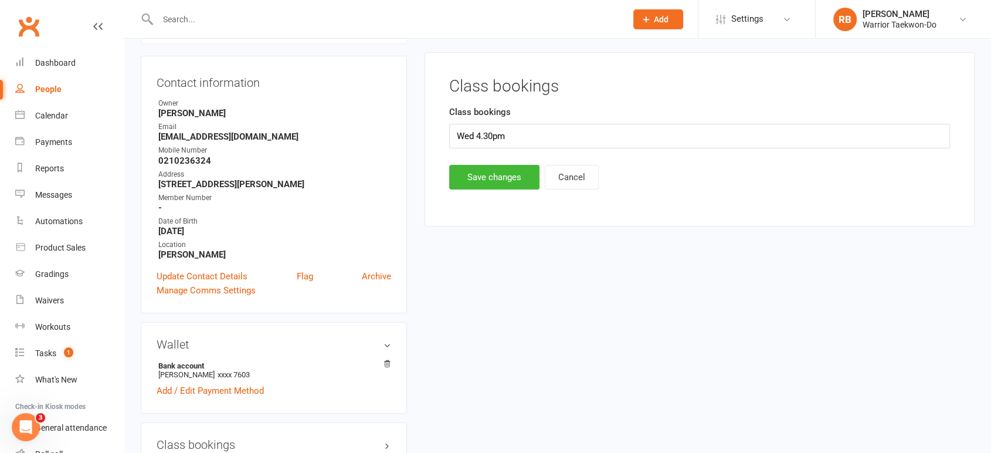
scroll to position [100, 0]
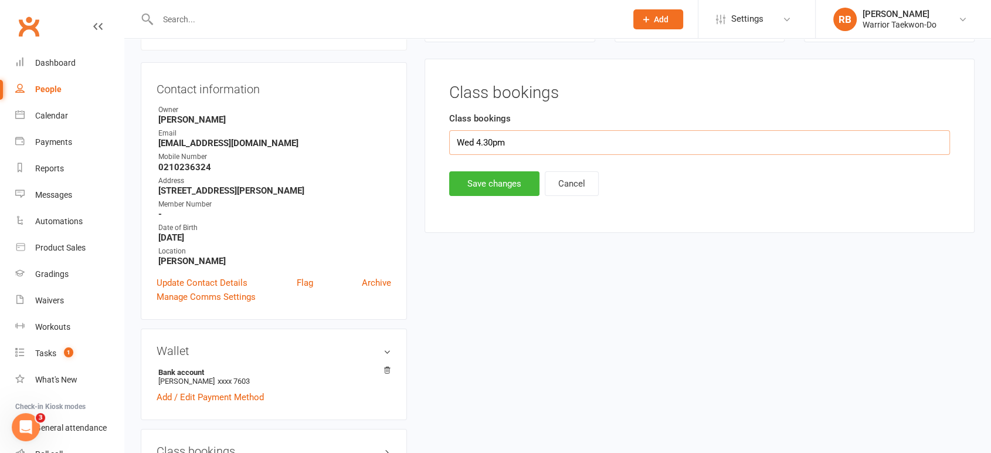
click at [479, 142] on input "Wed 4.30pm" at bounding box center [699, 142] width 501 height 25
type input "Wed 5.30pm"
click at [491, 184] on button "Save changes" at bounding box center [494, 183] width 90 height 25
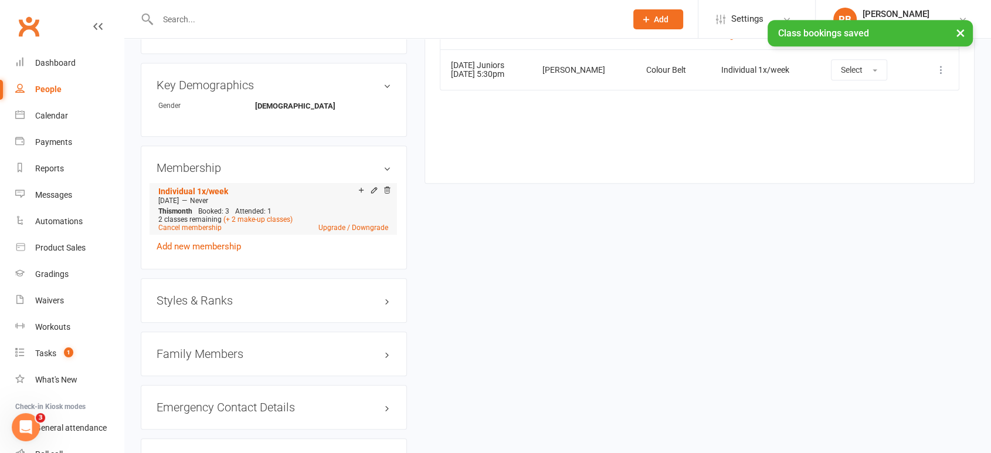
scroll to position [622, 0]
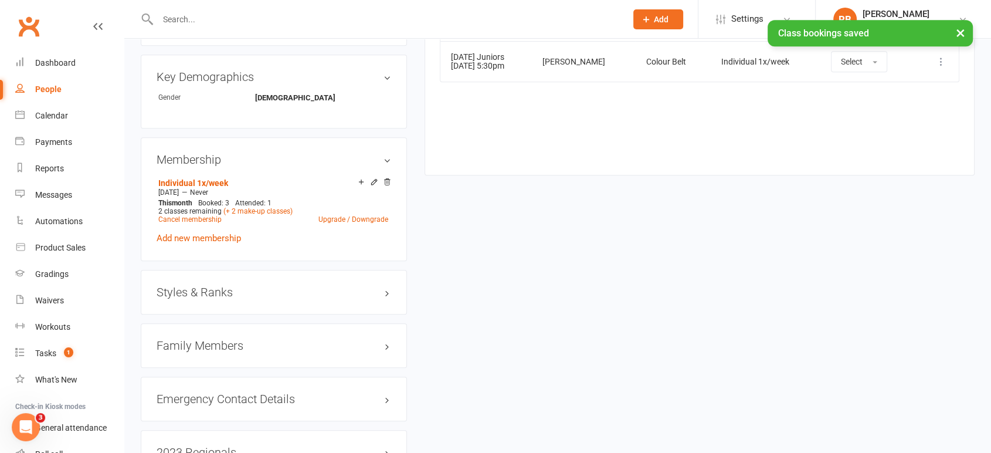
click at [317, 279] on div "Styles & Ranks" at bounding box center [274, 292] width 266 height 45
click at [309, 287] on h3 "Styles & Ranks" at bounding box center [274, 292] width 235 height 13
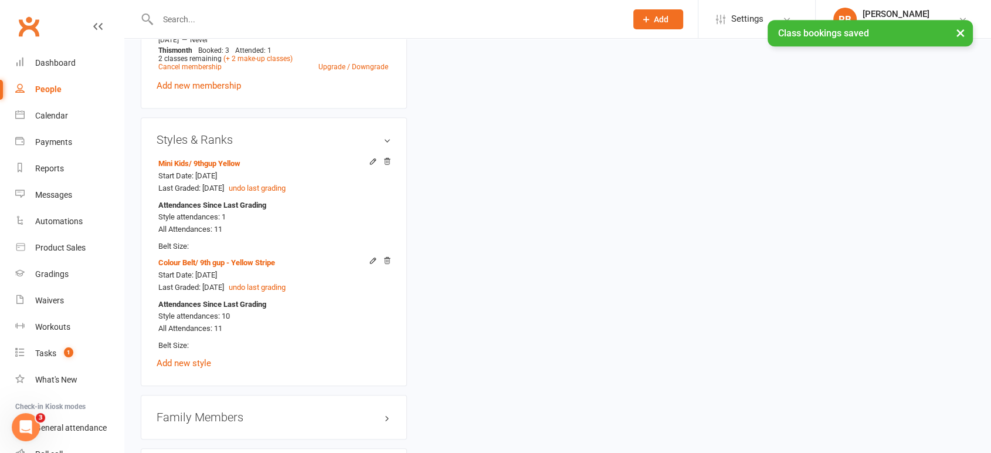
scroll to position [817, 0]
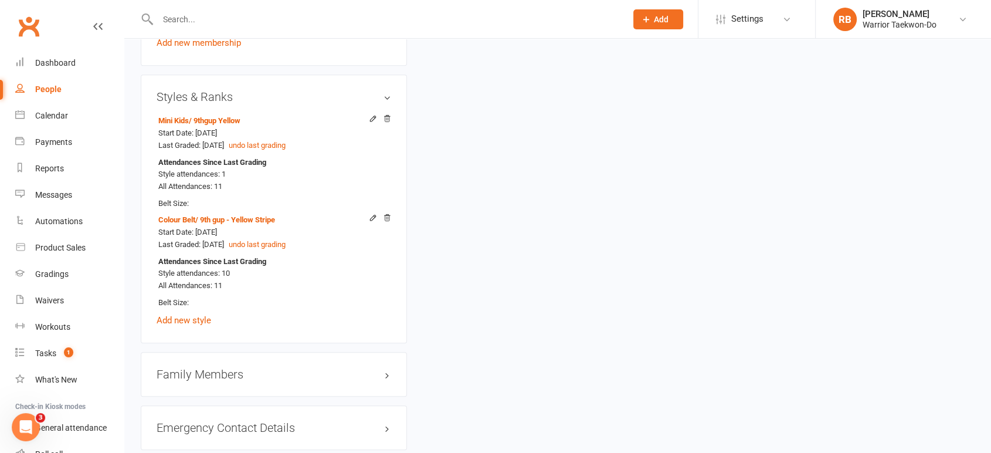
click at [225, 16] on input "text" at bounding box center [386, 19] width 464 height 16
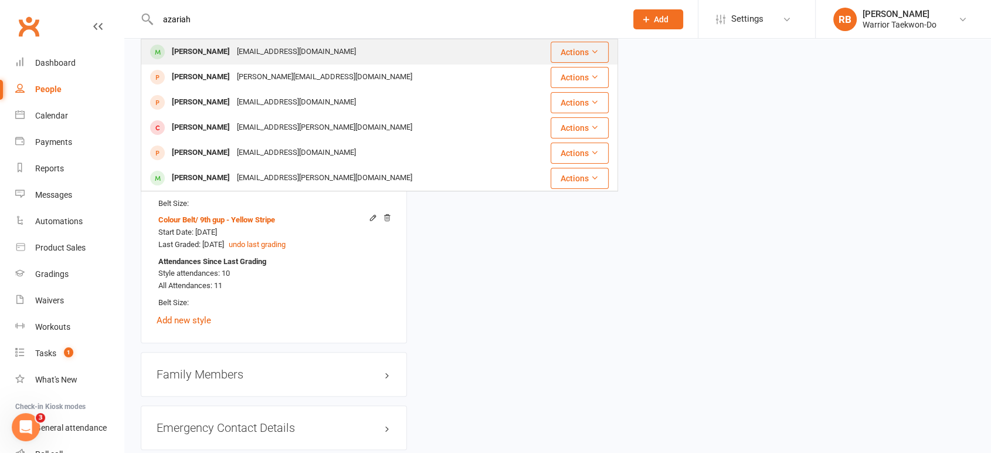
type input "azariah"
click at [209, 49] on div "[PERSON_NAME]" at bounding box center [200, 51] width 65 height 17
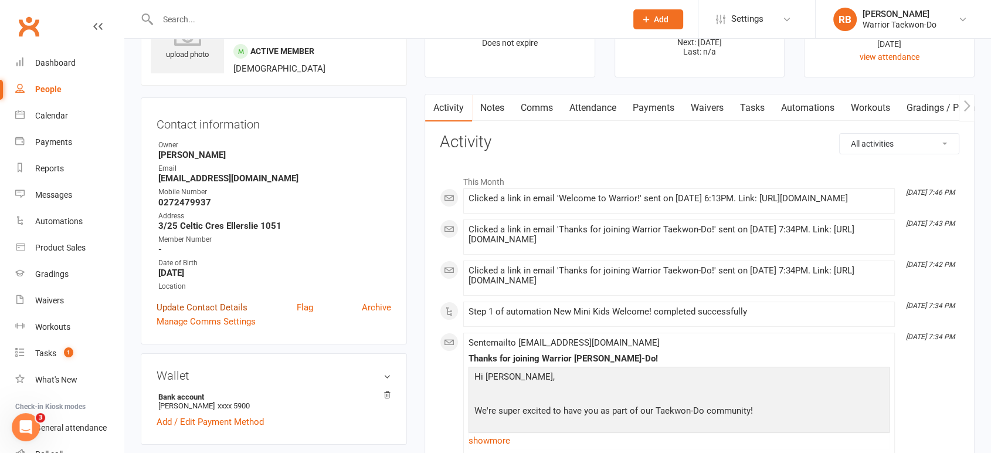
click at [225, 304] on link "Update Contact Details" at bounding box center [202, 307] width 91 height 14
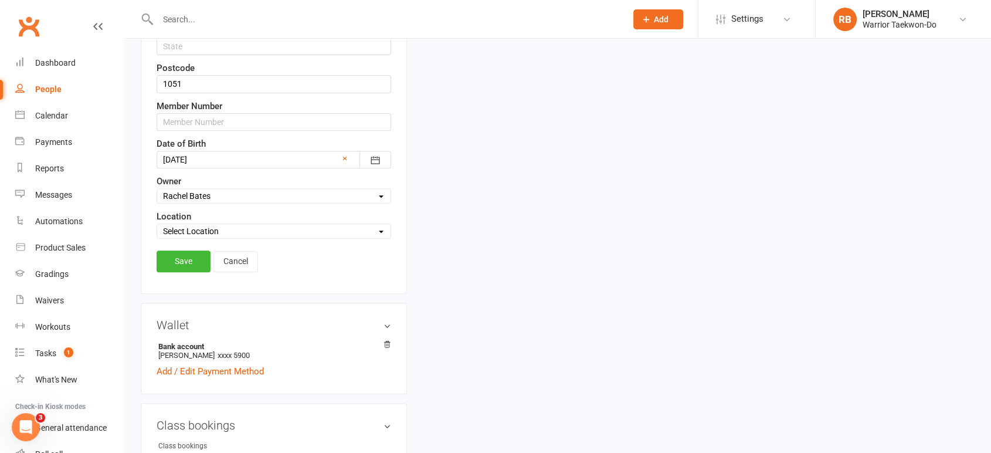
scroll to position [446, 0]
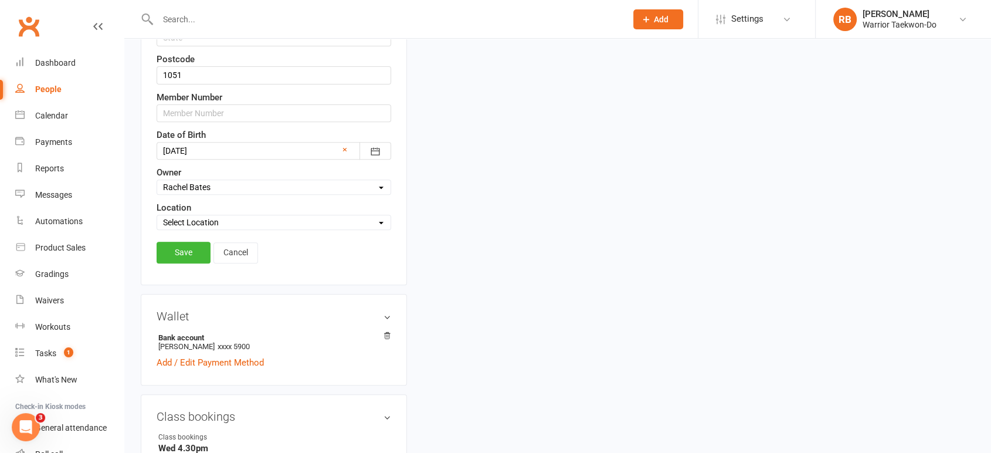
click at [233, 181] on select "Select Owner [PERSON_NAME] [PERSON_NAME] [PERSON_NAME] [PERSON_NAME] [PERSON_NA…" at bounding box center [273, 187] width 233 height 13
select select "0"
click at [157, 181] on select "Select Owner [PERSON_NAME] [PERSON_NAME] [PERSON_NAME] [PERSON_NAME] [PERSON_NA…" at bounding box center [273, 187] width 233 height 13
click at [186, 253] on link "Save" at bounding box center [184, 252] width 54 height 21
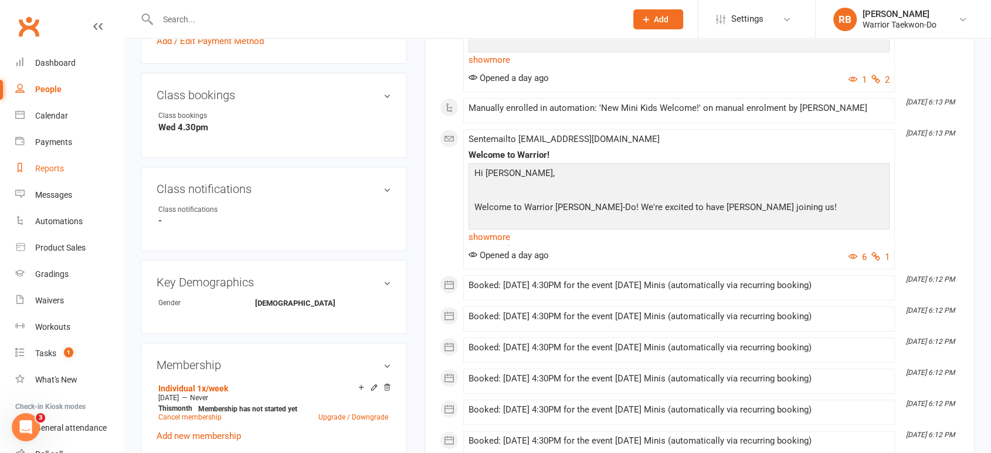
click at [53, 168] on div "Reports" at bounding box center [49, 168] width 29 height 9
select select "50"
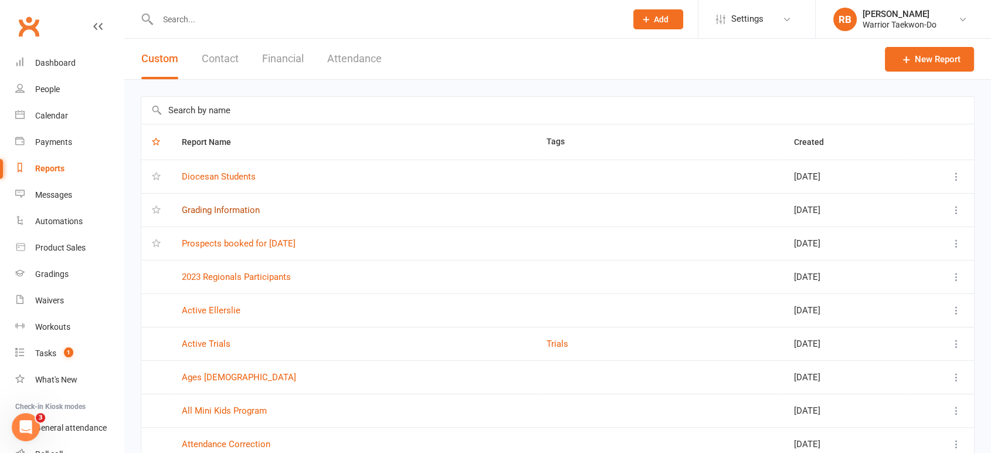
click at [234, 209] on link "Grading Information" at bounding box center [221, 210] width 78 height 11
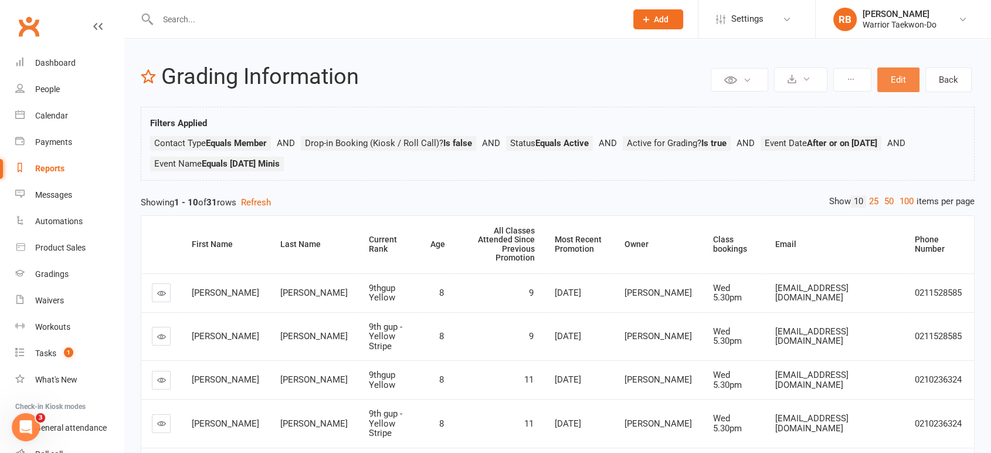
click at [906, 74] on button "Edit" at bounding box center [898, 79] width 42 height 25
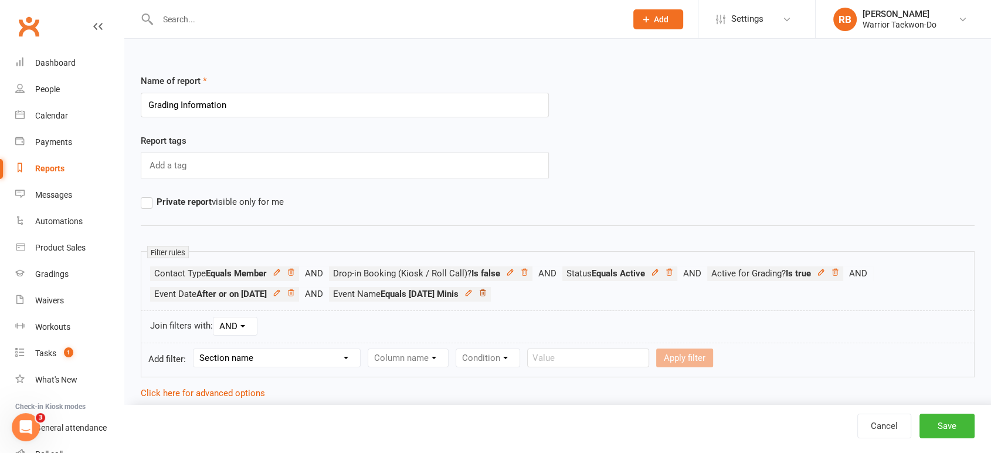
click at [487, 290] on icon at bounding box center [482, 292] width 8 height 8
click at [309, 357] on select "Section name Contact Attendance Aggregate Payment Booking Waitlist Attendees Ca…" at bounding box center [276, 358] width 167 height 18
select select "3"
click at [195, 349] on select "Section name Contact Attendance Aggregate Payment Booking Waitlist Attendees Ca…" at bounding box center [276, 358] width 167 height 18
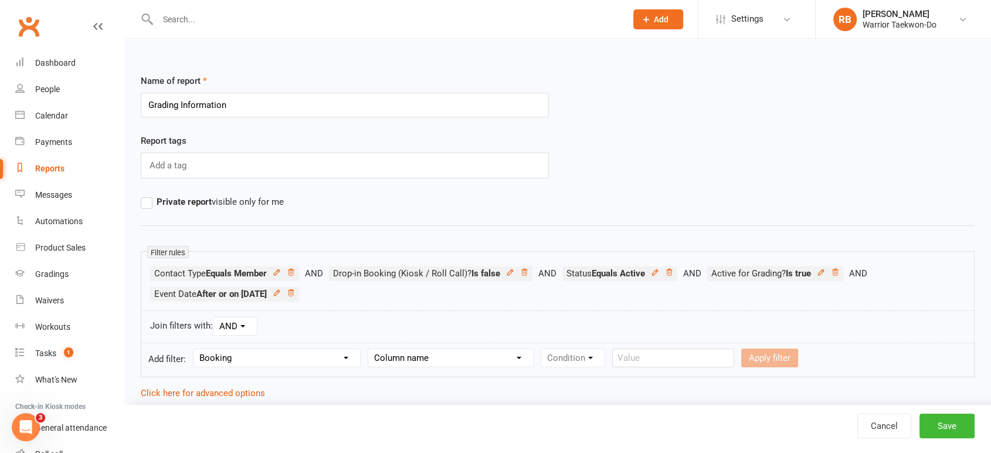
click at [443, 352] on select "Column name Event Name Event Type Event Date Event Day Event Month Event Starts…" at bounding box center [450, 358] width 165 height 18
select select "0"
click at [369, 349] on select "Column name Event Name Event Type Event Date Event Day Event Month Event Starts…" at bounding box center [450, 358] width 165 height 18
click at [617, 354] on select "Condition Equals Does not equal Contains Does not contain Is blank or does not …" at bounding box center [608, 358] width 135 height 18
select select "0"
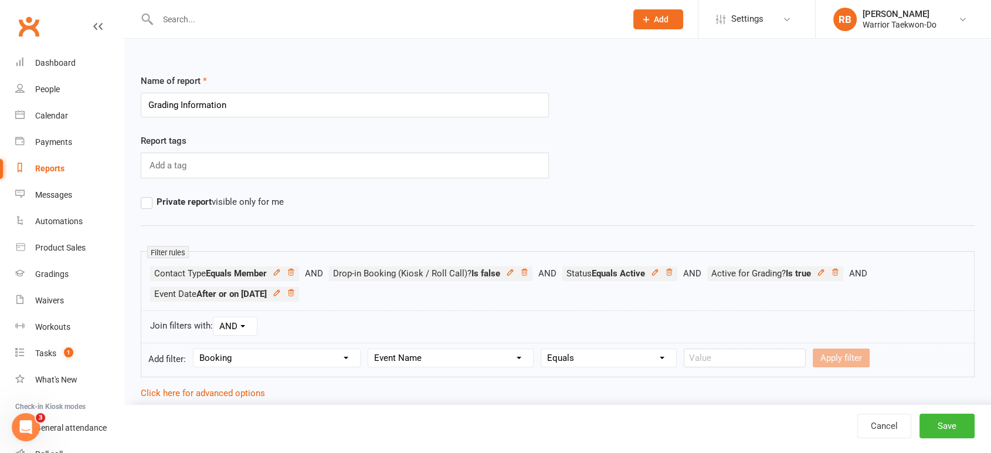
click at [542, 349] on select "Condition Equals Does not equal Contains Does not contain Is blank or does not …" at bounding box center [608, 358] width 135 height 18
click at [743, 362] on input "text" at bounding box center [745, 357] width 122 height 19
type input "t"
type input "[DATE] Minis"
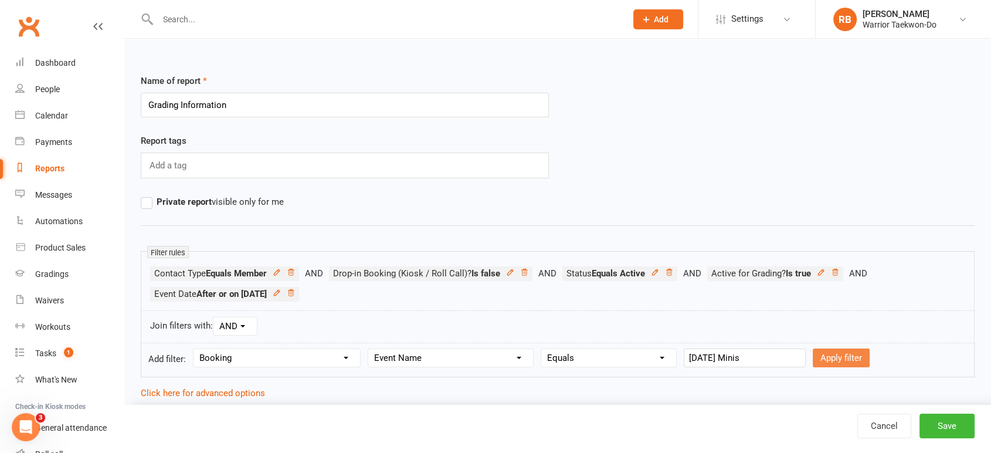
click at [818, 355] on button "Apply filter" at bounding box center [841, 357] width 57 height 19
select select
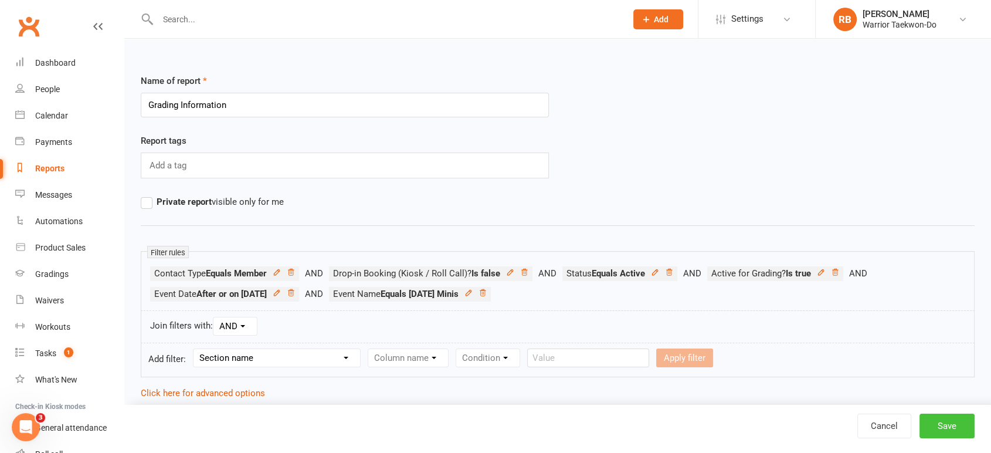
click at [952, 422] on button "Save" at bounding box center [946, 425] width 55 height 25
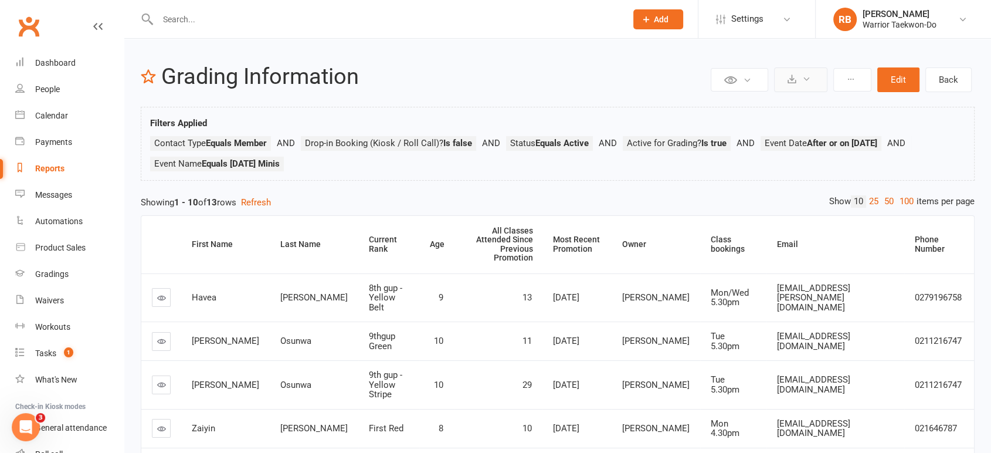
click at [800, 82] on button at bounding box center [800, 79] width 53 height 25
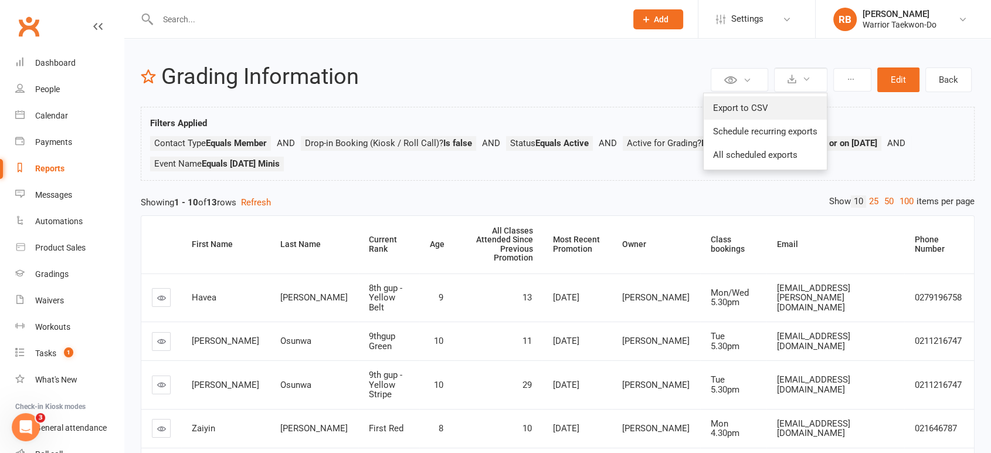
click at [789, 104] on link "Export to CSV" at bounding box center [765, 107] width 123 height 23
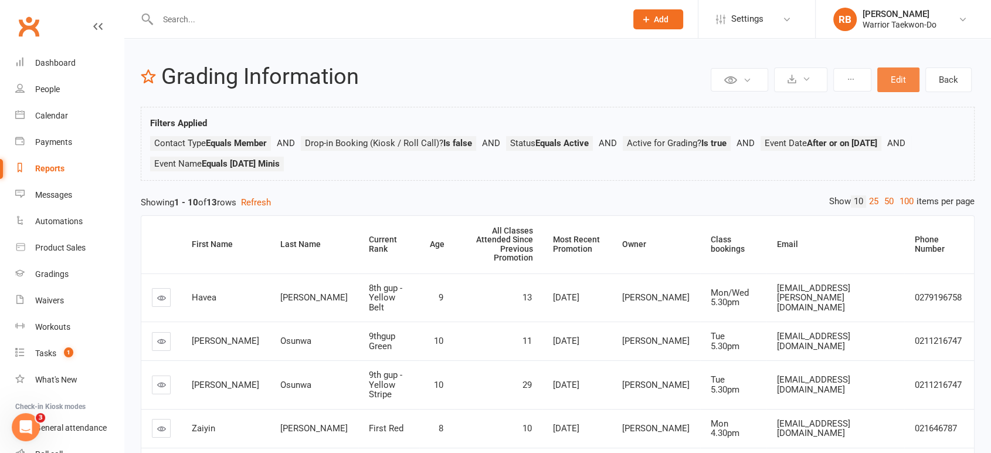
click at [884, 78] on button "Edit" at bounding box center [898, 79] width 42 height 25
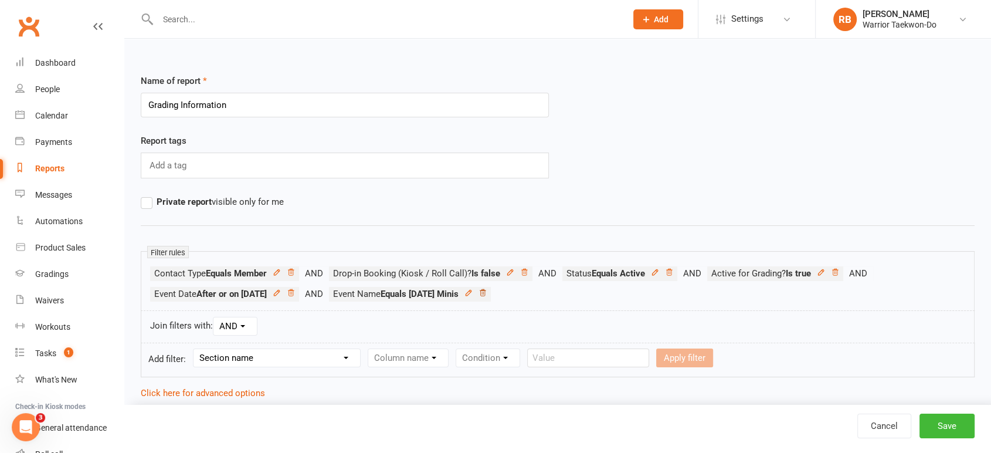
click at [487, 291] on icon at bounding box center [482, 292] width 8 height 8
click at [295, 356] on select "Section name Contact Attendance Aggregate Payment Booking Waitlist Attendees Ca…" at bounding box center [276, 358] width 167 height 18
select select "3"
click at [195, 349] on select "Section name Contact Attendance Aggregate Payment Booking Waitlist Attendees Ca…" at bounding box center [276, 358] width 167 height 18
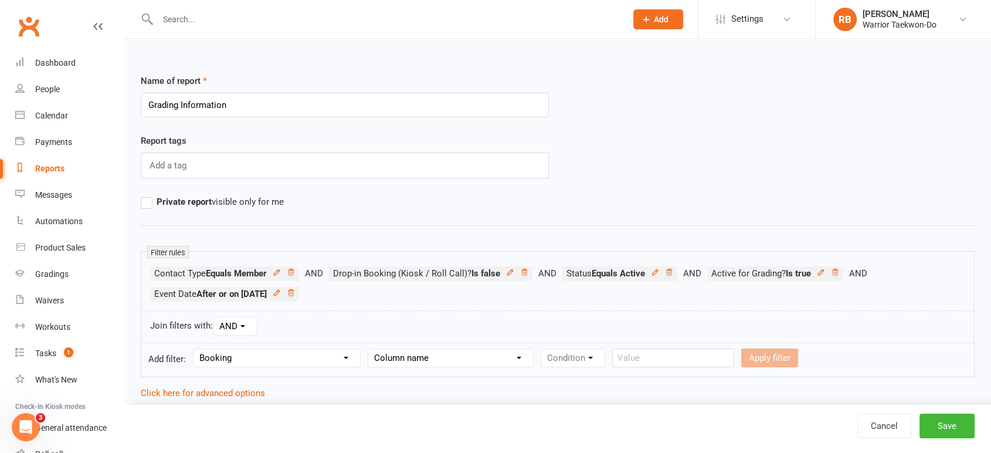
click at [420, 352] on select "Column name Event Name Event Type Event Date Event Day Event Month Event Starts…" at bounding box center [450, 358] width 165 height 18
select select "0"
click at [369, 349] on select "Column name Event Name Event Type Event Date Event Day Event Month Event Starts…" at bounding box center [450, 358] width 165 height 18
click at [620, 362] on select "Condition Equals Does not equal Contains Does not contain Is blank or does not …" at bounding box center [608, 358] width 135 height 18
select select "0"
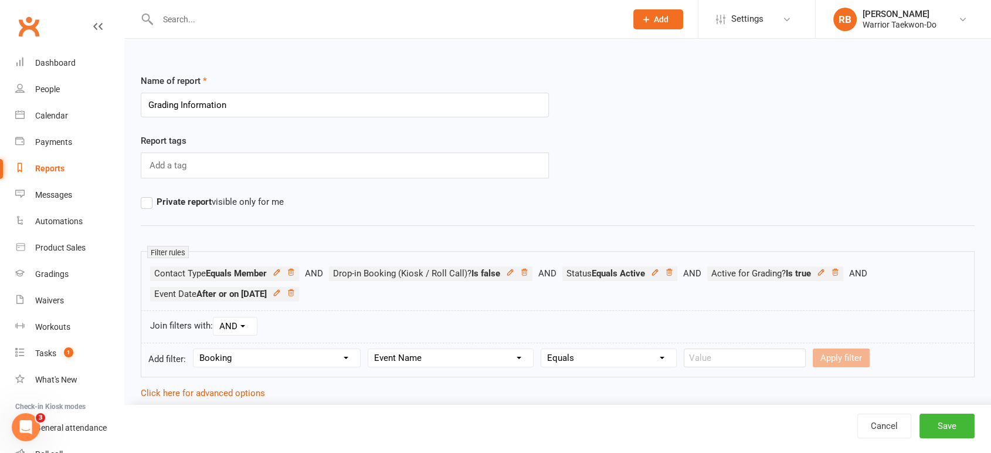
click at [542, 349] on select "Condition Equals Does not equal Contains Does not contain Is blank or does not …" at bounding box center [608, 358] width 135 height 18
click at [717, 359] on input "text" at bounding box center [745, 357] width 122 height 19
type input "t"
type input "[DATE] Minis 2"
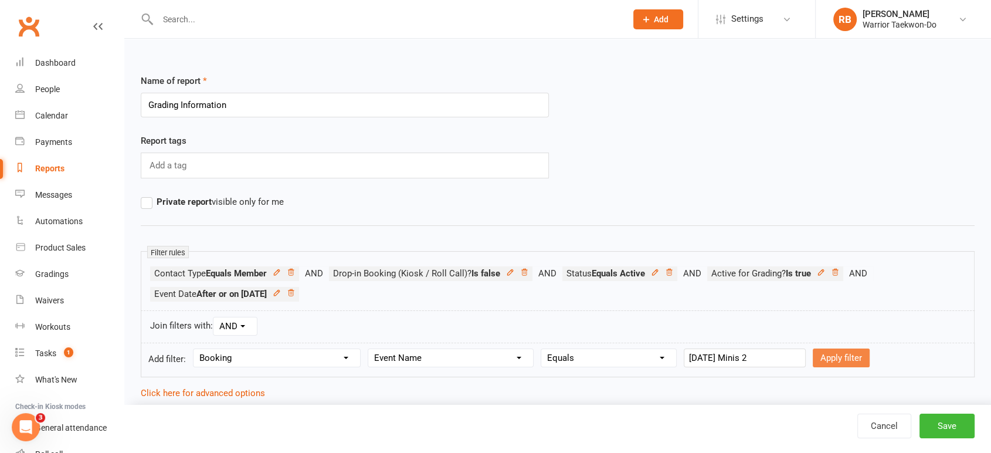
click at [824, 349] on button "Apply filter" at bounding box center [841, 357] width 57 height 19
select select
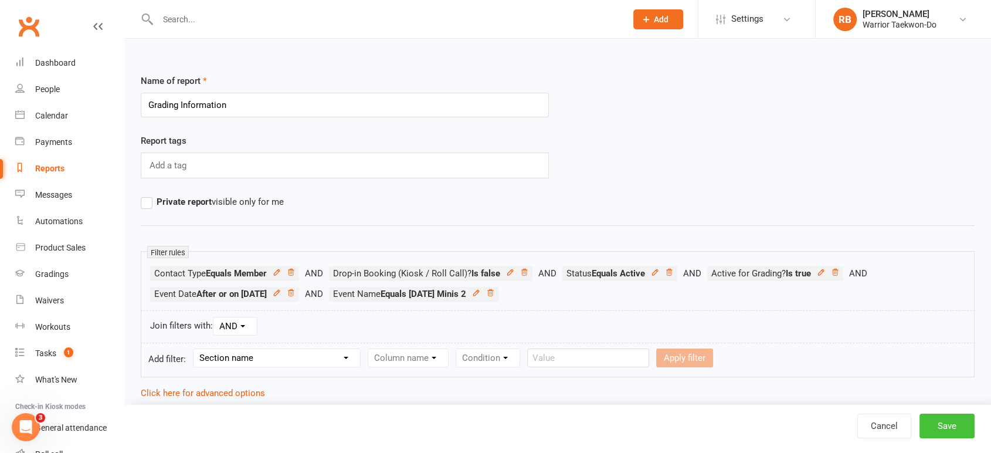
click at [945, 421] on button "Save" at bounding box center [946, 425] width 55 height 25
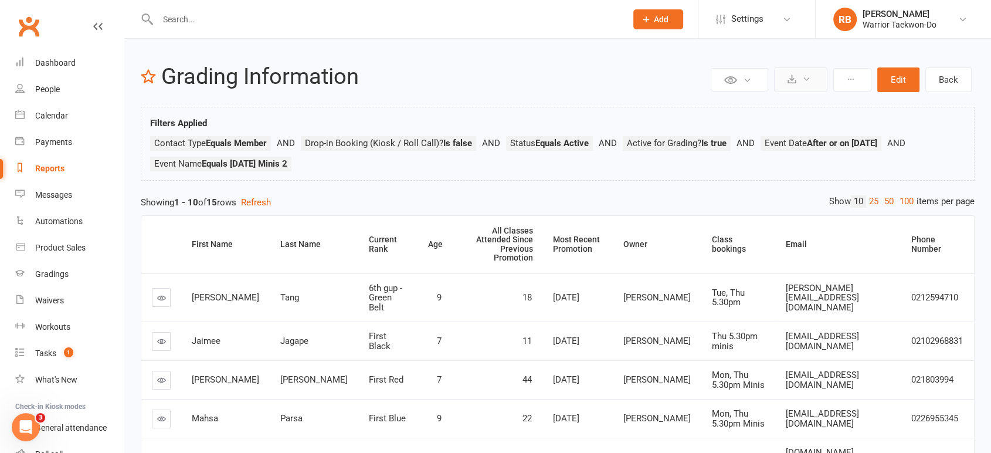
click at [789, 84] on button at bounding box center [800, 79] width 53 height 25
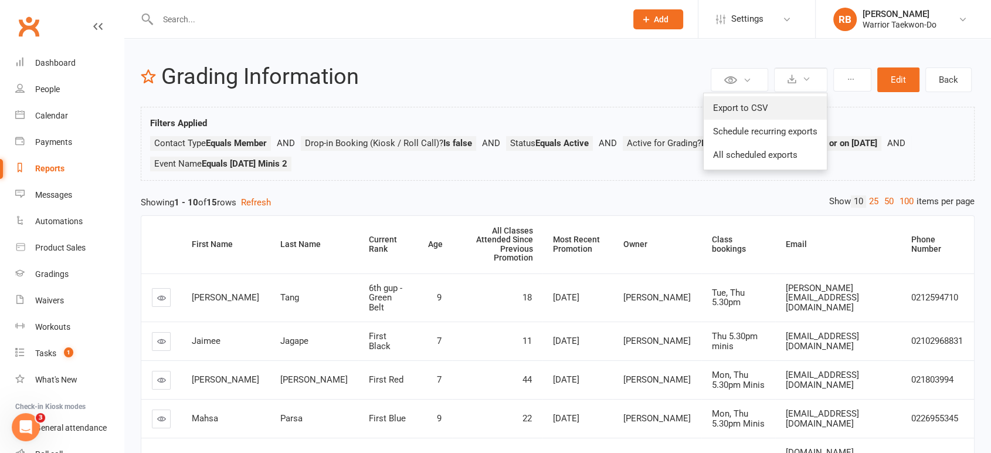
click at [796, 109] on link "Export to CSV" at bounding box center [765, 107] width 123 height 23
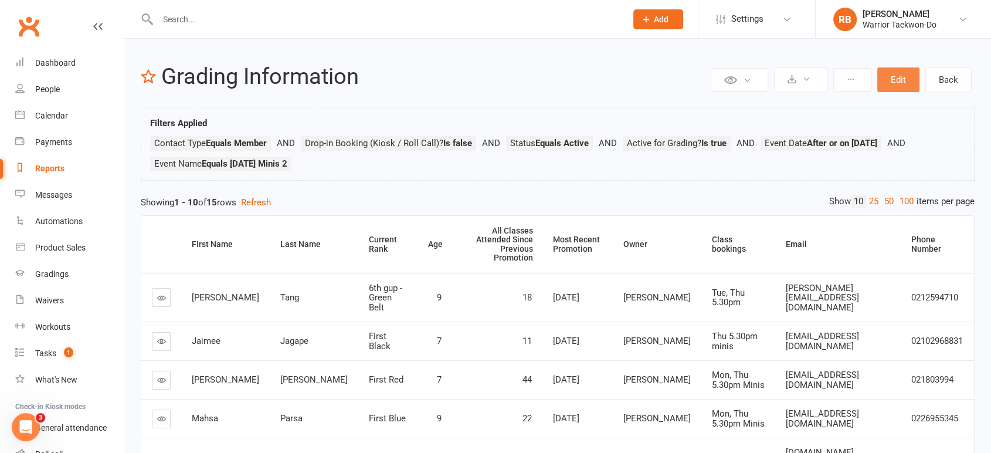
click at [901, 81] on button "Edit" at bounding box center [898, 79] width 42 height 25
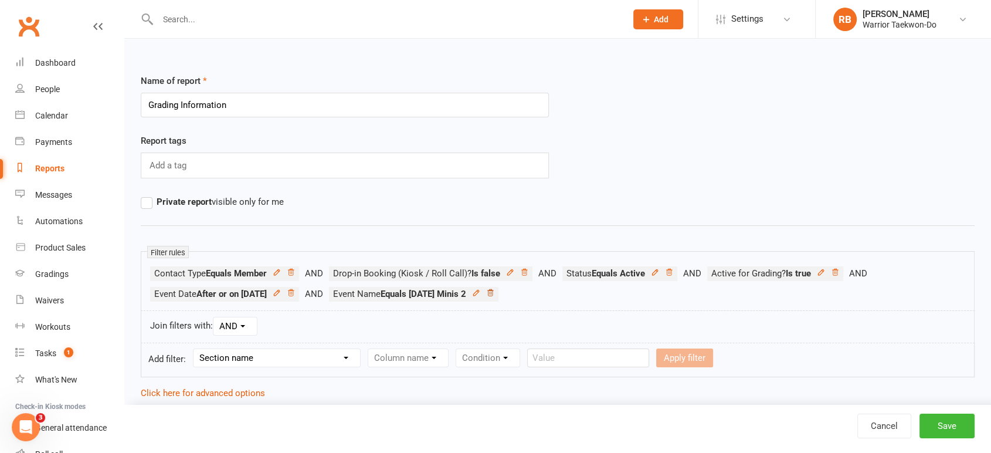
click at [494, 292] on icon at bounding box center [490, 292] width 8 height 8
click at [320, 358] on select "Section name Contact Attendance Aggregate Payment Booking Waitlist Attendees Ca…" at bounding box center [276, 358] width 167 height 18
select select "3"
click at [195, 349] on select "Section name Contact Attendance Aggregate Payment Booking Waitlist Attendees Ca…" at bounding box center [276, 358] width 167 height 18
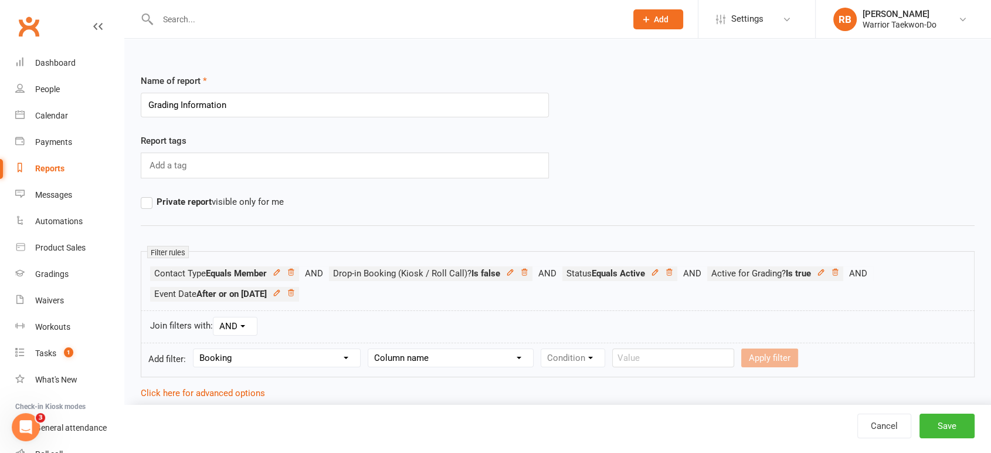
click at [472, 356] on select "Column name Event Name Event Type Event Date Event Day Event Month Event Starts…" at bounding box center [450, 358] width 165 height 18
select select "0"
click at [369, 349] on select "Column name Event Name Event Type Event Date Event Day Event Month Event Starts…" at bounding box center [450, 358] width 165 height 18
click at [573, 355] on select "Condition Equals Does not equal Contains Does not contain Is blank or does not …" at bounding box center [608, 358] width 135 height 18
select select "0"
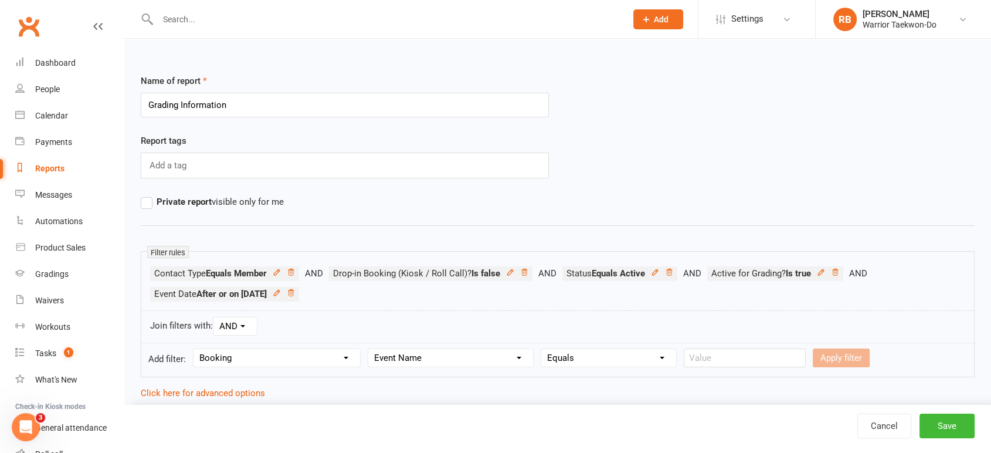
click at [542, 349] on select "Condition Equals Does not equal Contains Does not contain Is blank or does not …" at bounding box center [608, 358] width 135 height 18
click at [722, 352] on input "text" at bounding box center [745, 357] width 122 height 19
type input "[DATE] Juniors"
click at [813, 356] on button "Apply filter" at bounding box center [841, 357] width 57 height 19
select select
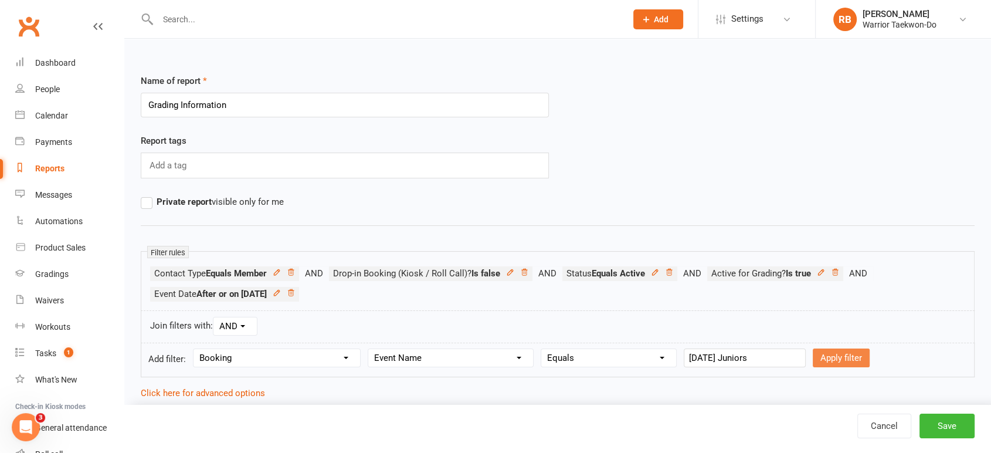
select select
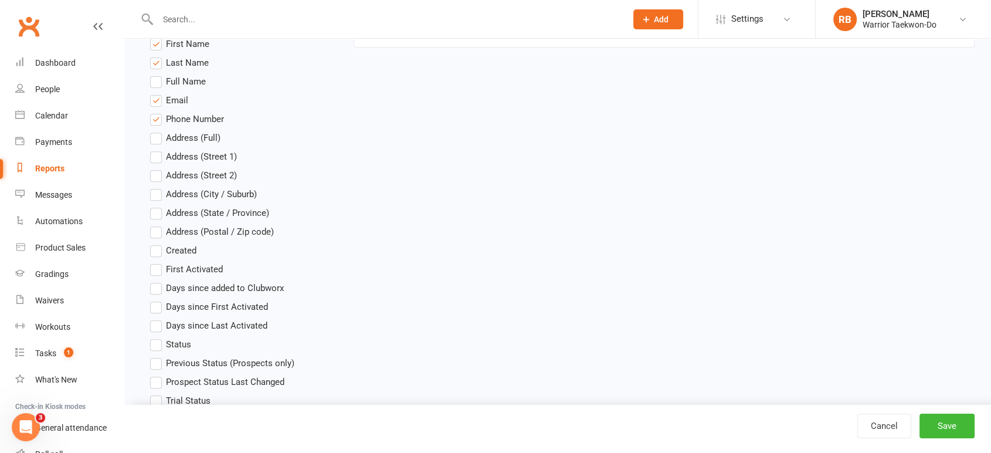
scroll to position [456, 0]
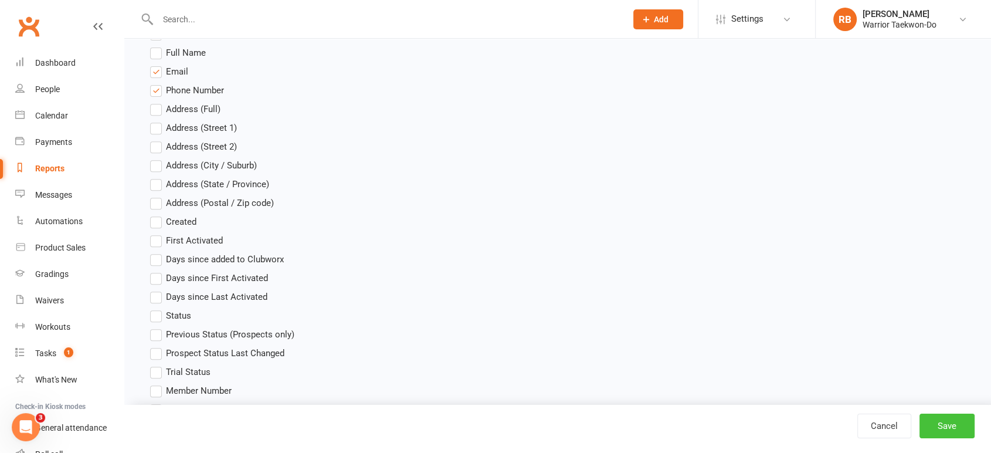
click at [939, 437] on button "Save" at bounding box center [946, 425] width 55 height 25
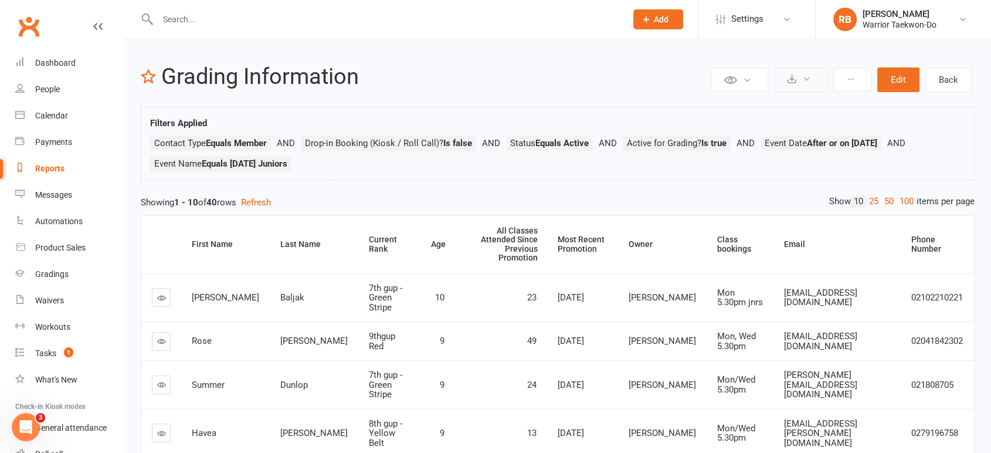
click at [796, 74] on icon at bounding box center [791, 78] width 9 height 9
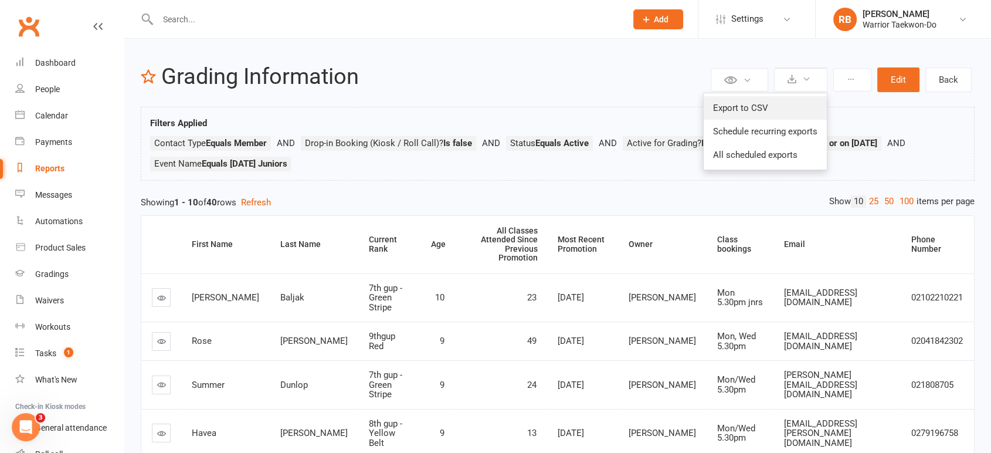
click at [769, 106] on link "Export to CSV" at bounding box center [765, 107] width 123 height 23
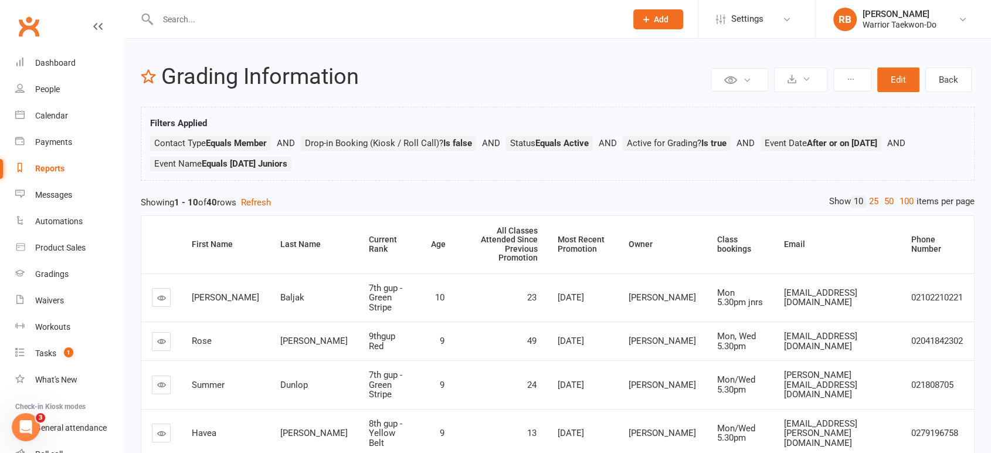
click at [179, 25] on input "text" at bounding box center [386, 19] width 464 height 16
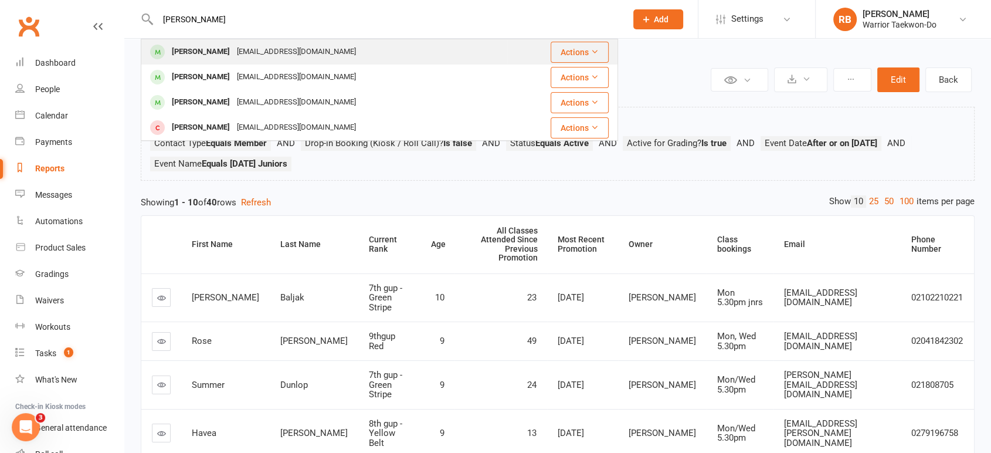
type input "[PERSON_NAME]"
click at [176, 43] on div "[PERSON_NAME]" at bounding box center [200, 51] width 65 height 17
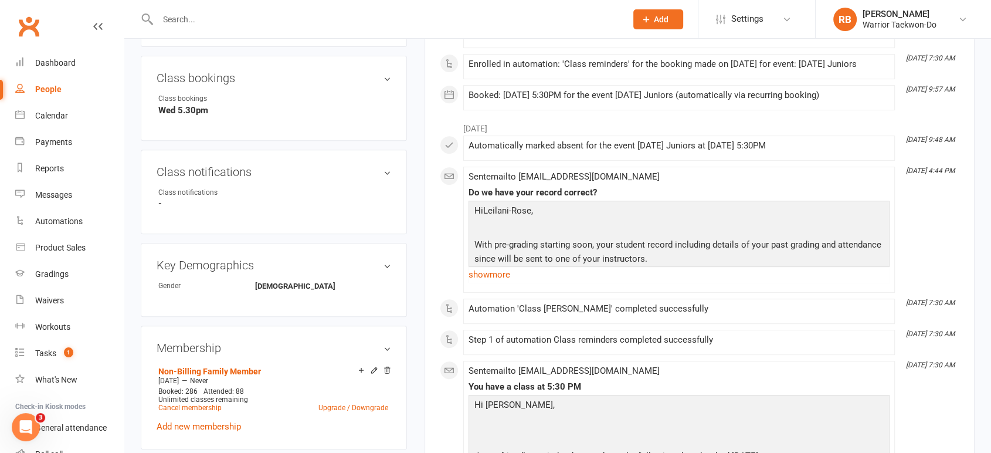
scroll to position [847, 0]
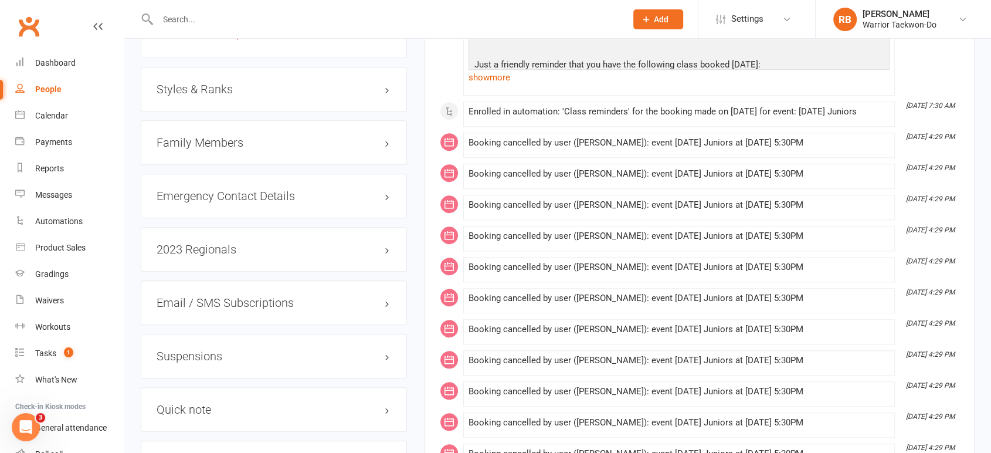
click at [249, 85] on h3 "Styles & Ranks" at bounding box center [274, 89] width 235 height 13
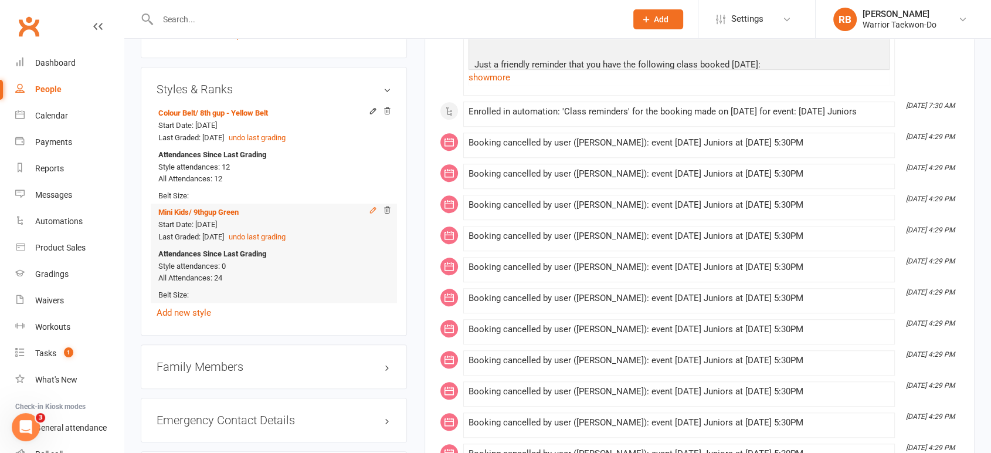
click at [371, 209] on icon at bounding box center [373, 210] width 8 height 8
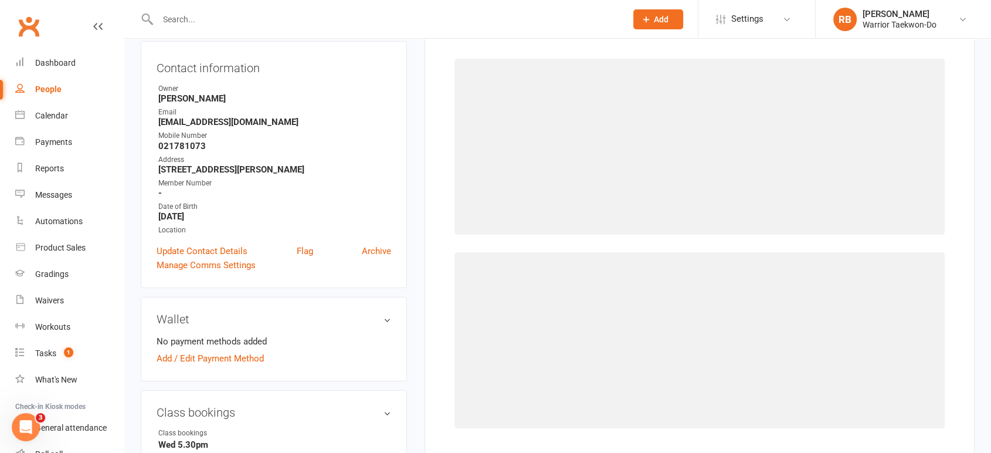
select select "2482"
select select "24934"
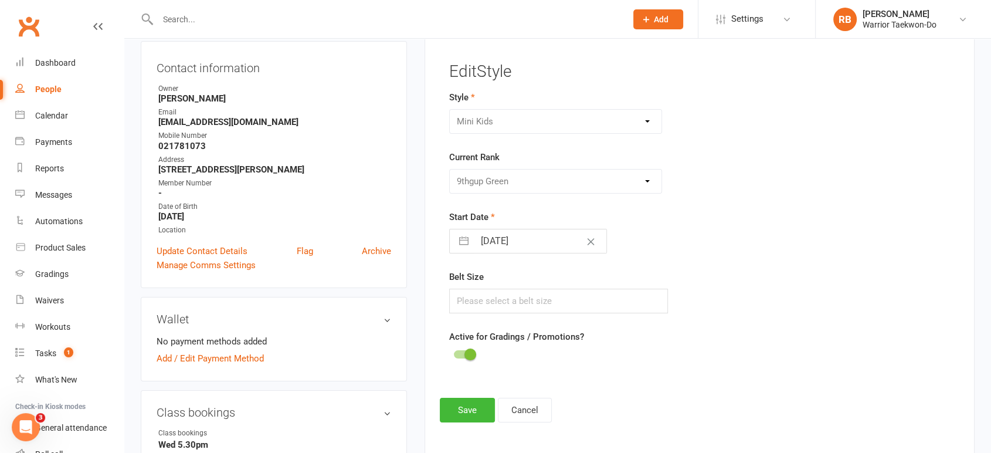
scroll to position [100, 0]
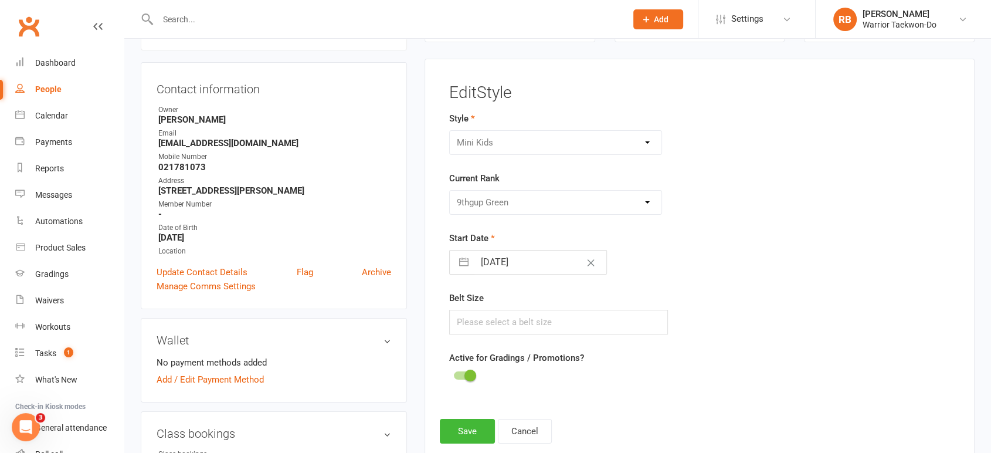
click at [458, 372] on div at bounding box center [464, 375] width 20 height 8
click at [454, 373] on input "checkbox" at bounding box center [454, 373] width 0 height 0
click at [453, 422] on button "Save" at bounding box center [467, 431] width 55 height 25
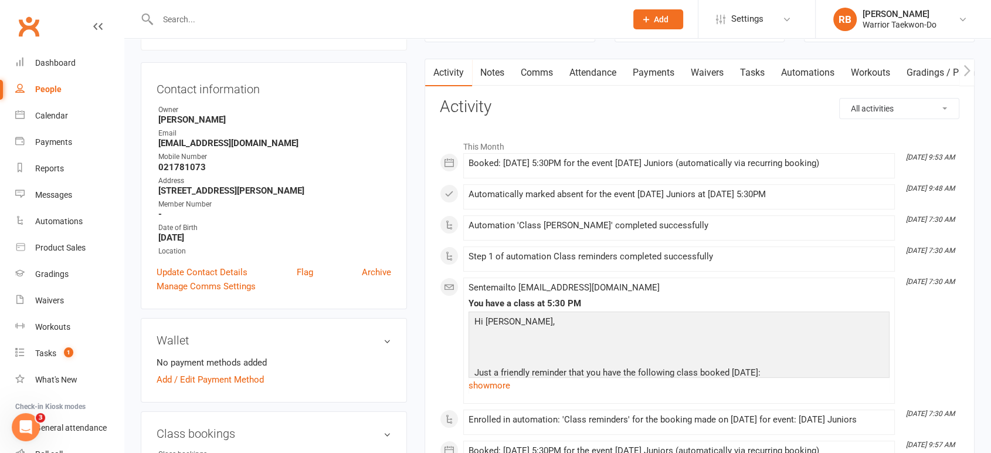
click at [208, 10] on div at bounding box center [379, 19] width 477 height 38
click at [199, 13] on input "text" at bounding box center [386, 19] width 464 height 16
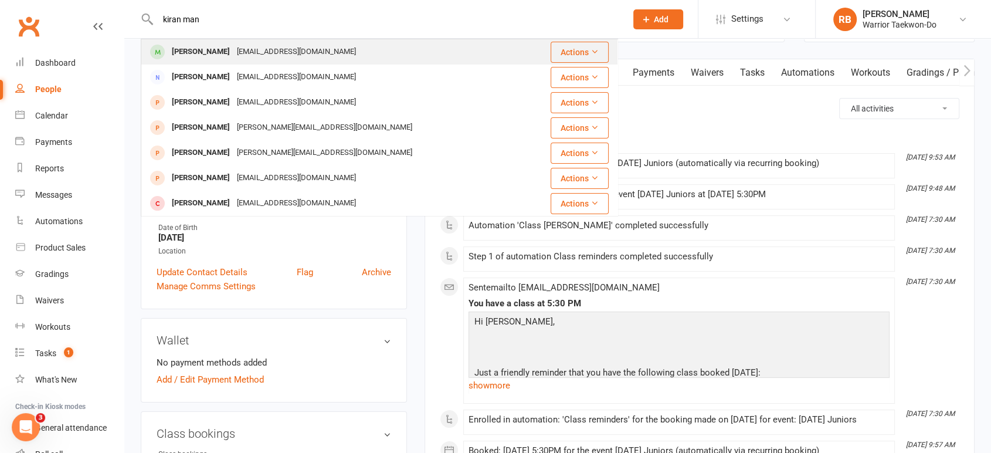
type input "kiran man"
click at [201, 46] on div "[PERSON_NAME]" at bounding box center [200, 51] width 65 height 17
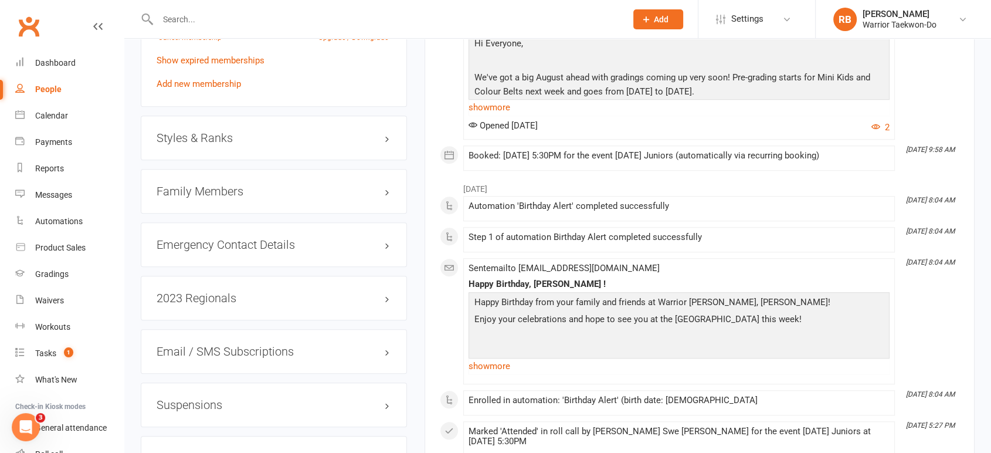
scroll to position [847, 0]
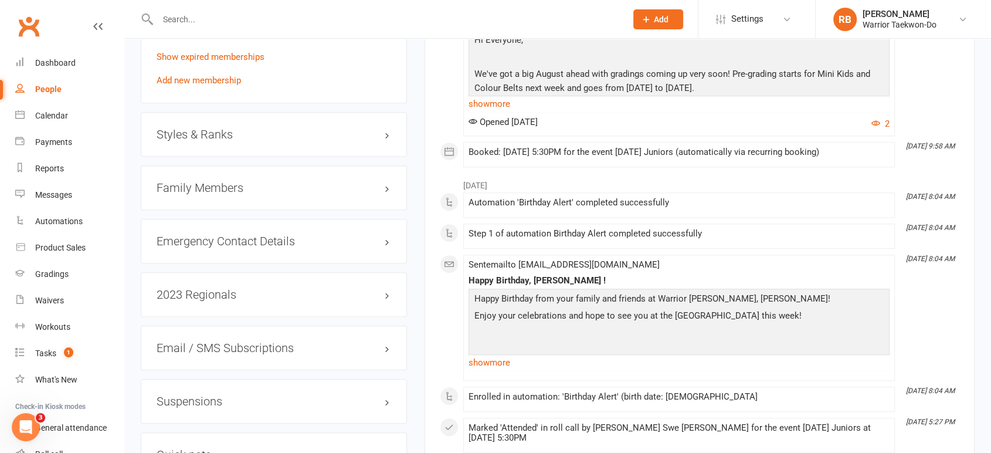
click at [317, 134] on h3 "Styles & Ranks" at bounding box center [274, 134] width 235 height 13
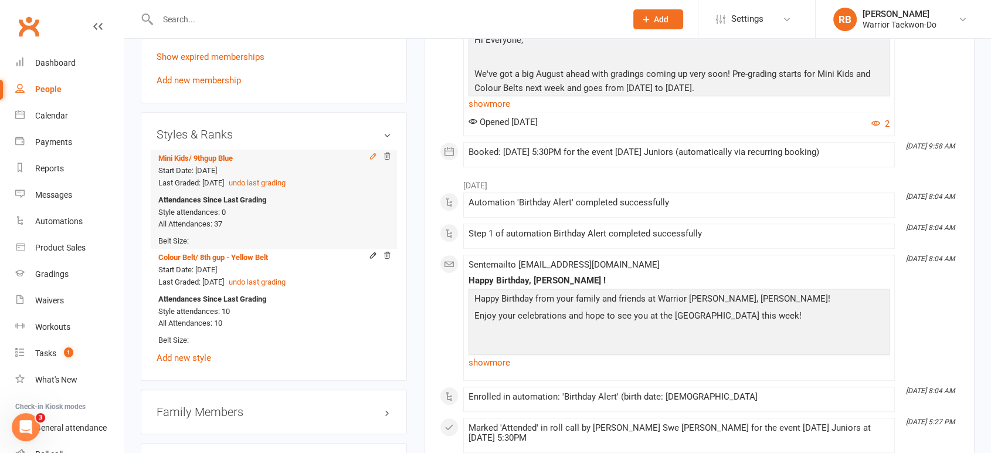
click at [370, 157] on icon at bounding box center [372, 156] width 5 height 5
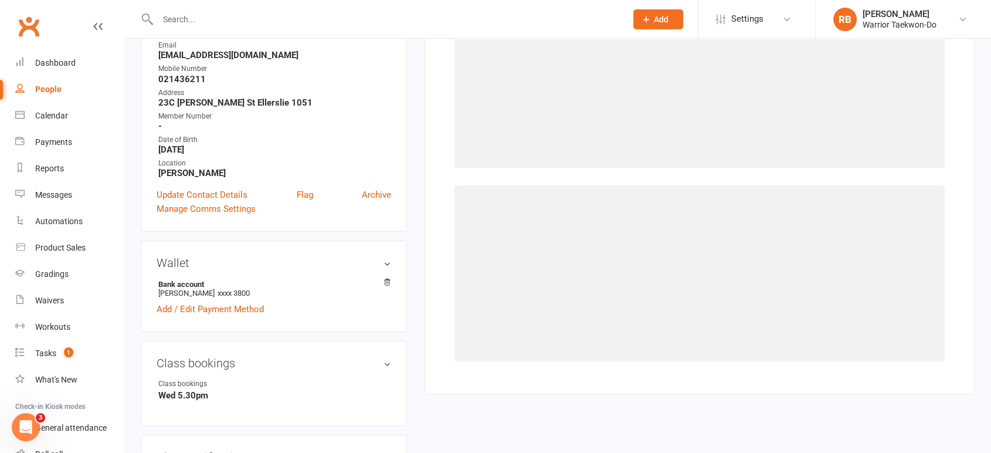
select select "2482"
select select "24935"
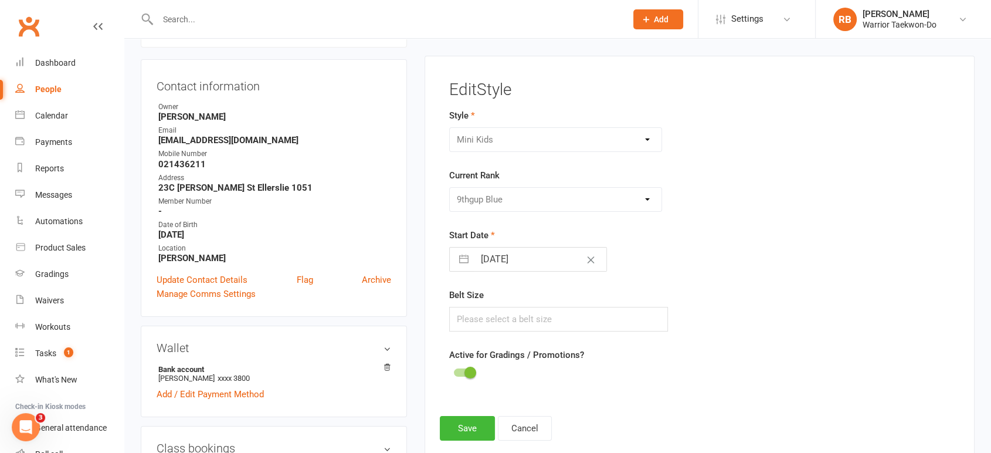
scroll to position [100, 0]
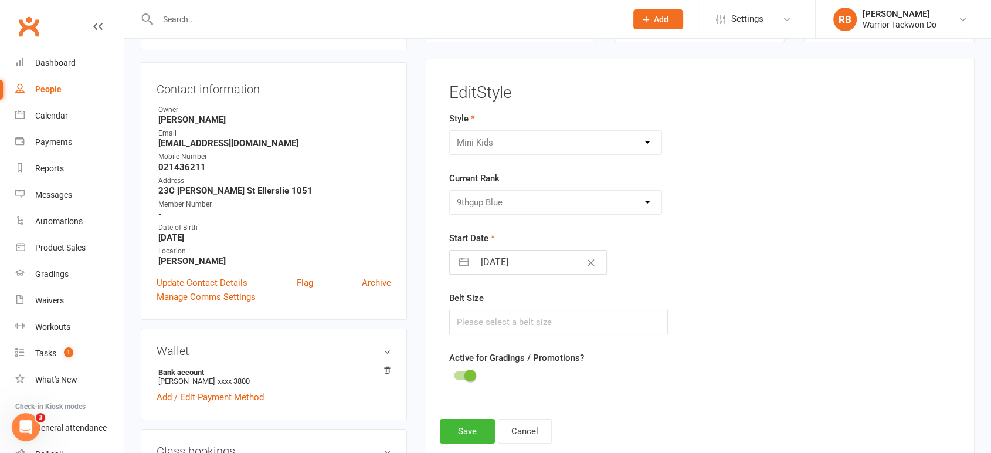
click at [461, 374] on div at bounding box center [464, 375] width 20 height 8
click at [454, 373] on input "checkbox" at bounding box center [454, 373] width 0 height 0
click at [460, 426] on button "Save" at bounding box center [467, 431] width 55 height 25
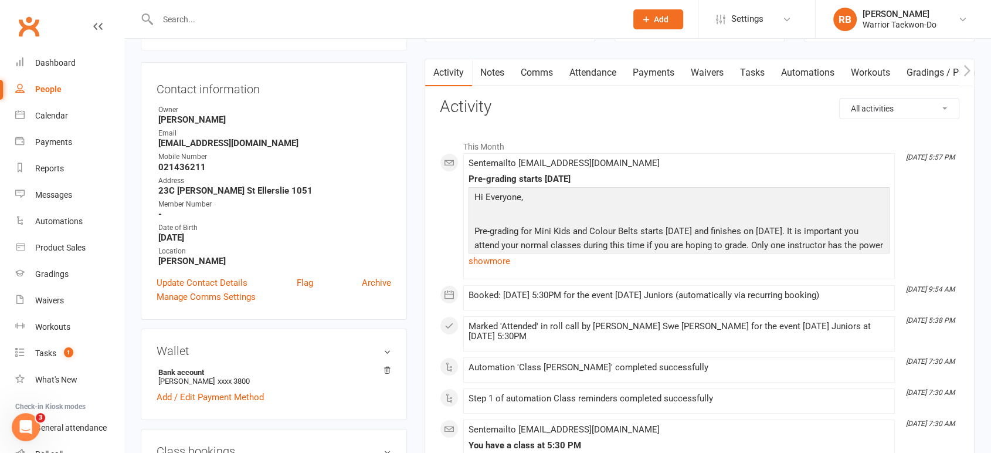
click at [208, 18] on input "text" at bounding box center [386, 19] width 464 height 16
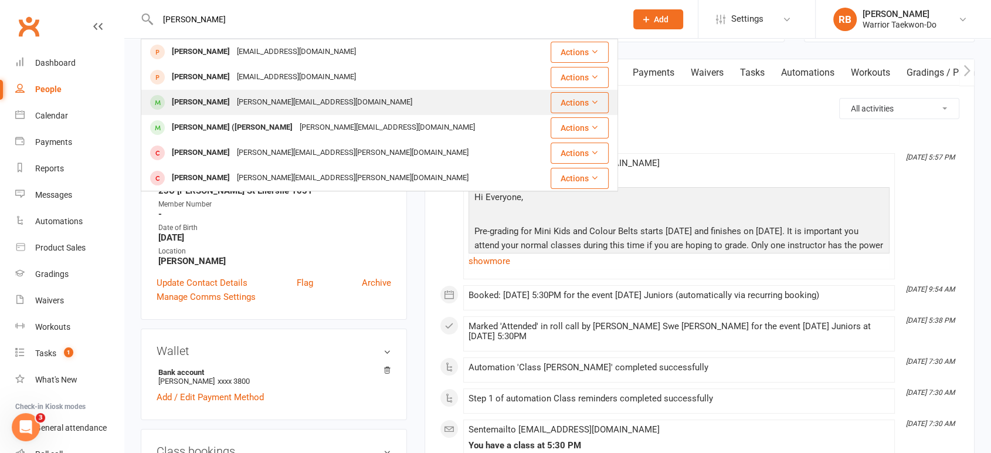
type input "[PERSON_NAME]"
click at [239, 94] on div "[PERSON_NAME][EMAIL_ADDRESS][DOMAIN_NAME]" at bounding box center [324, 102] width 182 height 17
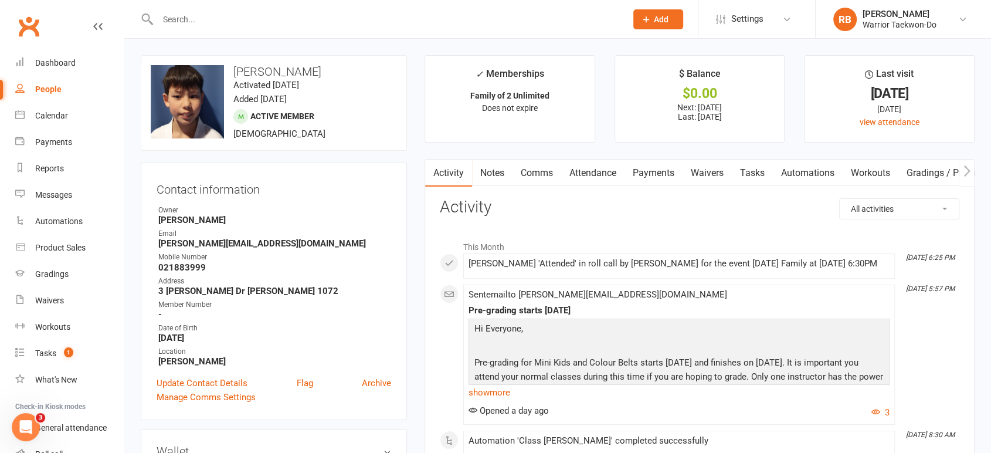
click at [607, 177] on link "Attendance" at bounding box center [592, 172] width 63 height 27
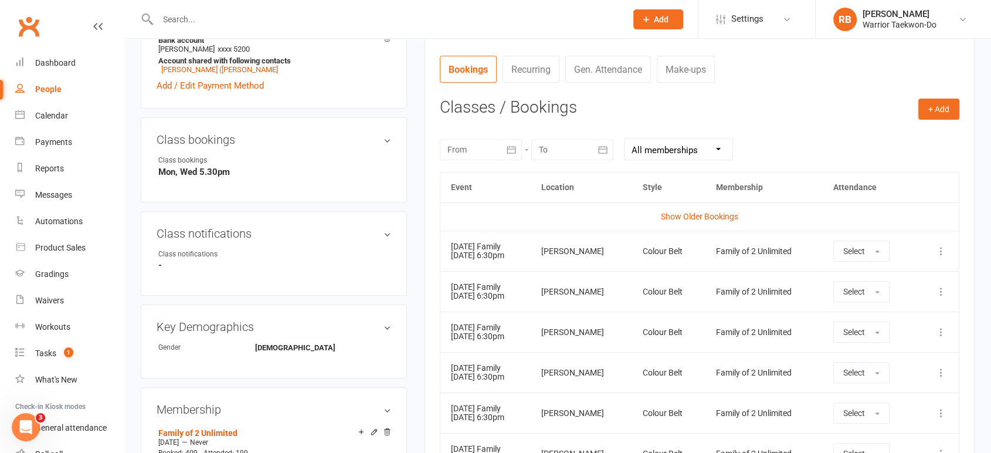
scroll to position [456, 0]
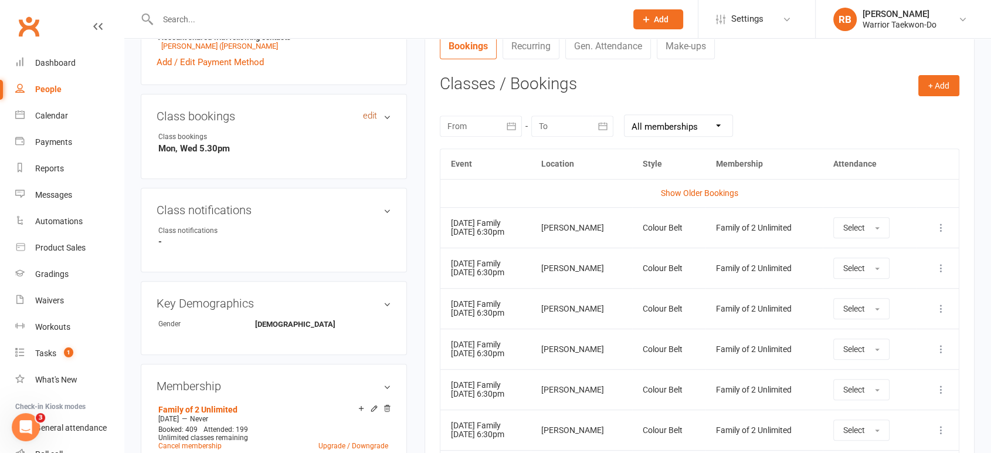
click at [370, 115] on link "edit" at bounding box center [370, 116] width 14 height 10
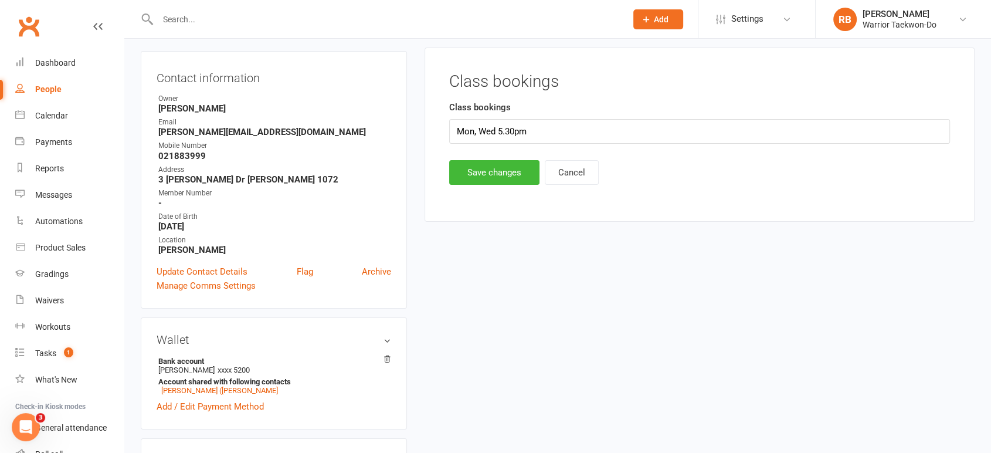
scroll to position [100, 0]
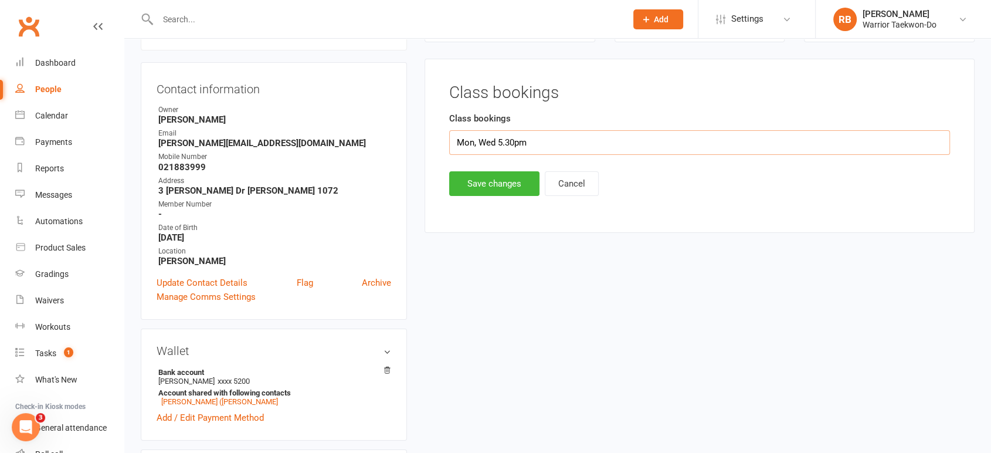
click at [501, 140] on input "Mon, Wed 5.30pm" at bounding box center [699, 142] width 501 height 25
type input "Mon, Wed 6.30pm"
click at [497, 185] on button "Save changes" at bounding box center [494, 183] width 90 height 25
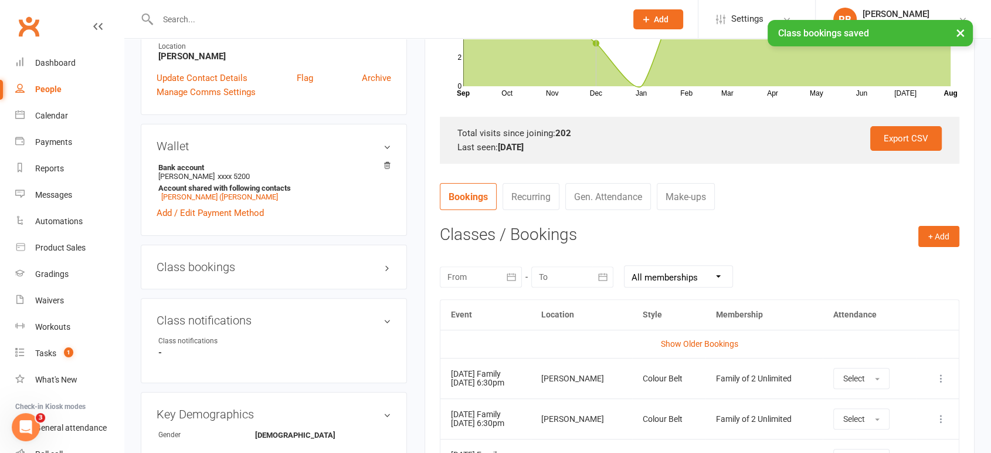
scroll to position [426, 0]
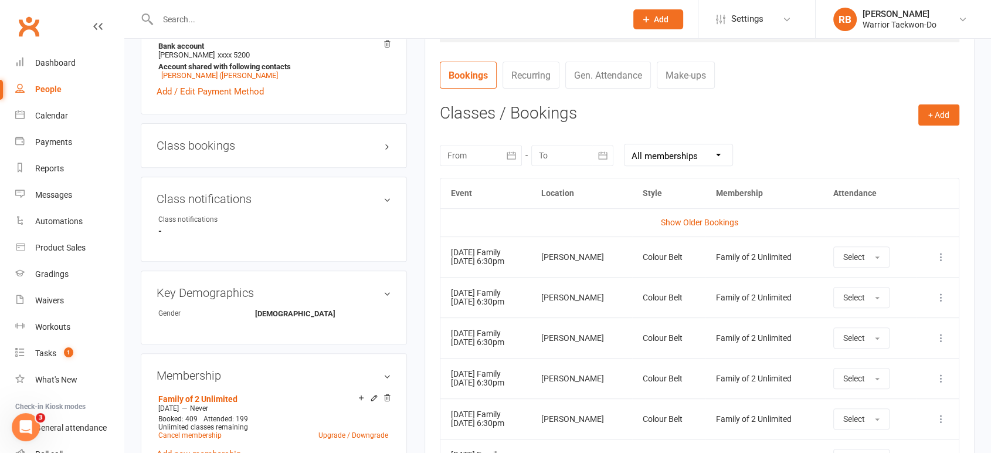
click at [202, 18] on input "text" at bounding box center [386, 19] width 464 height 16
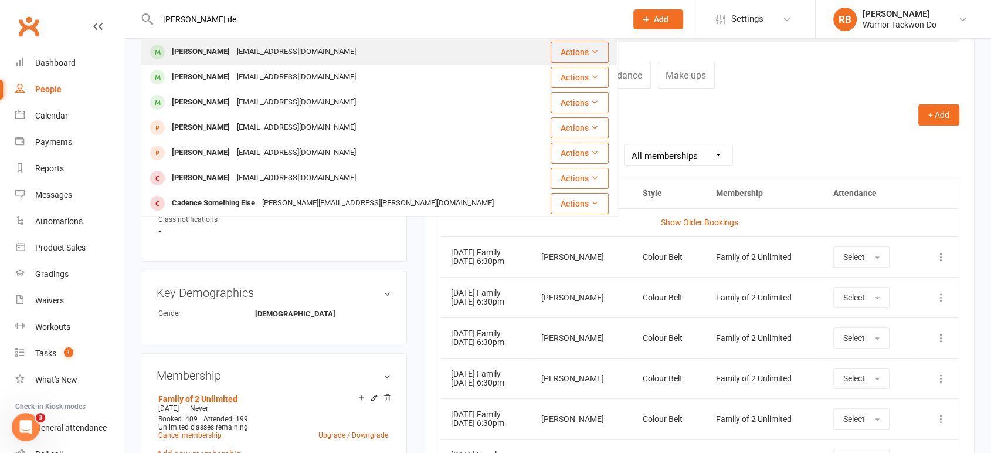
type input "[PERSON_NAME] de"
click at [219, 42] on div "[PERSON_NAME] [EMAIL_ADDRESS][DOMAIN_NAME]" at bounding box center [342, 52] width 400 height 24
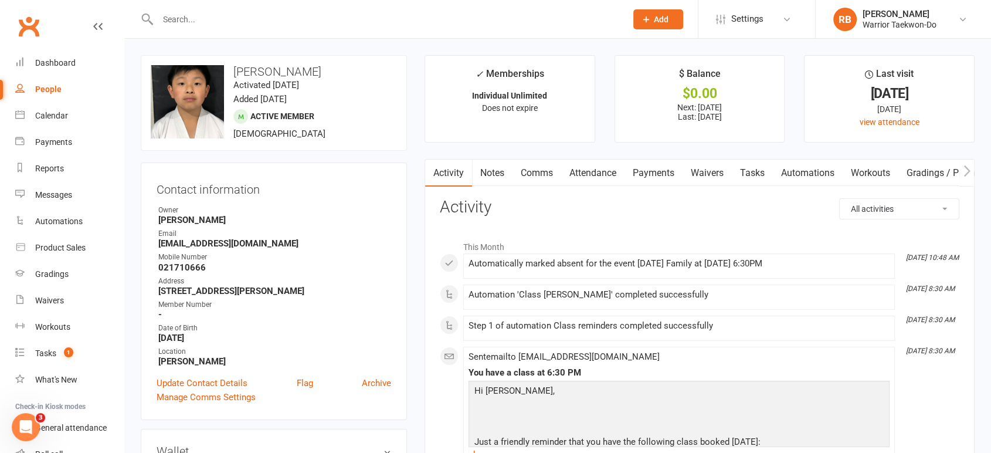
click at [603, 172] on link "Attendance" at bounding box center [592, 172] width 63 height 27
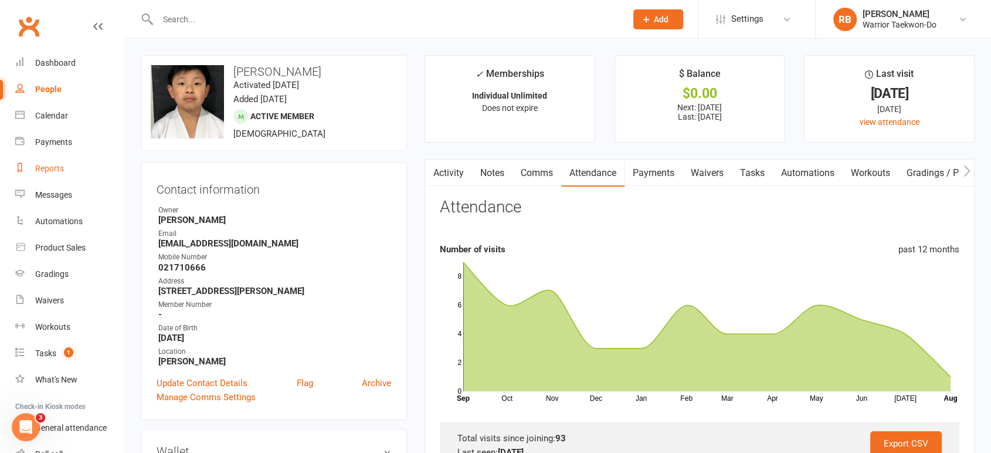
click at [42, 180] on link "Reports" at bounding box center [69, 168] width 108 height 26
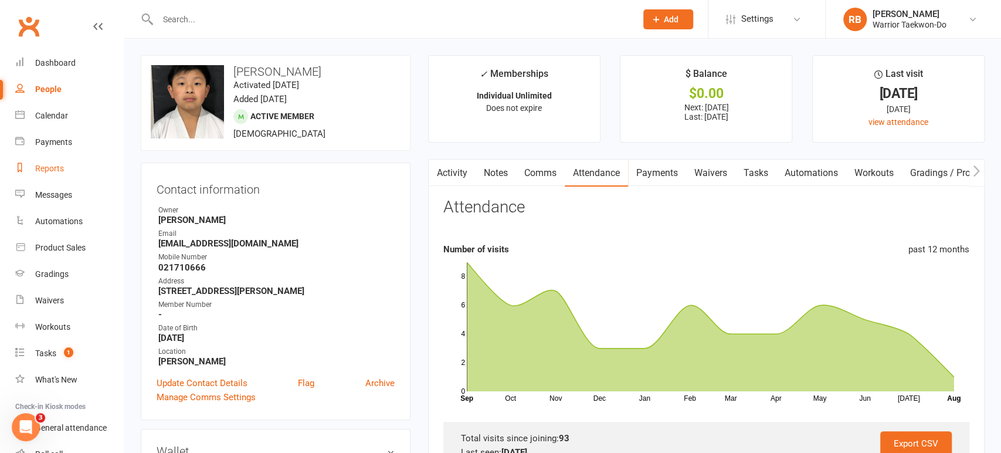
select select "50"
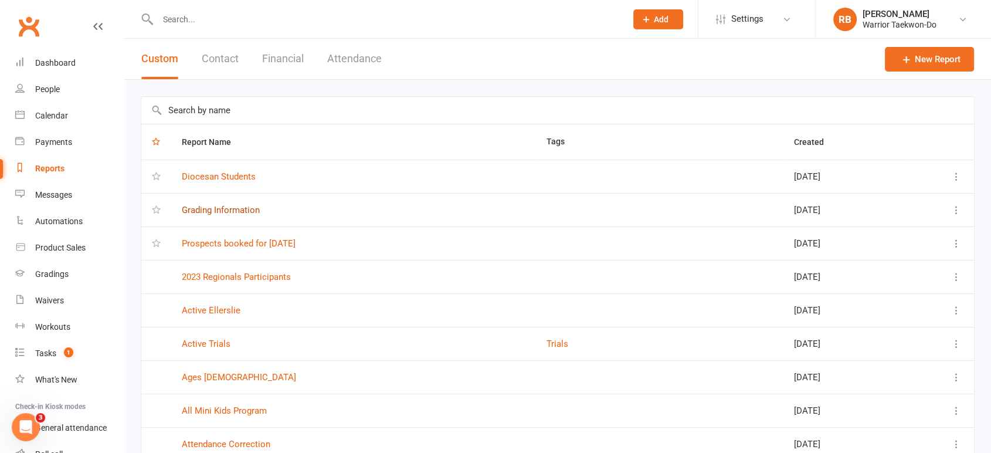
click at [235, 210] on link "Grading Information" at bounding box center [221, 210] width 78 height 11
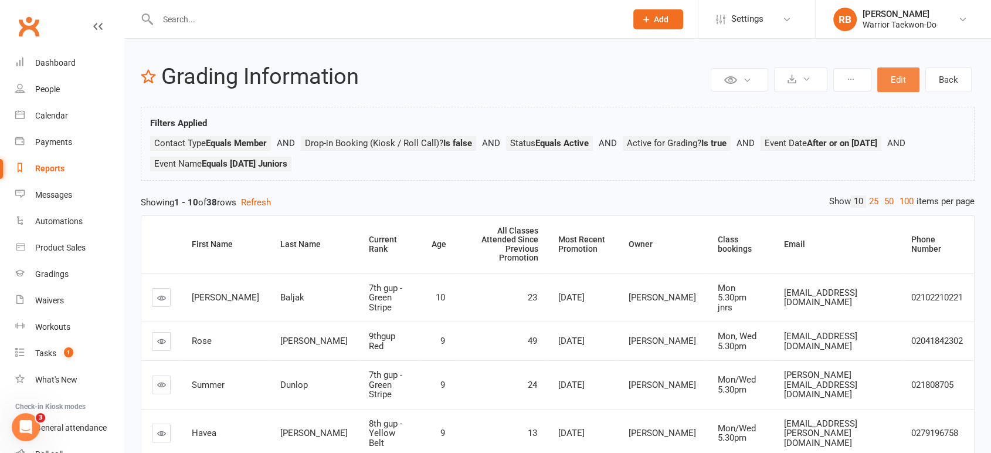
click at [904, 75] on button "Edit" at bounding box center [898, 79] width 42 height 25
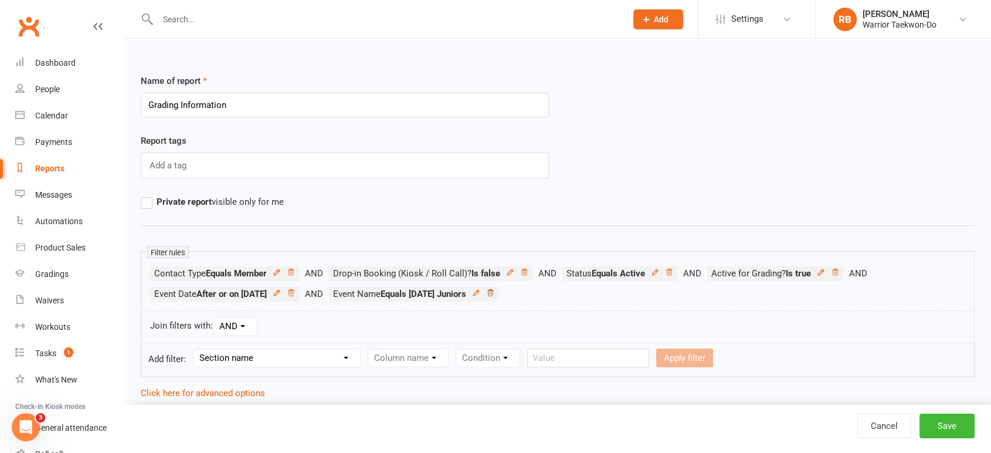
click at [494, 290] on icon at bounding box center [490, 292] width 8 height 8
click at [308, 353] on select "Section name Contact Attendance Aggregate Payment Booking Waitlist Attendees Ca…" at bounding box center [276, 358] width 167 height 18
select select "3"
click at [195, 349] on select "Section name Contact Attendance Aggregate Payment Booking Waitlist Attendees Ca…" at bounding box center [276, 358] width 167 height 18
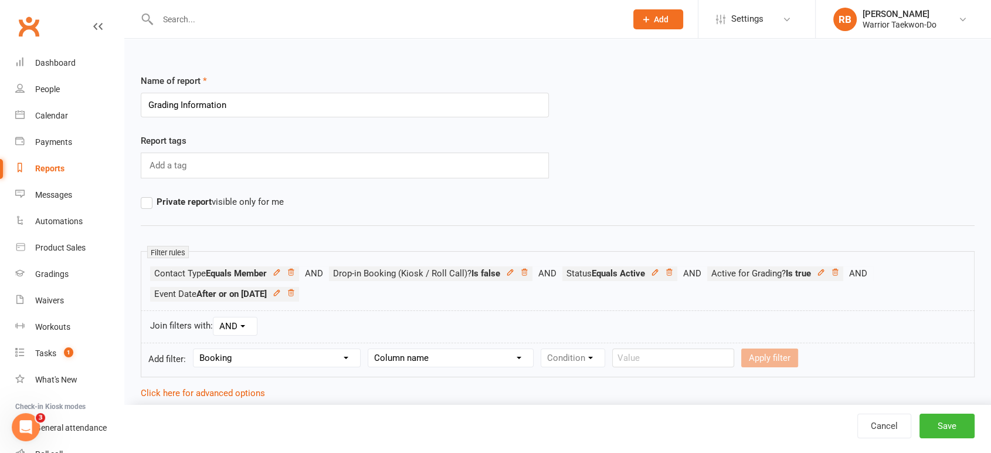
click at [448, 355] on select "Column name Event Name Event Type Event Date Event Day Event Month Event Starts…" at bounding box center [450, 358] width 165 height 18
select select "0"
click at [369, 349] on select "Column name Event Name Event Type Event Date Event Day Event Month Event Starts…" at bounding box center [450, 358] width 165 height 18
click at [605, 359] on select "Condition Equals Does not equal Contains Does not contain Is blank or does not …" at bounding box center [608, 358] width 135 height 18
select select "0"
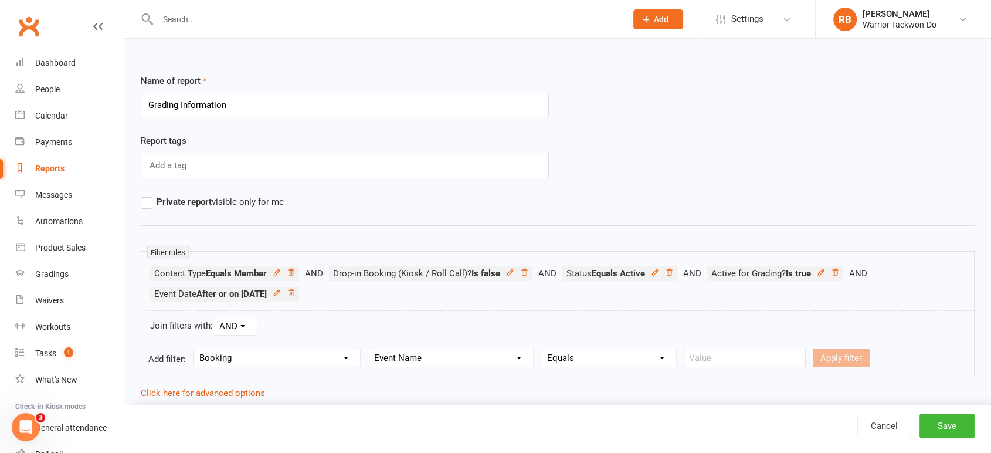
click at [542, 349] on select "Condition Equals Does not equal Contains Does not contain Is blank or does not …" at bounding box center [608, 358] width 135 height 18
click at [727, 362] on input "text" at bounding box center [745, 357] width 122 height 19
type input "w"
type input "[DATE] Family"
click at [833, 354] on button "Apply filter" at bounding box center [841, 357] width 57 height 19
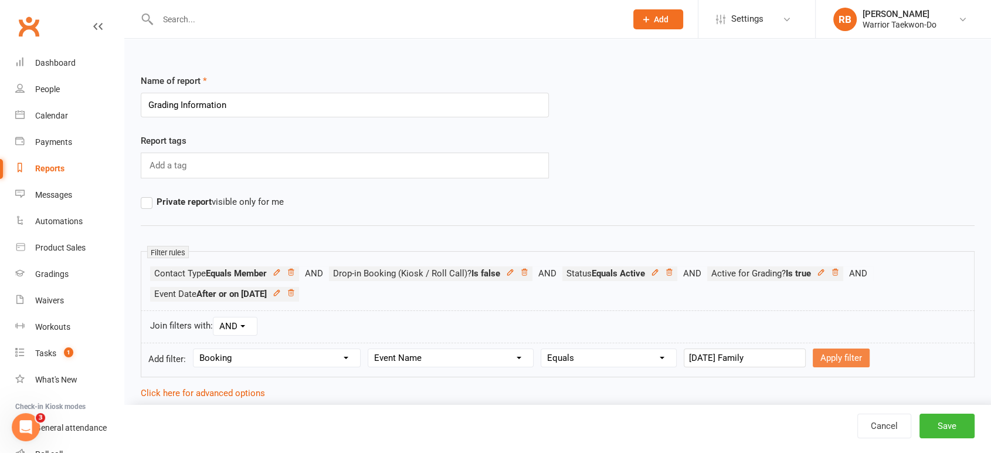
select select
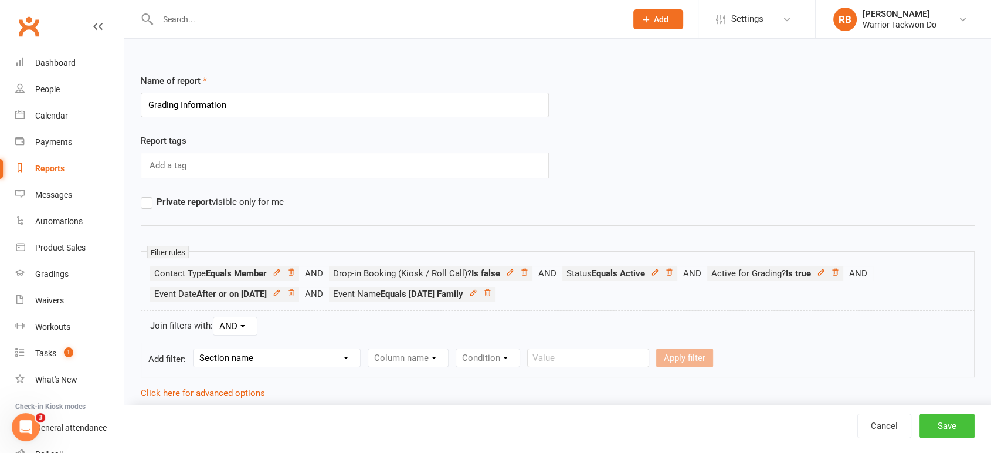
click at [948, 429] on button "Save" at bounding box center [946, 425] width 55 height 25
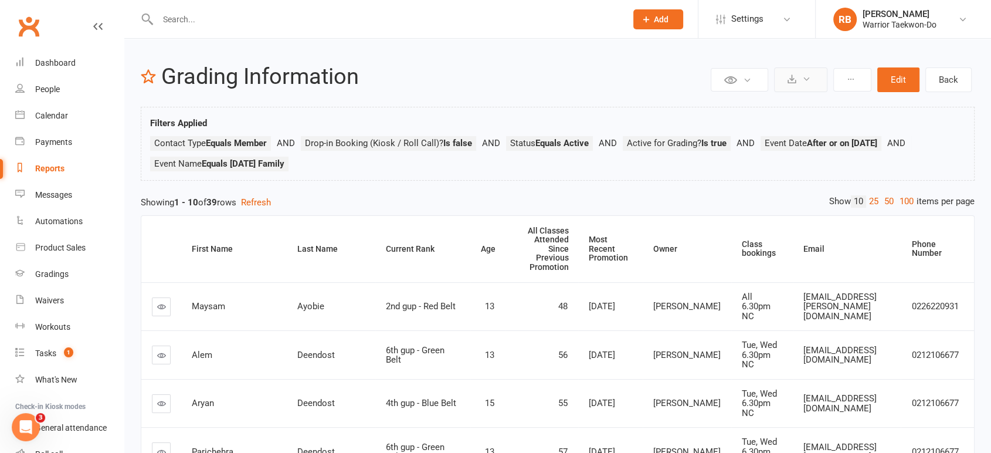
click at [796, 81] on icon at bounding box center [791, 78] width 9 height 9
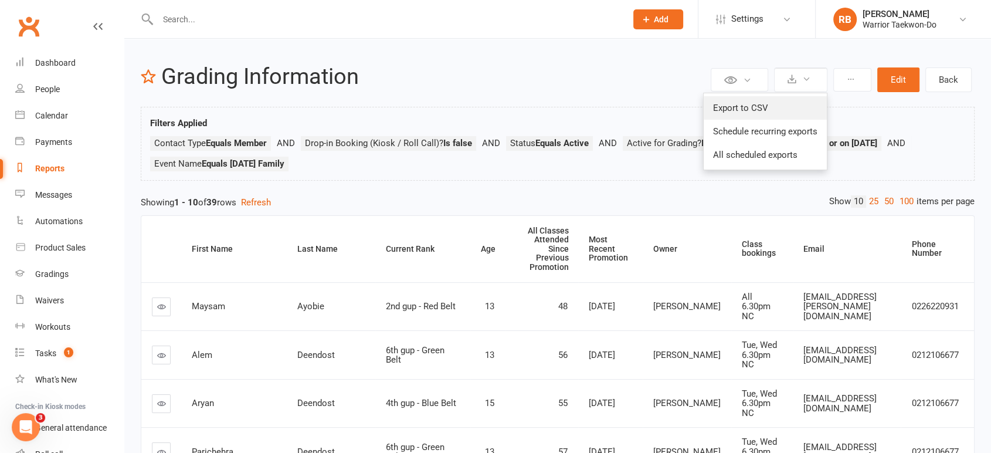
click at [780, 110] on link "Export to CSV" at bounding box center [765, 107] width 123 height 23
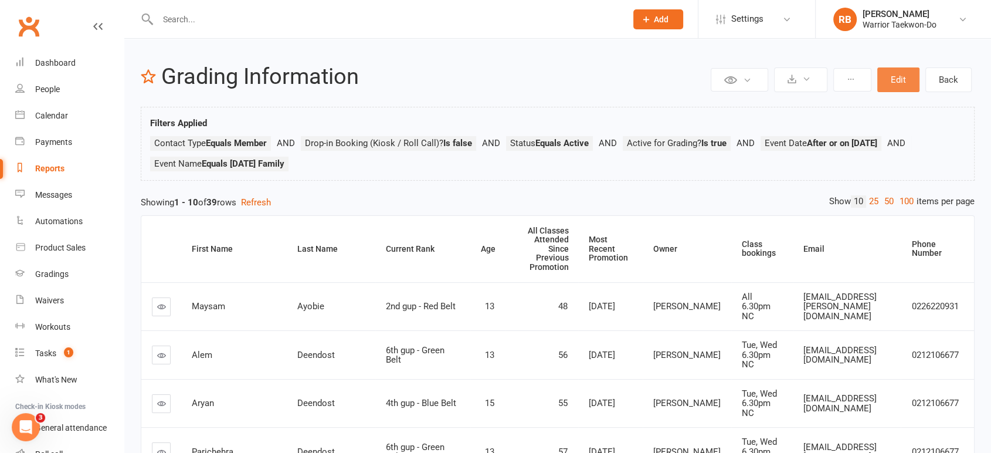
click at [879, 77] on button "Edit" at bounding box center [898, 79] width 42 height 25
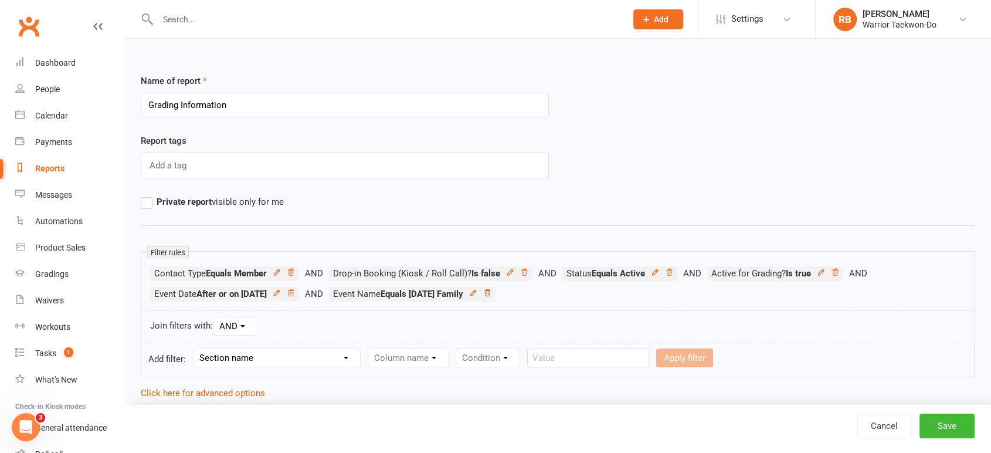
click at [491, 291] on icon at bounding box center [487, 292] width 8 height 8
click at [306, 360] on select "Section name Contact Attendance Aggregate Payment Booking Waitlist Attendees Ca…" at bounding box center [276, 358] width 167 height 18
select select "3"
click at [195, 349] on select "Section name Contact Attendance Aggregate Payment Booking Waitlist Attendees Ca…" at bounding box center [276, 358] width 167 height 18
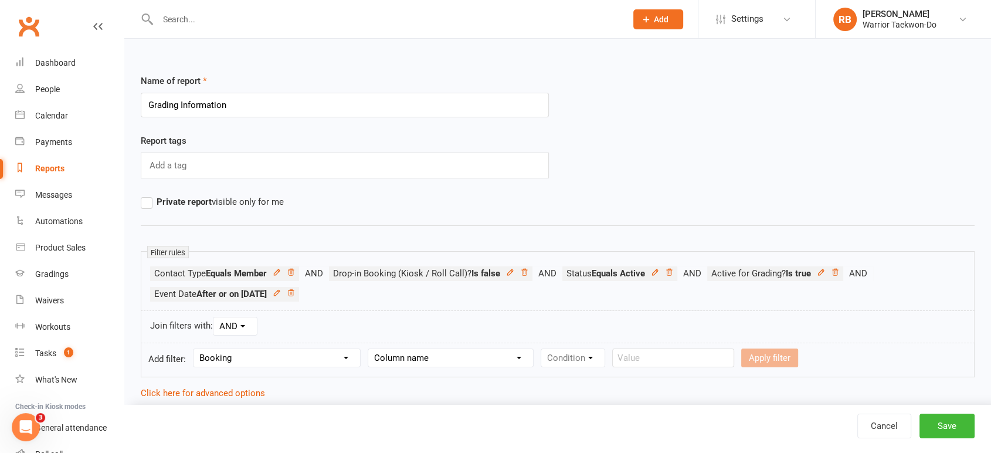
click at [459, 359] on select "Column name Event Name Event Type Event Date Event Day Event Month Event Starts…" at bounding box center [450, 358] width 165 height 18
select select "0"
click at [369, 349] on select "Column name Event Name Event Type Event Date Event Day Event Month Event Starts…" at bounding box center [450, 358] width 165 height 18
click at [570, 357] on select "Condition Equals Does not equal Contains Does not contain Is blank or does not …" at bounding box center [608, 358] width 135 height 18
select select "0"
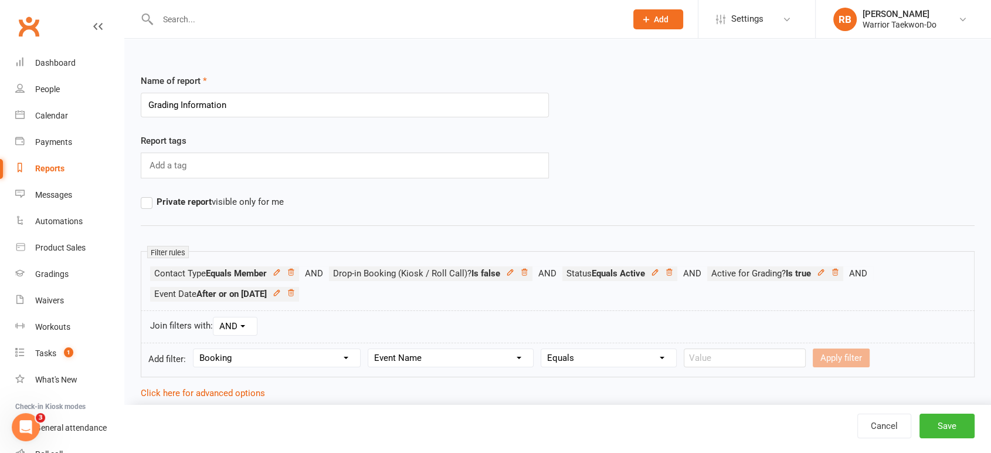
click at [542, 349] on select "Condition Equals Does not equal Contains Does not contain Is blank or does not …" at bounding box center [608, 358] width 135 height 18
click at [707, 352] on input "text" at bounding box center [745, 357] width 122 height 19
type input "t"
type input "[DATE] Juniors"
click at [821, 351] on button "Apply filter" at bounding box center [841, 357] width 57 height 19
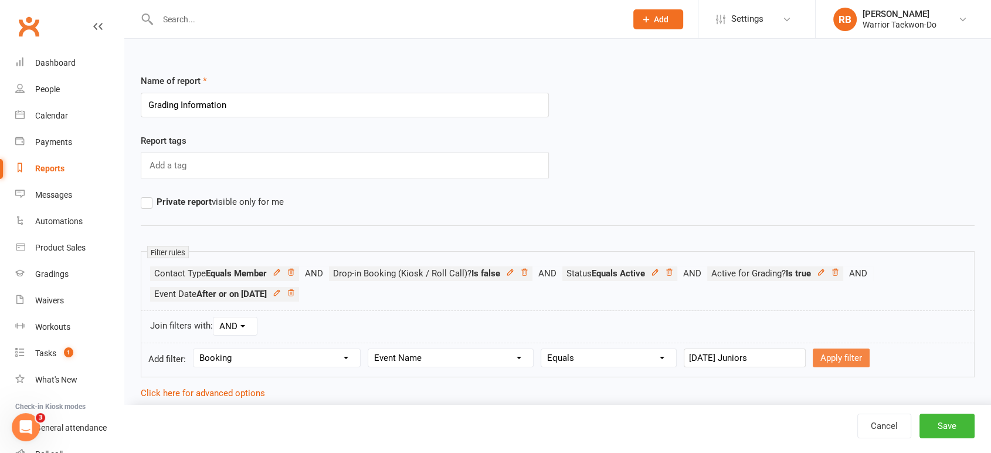
select select
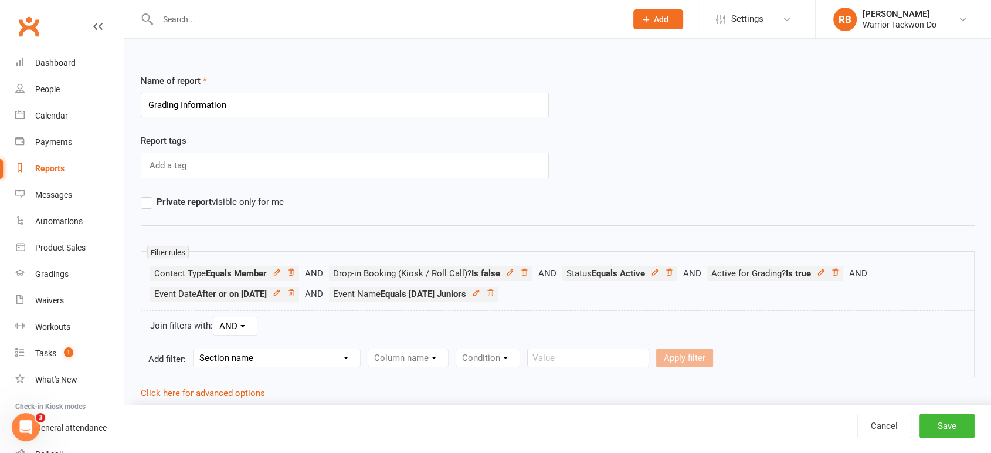
click at [957, 413] on div "Cancel Save" at bounding box center [557, 429] width 867 height 48
click at [955, 417] on button "Save" at bounding box center [946, 425] width 55 height 25
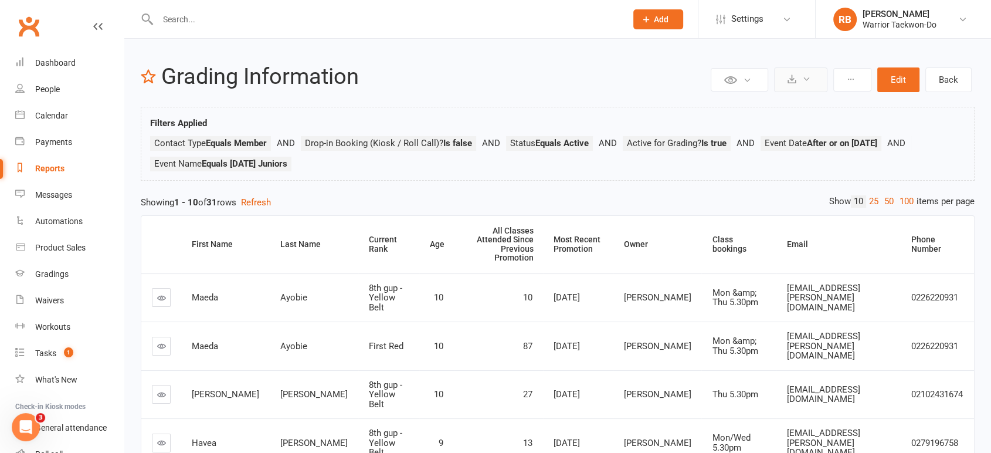
click at [803, 84] on button at bounding box center [800, 79] width 53 height 25
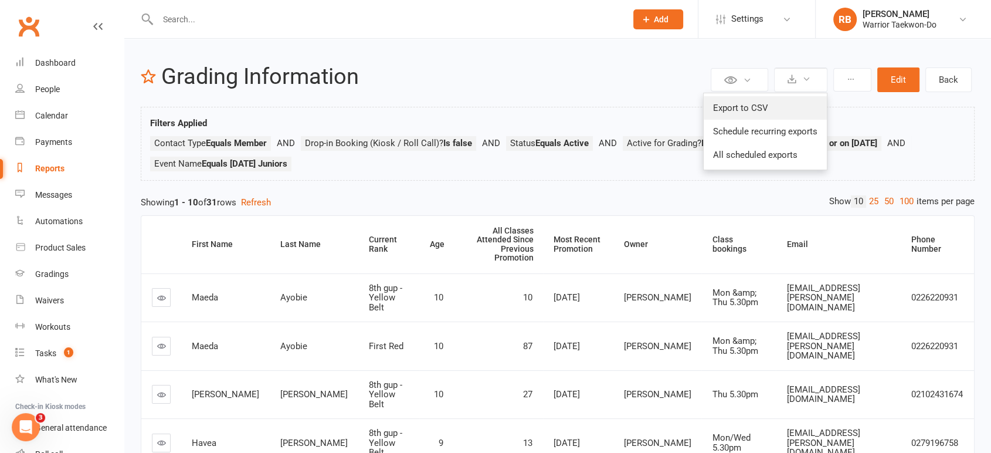
click at [796, 104] on link "Export to CSV" at bounding box center [765, 107] width 123 height 23
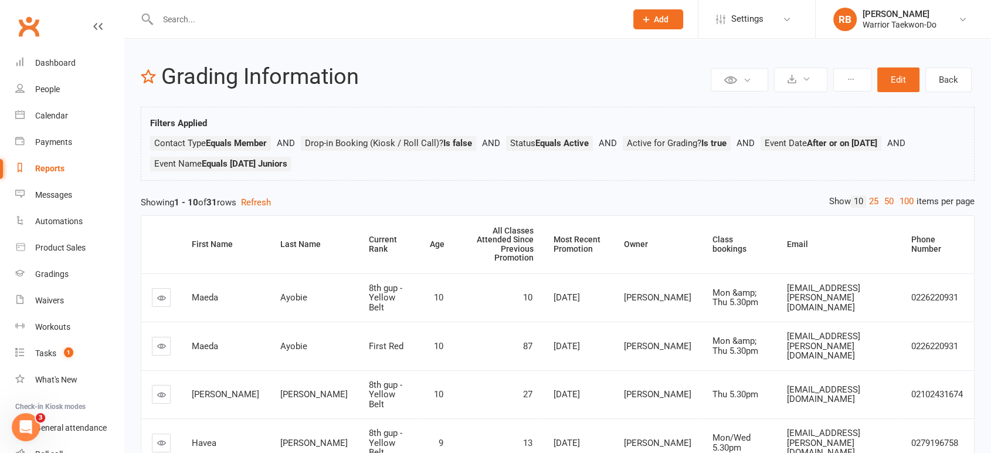
click at [178, 12] on input "text" at bounding box center [386, 19] width 464 height 16
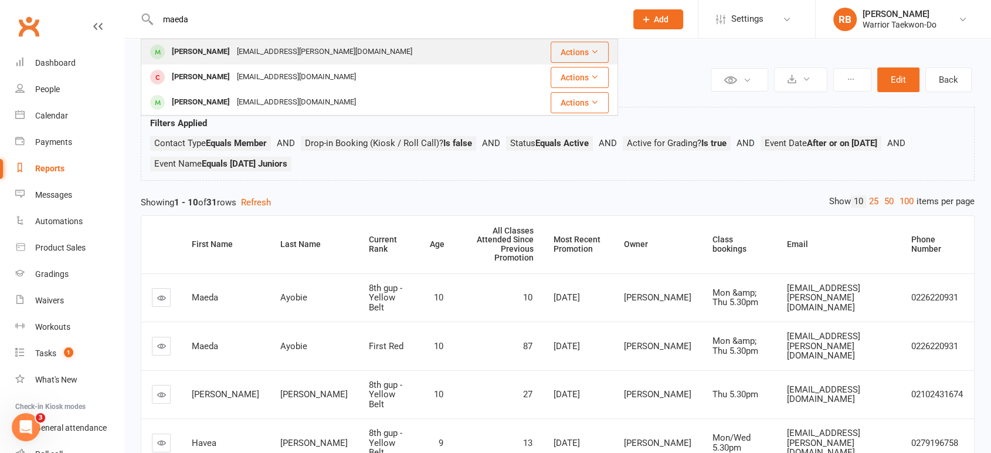
type input "maeda"
click at [199, 39] on td "[PERSON_NAME] [EMAIL_ADDRESS][PERSON_NAME][DOMAIN_NAME]" at bounding box center [332, 51] width 383 height 25
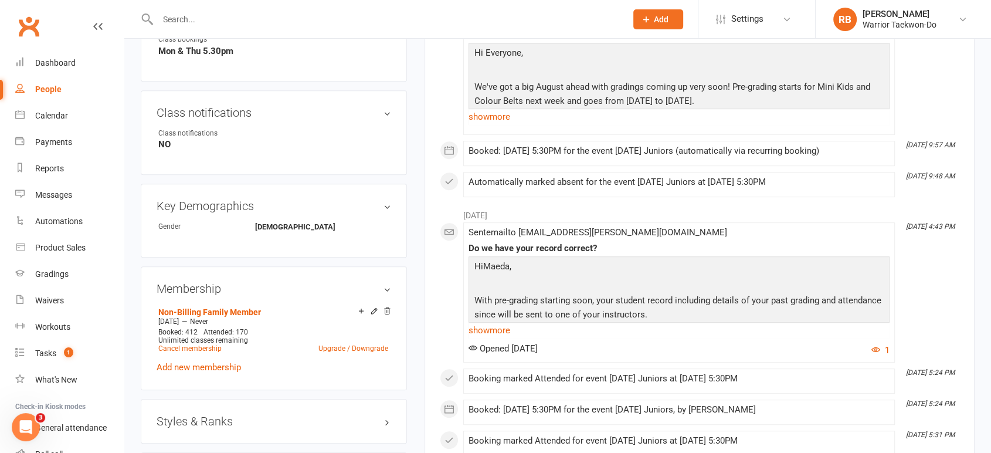
scroll to position [586, 0]
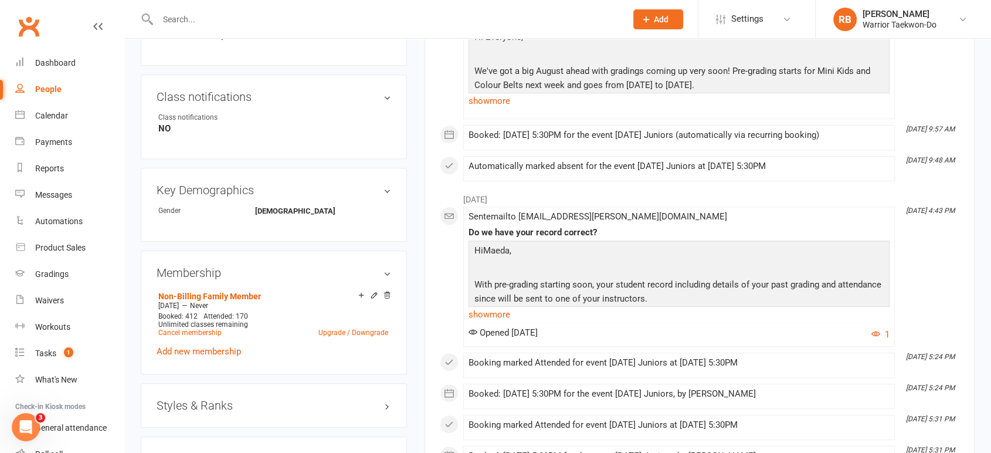
drag, startPoint x: 314, startPoint y: 213, endPoint x: 415, endPoint y: 294, distance: 129.7
click at [415, 294] on div "upload photo change photo [PERSON_NAME] Activated [DATE] Added [DATE] Active me…" at bounding box center [274, 313] width 284 height 1689
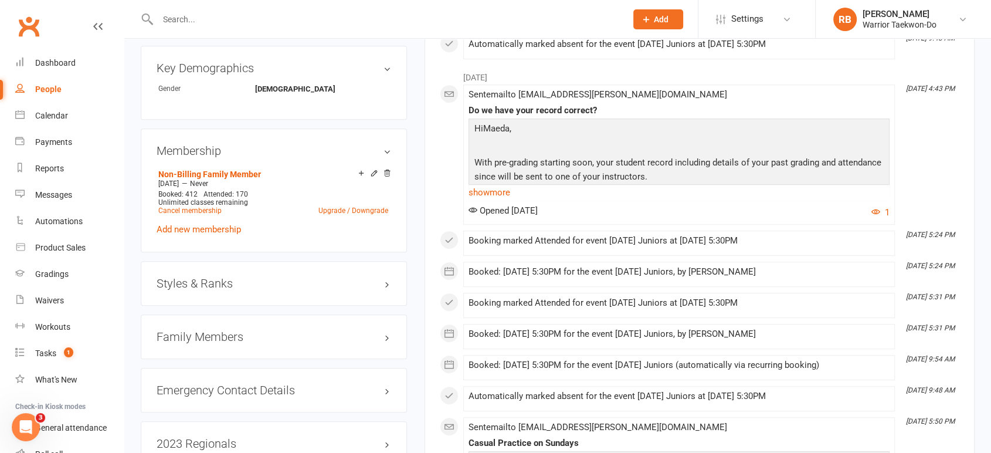
scroll to position [782, 0]
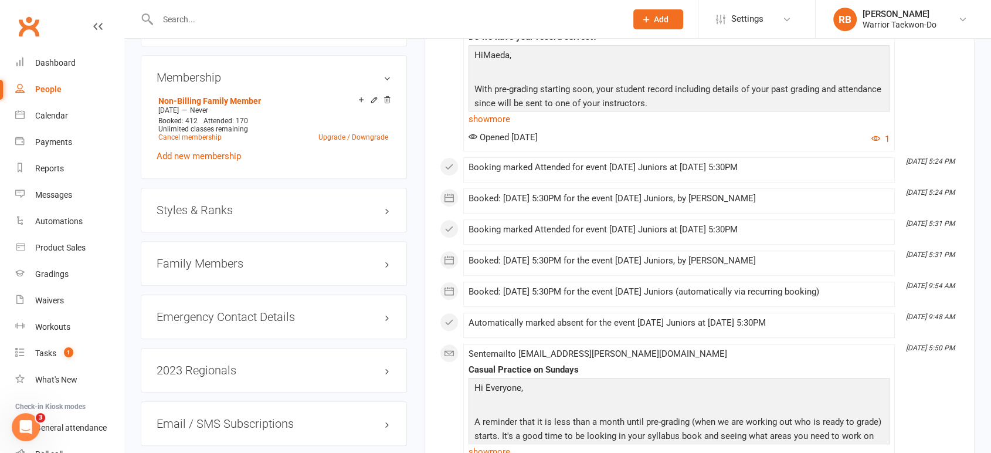
click at [341, 213] on h3 "Styles & Ranks" at bounding box center [274, 209] width 235 height 13
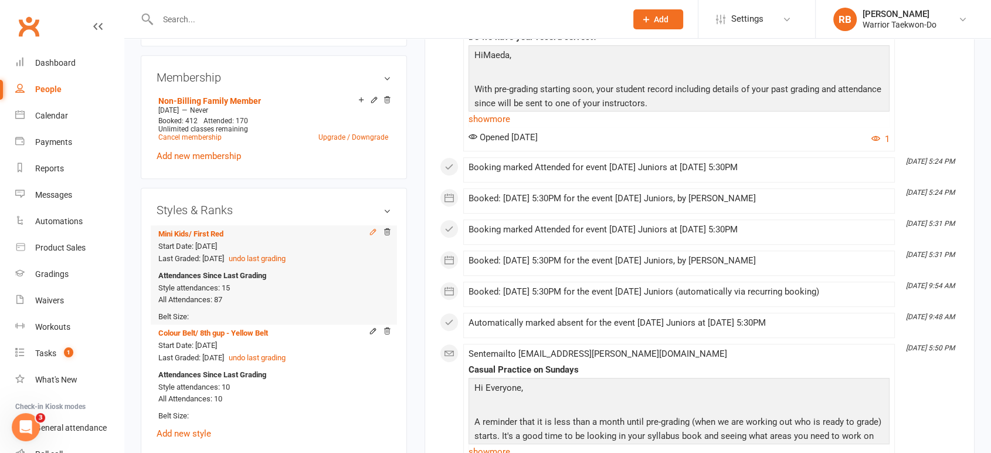
click at [369, 233] on icon at bounding box center [373, 231] width 8 height 8
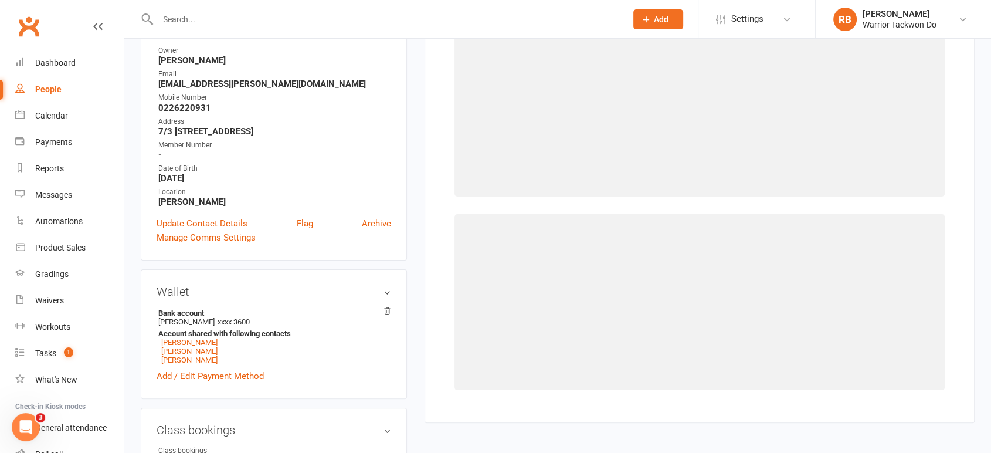
select select "2482"
select select "24931"
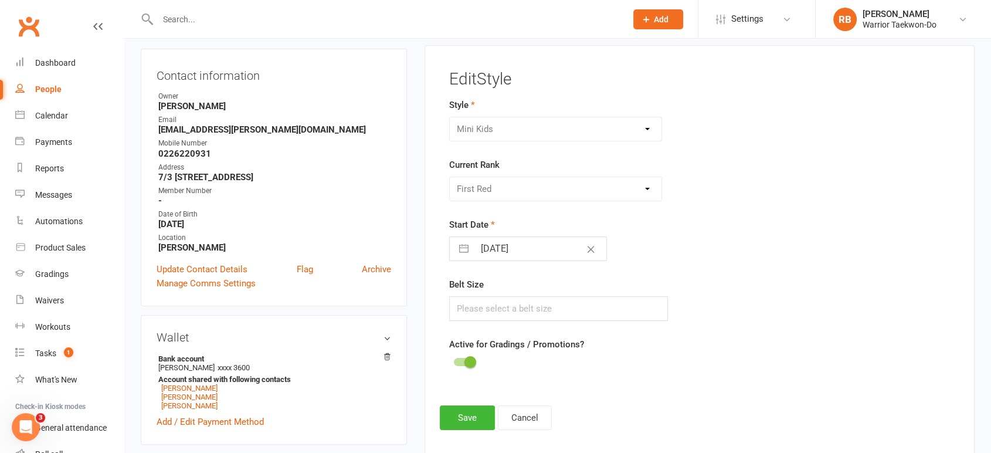
scroll to position [100, 0]
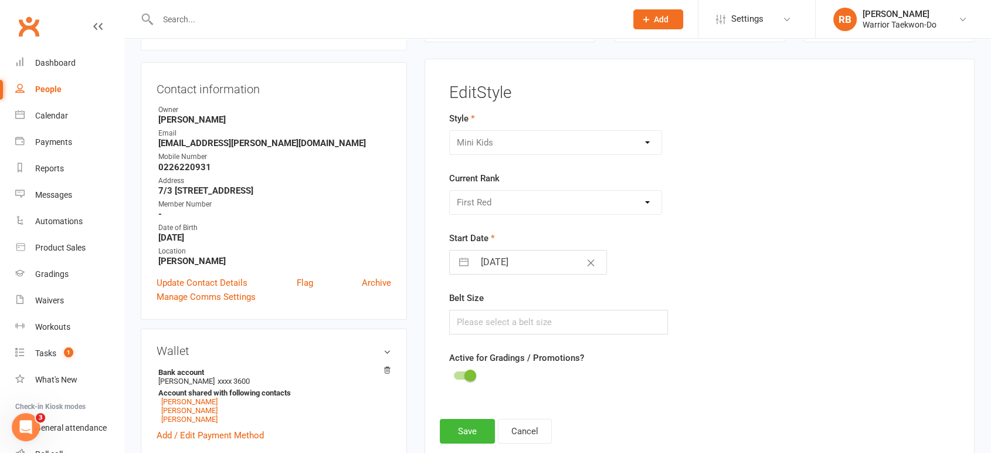
click at [461, 375] on div at bounding box center [464, 375] width 20 height 8
click at [454, 373] on input "checkbox" at bounding box center [454, 373] width 0 height 0
click at [460, 422] on button "Save" at bounding box center [467, 431] width 55 height 25
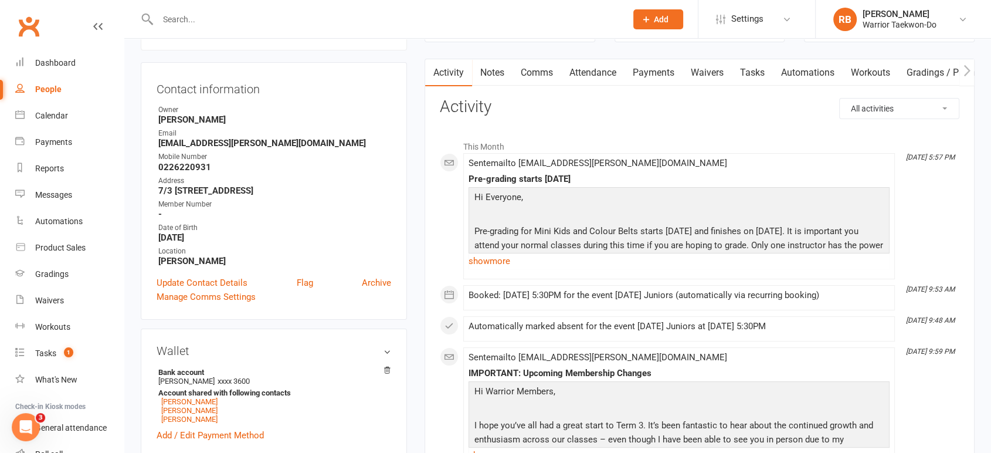
click at [175, 12] on input "text" at bounding box center [386, 19] width 464 height 16
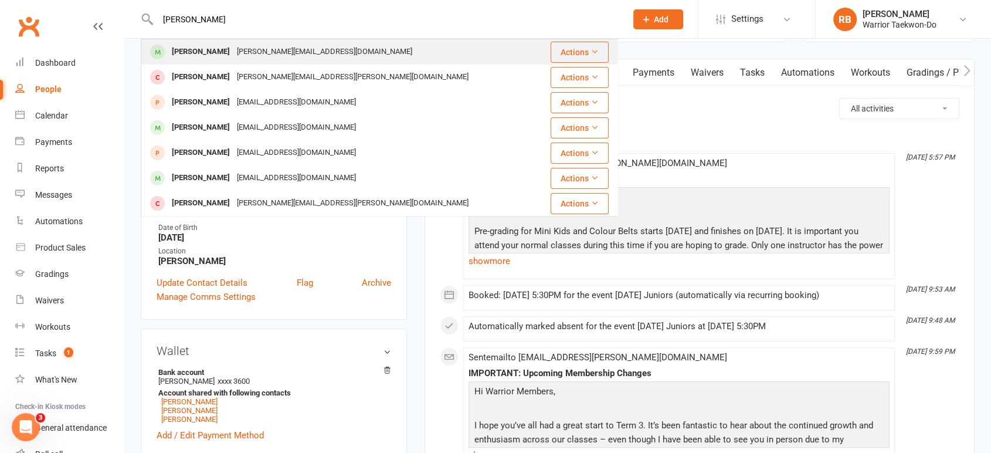
type input "[PERSON_NAME]"
click at [202, 50] on div "[PERSON_NAME]" at bounding box center [200, 51] width 65 height 17
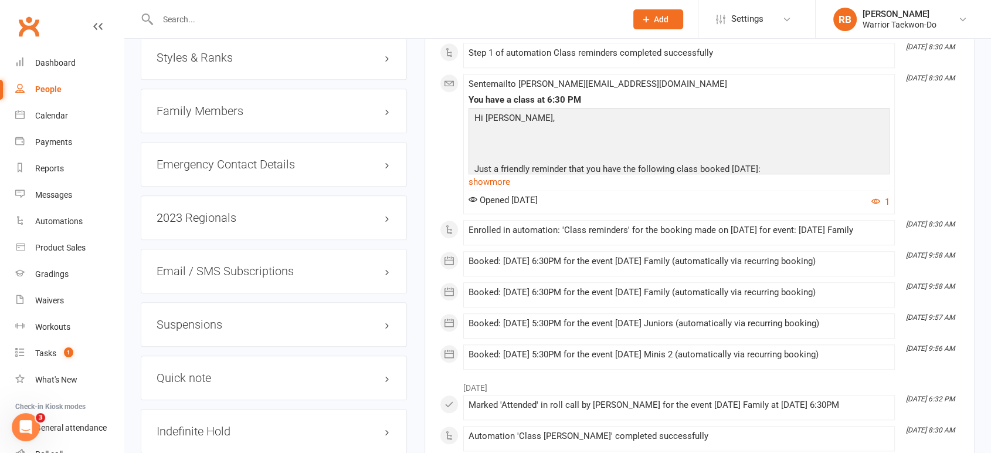
scroll to position [847, 0]
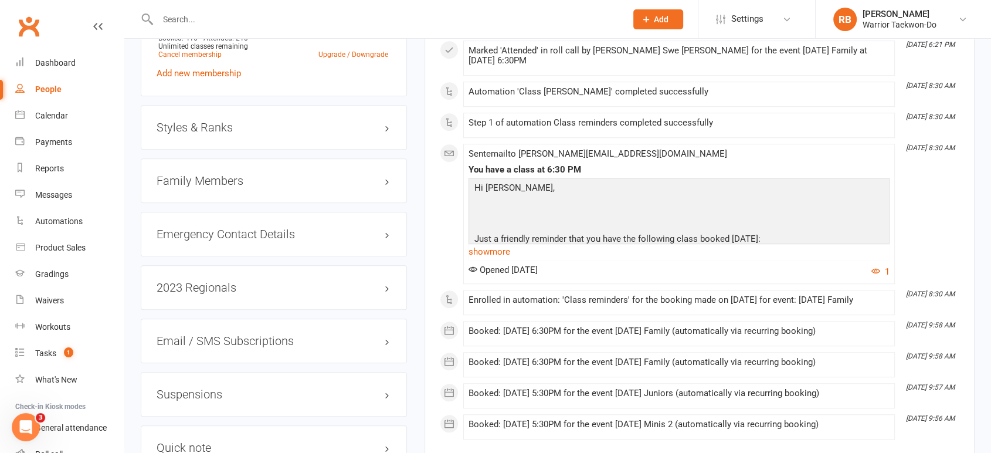
click at [239, 133] on h3 "Styles & Ranks" at bounding box center [274, 127] width 235 height 13
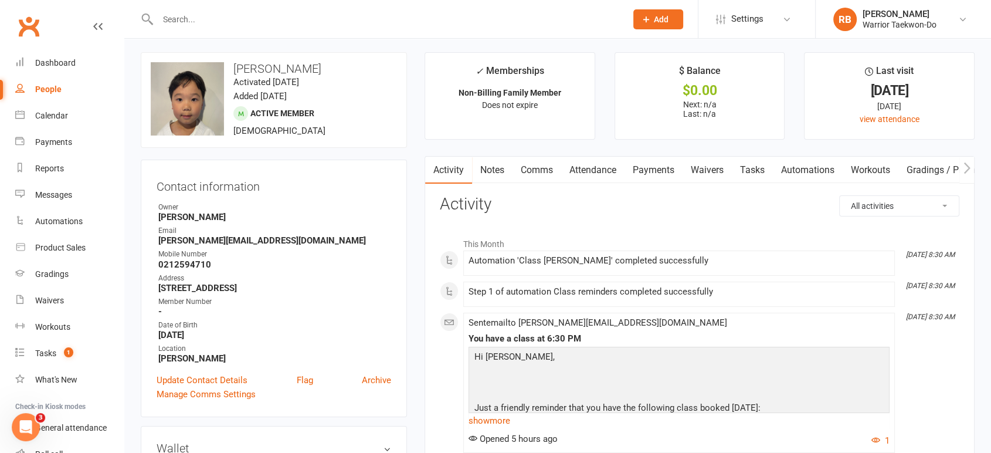
scroll to position [0, 0]
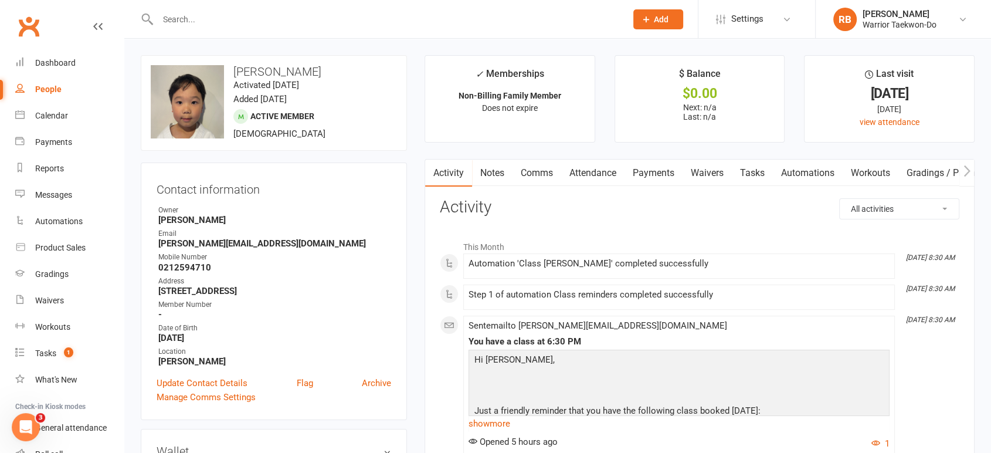
click at [612, 178] on link "Attendance" at bounding box center [592, 172] width 63 height 27
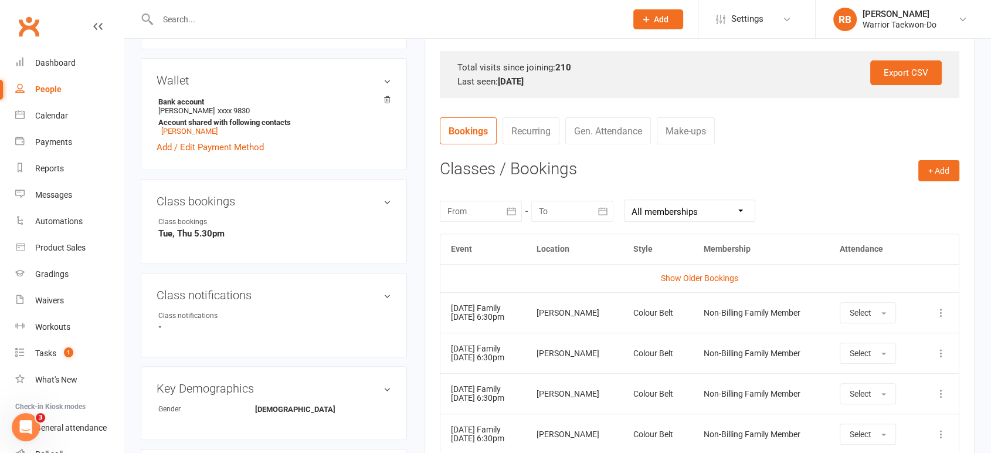
scroll to position [521, 0]
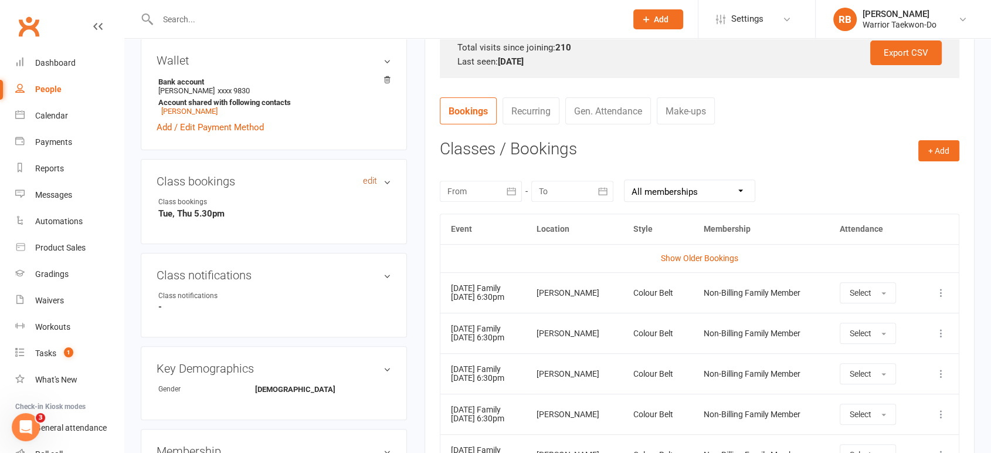
click at [368, 182] on link "edit" at bounding box center [370, 181] width 14 height 10
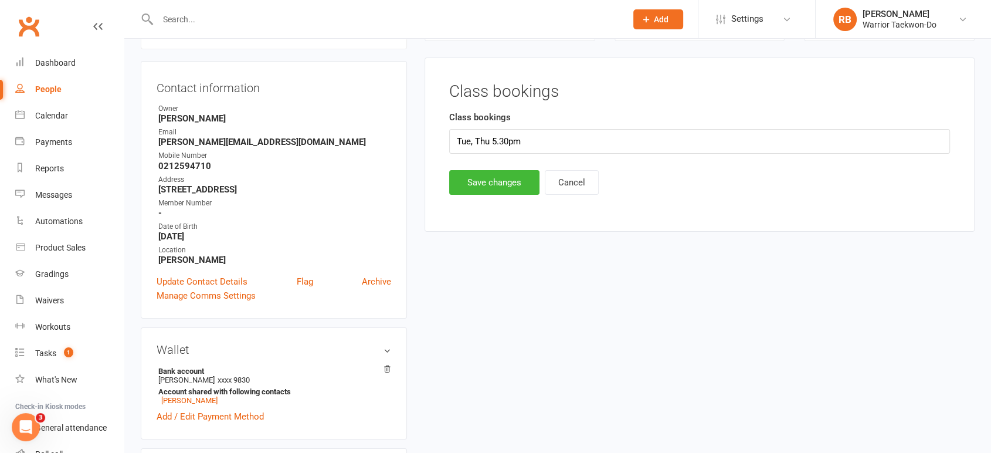
scroll to position [100, 0]
click at [495, 141] on input "Tue, Thu 5.30pm" at bounding box center [699, 142] width 501 height 25
type input "Tue, Thu 6.30pm"
click at [488, 185] on button "Save changes" at bounding box center [494, 183] width 90 height 25
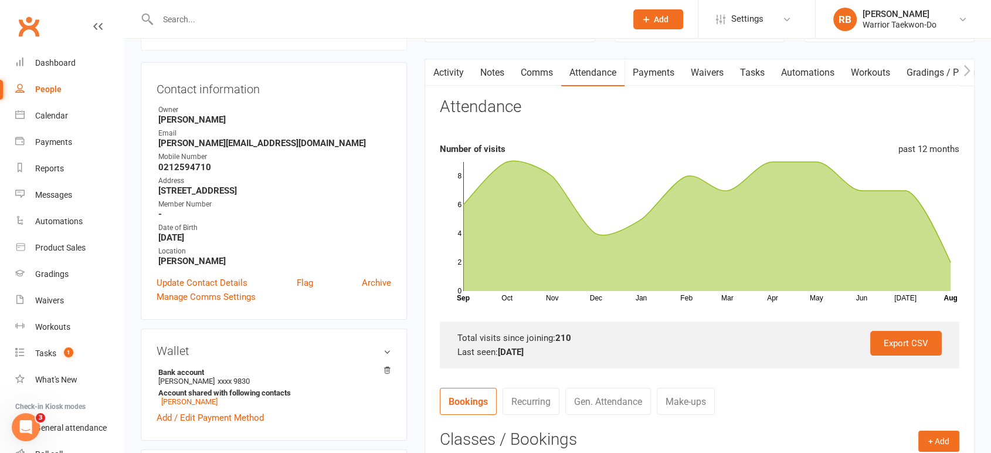
click at [191, 13] on input "text" at bounding box center [386, 19] width 464 height 16
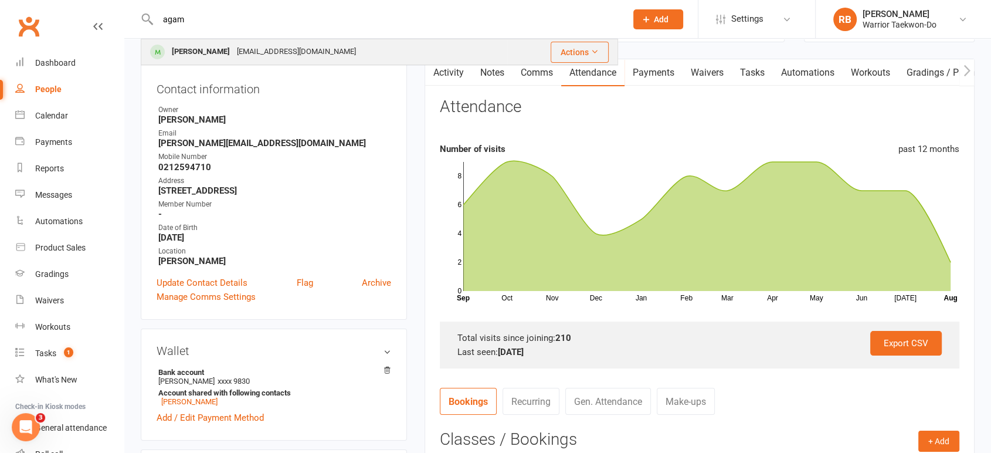
type input "agam"
click at [222, 52] on div "[PERSON_NAME]" at bounding box center [200, 51] width 65 height 17
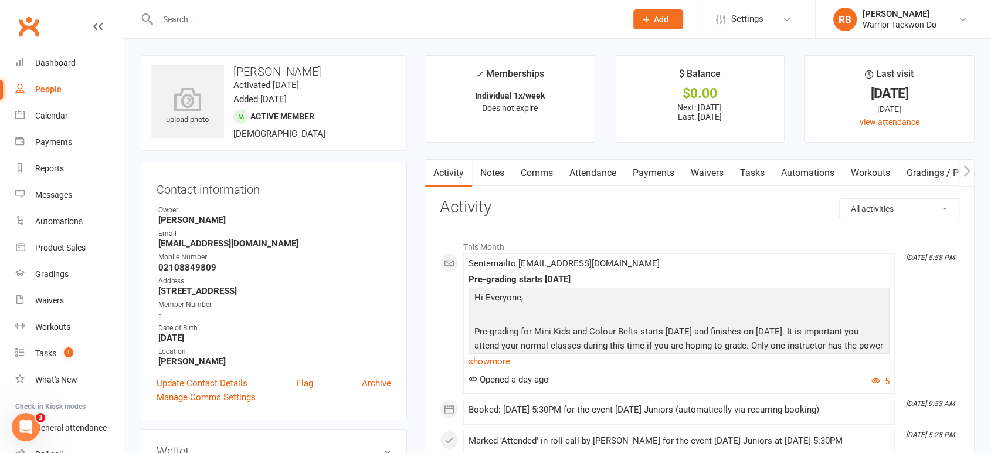
click at [602, 174] on link "Attendance" at bounding box center [592, 172] width 63 height 27
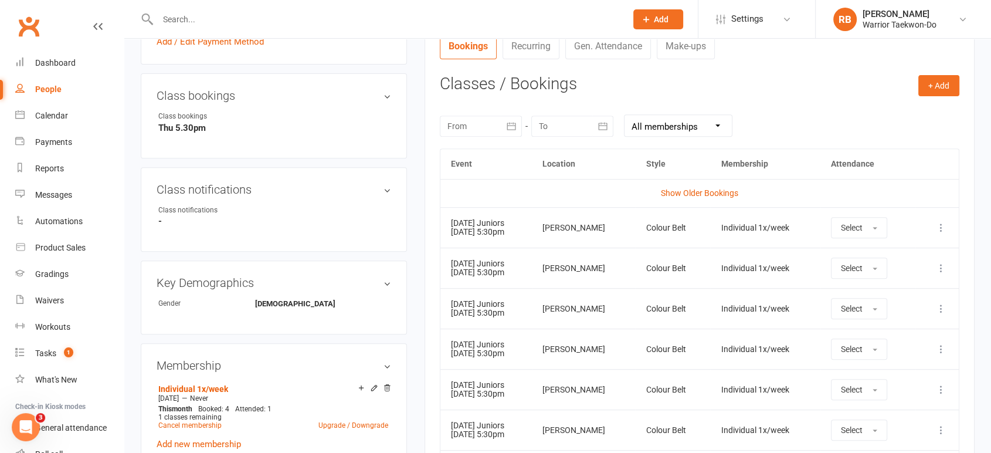
scroll to position [130, 0]
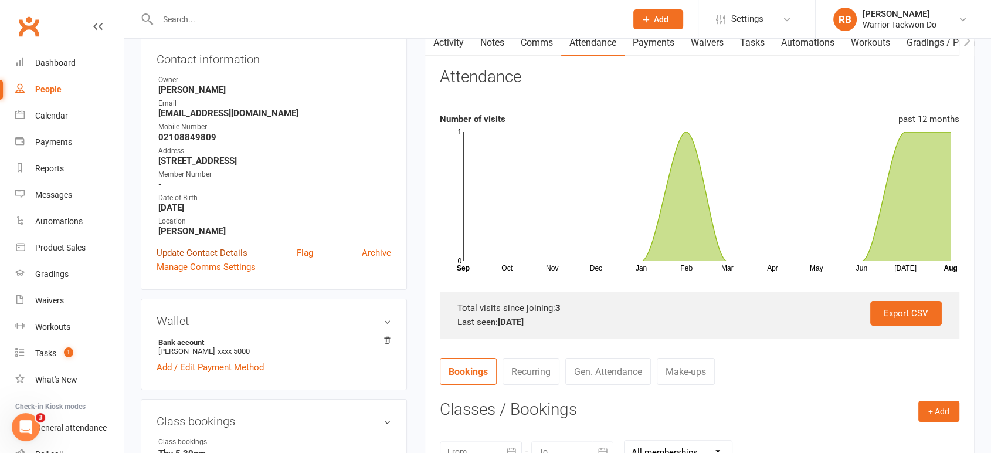
click at [189, 252] on link "Update Contact Details" at bounding box center [202, 253] width 91 height 14
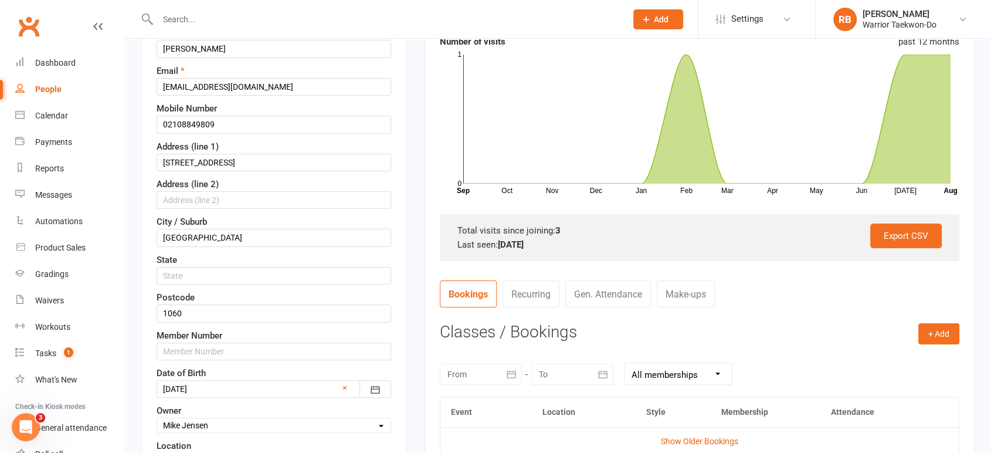
scroll to position [381, 0]
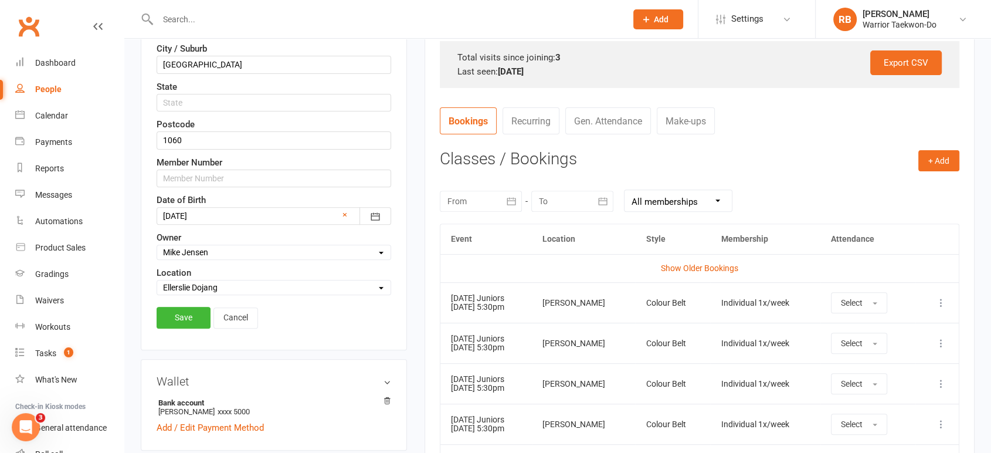
click at [211, 247] on select "Select Owner [PERSON_NAME] [PERSON_NAME] [PERSON_NAME] [PERSON_NAME] [PERSON_NA…" at bounding box center [273, 252] width 233 height 13
select select "14"
click at [157, 246] on select "Select Owner [PERSON_NAME] [PERSON_NAME] [PERSON_NAME] [PERSON_NAME] [PERSON_NA…" at bounding box center [273, 252] width 233 height 13
click at [193, 314] on link "Save" at bounding box center [184, 317] width 54 height 21
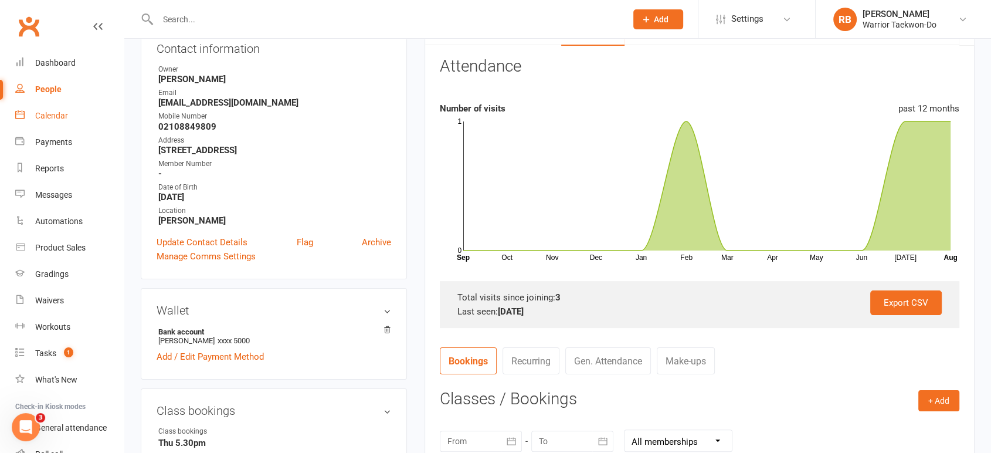
scroll to position [0, 0]
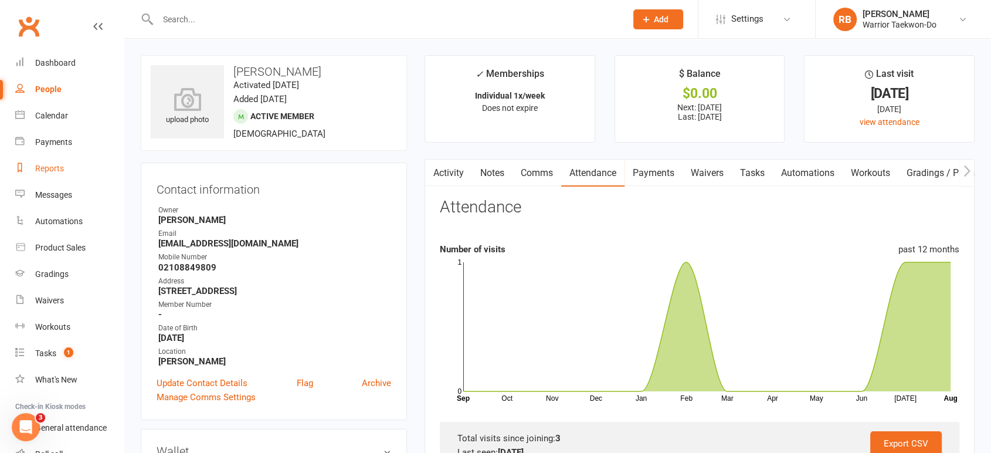
click at [52, 164] on div "Reports" at bounding box center [49, 168] width 29 height 9
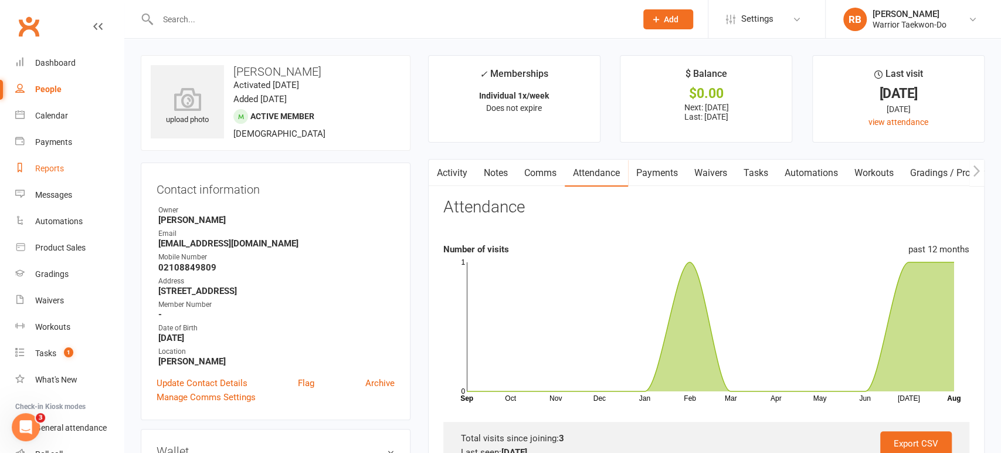
select select "50"
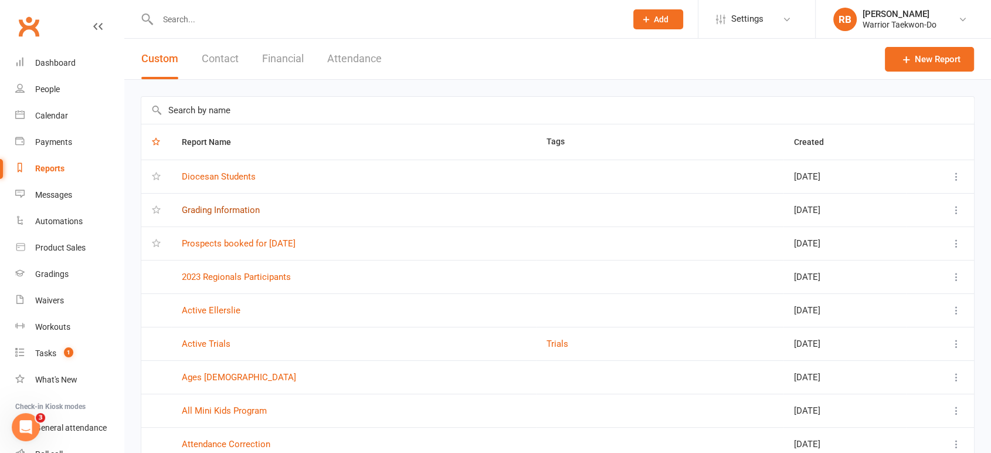
click at [220, 213] on link "Grading Information" at bounding box center [221, 210] width 78 height 11
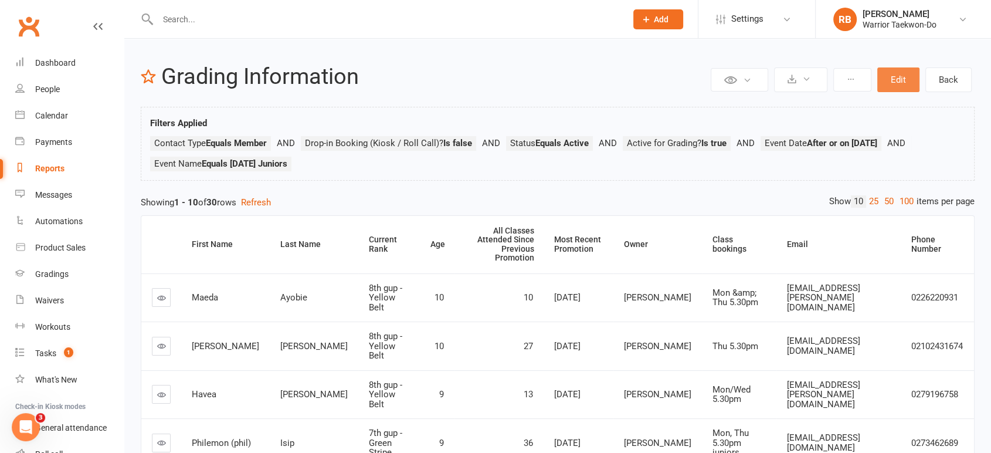
click at [896, 80] on button "Edit" at bounding box center [898, 79] width 42 height 25
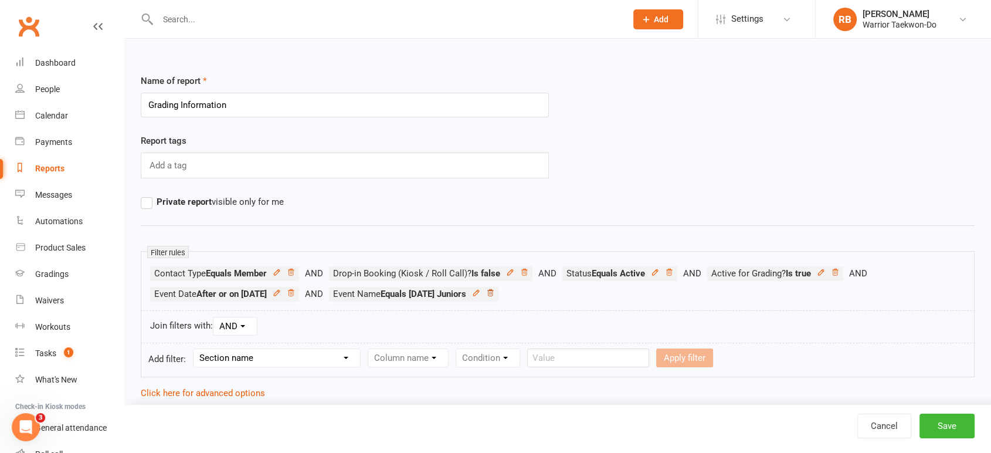
click at [494, 294] on icon at bounding box center [490, 292] width 8 height 8
click at [303, 355] on select "Section name Contact Attendance Aggregate Payment Booking Waitlist Attendees Ca…" at bounding box center [276, 358] width 167 height 18
select select "3"
click at [195, 349] on select "Section name Contact Attendance Aggregate Payment Booking Waitlist Attendees Ca…" at bounding box center [276, 358] width 167 height 18
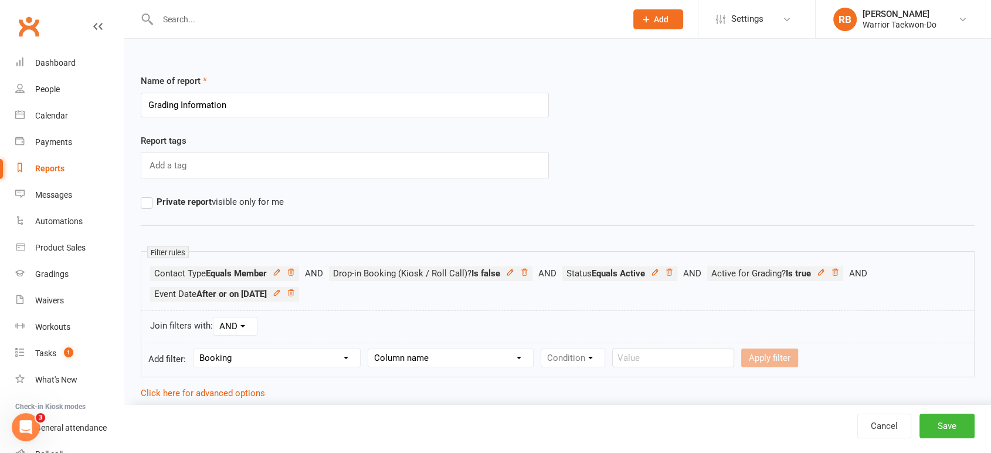
drag, startPoint x: 460, startPoint y: 358, endPoint x: 459, endPoint y: 348, distance: 10.0
click at [460, 358] on select "Column name Event Name Event Type Event Date Event Day Event Month Event Starts…" at bounding box center [450, 358] width 165 height 18
select select "0"
click at [369, 349] on select "Column name Event Name Event Type Event Date Event Day Event Month Event Starts…" at bounding box center [450, 358] width 165 height 18
click at [591, 361] on select "Condition Equals Does not equal Contains Does not contain Is blank or does not …" at bounding box center [608, 358] width 135 height 18
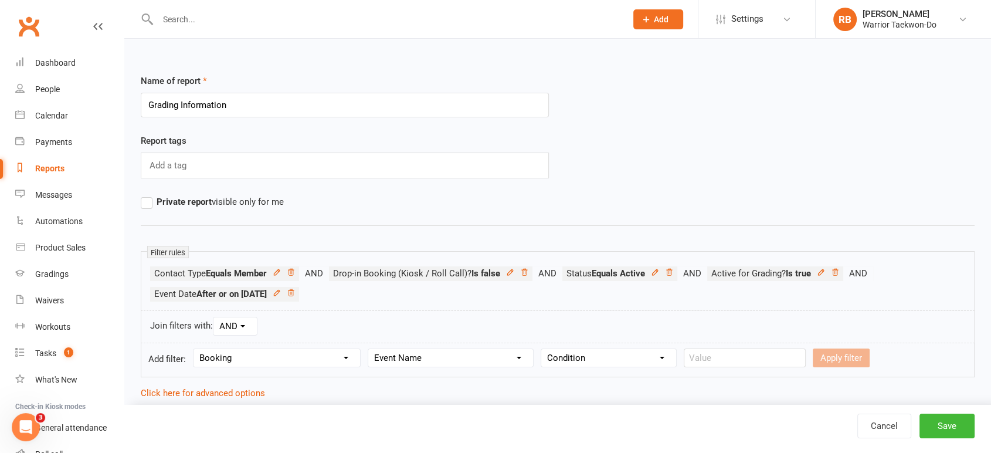
select select "0"
click at [542, 349] on select "Condition Equals Does not equal Contains Does not contain Is blank or does not …" at bounding box center [608, 358] width 135 height 18
click at [734, 355] on input "text" at bounding box center [745, 357] width 122 height 19
type input "[DATE] Family"
click at [830, 366] on form "Add filter: Section name Contact Attendance Aggregate Payment Booking Waitlist …" at bounding box center [558, 359] width 834 height 35
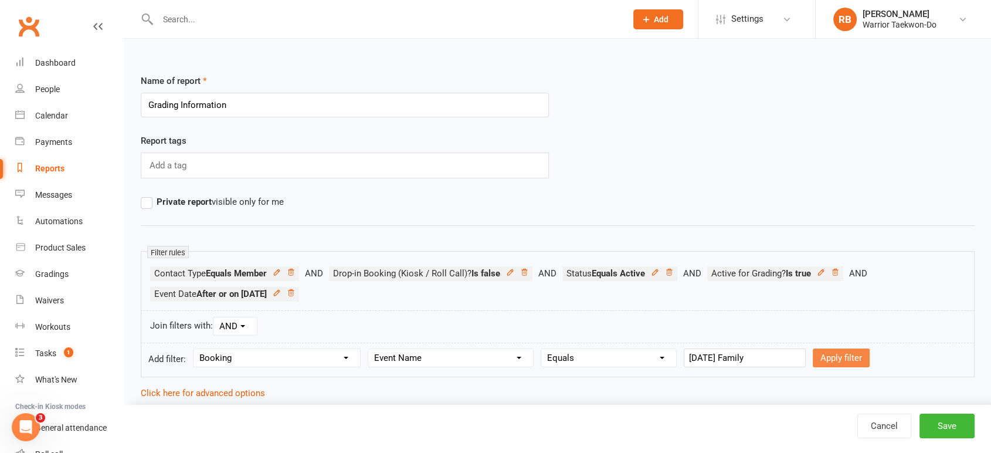
click at [828, 358] on button "Apply filter" at bounding box center [841, 357] width 57 height 19
select select
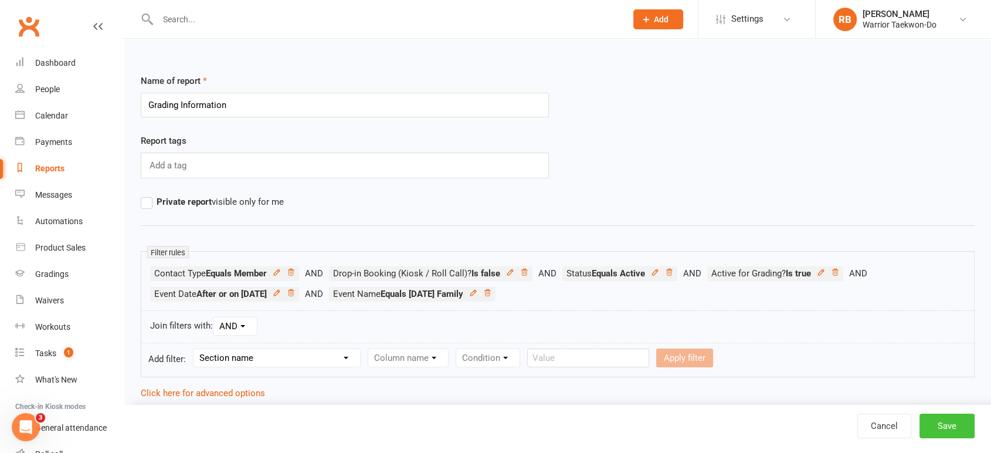
click at [938, 420] on button "Save" at bounding box center [946, 425] width 55 height 25
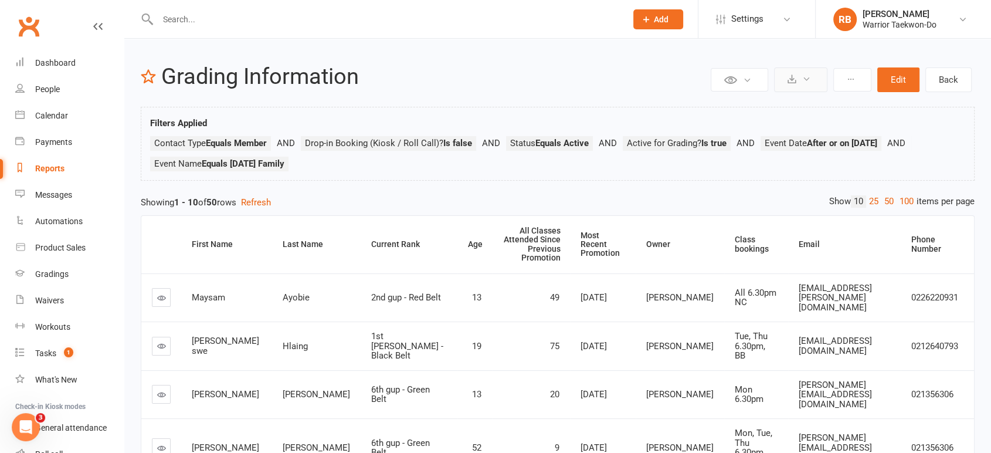
click at [783, 77] on button at bounding box center [800, 79] width 53 height 25
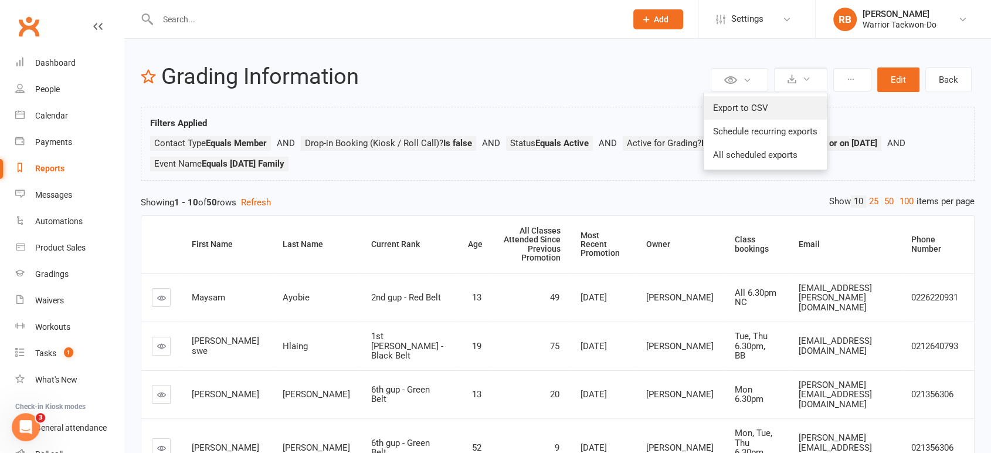
click at [781, 104] on link "Export to CSV" at bounding box center [765, 107] width 123 height 23
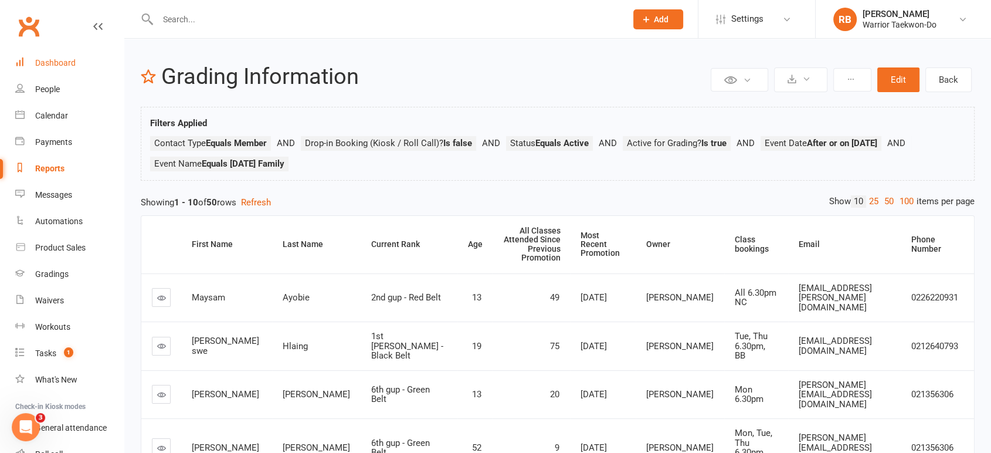
click at [70, 64] on div "Dashboard" at bounding box center [55, 62] width 40 height 9
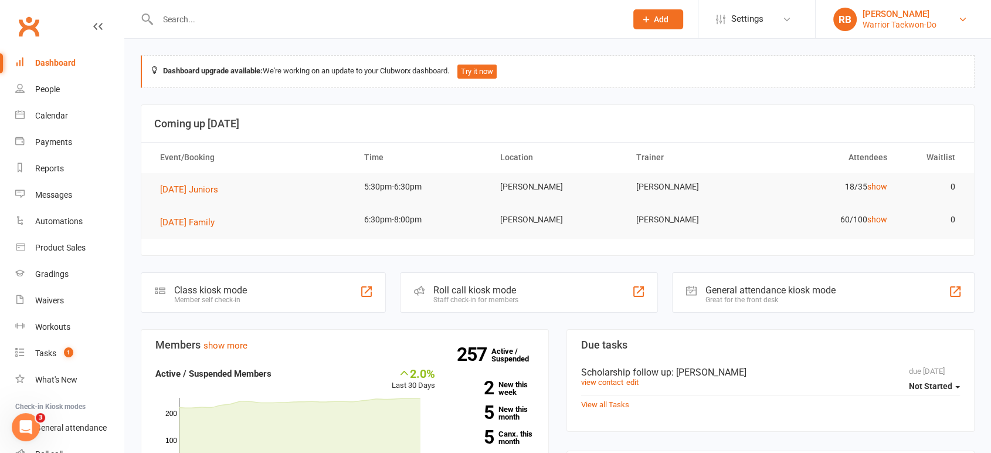
click at [910, 16] on div "[PERSON_NAME]" at bounding box center [899, 14] width 74 height 11
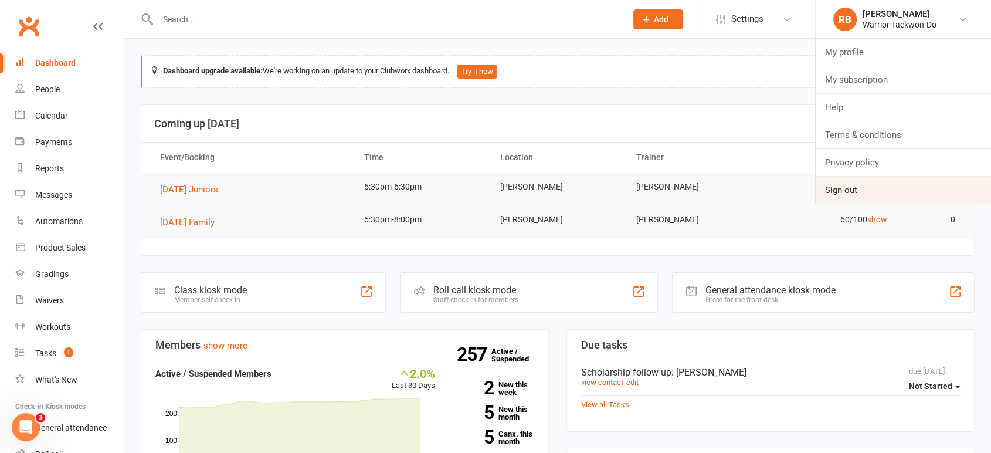
click at [870, 194] on link "Sign out" at bounding box center [903, 189] width 175 height 27
